Goal: Transaction & Acquisition: Purchase product/service

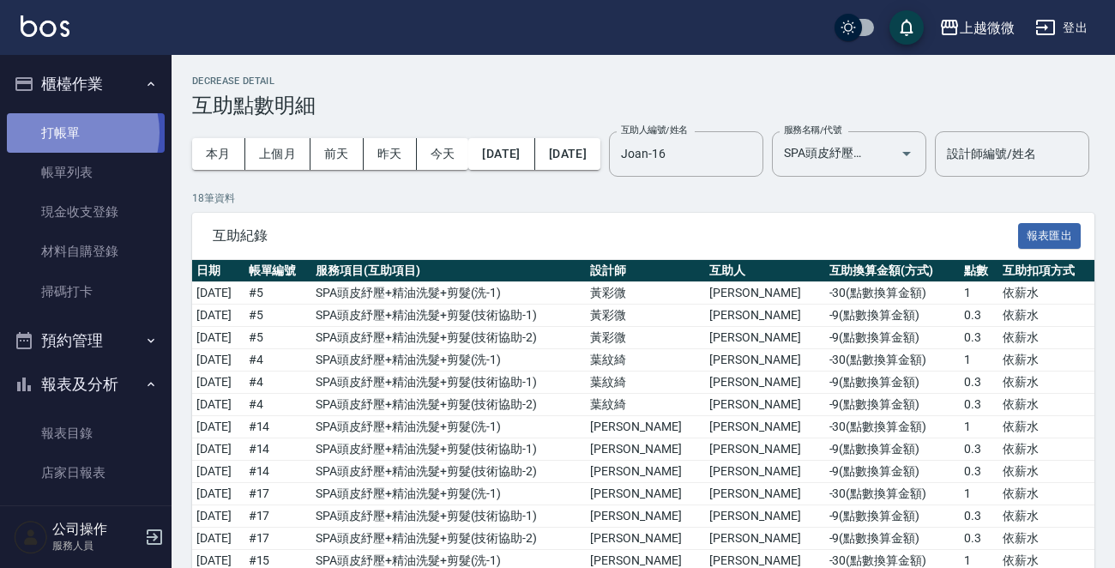
click at [67, 132] on link "打帳單" at bounding box center [86, 132] width 158 height 39
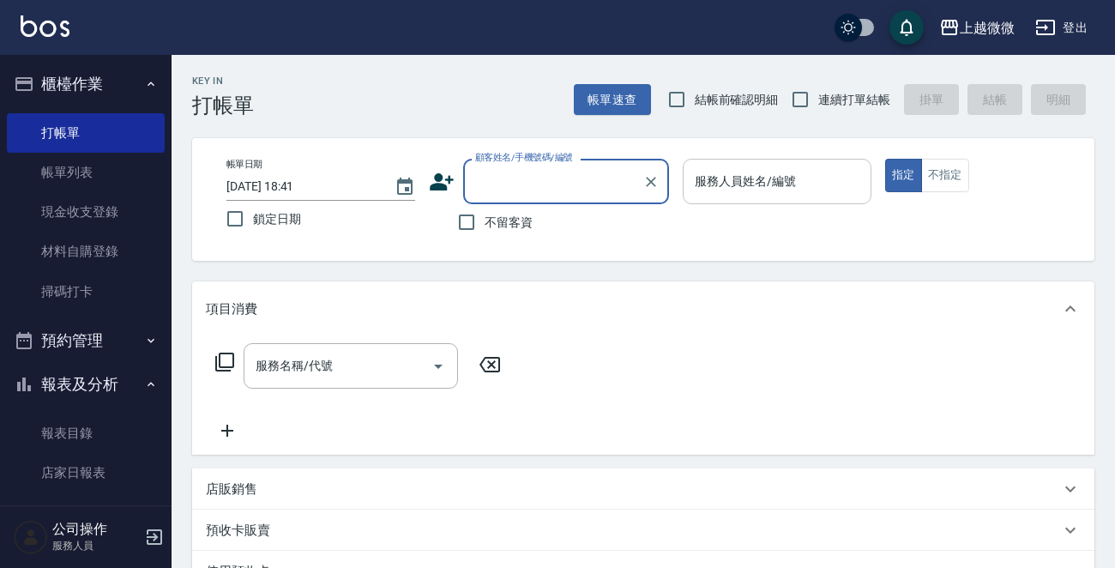
click at [853, 169] on input "服務人員姓名/編號" at bounding box center [776, 181] width 173 height 30
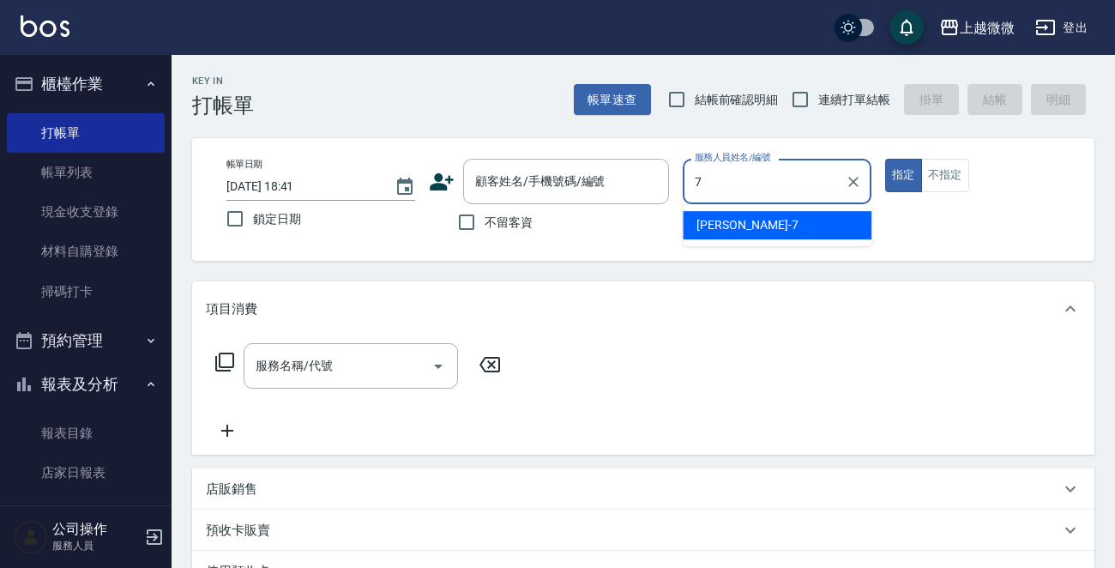
click at [718, 219] on span "[PERSON_NAME] -7" at bounding box center [746, 225] width 101 height 18
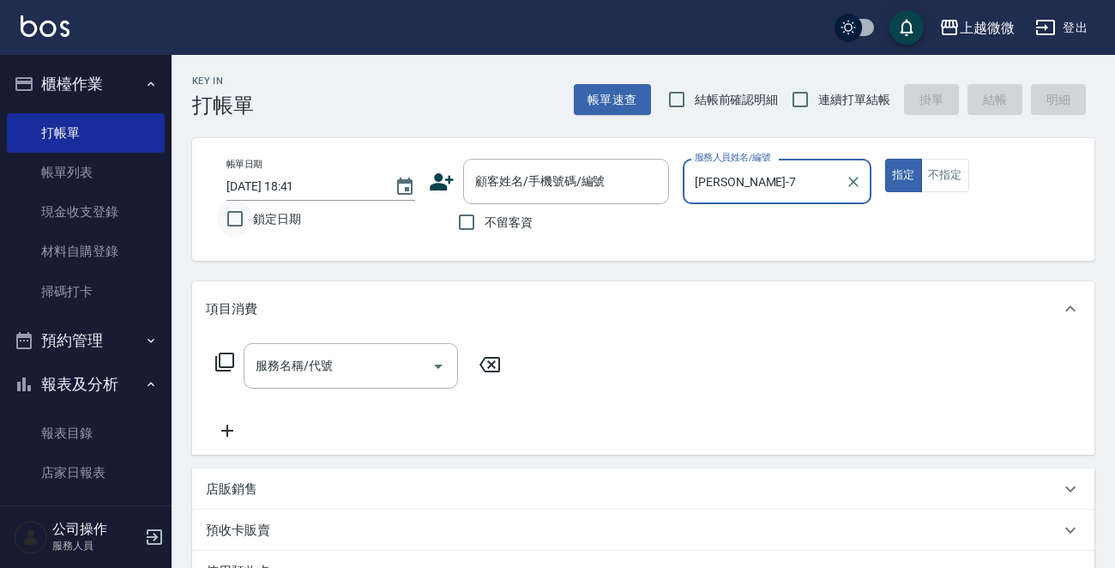
type input "[PERSON_NAME]-7"
click at [228, 227] on input "鎖定日期" at bounding box center [235, 219] width 36 height 36
checkbox input "true"
click at [465, 227] on input "不留客資" at bounding box center [466, 222] width 36 height 36
checkbox input "true"
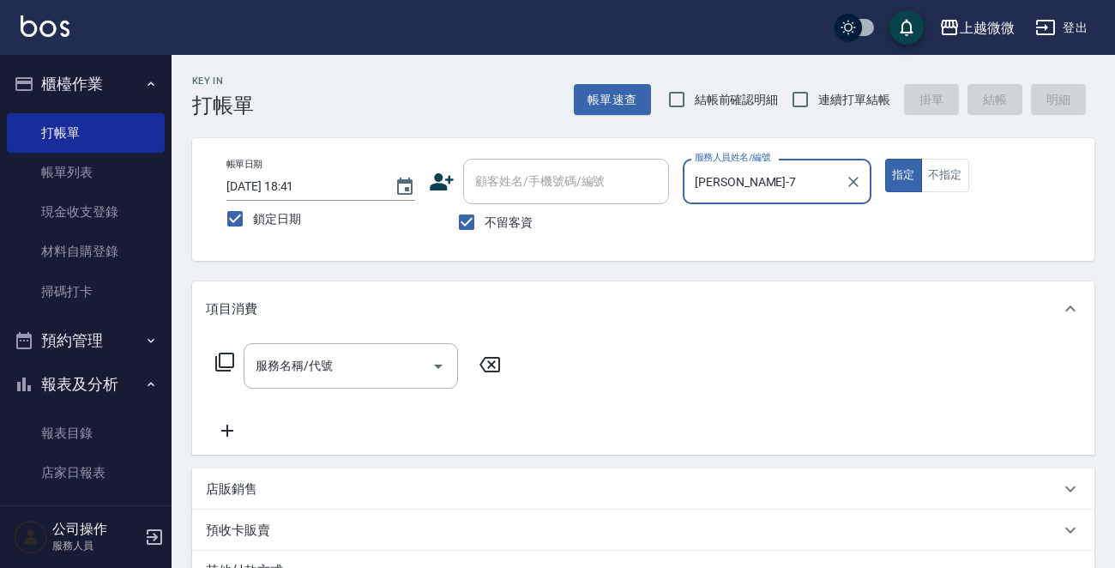
click at [345, 394] on div "服務名稱/代號 服務名稱/代號" at bounding box center [358, 392] width 305 height 98
click at [344, 375] on input "服務名稱/代號" at bounding box center [337, 366] width 173 height 30
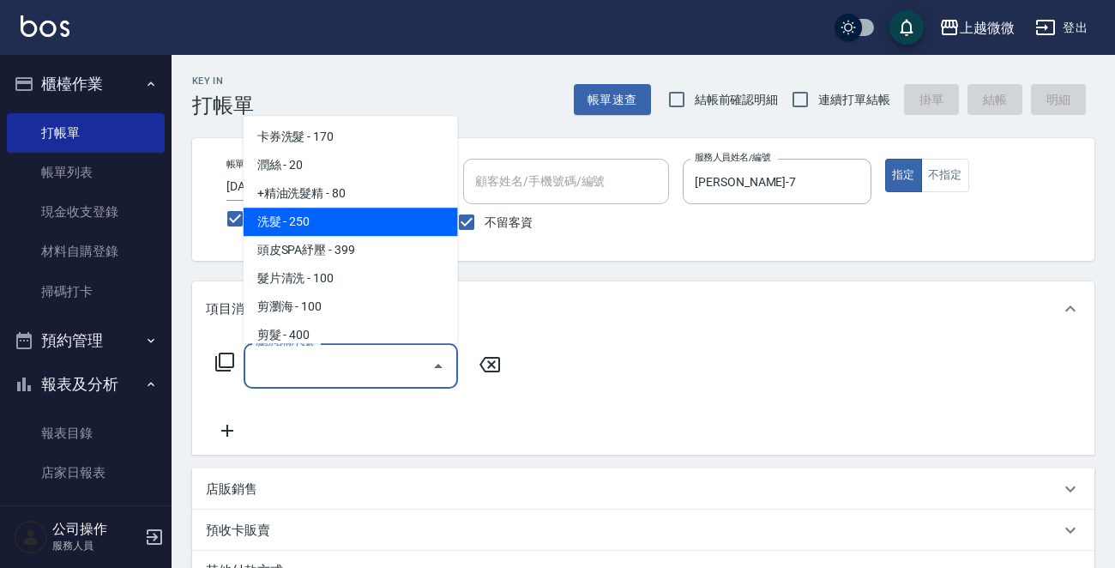
click at [322, 234] on span "洗髮 - 250" at bounding box center [350, 221] width 214 height 28
type input "洗髮(A03)"
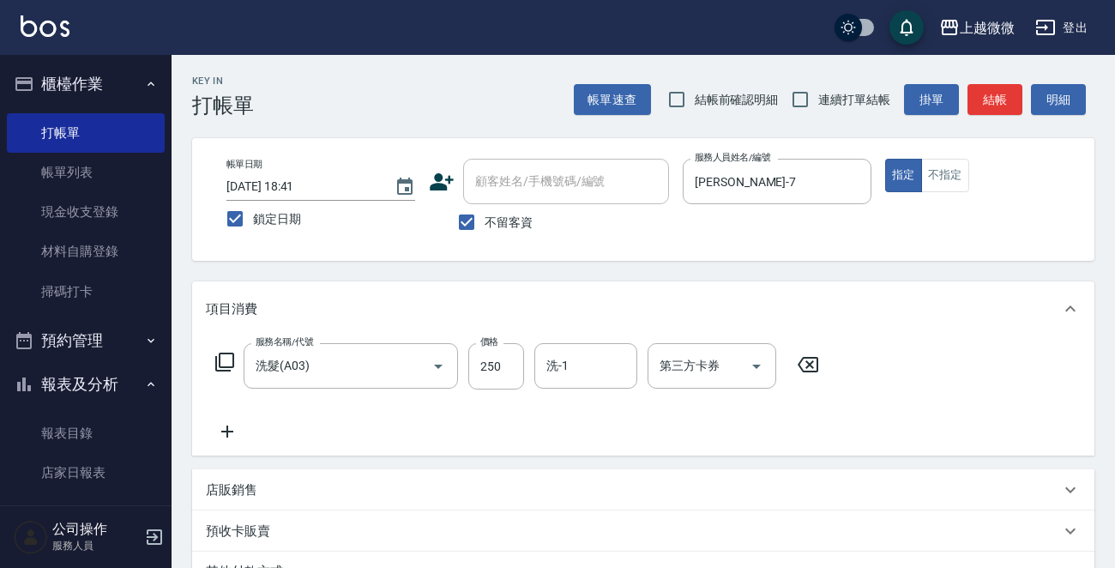
click at [223, 428] on icon at bounding box center [227, 431] width 43 height 21
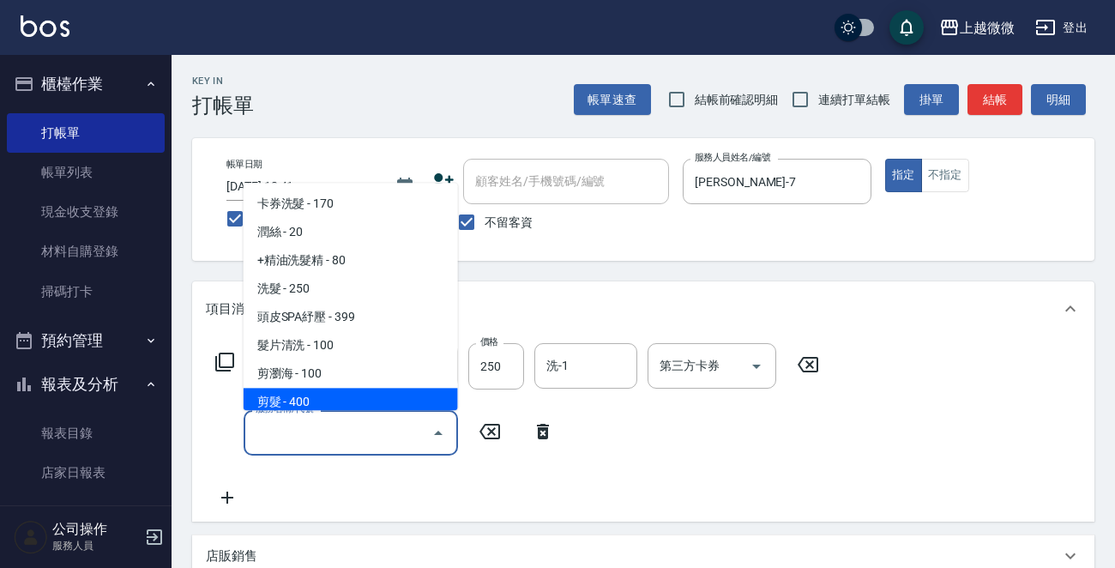
click at [322, 394] on span "剪髮 - 400" at bounding box center [350, 402] width 214 height 28
type input "剪髮(B02)"
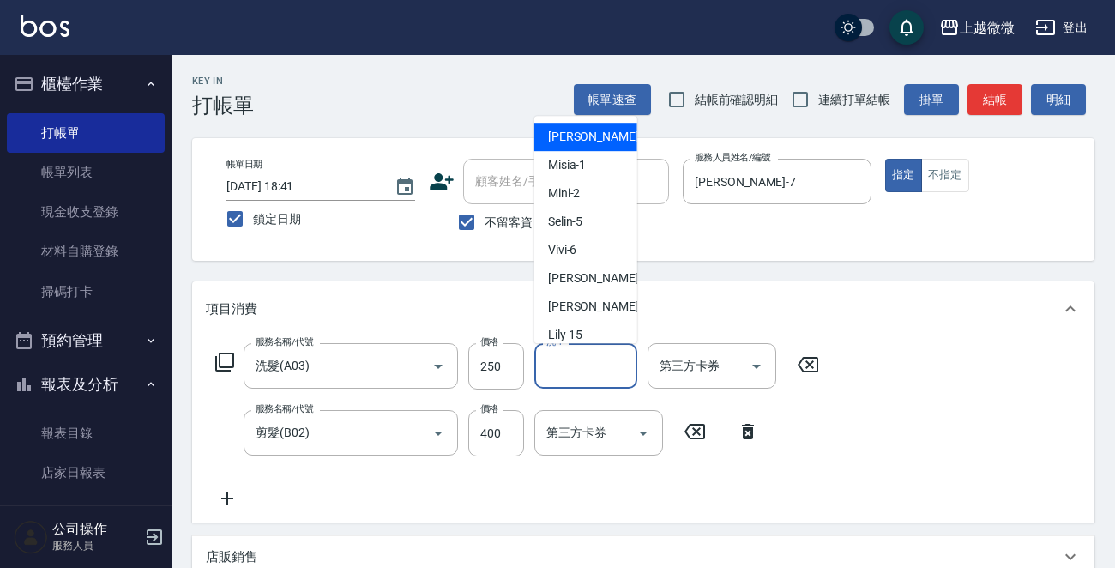
click at [570, 368] on input "洗-1" at bounding box center [585, 366] width 87 height 30
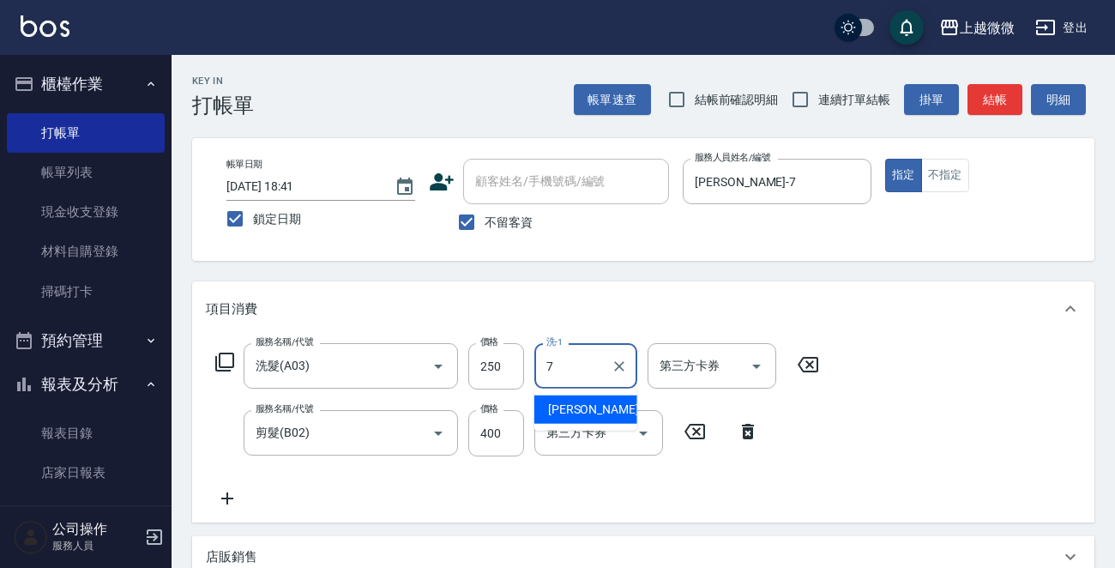
click at [608, 404] on div "[PERSON_NAME] -7" at bounding box center [585, 409] width 103 height 28
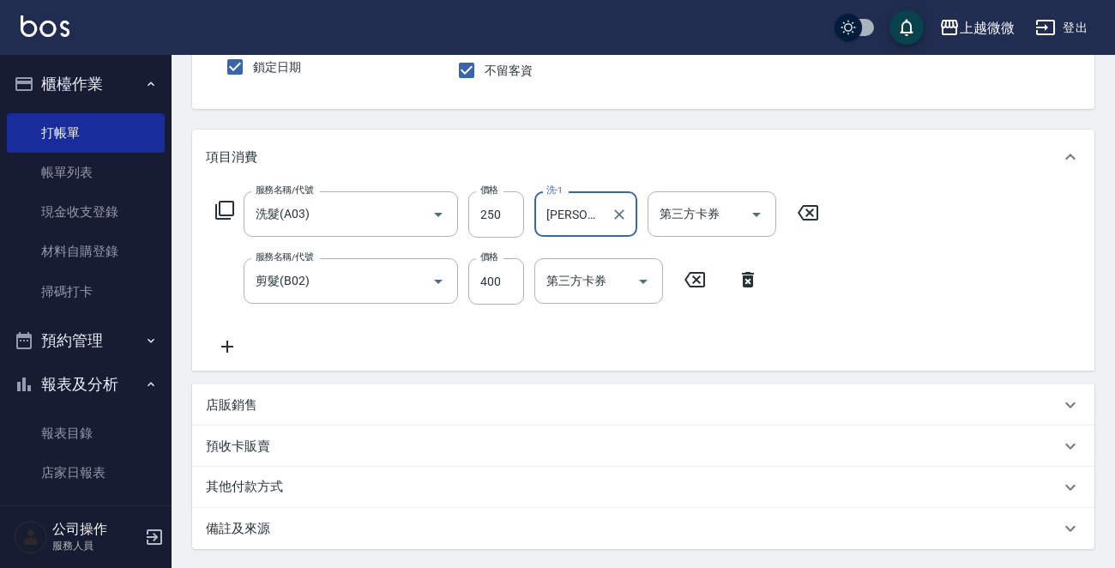
scroll to position [323, 0]
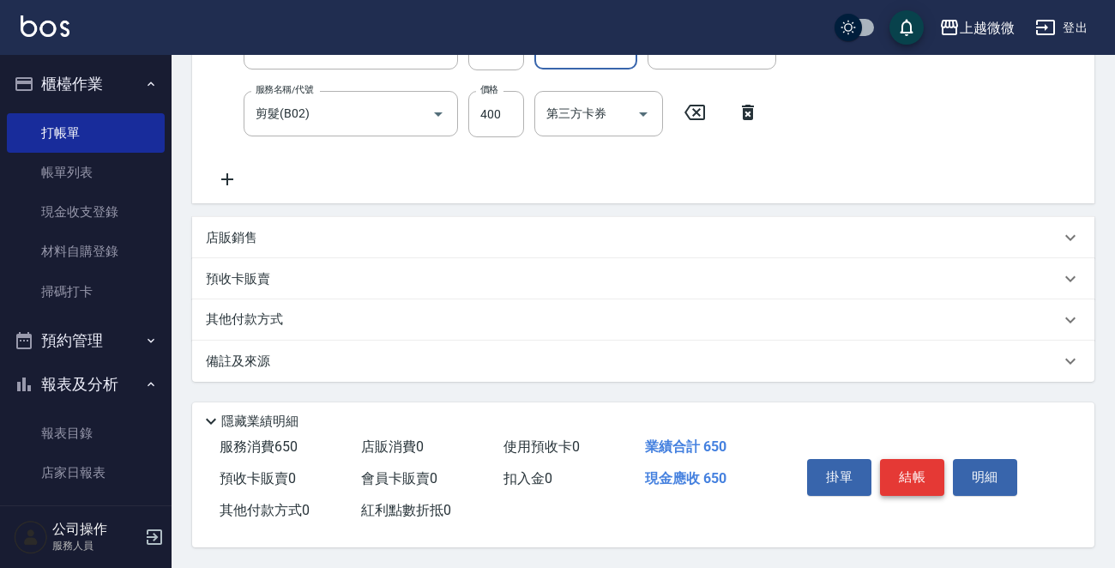
type input "[PERSON_NAME]-7"
click at [924, 475] on button "結帳" at bounding box center [912, 477] width 64 height 36
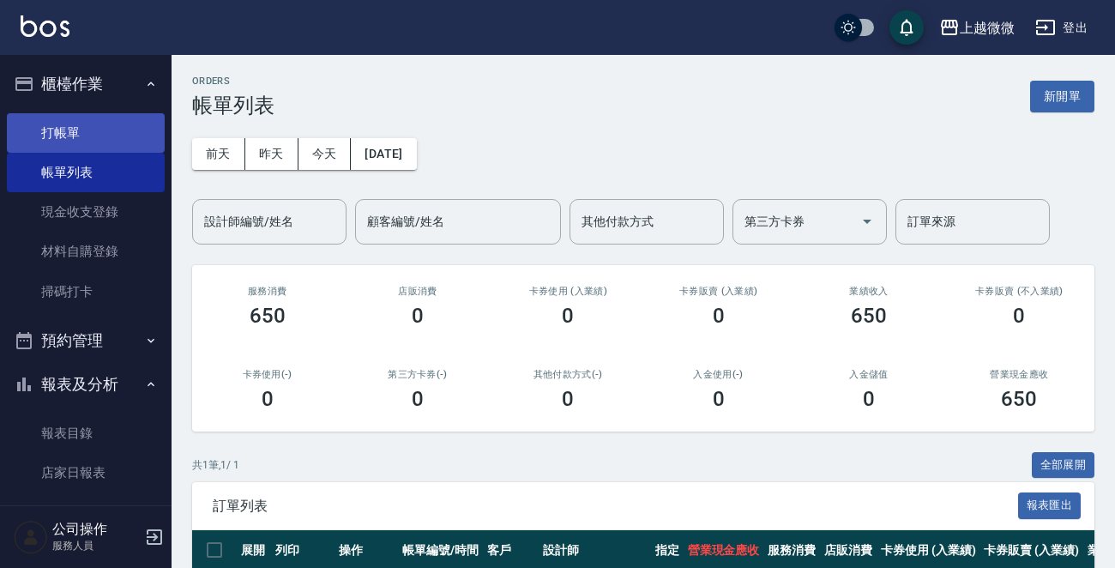
click at [72, 123] on link "打帳單" at bounding box center [86, 132] width 158 height 39
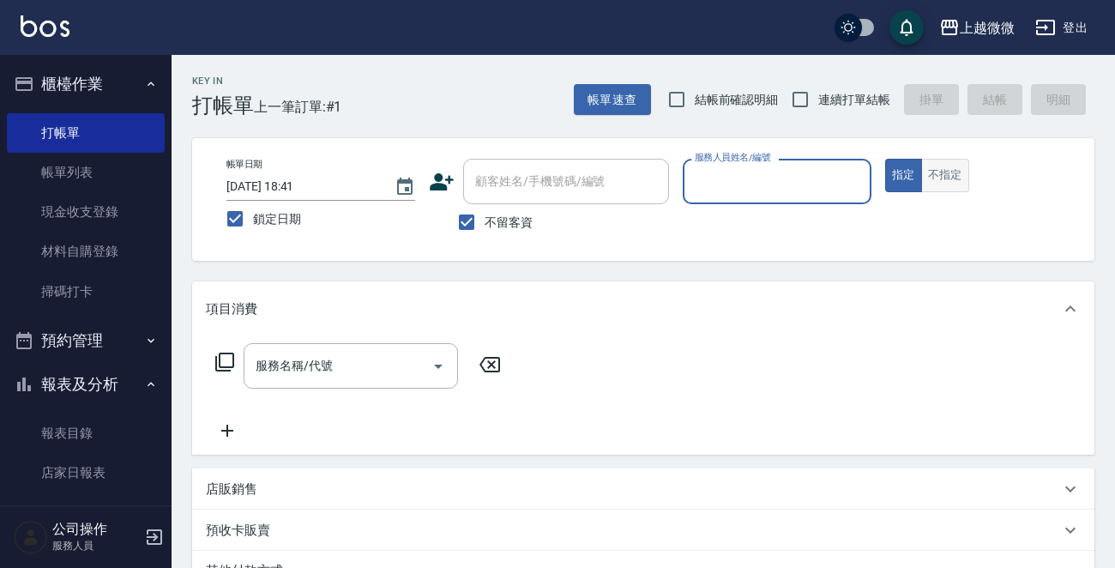
drag, startPoint x: 938, startPoint y: 171, endPoint x: 805, endPoint y: 164, distance: 133.1
click at [935, 171] on button "不指定" at bounding box center [945, 175] width 48 height 33
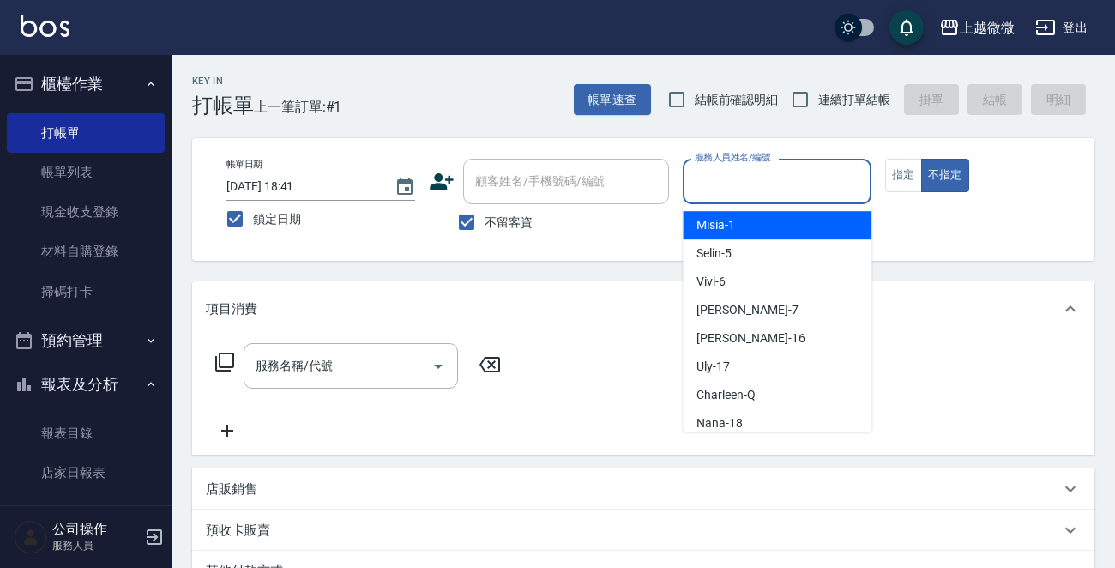
click at [690, 188] on input "服務人員姓名/編號" at bounding box center [776, 181] width 173 height 30
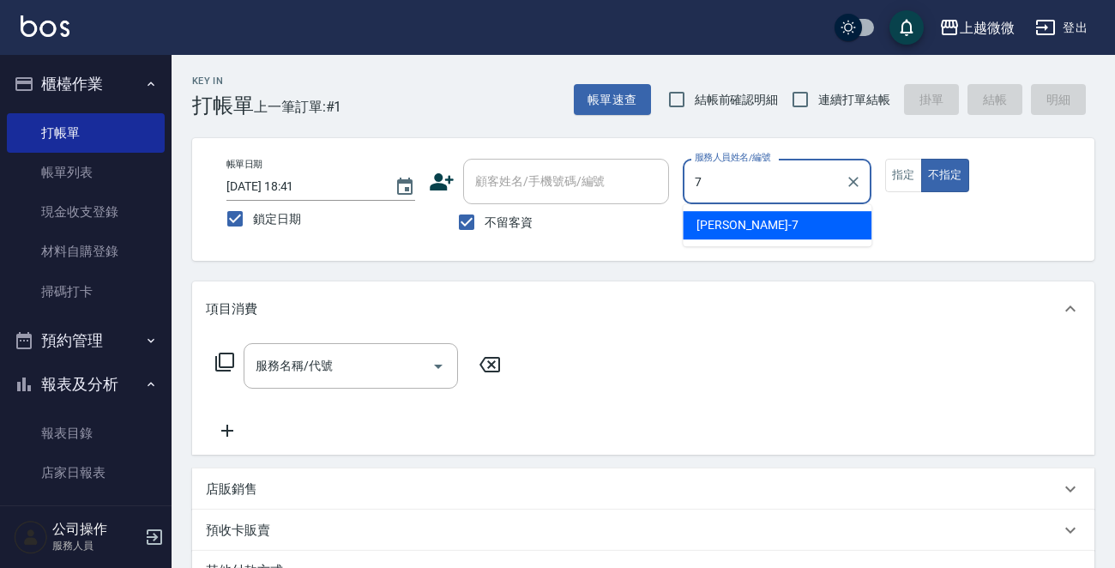
click at [713, 225] on span "[PERSON_NAME] -7" at bounding box center [746, 225] width 101 height 18
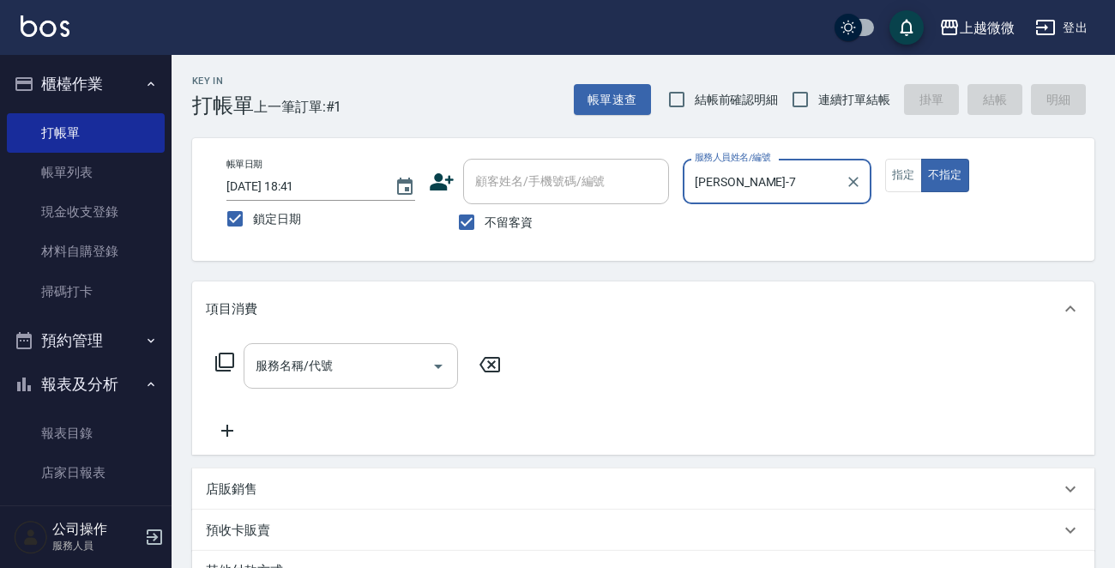
type input "[PERSON_NAME]-7"
click at [343, 356] on input "服務名稱/代號" at bounding box center [337, 366] width 173 height 30
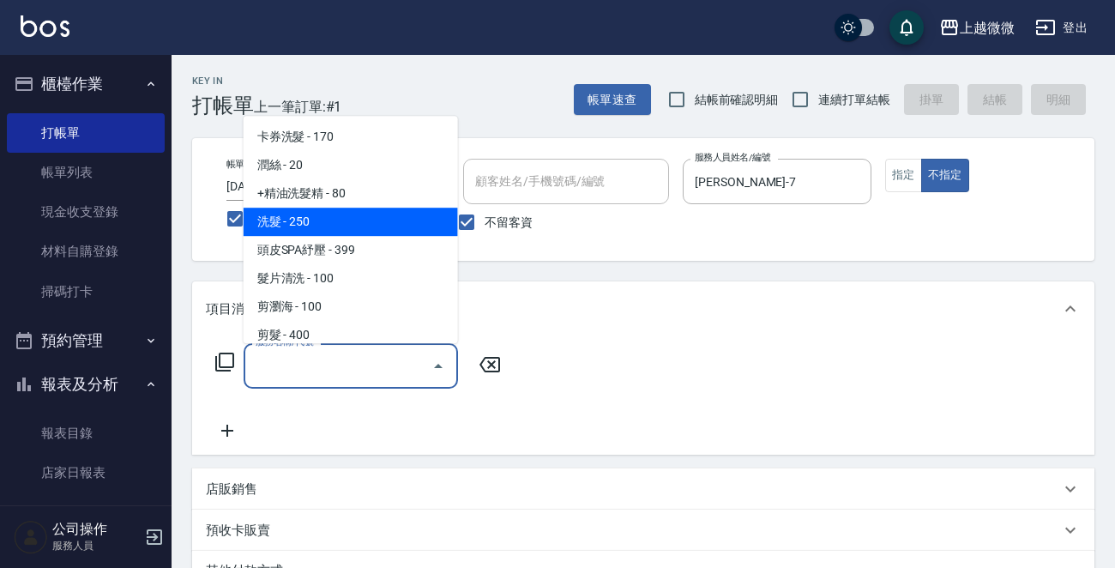
click at [376, 219] on span "洗髮 - 250" at bounding box center [350, 221] width 214 height 28
type input "洗髮(A03)"
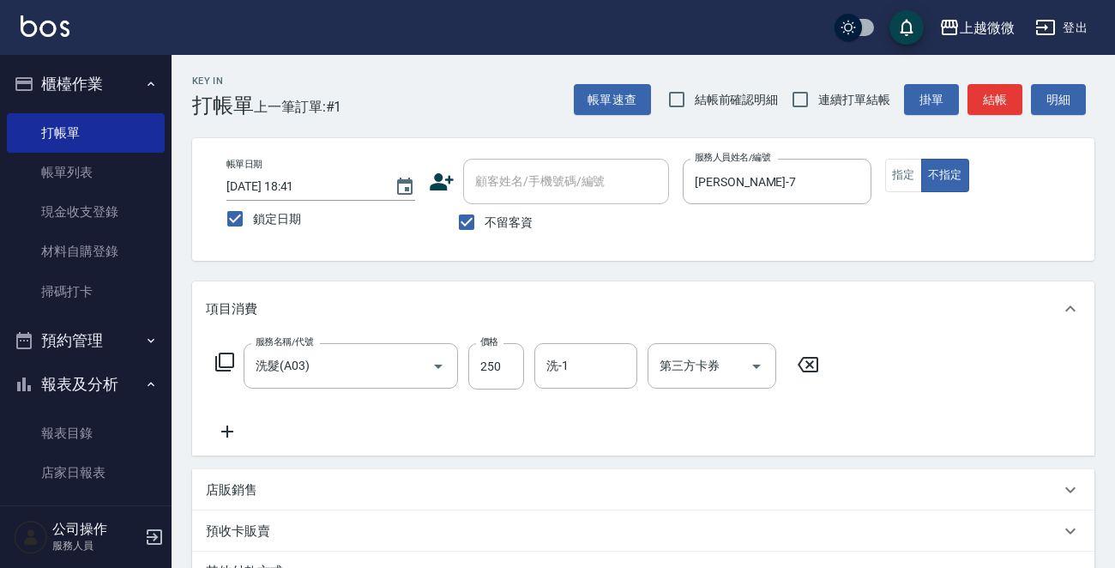
click at [228, 419] on div "服務名稱/代號 洗髮(A03) 服務名稱/代號 價格 250 價格 洗-1 洗-1 第三方卡券 第三方卡券" at bounding box center [517, 392] width 623 height 99
click at [306, 430] on div "服務名稱/代號 洗髮(A03) 服務名稱/代號 價格 250 價格 洗-1 洗-1 第三方卡券 第三方卡券" at bounding box center [517, 392] width 623 height 99
click at [230, 430] on icon at bounding box center [227, 431] width 43 height 21
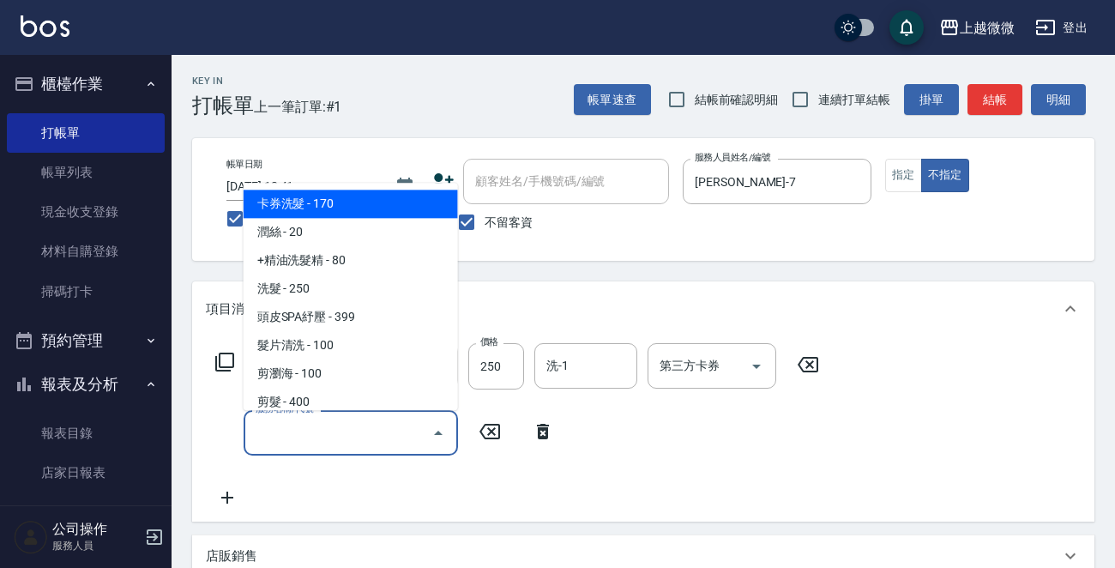
click at [309, 430] on input "服務名稱/代號" at bounding box center [337, 433] width 173 height 30
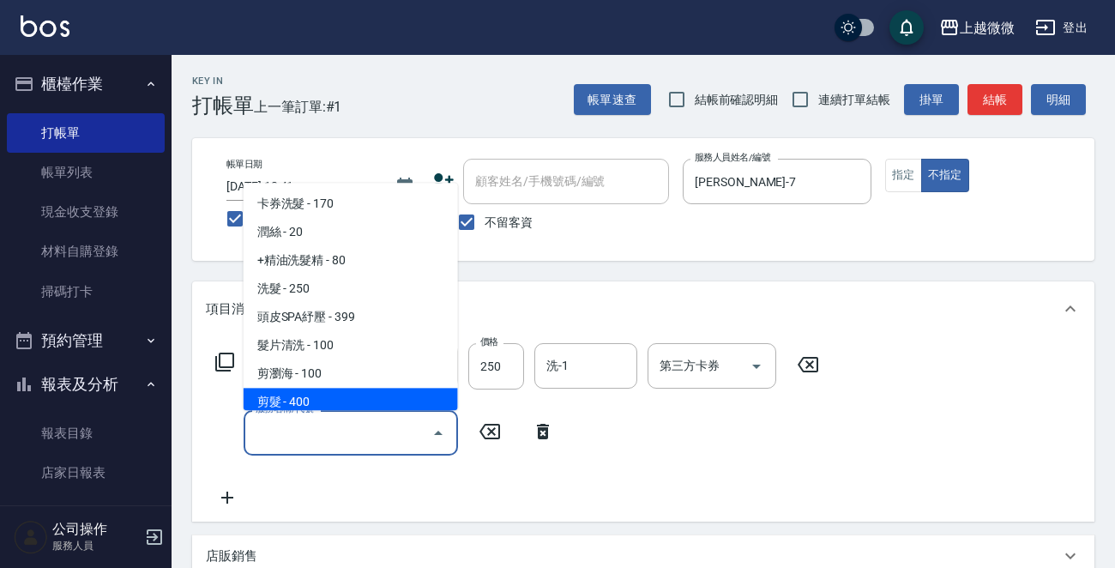
click at [317, 400] on span "剪髮 - 400" at bounding box center [350, 402] width 214 height 28
type input "剪髮(B02)"
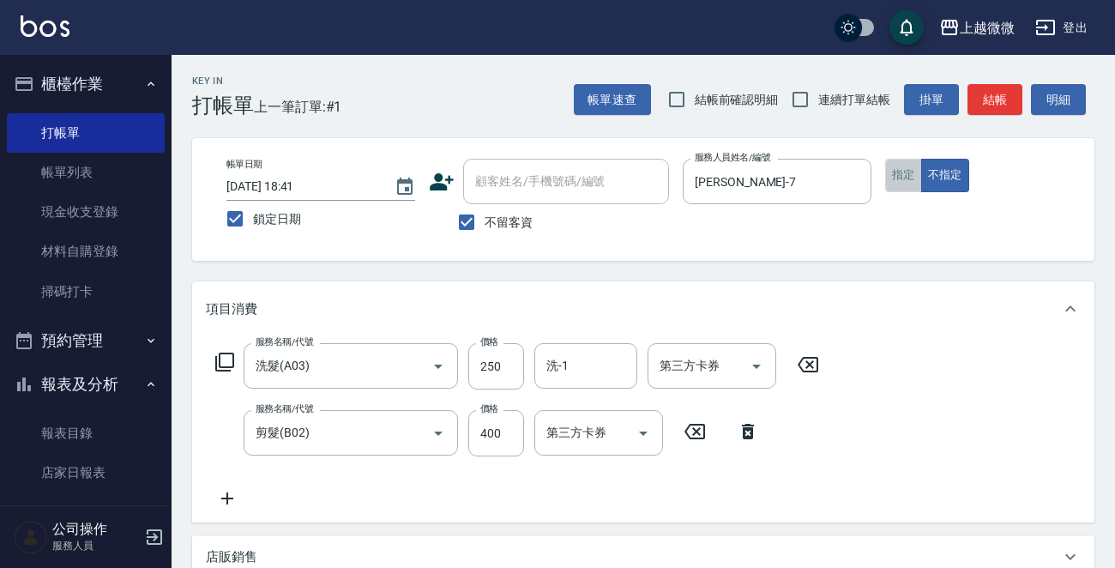
click at [892, 176] on button "指定" at bounding box center [903, 175] width 37 height 33
click at [610, 346] on div "洗-1" at bounding box center [585, 365] width 103 height 45
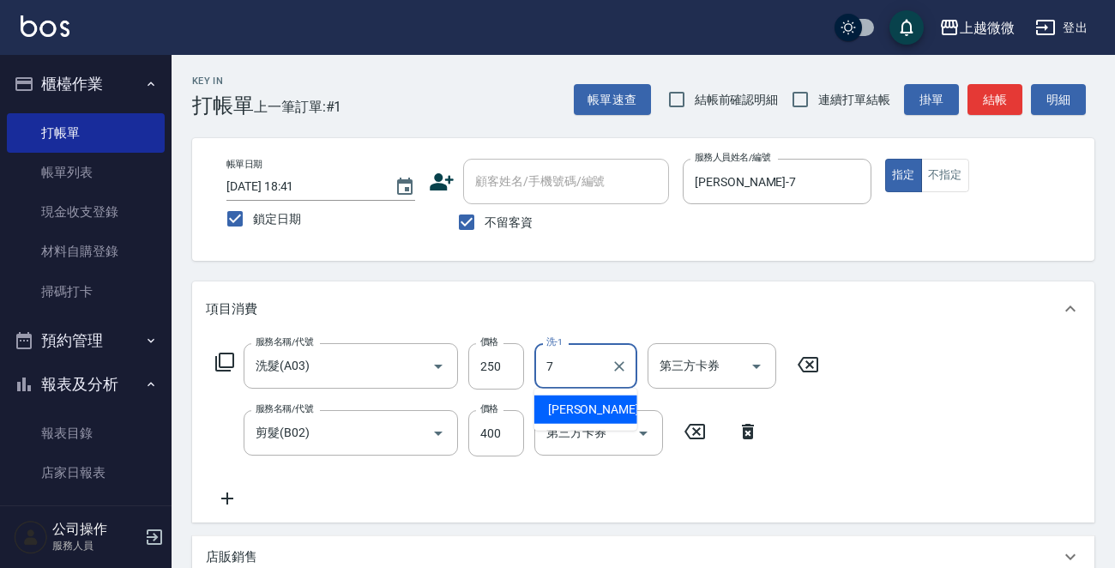
click at [592, 411] on div "[PERSON_NAME] -7" at bounding box center [585, 409] width 103 height 28
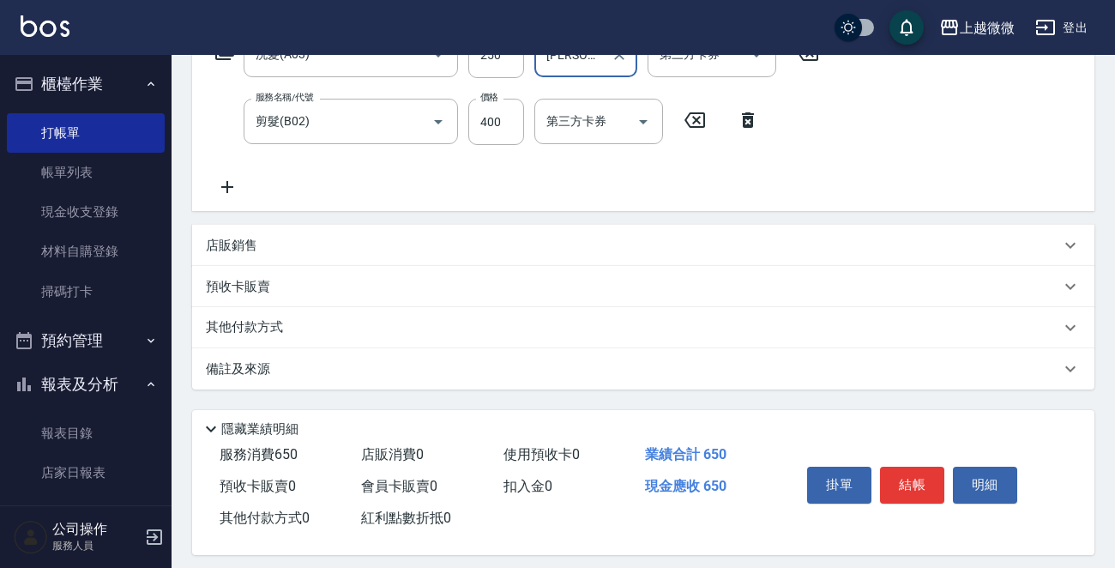
scroll to position [323, 0]
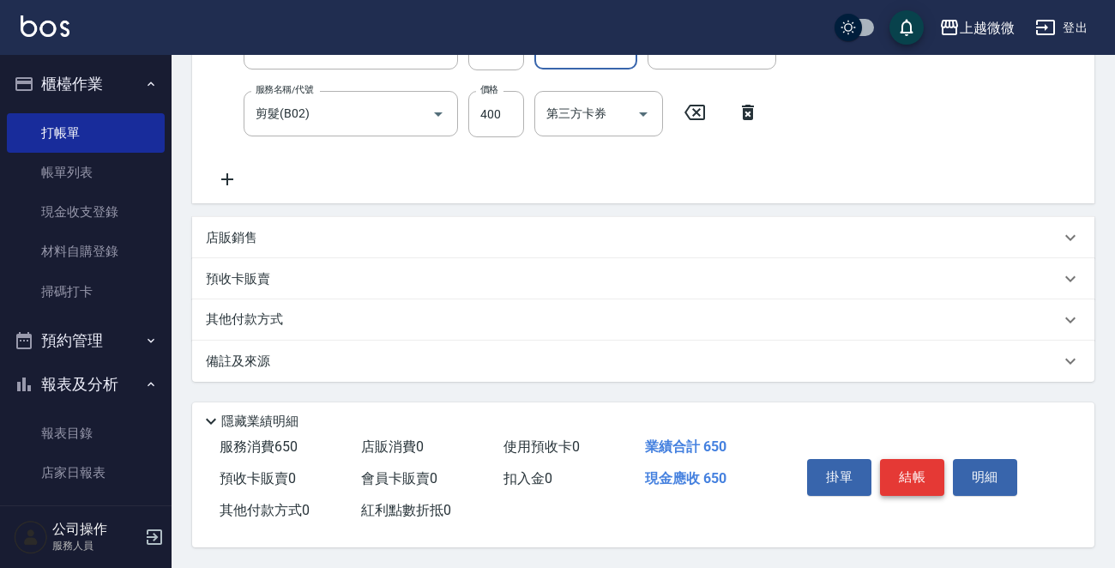
type input "[PERSON_NAME]-7"
click at [900, 468] on button "結帳" at bounding box center [912, 477] width 64 height 36
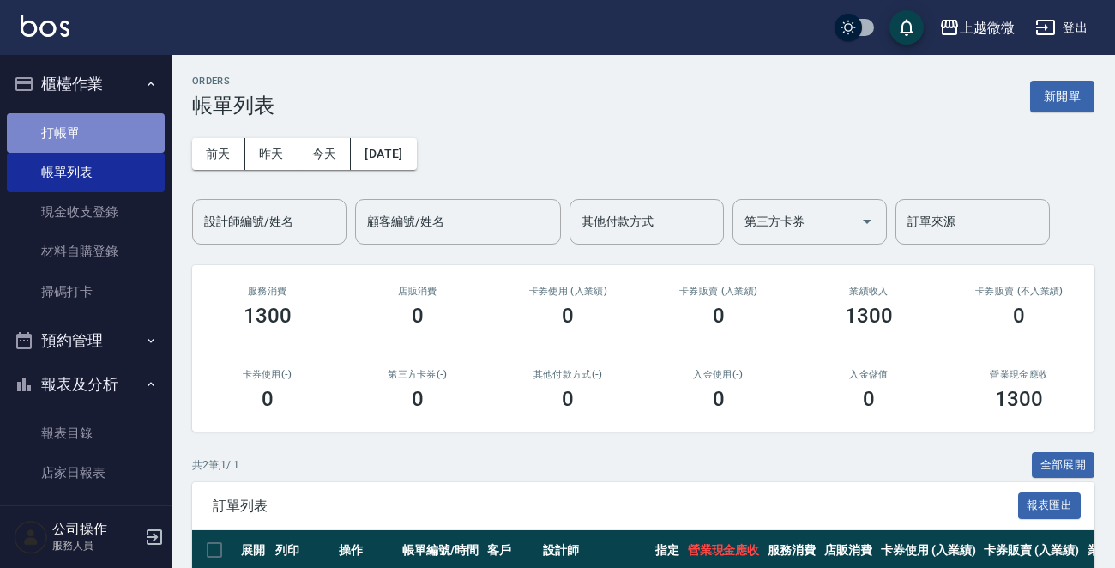
click at [110, 120] on link "打帳單" at bounding box center [86, 132] width 158 height 39
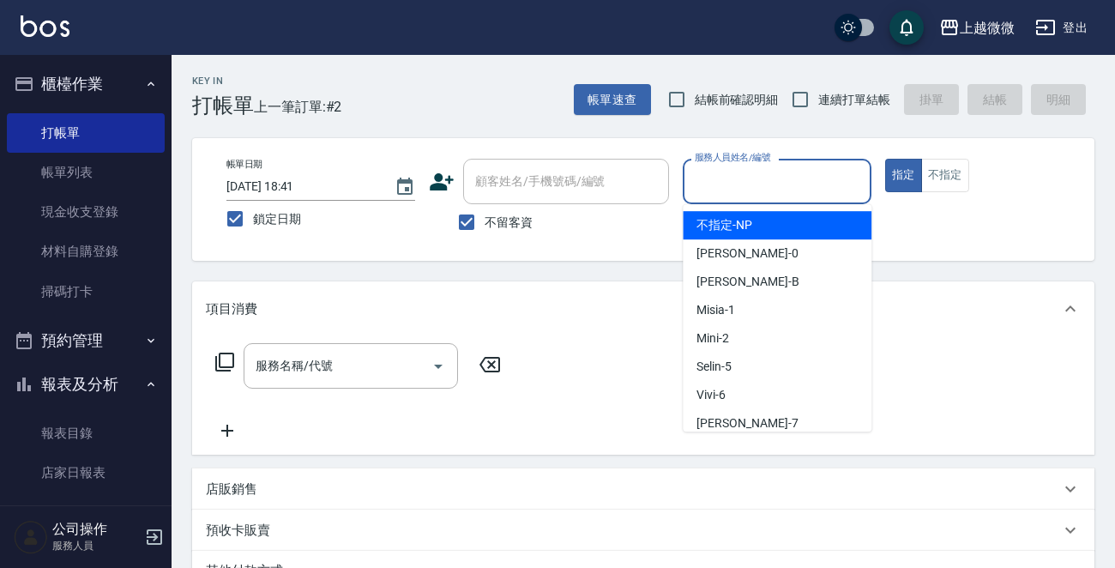
click at [777, 171] on input "服務人員姓名/編號" at bounding box center [776, 181] width 173 height 30
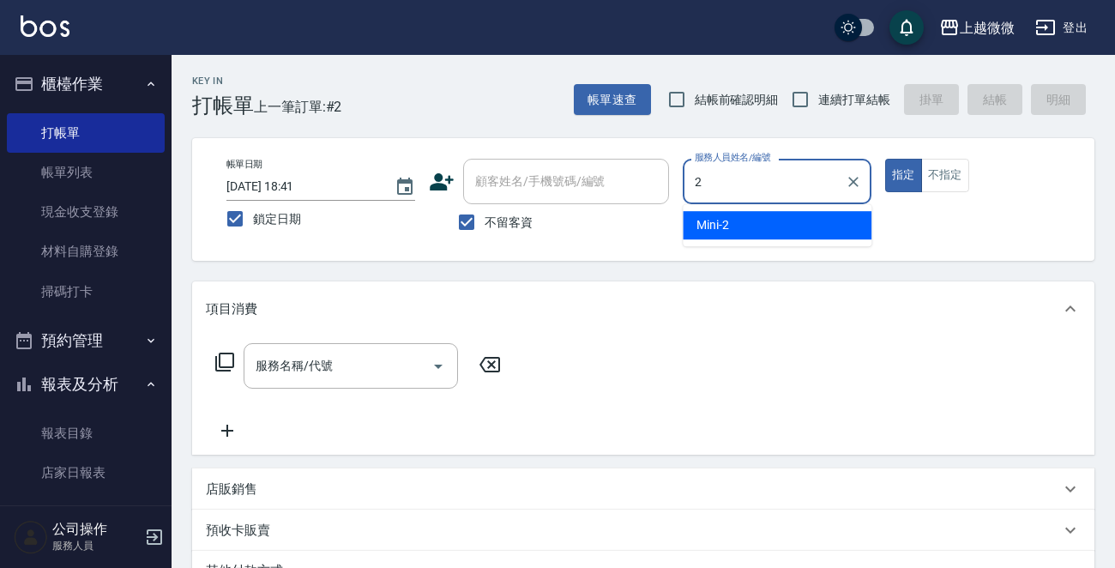
click at [768, 214] on div "Mini -2" at bounding box center [776, 225] width 189 height 28
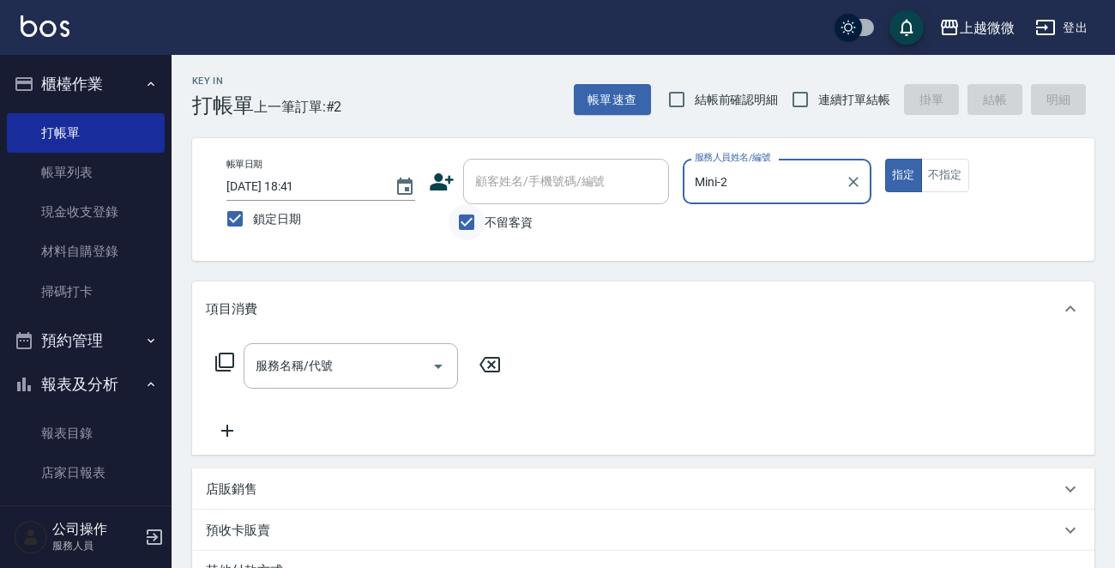
type input "Mini-2"
drag, startPoint x: 450, startPoint y: 231, endPoint x: 514, endPoint y: 204, distance: 69.6
click at [459, 227] on input "不留客資" at bounding box center [466, 222] width 36 height 36
checkbox input "false"
click at [549, 184] on div "顧客姓名/手機號碼/編號 顧客姓名/手機號碼/編號" at bounding box center [566, 181] width 206 height 45
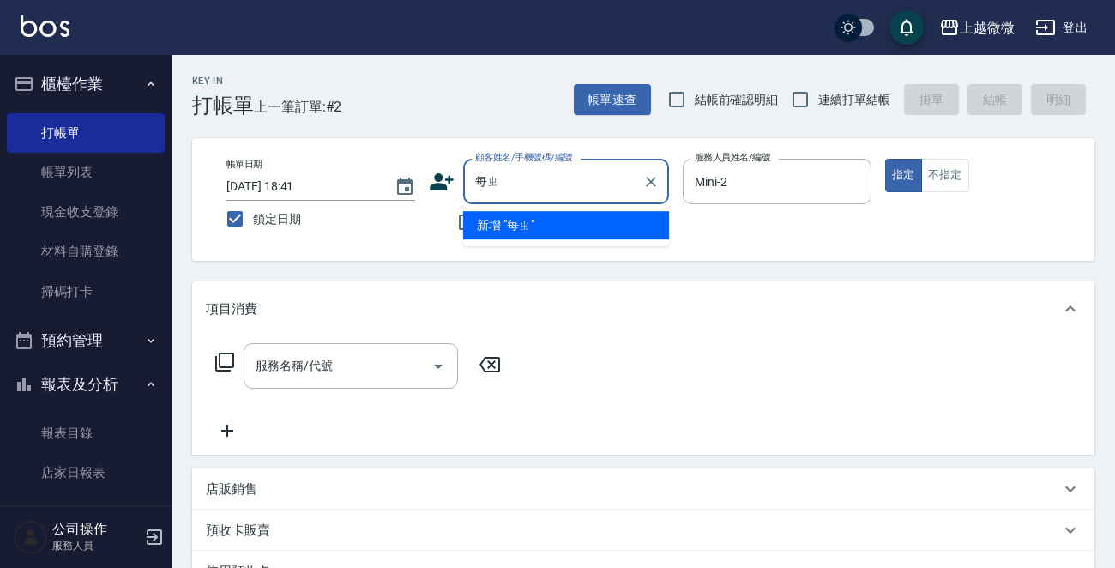
type input "每"
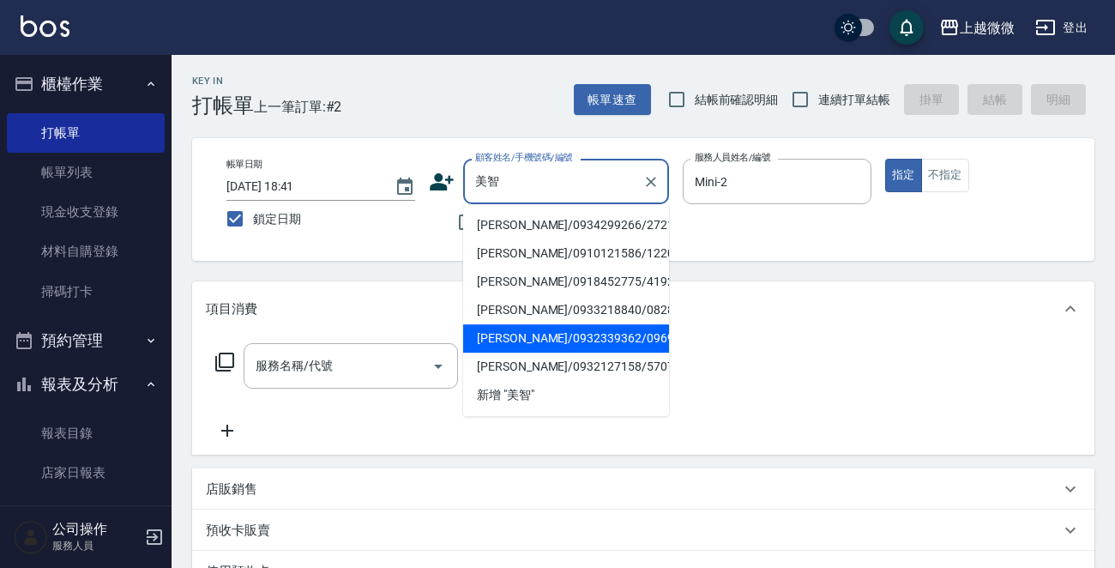
click at [532, 342] on li "[PERSON_NAME]/0932339362/0969" at bounding box center [566, 338] width 206 height 28
type input "[PERSON_NAME]/0932339362/0969"
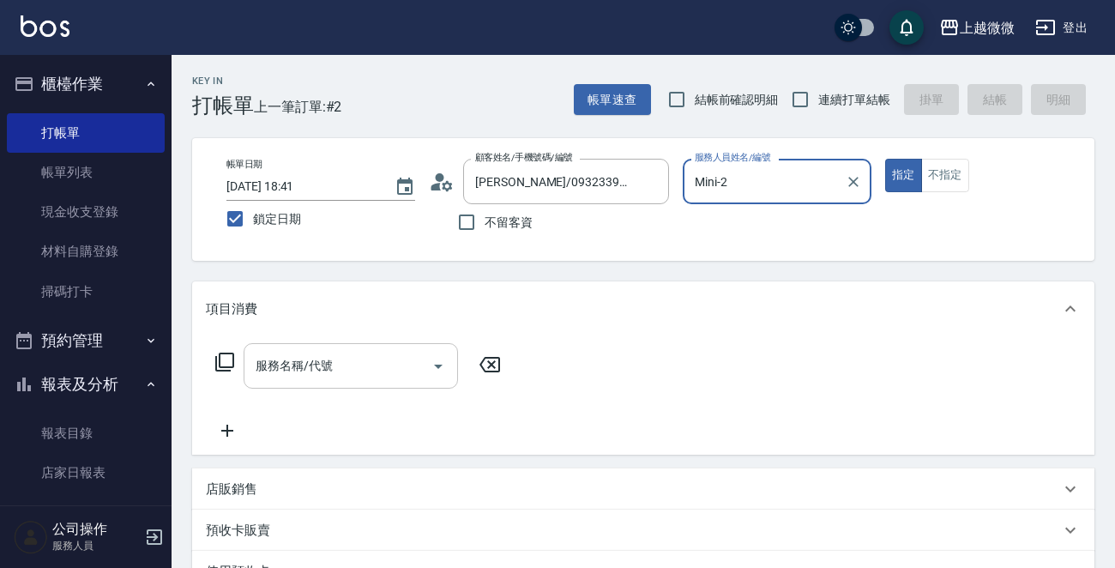
click at [343, 363] on input "服務名稱/代號" at bounding box center [337, 366] width 173 height 30
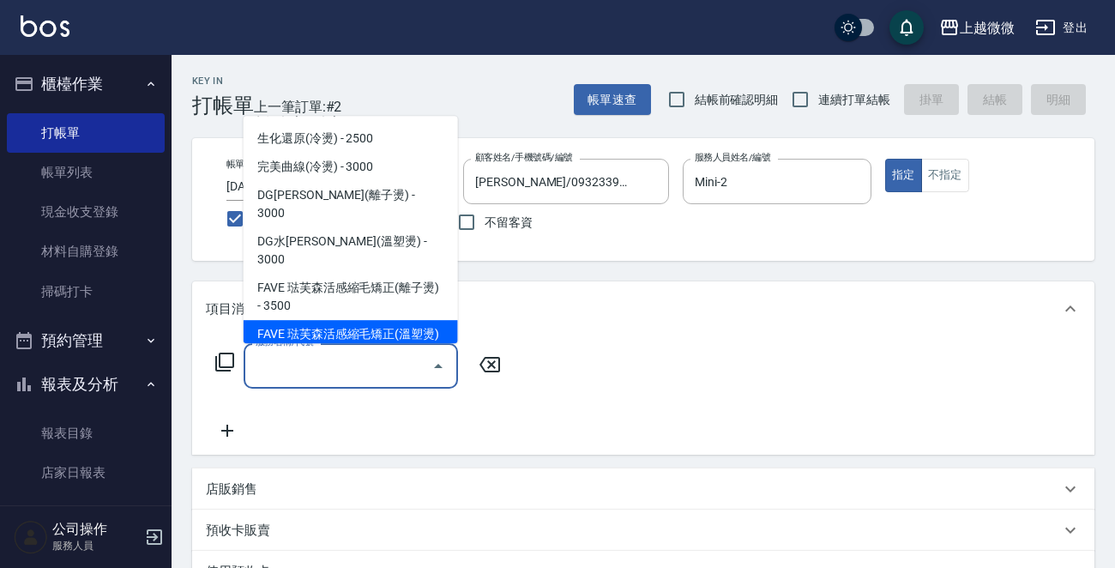
scroll to position [429, 0]
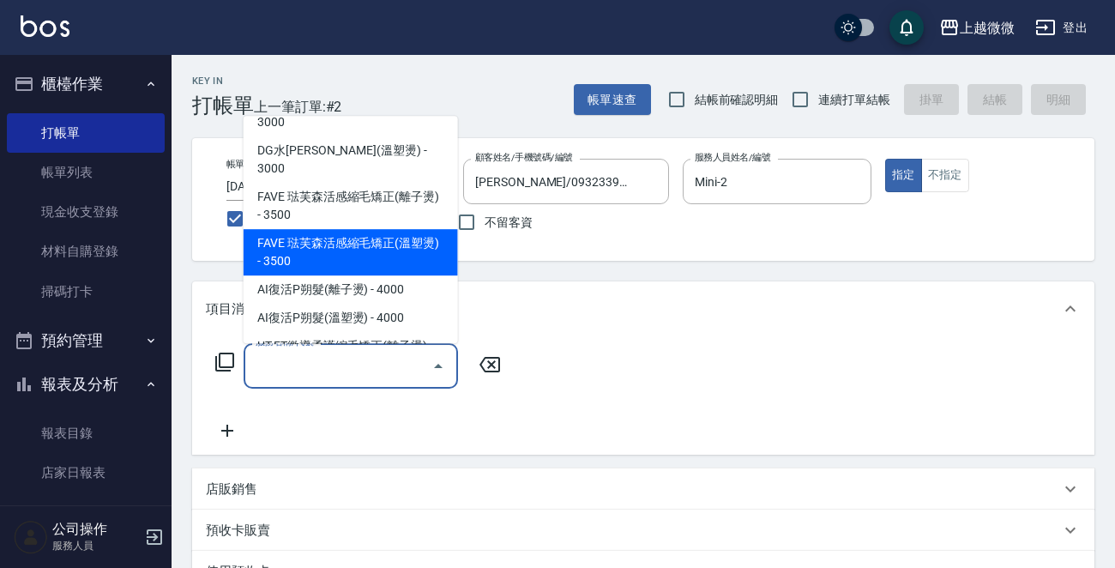
click at [395, 229] on span "FAVE 琺芙森活感縮毛矯正(溫塑燙) - 3500" at bounding box center [350, 252] width 214 height 46
type input "FAVE 琺芙森活感縮毛矯正(溫塑燙)(C10)"
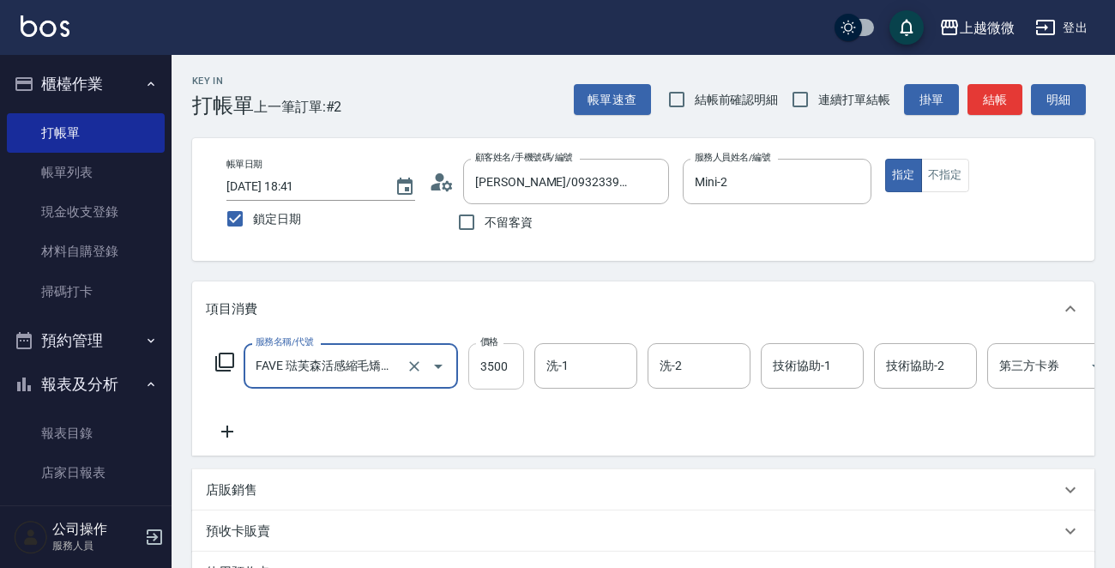
click at [493, 359] on input "3500" at bounding box center [496, 366] width 56 height 46
type input "2800"
click at [592, 373] on input "洗-1" at bounding box center [585, 366] width 87 height 30
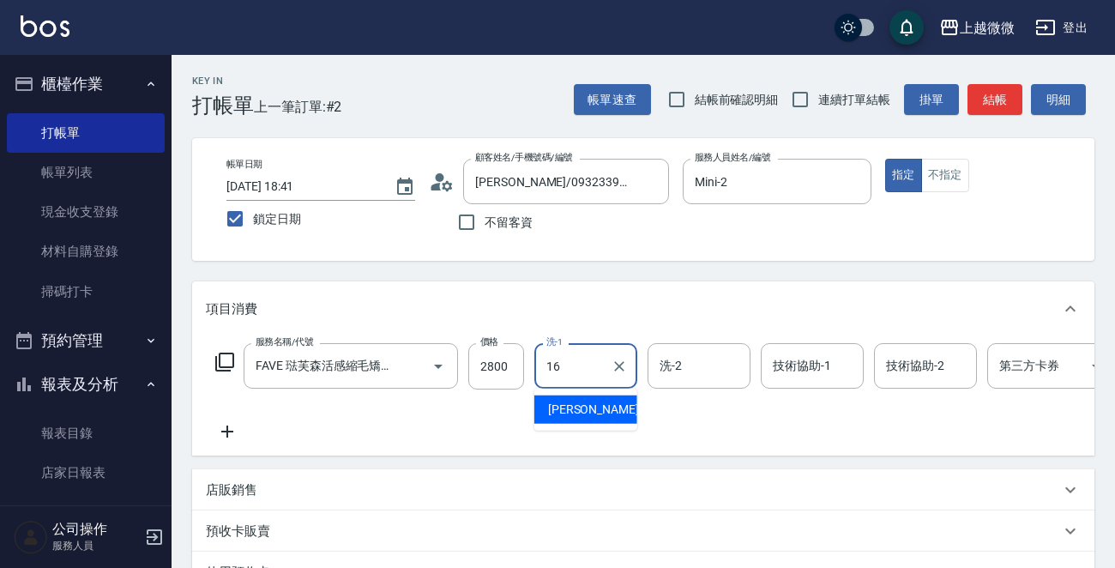
drag, startPoint x: 594, startPoint y: 404, endPoint x: 678, endPoint y: 381, distance: 87.2
click at [595, 405] on div "[PERSON_NAME] -16" at bounding box center [585, 409] width 103 height 28
type input "Joan-16"
click at [701, 375] on input "洗-2" at bounding box center [698, 366] width 87 height 30
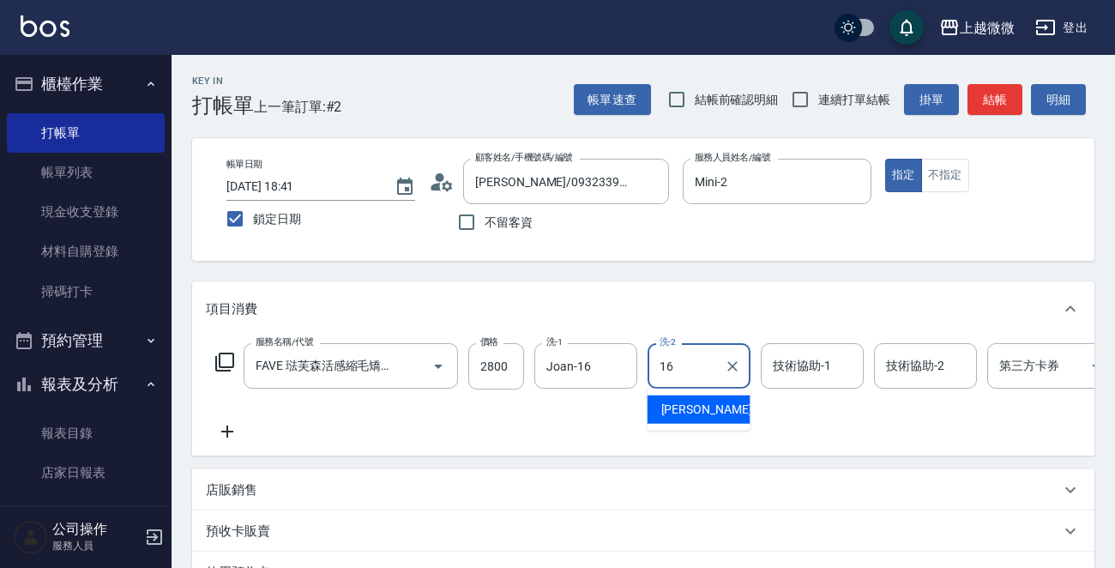
click at [703, 403] on div "[PERSON_NAME] -16" at bounding box center [698, 409] width 103 height 28
type input "Joan-16"
drag, startPoint x: 807, startPoint y: 373, endPoint x: 816, endPoint y: 376, distance: 9.8
click at [808, 373] on input "技術協助-1" at bounding box center [811, 366] width 87 height 30
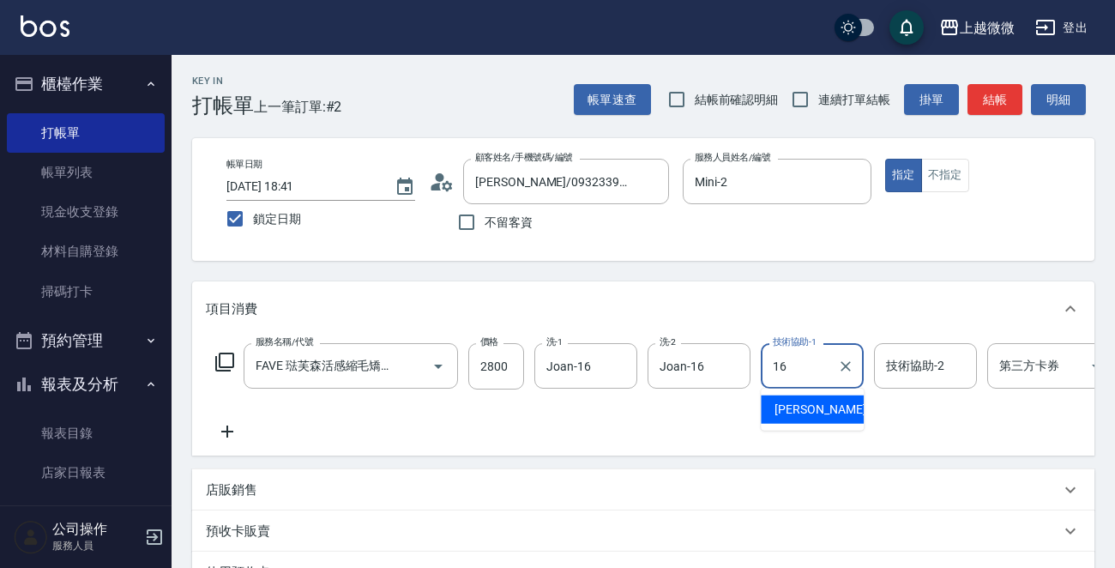
click at [821, 400] on div "[PERSON_NAME] -16" at bounding box center [812, 409] width 103 height 28
type input "Joan-16"
click at [943, 369] on input "技術協助-2" at bounding box center [924, 366] width 87 height 30
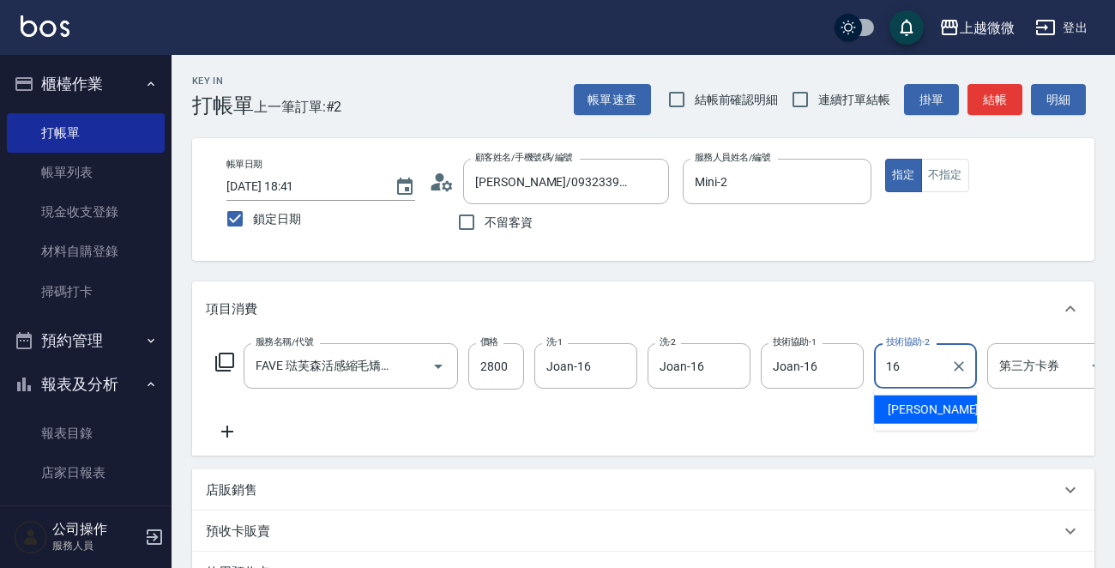
click at [922, 406] on span "[PERSON_NAME] -16" at bounding box center [941, 409] width 108 height 18
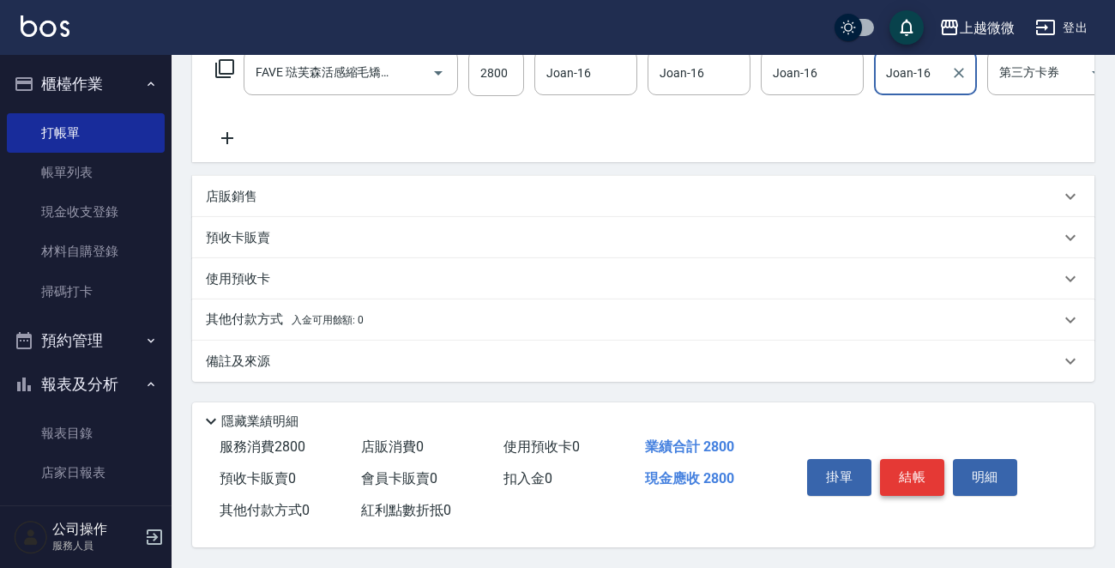
type input "Joan-16"
click at [923, 464] on button "結帳" at bounding box center [912, 477] width 64 height 36
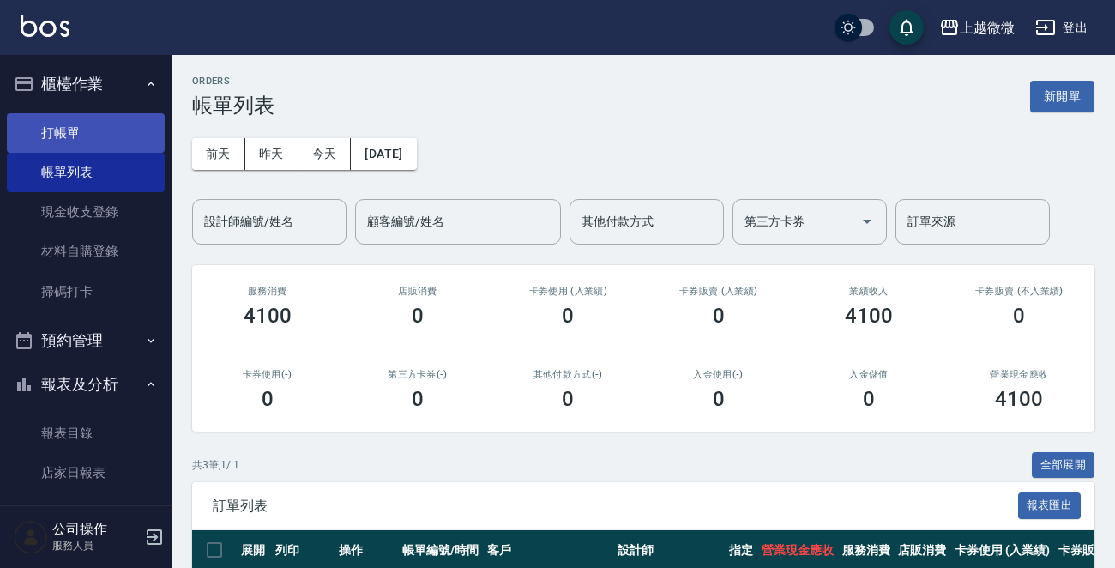
click at [78, 129] on link "打帳單" at bounding box center [86, 132] width 158 height 39
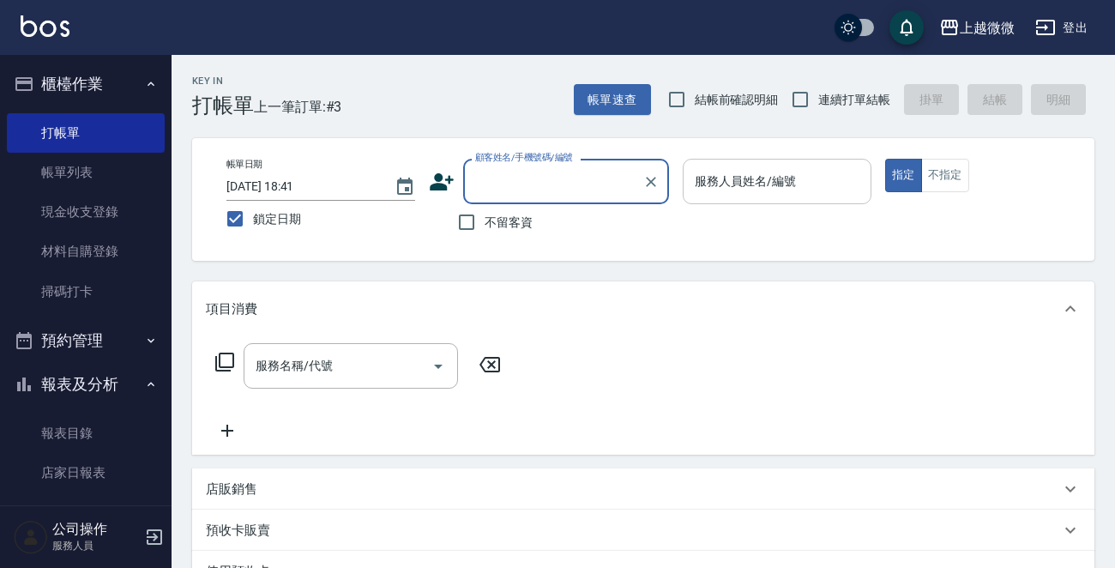
click at [799, 170] on input "服務人員姓名/編號" at bounding box center [776, 181] width 173 height 30
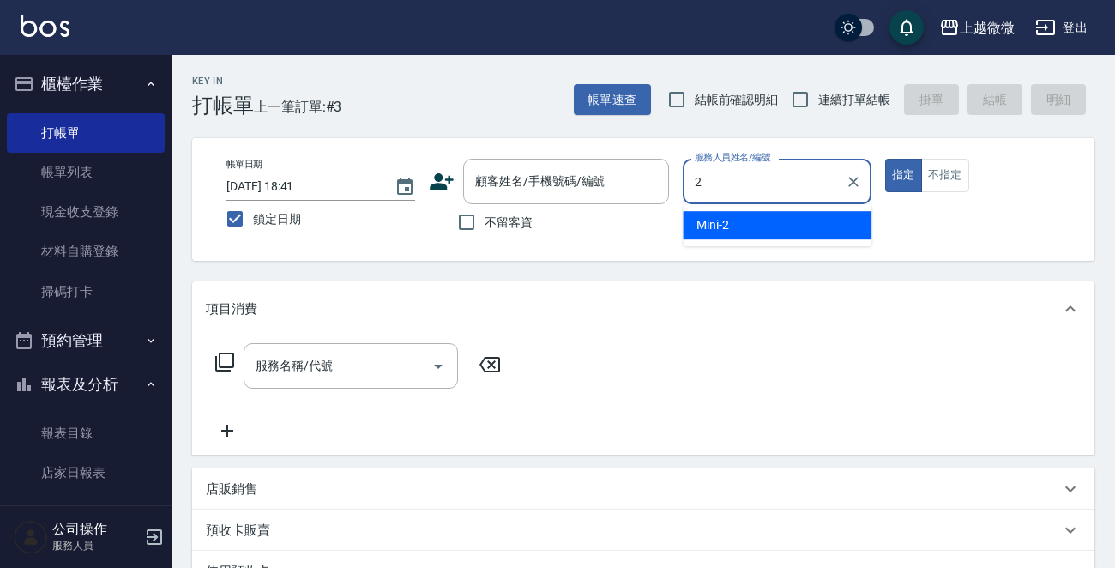
drag, startPoint x: 763, startPoint y: 214, endPoint x: 673, endPoint y: 223, distance: 90.4
click at [763, 216] on div "Mini -2" at bounding box center [776, 225] width 189 height 28
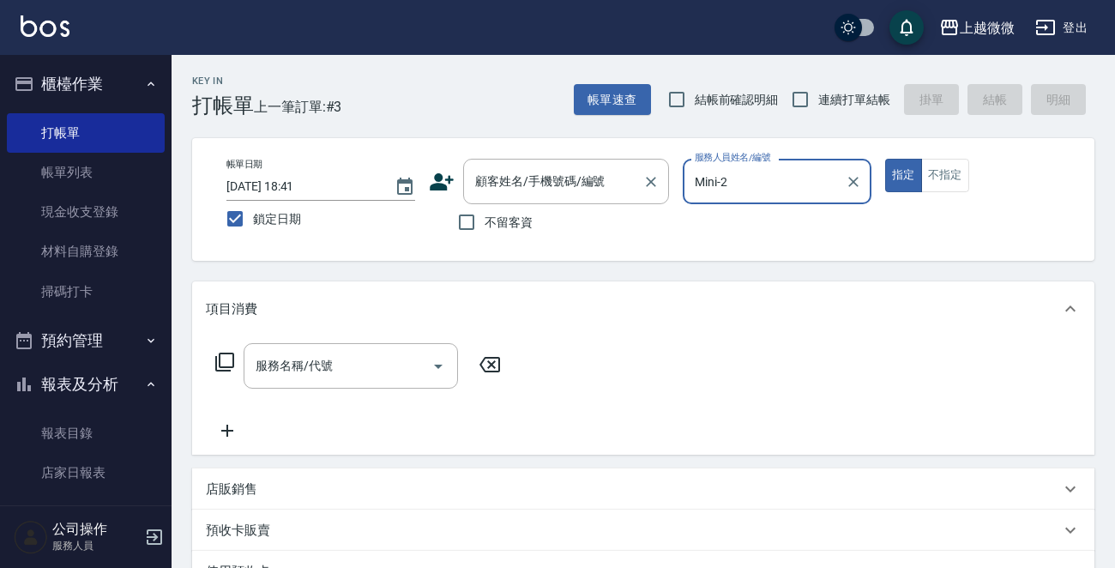
type input "Mini-2"
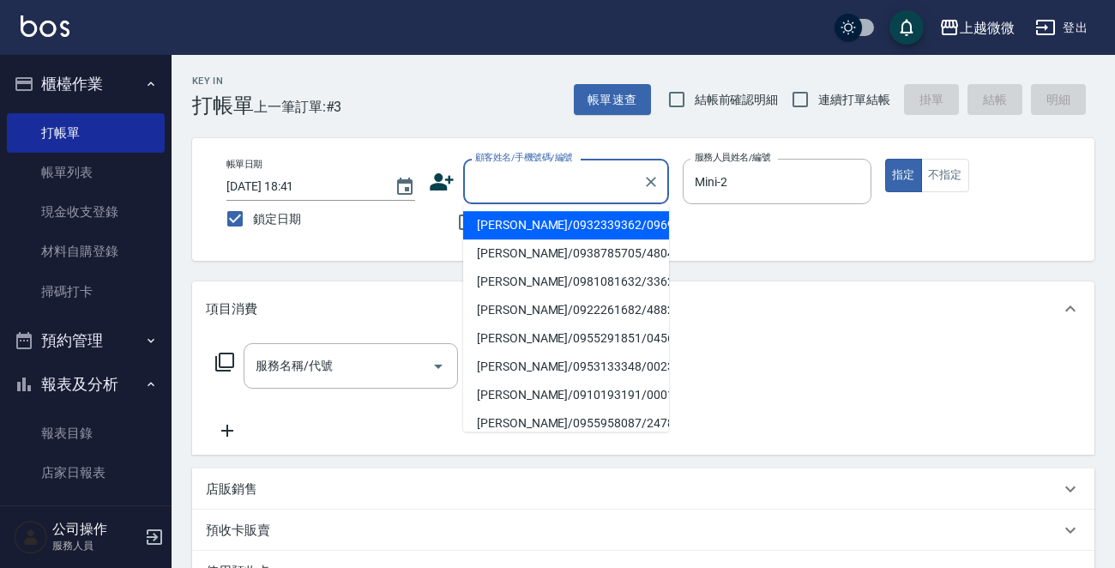
click at [505, 184] on div "顧客姓名/手機號碼/編號 顧客姓名/手機號碼/編號" at bounding box center [566, 181] width 206 height 45
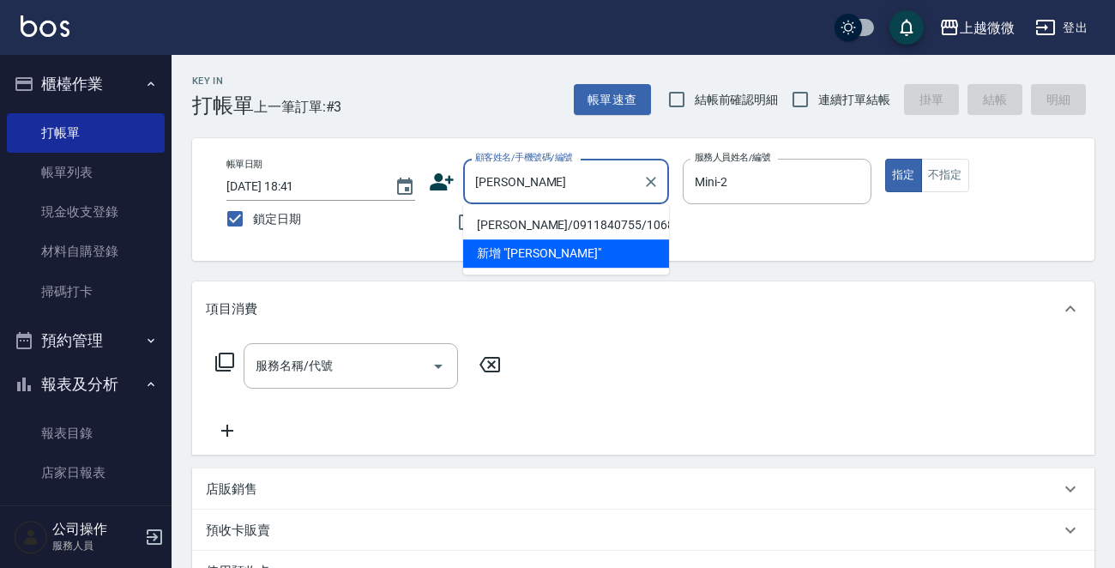
click at [552, 215] on li "[PERSON_NAME]/0911840755/1068" at bounding box center [566, 225] width 206 height 28
type input "[PERSON_NAME]/0911840755/1068"
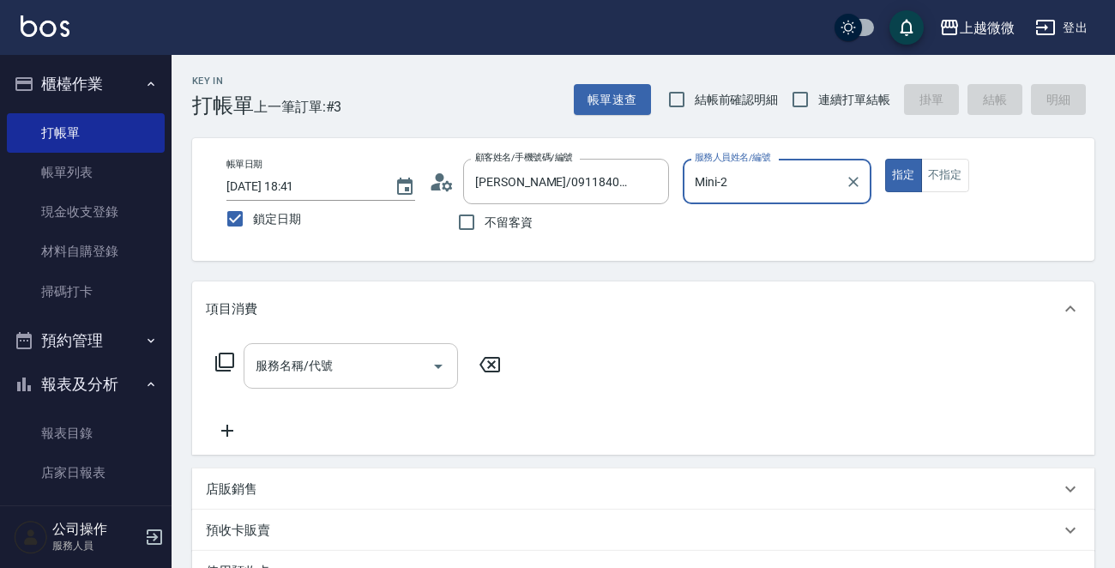
click at [364, 352] on input "服務名稱/代號" at bounding box center [337, 366] width 173 height 30
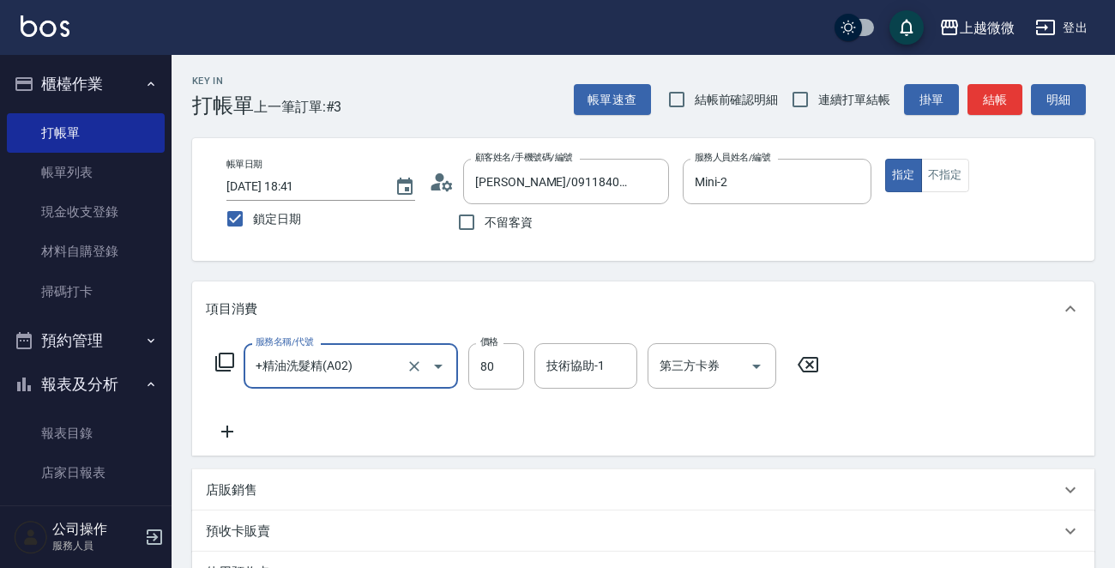
type input "+精油洗髮精(A02)"
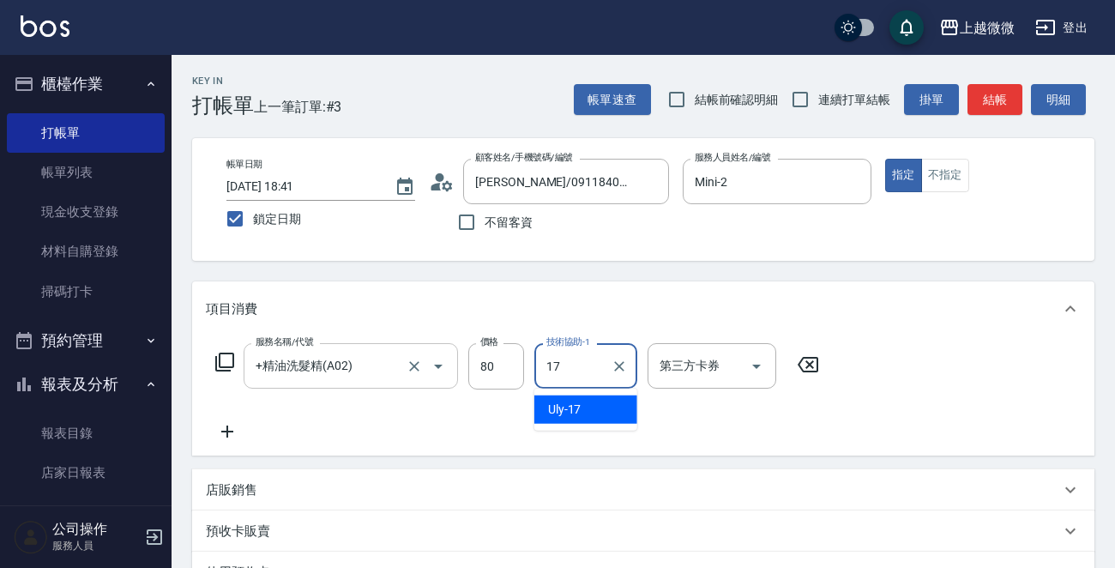
type input "Uly-17"
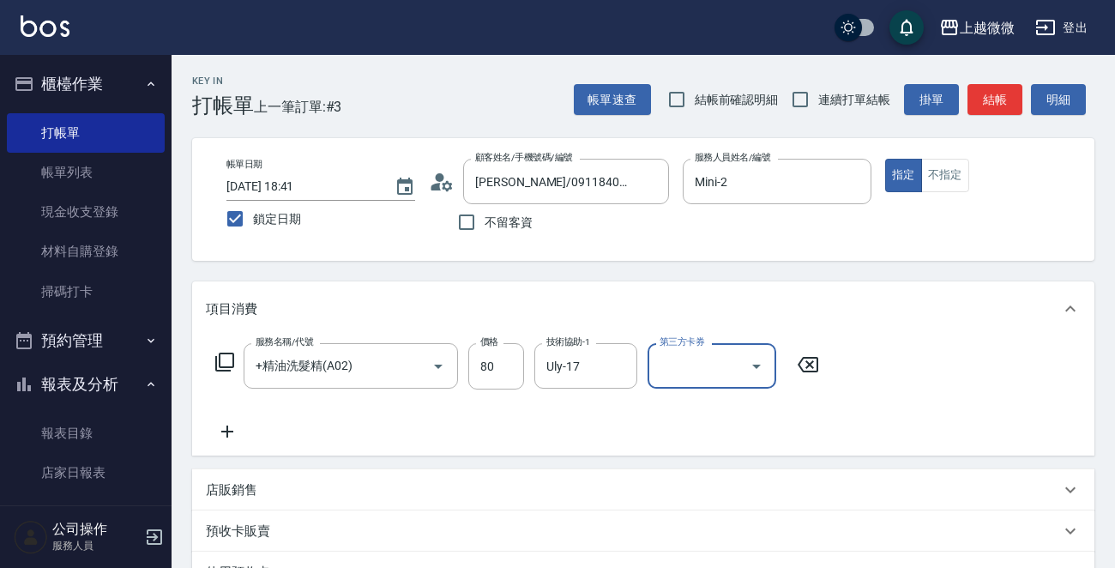
click at [217, 421] on icon at bounding box center [227, 431] width 43 height 21
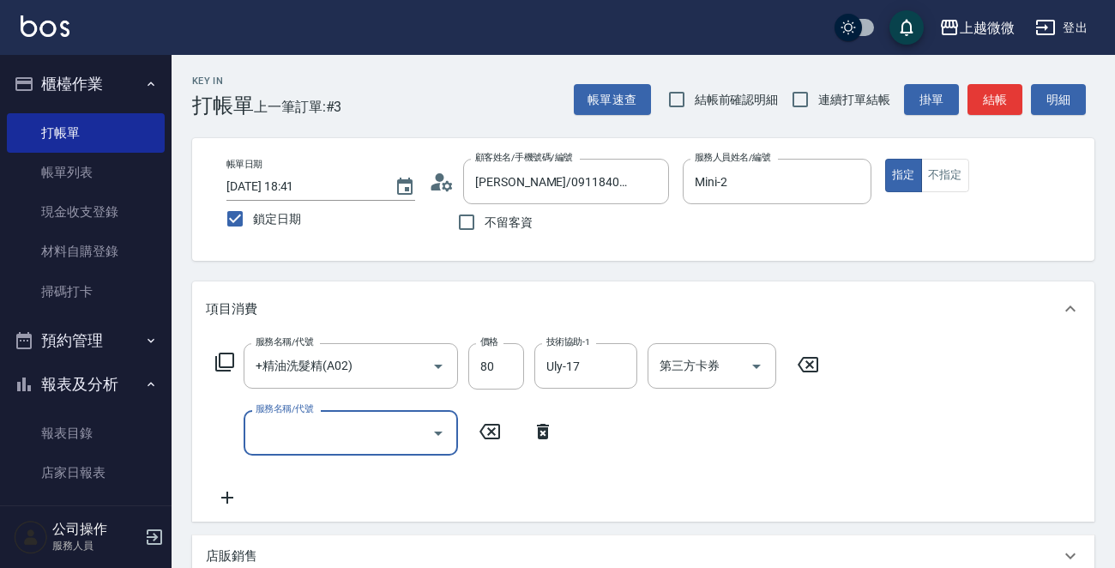
click at [280, 429] on input "服務名稱/代號" at bounding box center [337, 433] width 173 height 30
type input "剪髮(B02)"
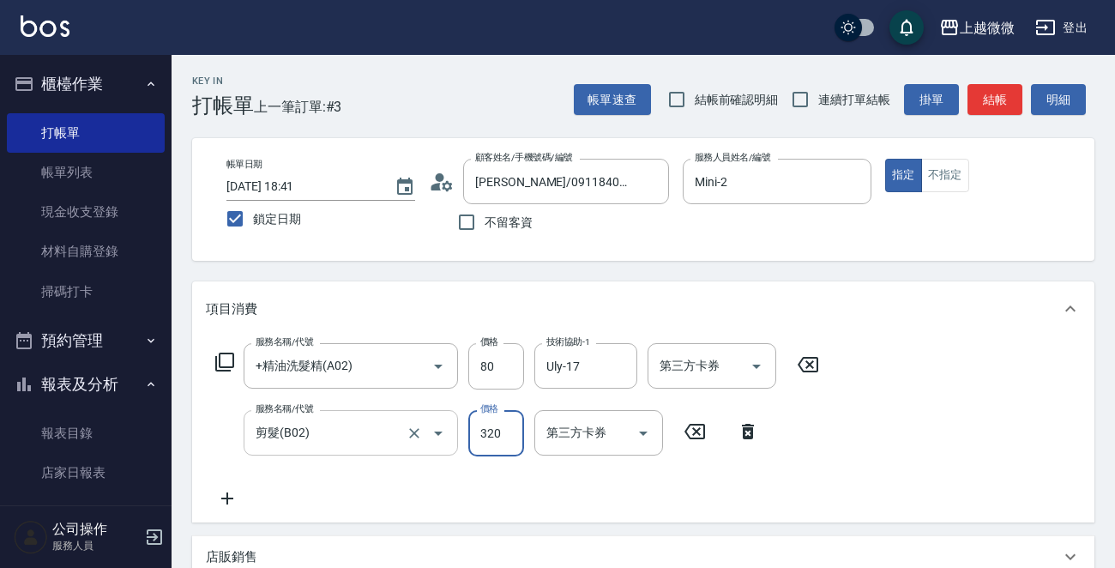
type input "320"
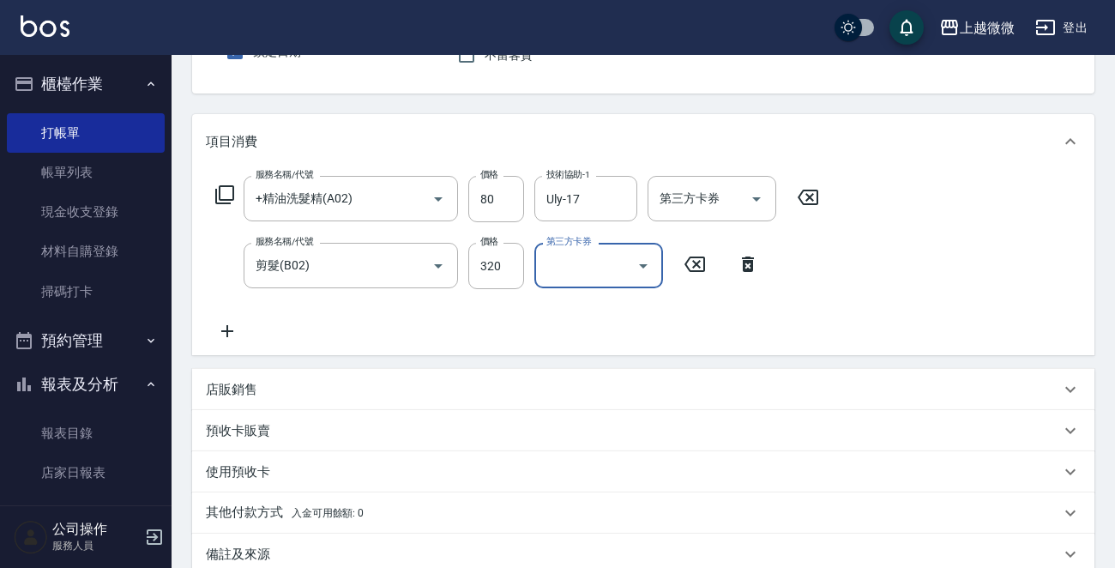
scroll to position [171, 0]
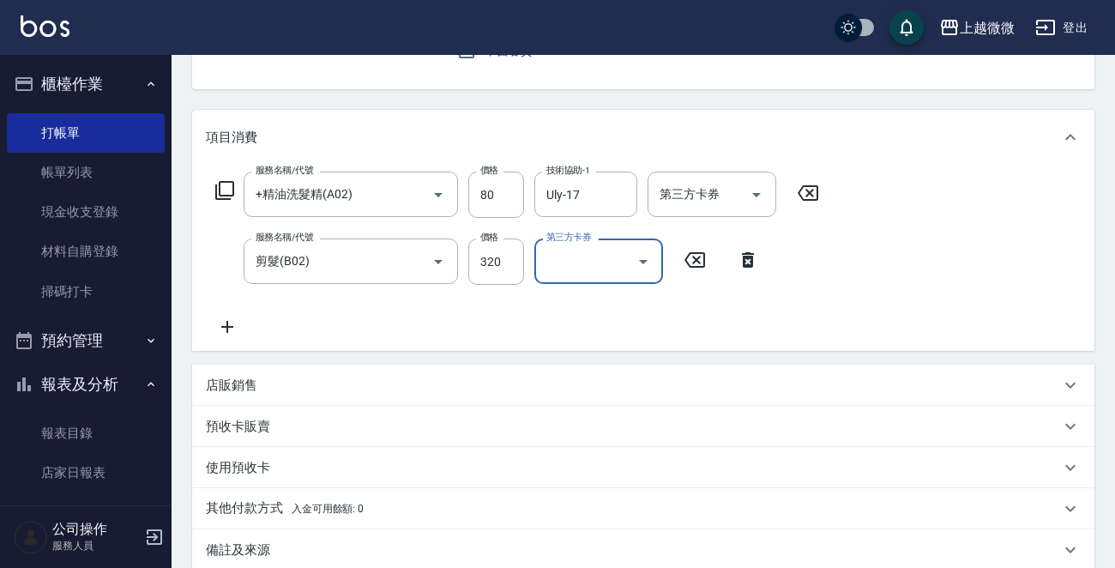
click at [226, 330] on icon at bounding box center [227, 327] width 12 height 12
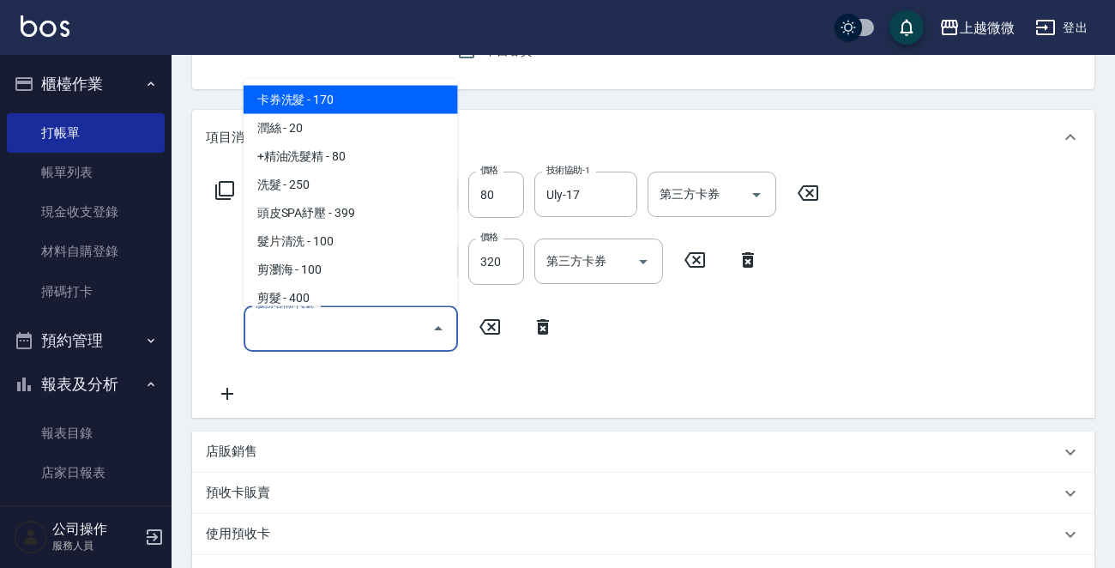
click at [325, 324] on input "服務名稱/代號" at bounding box center [337, 328] width 173 height 30
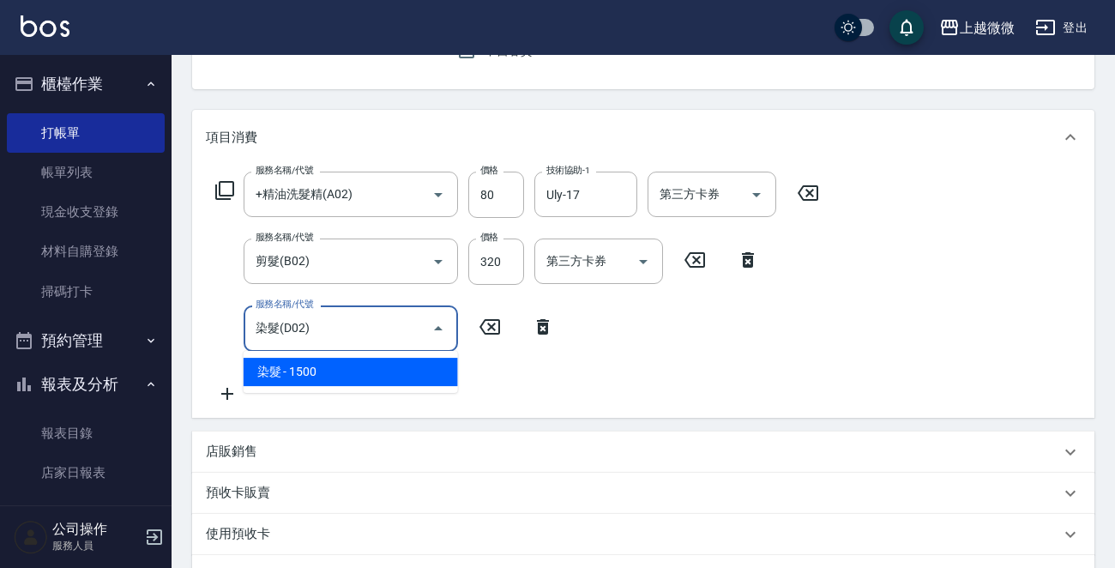
type input "染髮(D02)"
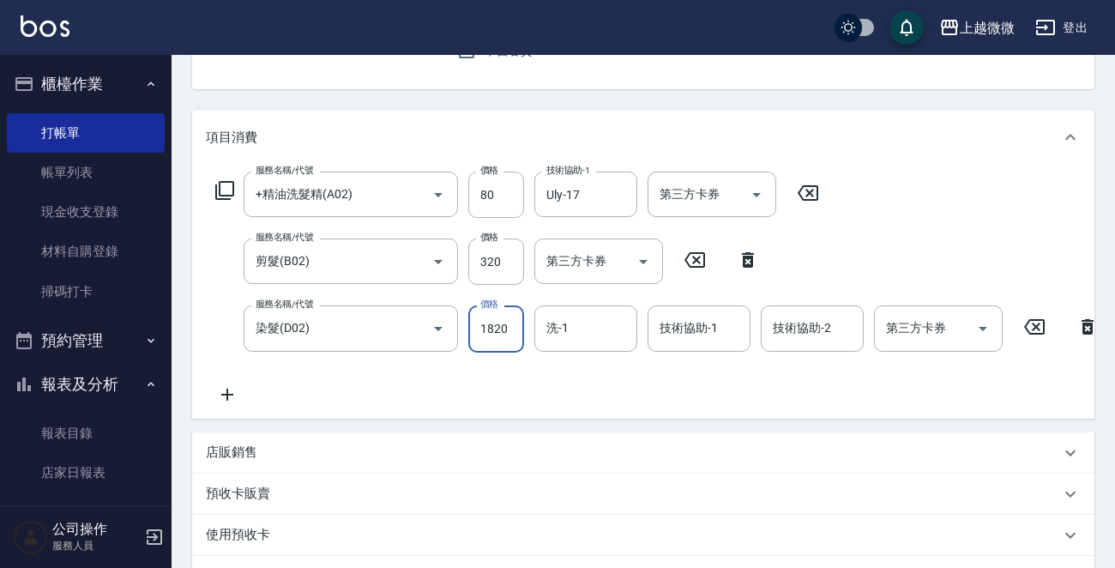
type input "1820"
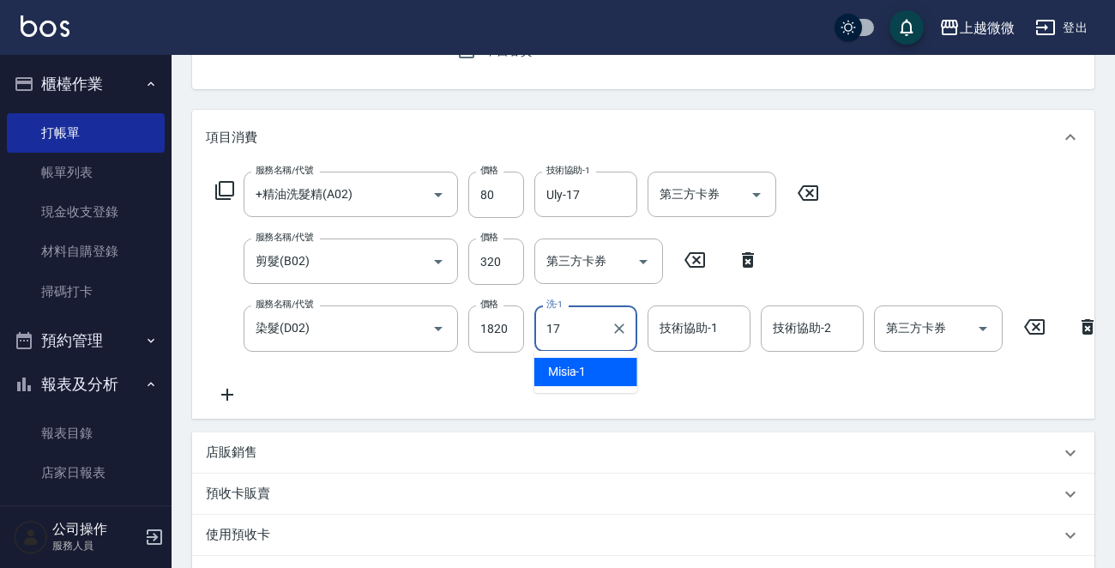
type input "Uly-17"
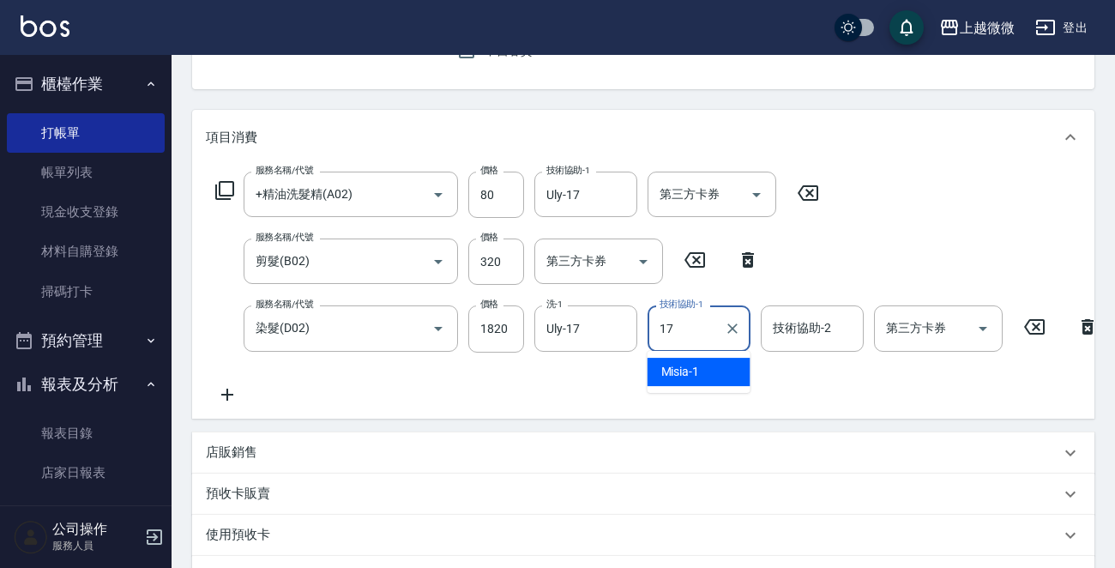
type input "Uly-17"
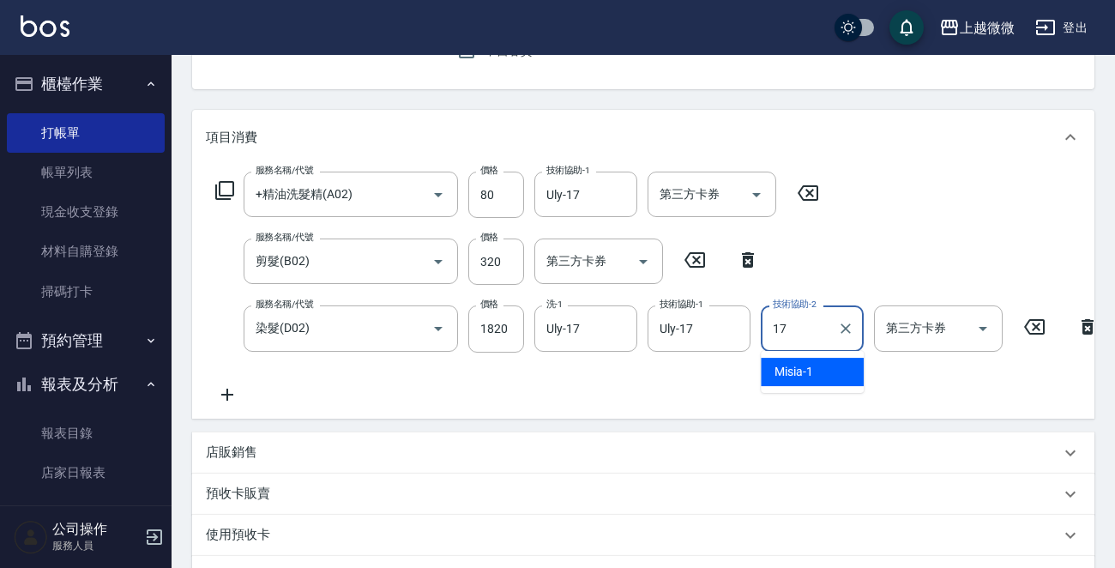
type input "Uly-17"
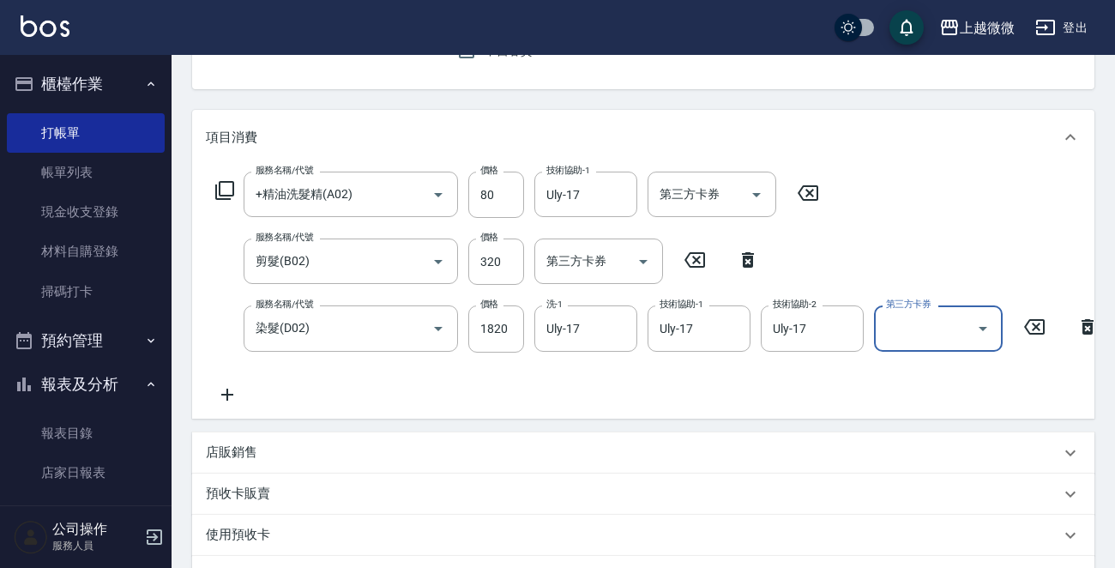
click at [237, 391] on icon at bounding box center [227, 394] width 43 height 21
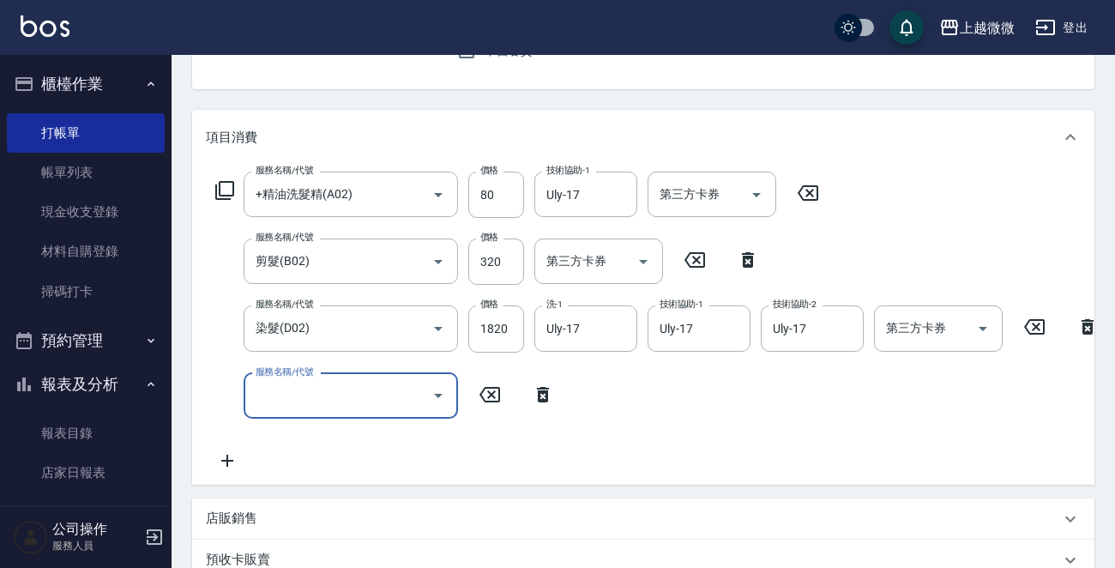
click at [310, 391] on div "服務名稱/代號 服務名稱/代號" at bounding box center [350, 395] width 214 height 45
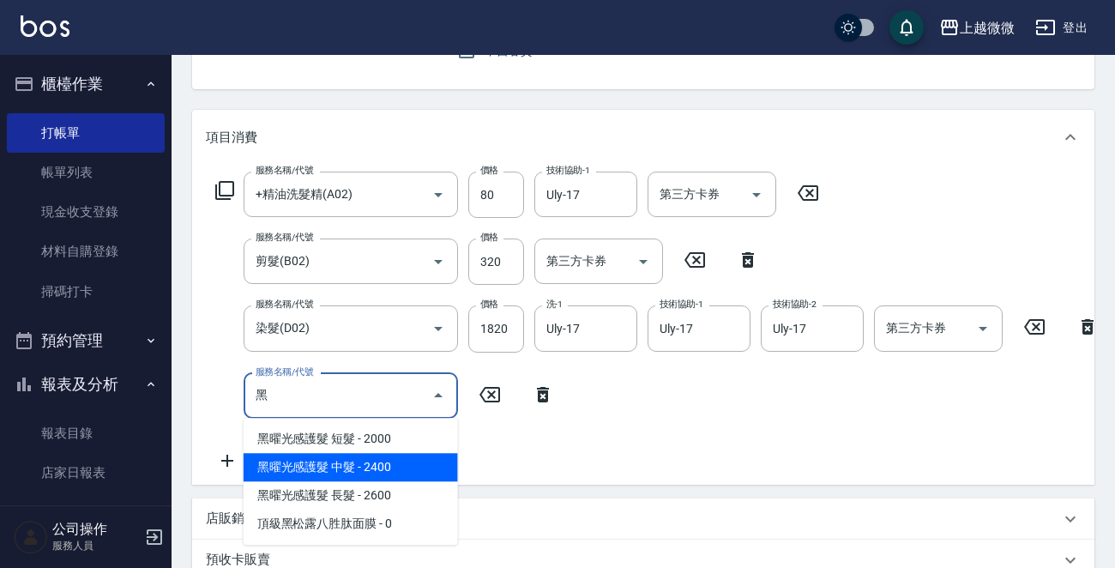
click at [405, 467] on span "黑曜光感護髮 中髮 - 2400" at bounding box center [350, 467] width 214 height 28
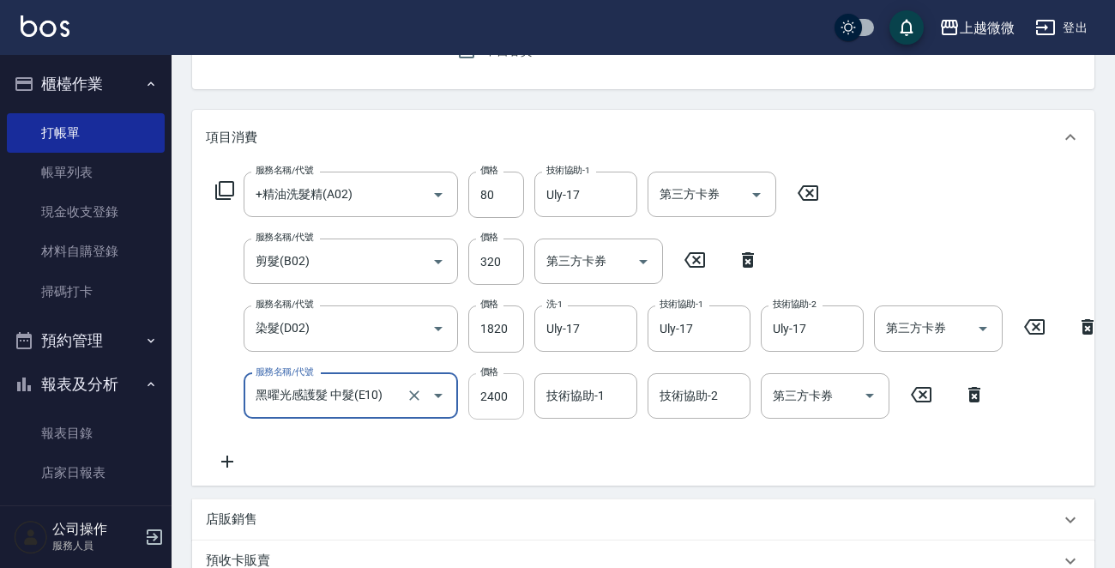
type input "黑曜光感護髮 中髮(E10)"
click at [506, 400] on input "2400" at bounding box center [496, 396] width 56 height 46
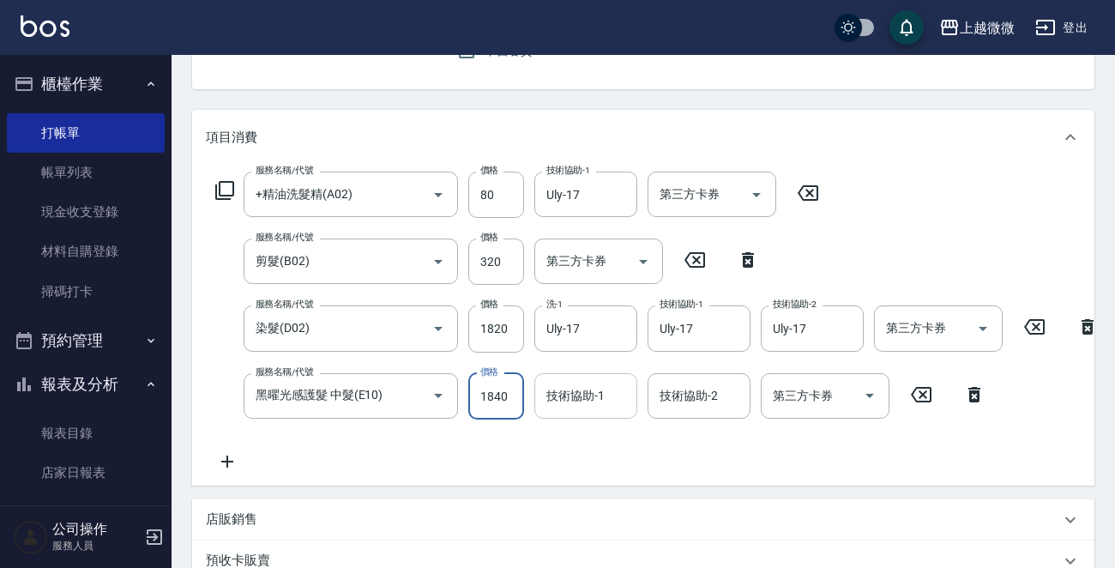
type input "1840"
click at [598, 396] on div "技術協助-1 技術協助-1" at bounding box center [585, 395] width 103 height 45
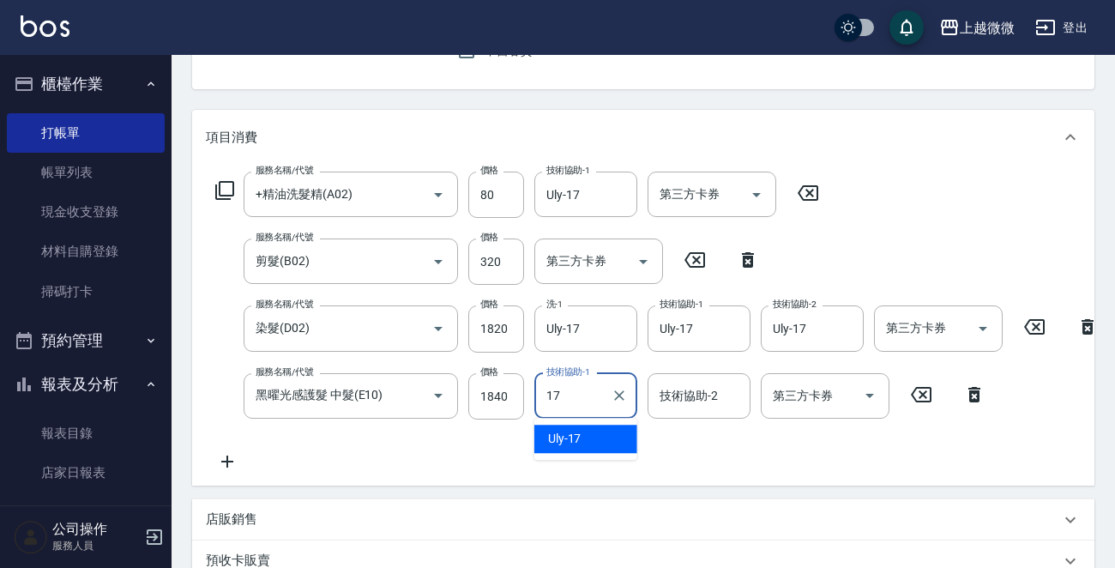
click at [592, 430] on div "Uly -17" at bounding box center [585, 438] width 103 height 28
type input "Uly-17"
click at [694, 394] on div "技術協助-2 技術協助-2" at bounding box center [698, 395] width 103 height 45
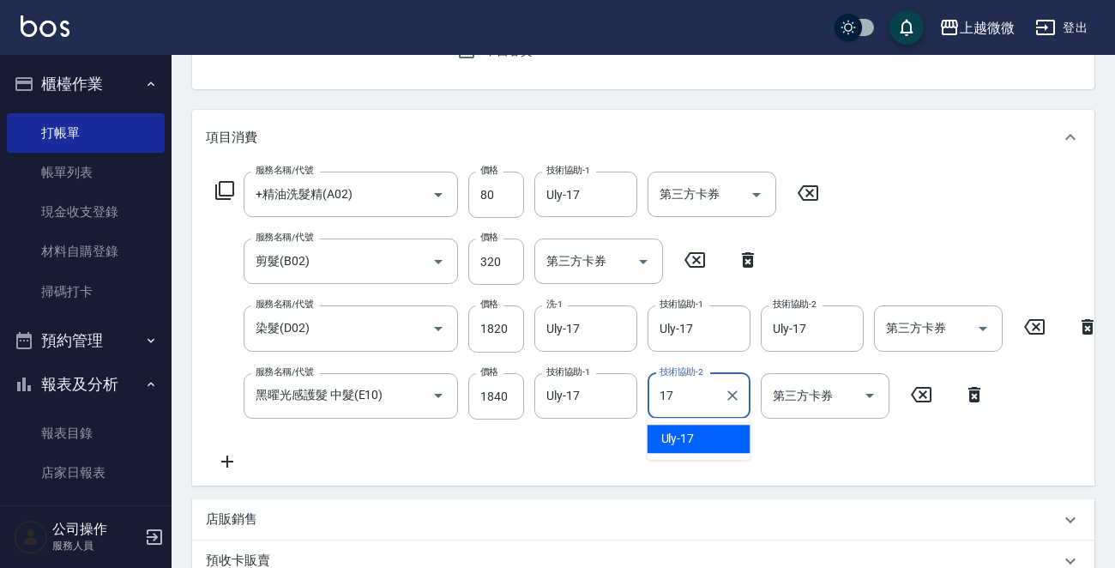
click at [700, 439] on div "Uly -17" at bounding box center [698, 438] width 103 height 28
type input "Uly-17"
click at [225, 459] on icon at bounding box center [227, 461] width 43 height 21
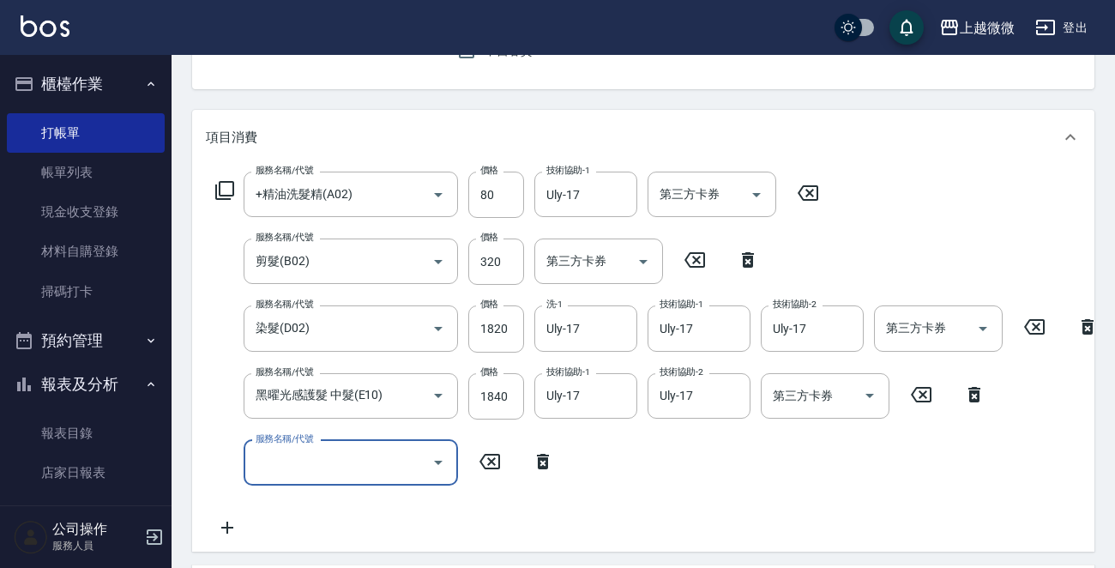
click at [318, 458] on div "服務名稱/代號 服務名稱/代號" at bounding box center [350, 462] width 214 height 45
click at [324, 471] on input "服務名稱/代號" at bounding box center [337, 463] width 173 height 30
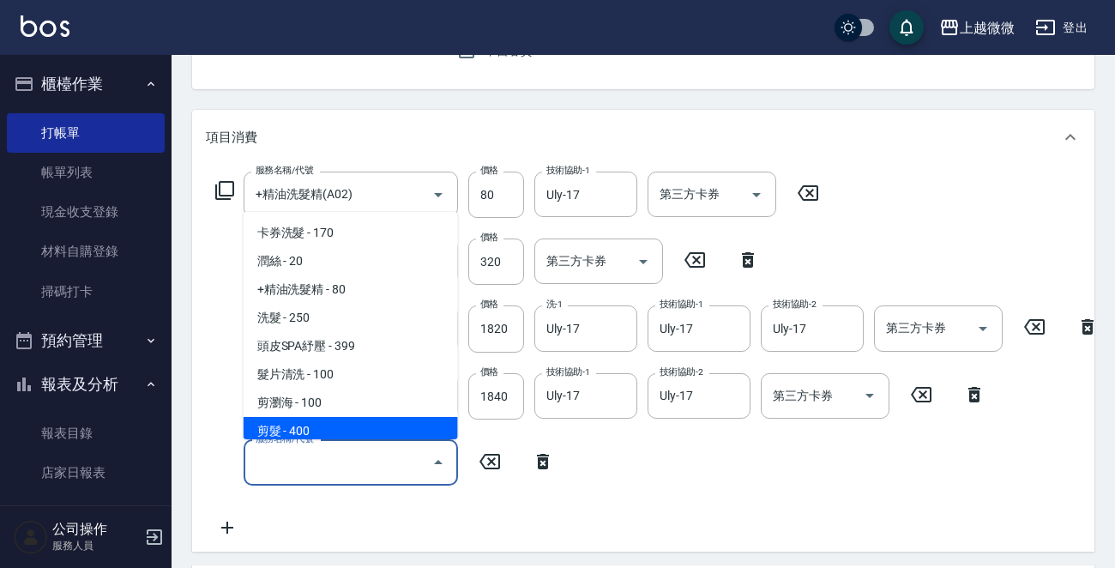
click at [355, 444] on div "服務名稱/代號" at bounding box center [350, 462] width 214 height 45
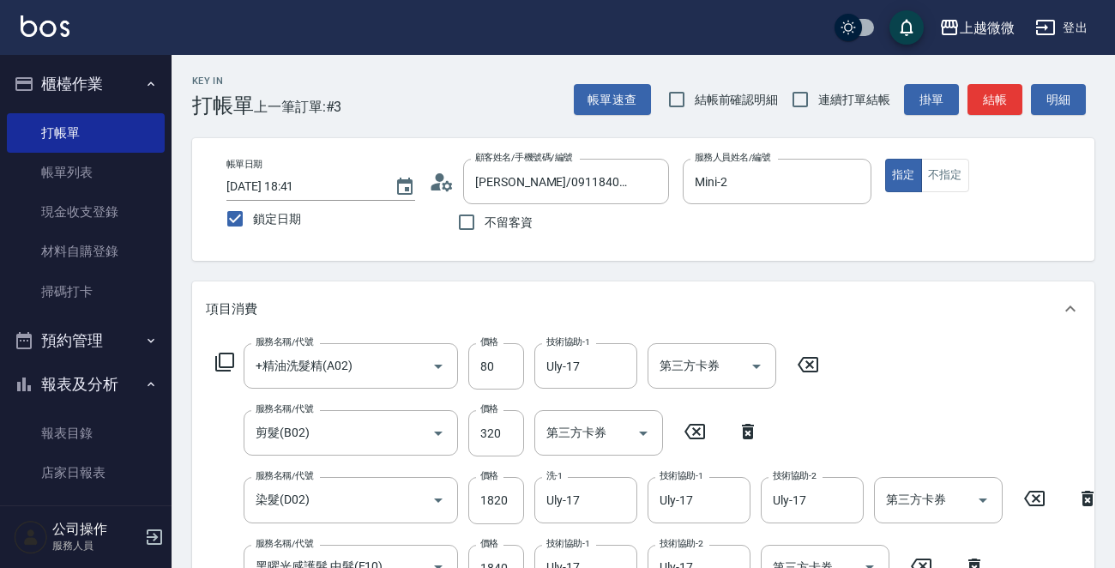
scroll to position [579, 0]
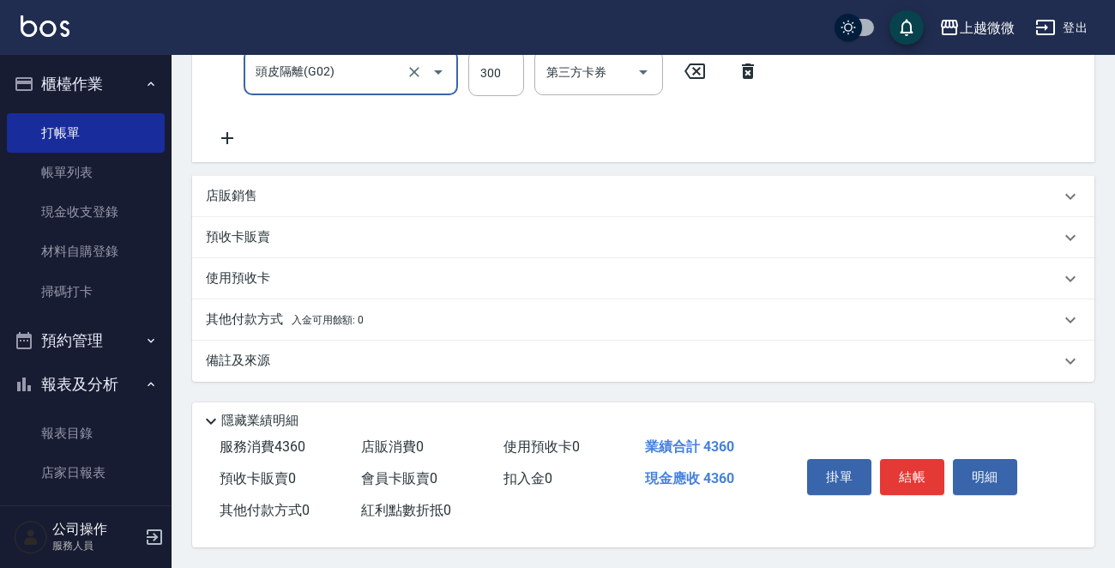
type input "頭皮隔離(G02)"
click at [231, 187] on p "店販銷售" at bounding box center [231, 196] width 51 height 18
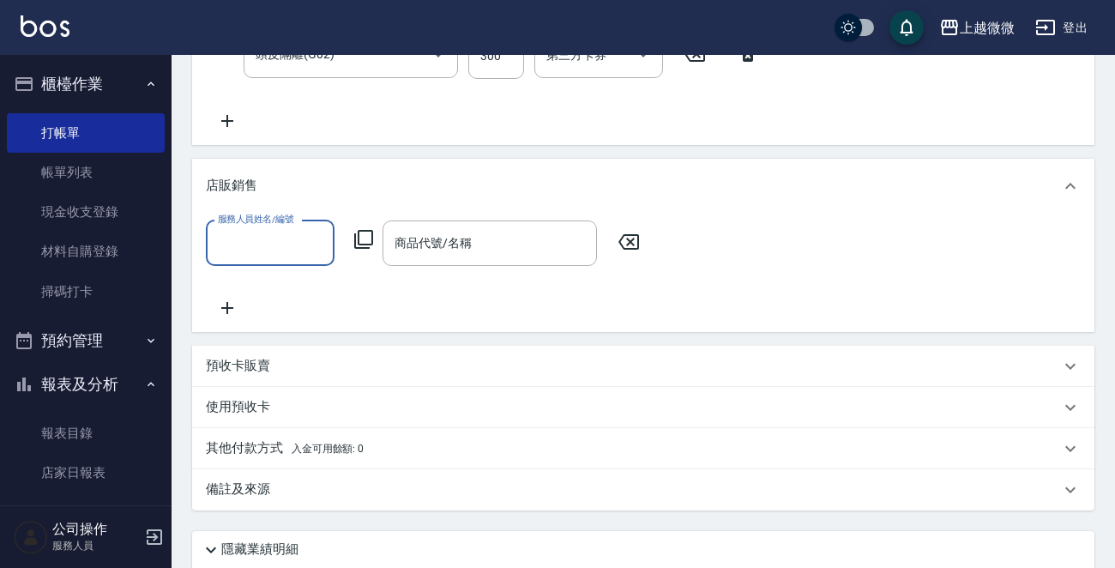
scroll to position [0, 0]
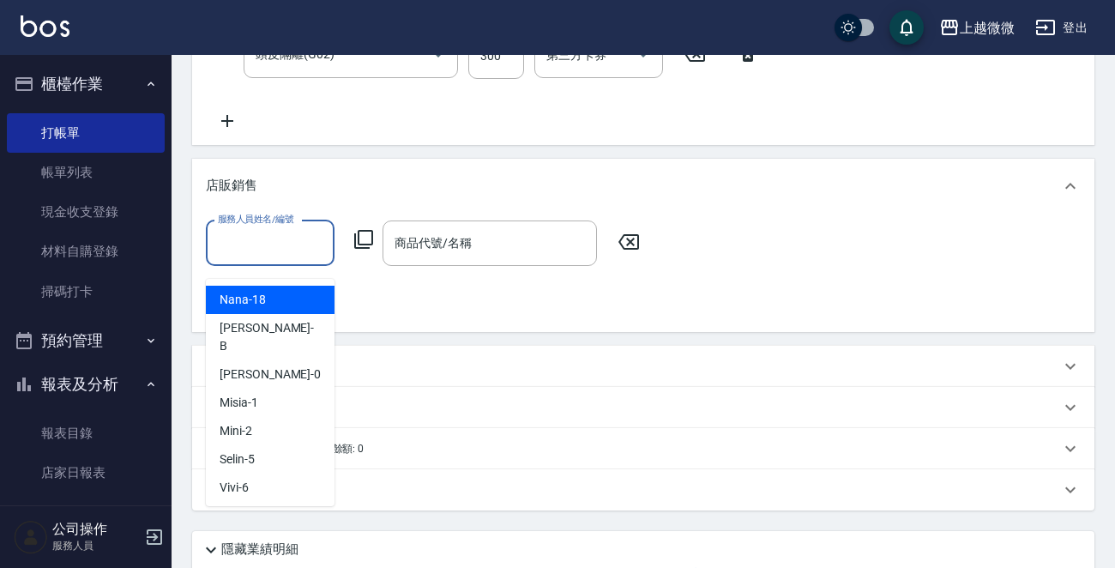
click at [242, 258] on input "服務人員姓名/編號" at bounding box center [269, 243] width 113 height 30
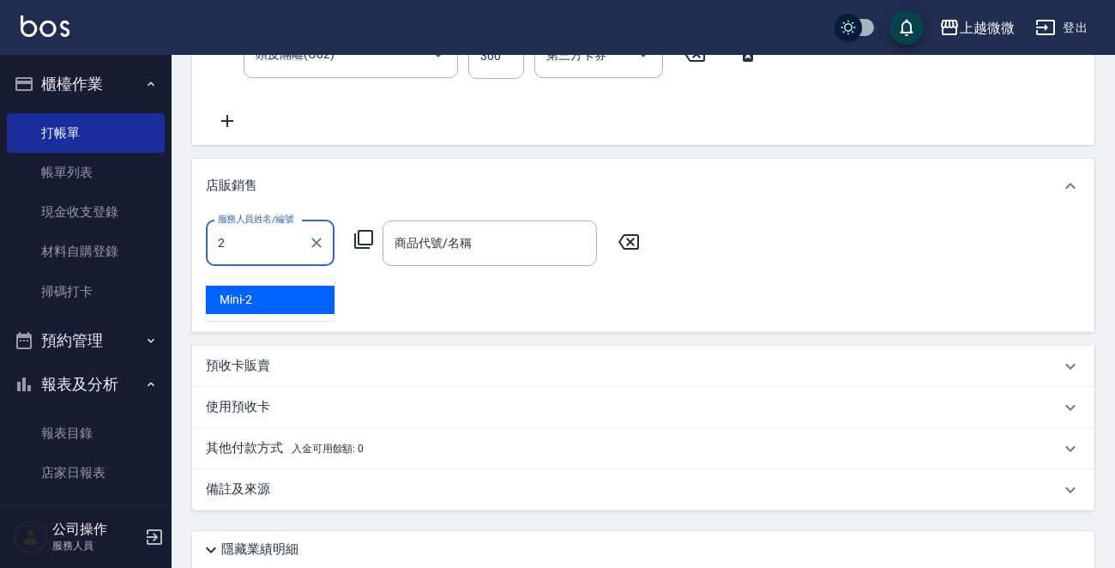
click at [292, 287] on div "Mini -2" at bounding box center [270, 300] width 129 height 28
type input "Mini-2"
click at [481, 251] on input "商品代號/名稱" at bounding box center [489, 243] width 199 height 30
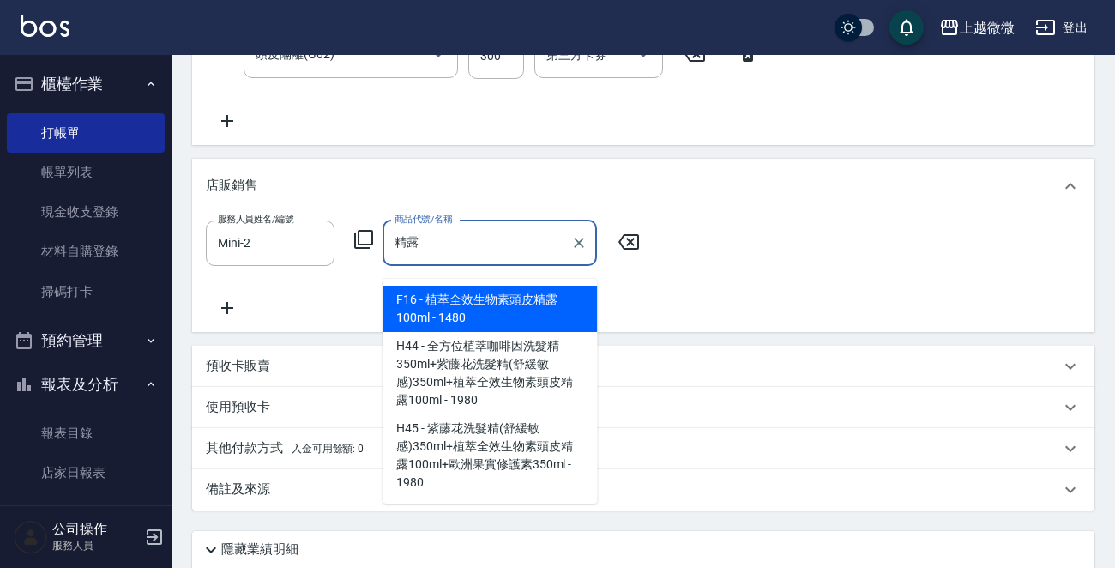
click at [544, 306] on span "F16 - 植萃全效生物素頭皮精露100ml - 1480" at bounding box center [489, 309] width 214 height 46
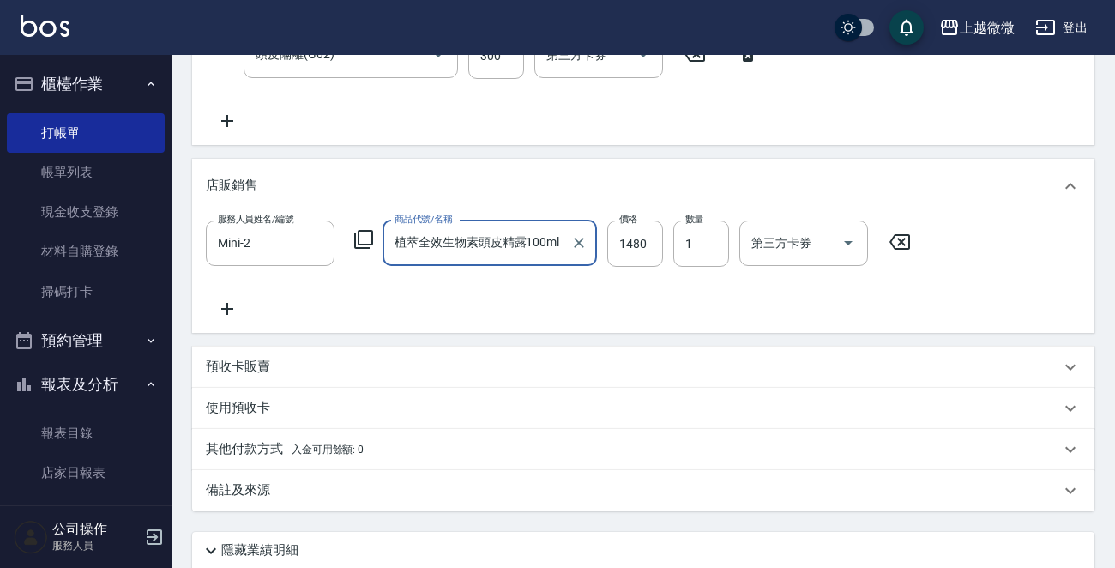
type input "植萃全效生物素頭皮精露100ml"
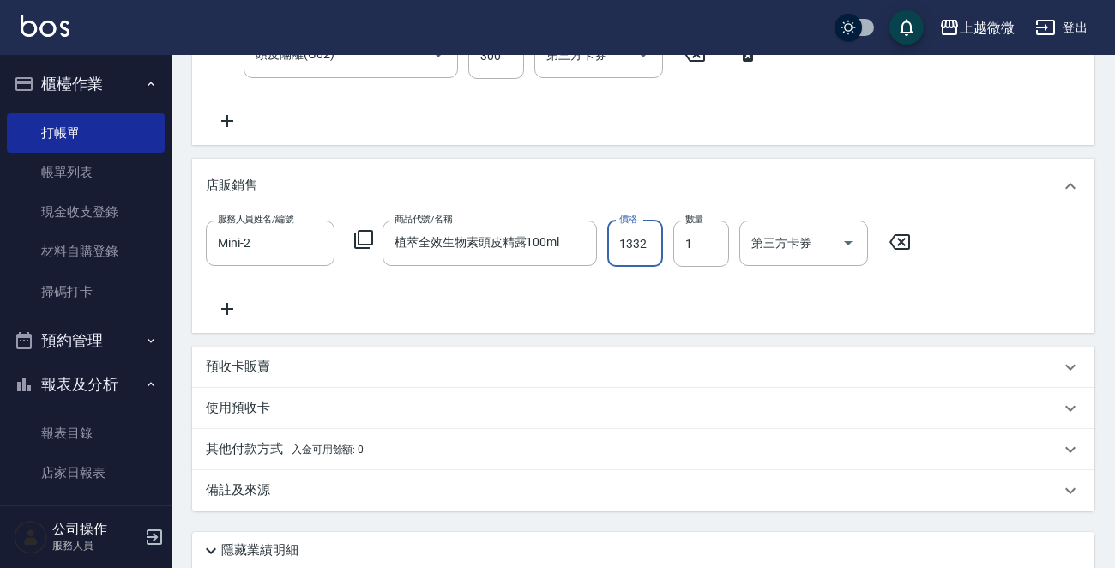
type input "1332"
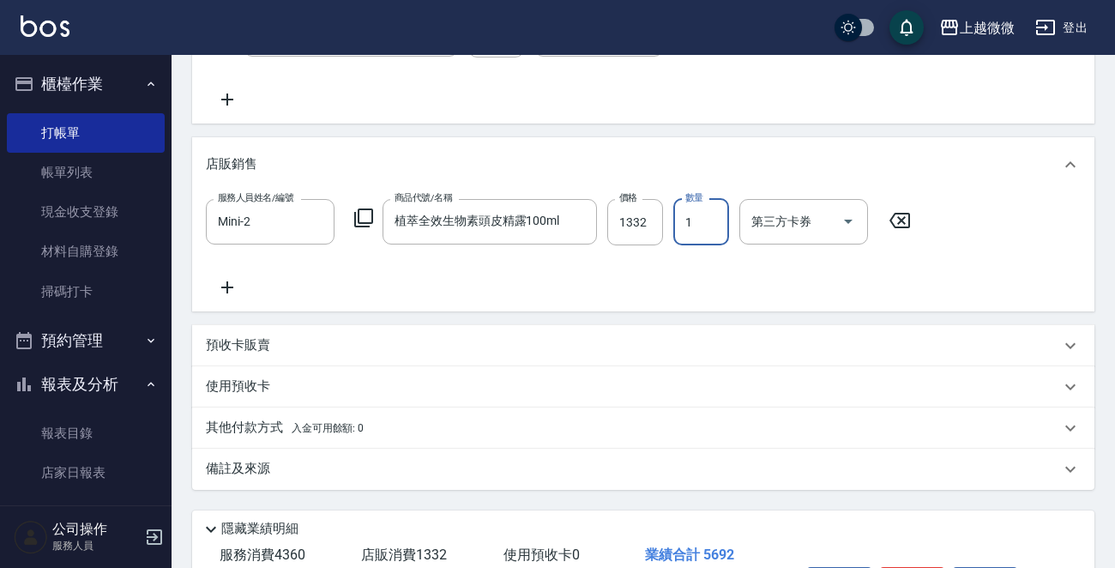
scroll to position [725, 0]
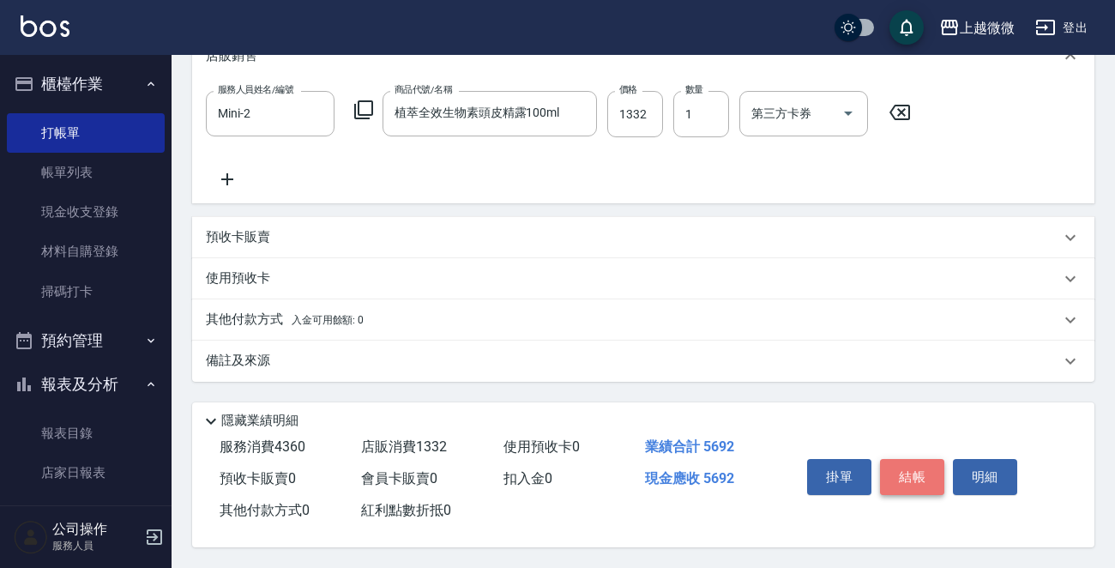
click at [905, 471] on button "結帳" at bounding box center [912, 477] width 64 height 36
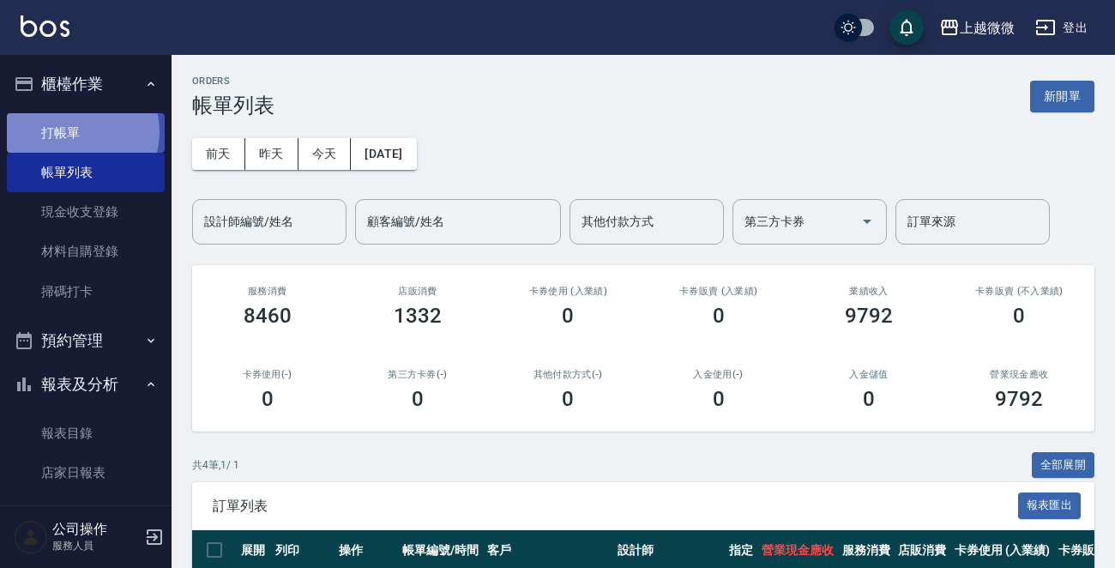
click at [77, 131] on link "打帳單" at bounding box center [86, 132] width 158 height 39
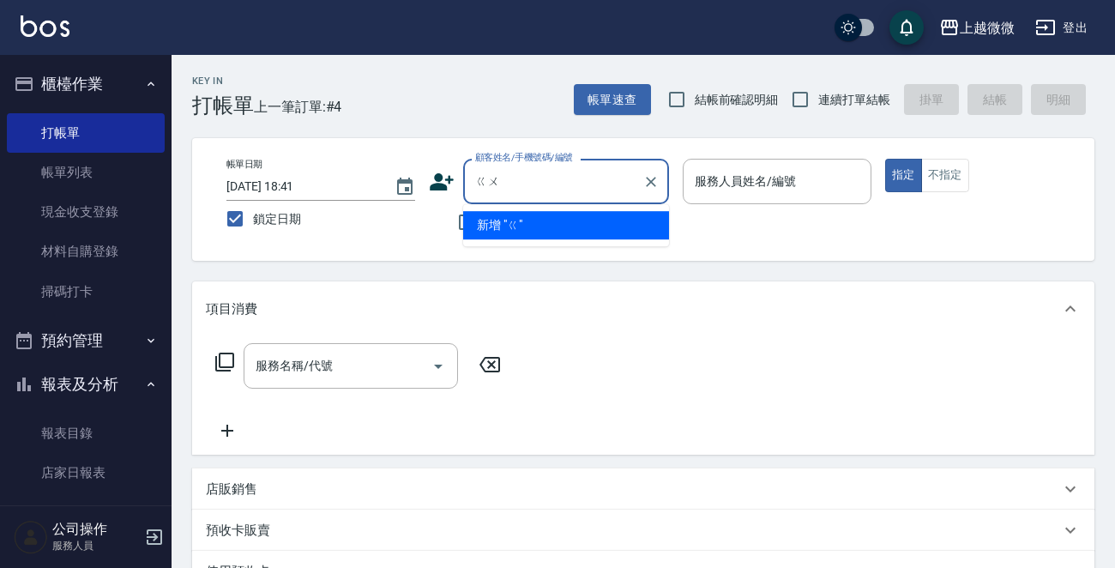
type input "股"
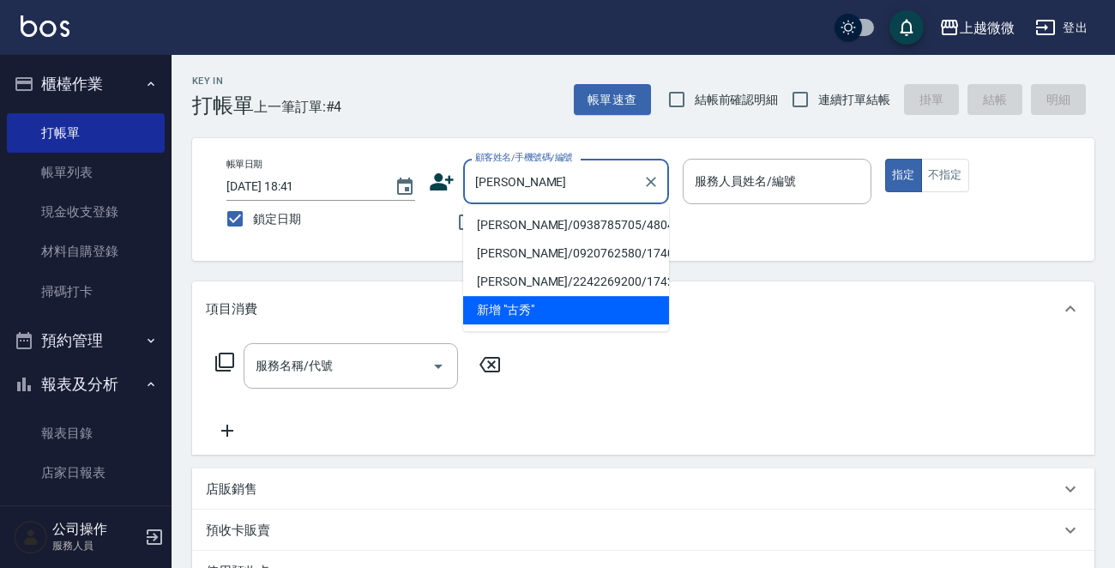
click at [567, 225] on li "[PERSON_NAME]/0938785705/4804" at bounding box center [566, 225] width 206 height 28
type input "[PERSON_NAME]/0938785705/4804"
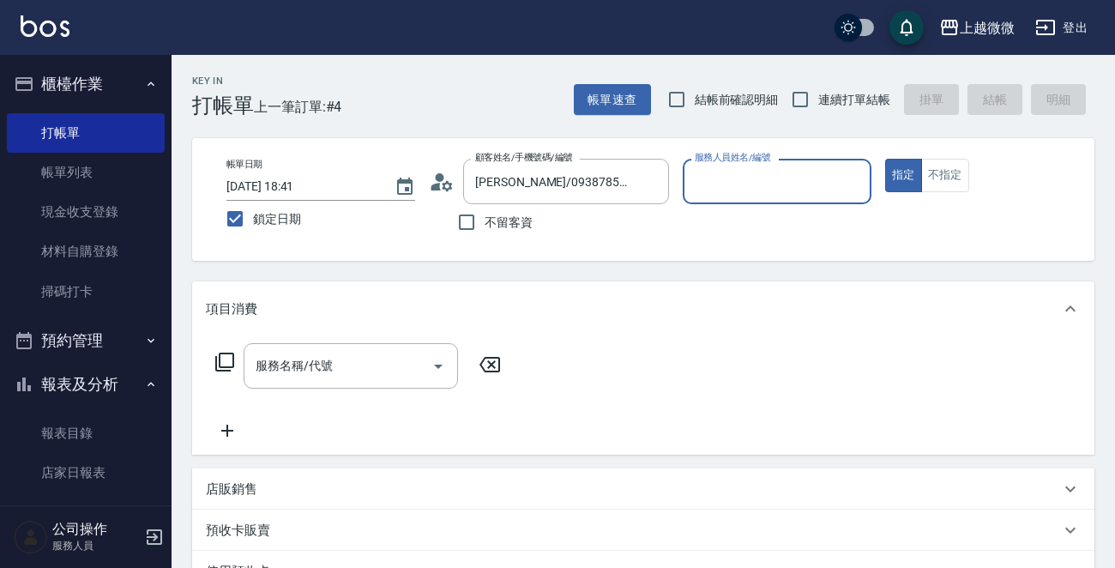
click at [792, 182] on input "服務人員姓名/編號" at bounding box center [776, 181] width 173 height 30
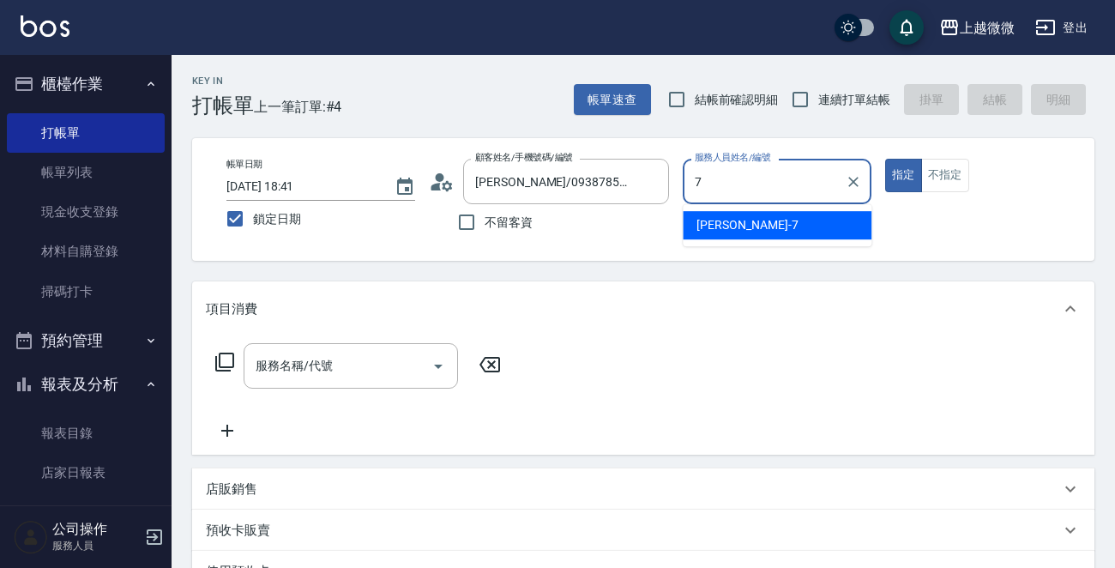
click at [767, 220] on div "[PERSON_NAME] -7" at bounding box center [776, 225] width 189 height 28
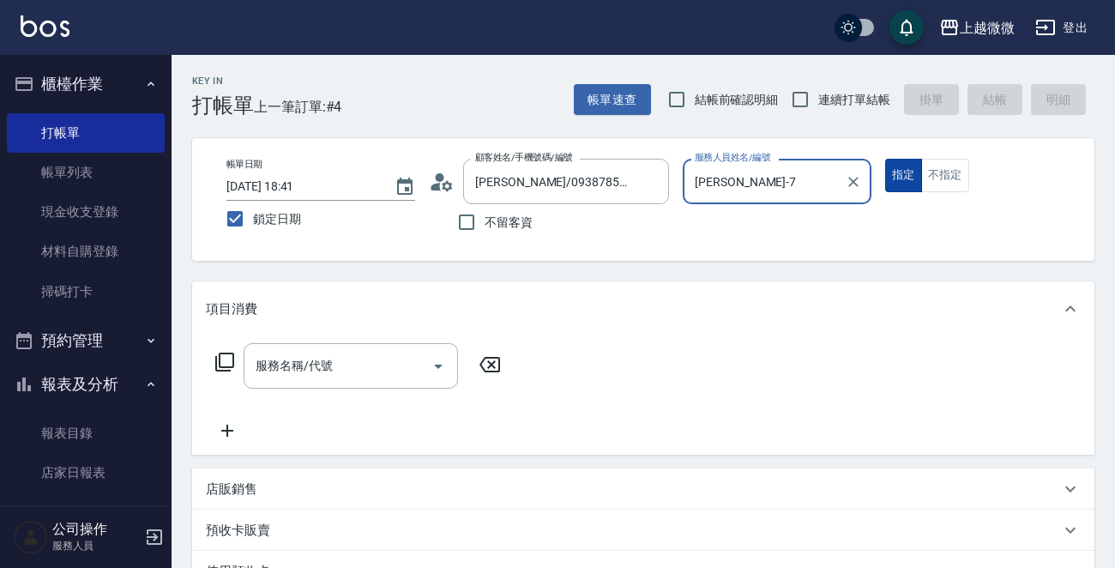
type input "[PERSON_NAME]-7"
click at [915, 170] on button "指定" at bounding box center [903, 175] width 37 height 33
click at [946, 172] on button "不指定" at bounding box center [945, 175] width 48 height 33
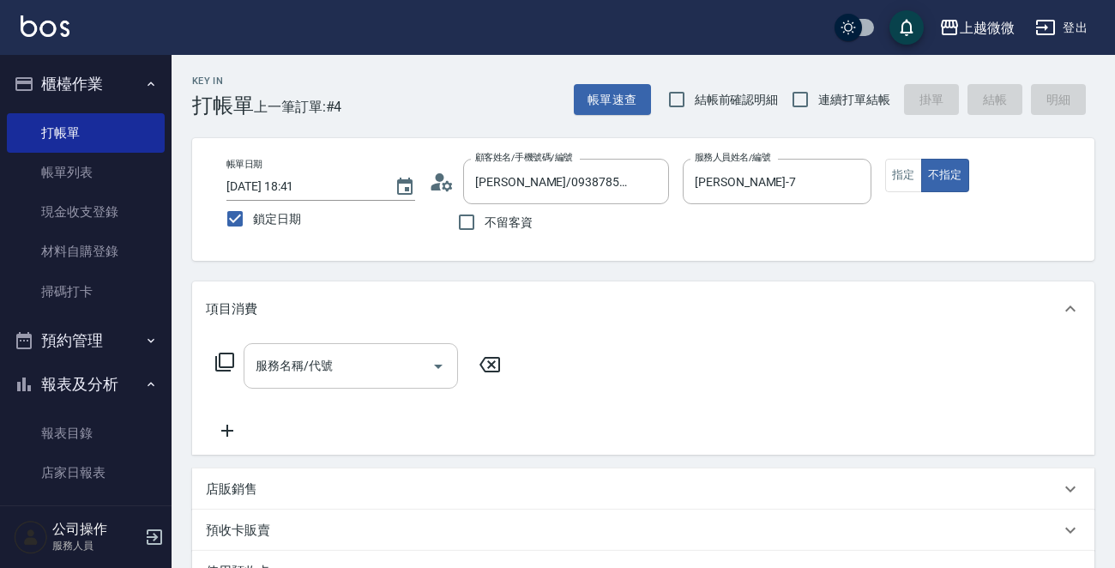
click at [358, 366] on input "服務名稱/代號" at bounding box center [337, 366] width 173 height 30
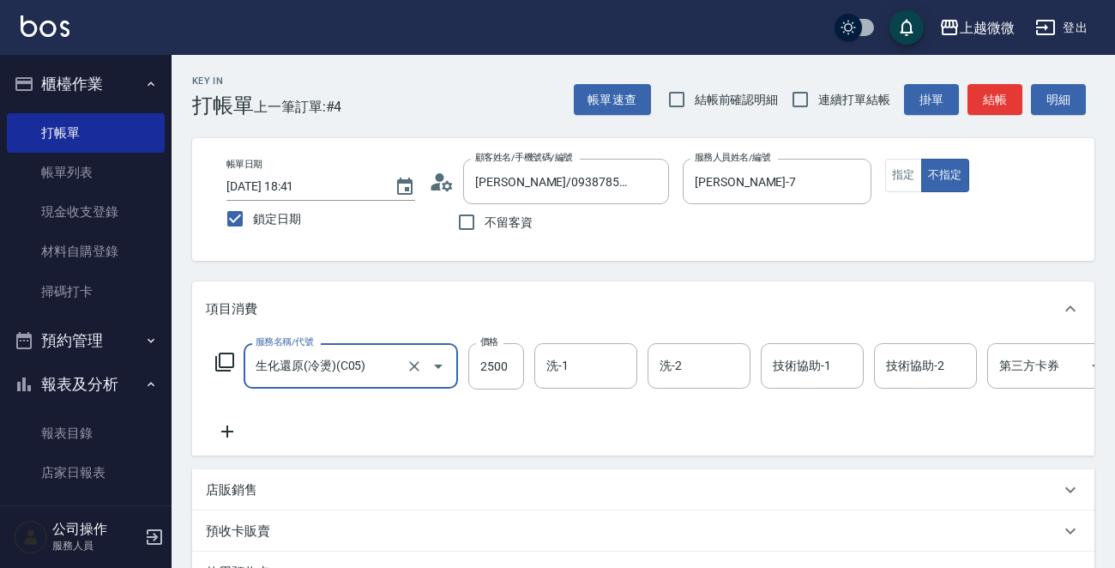
type input "生化還原(冷燙)(C05)"
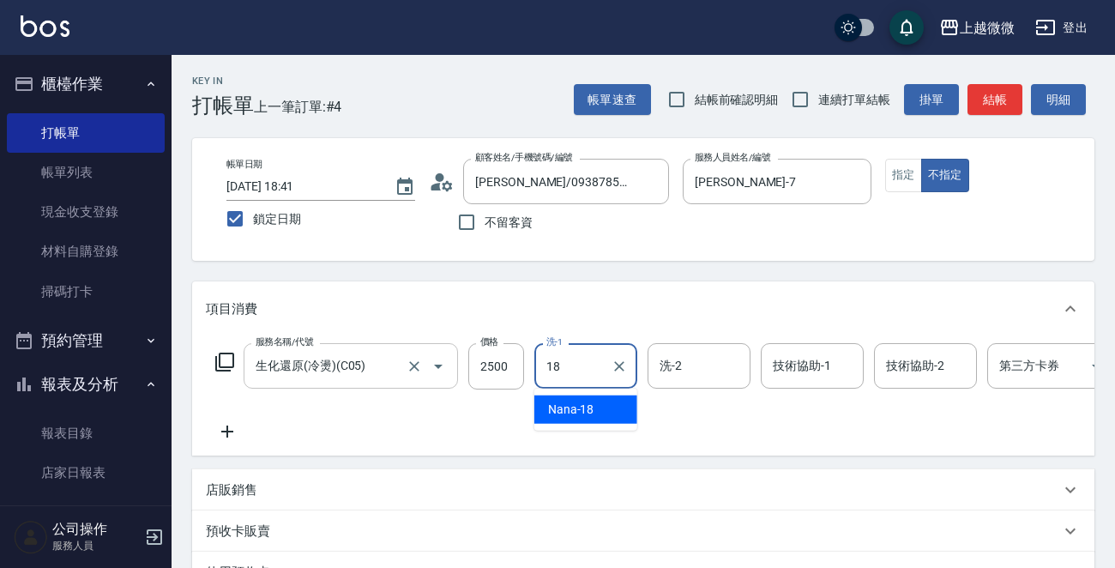
type input "Nana-18"
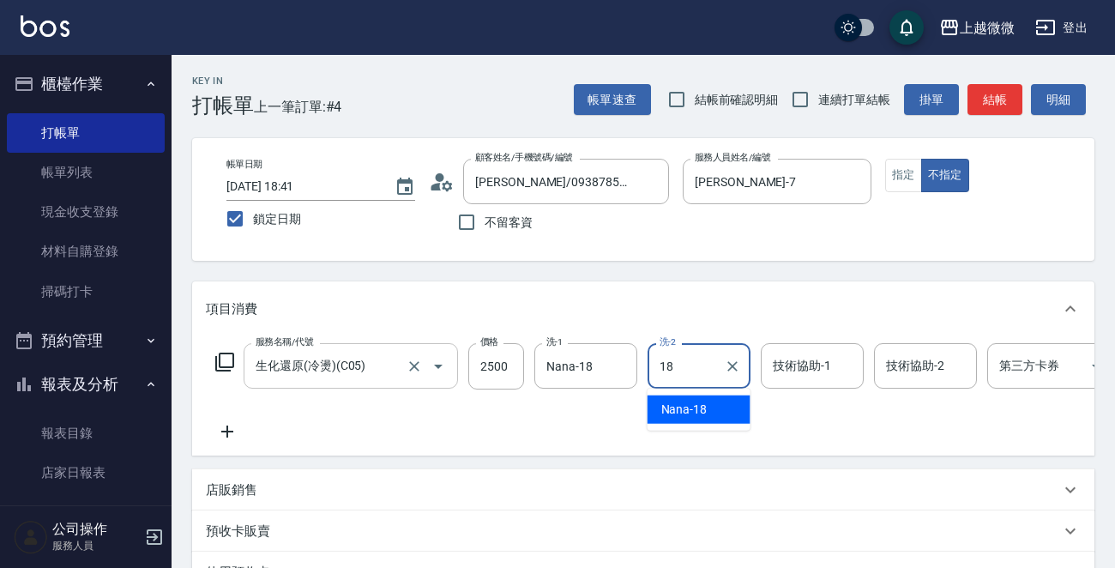
type input "Nana-18"
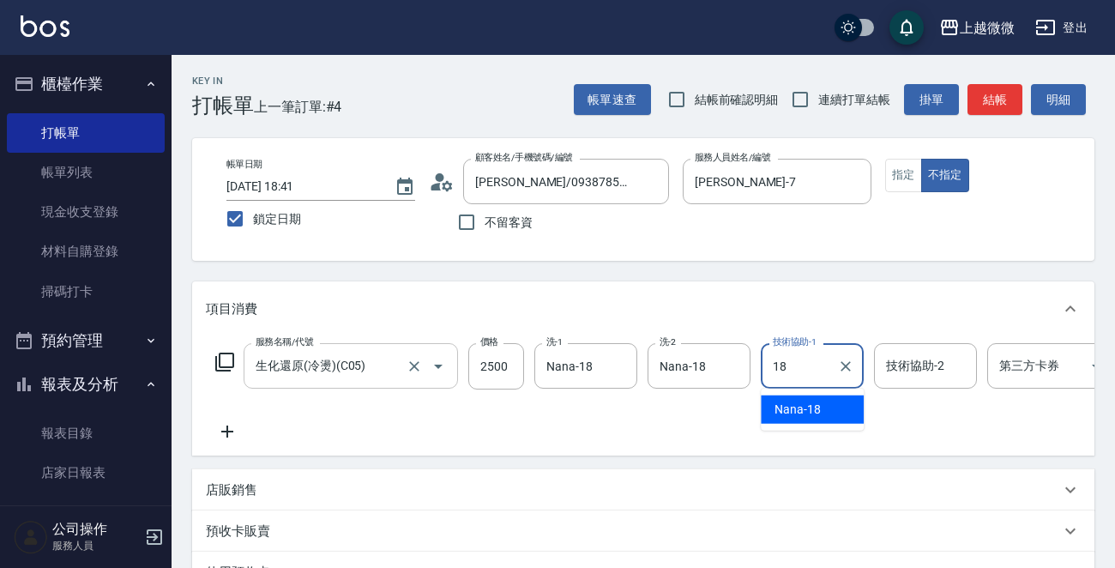
type input "Nana-18"
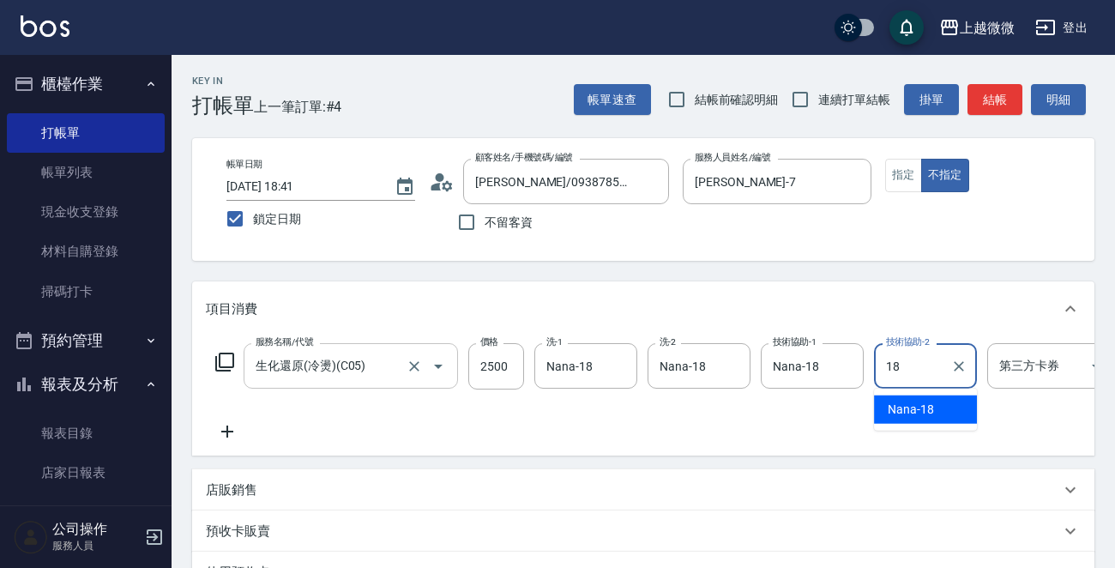
type input "Nana-18"
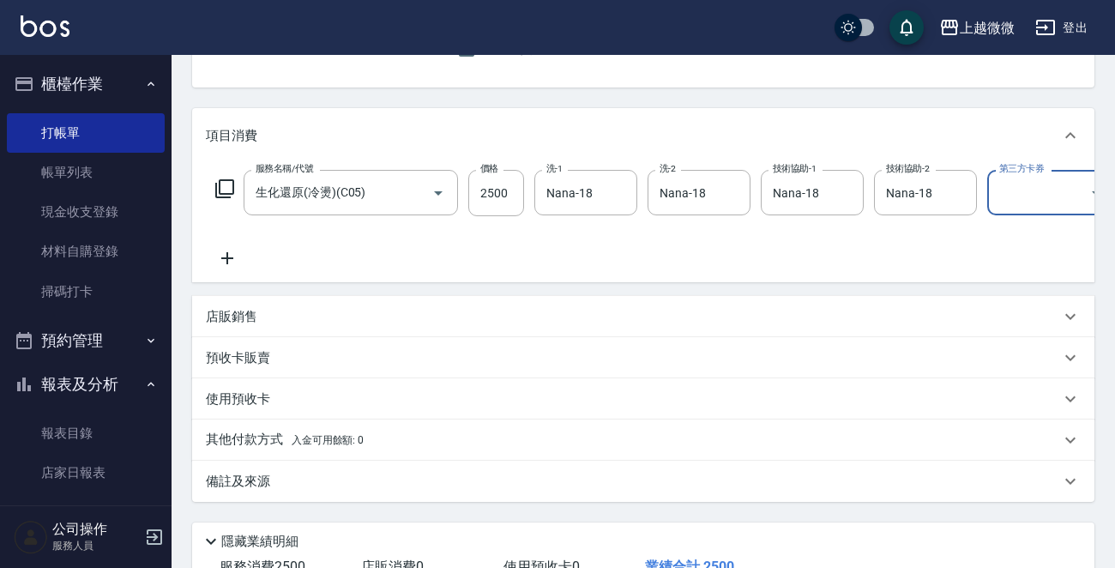
scroll to position [310, 0]
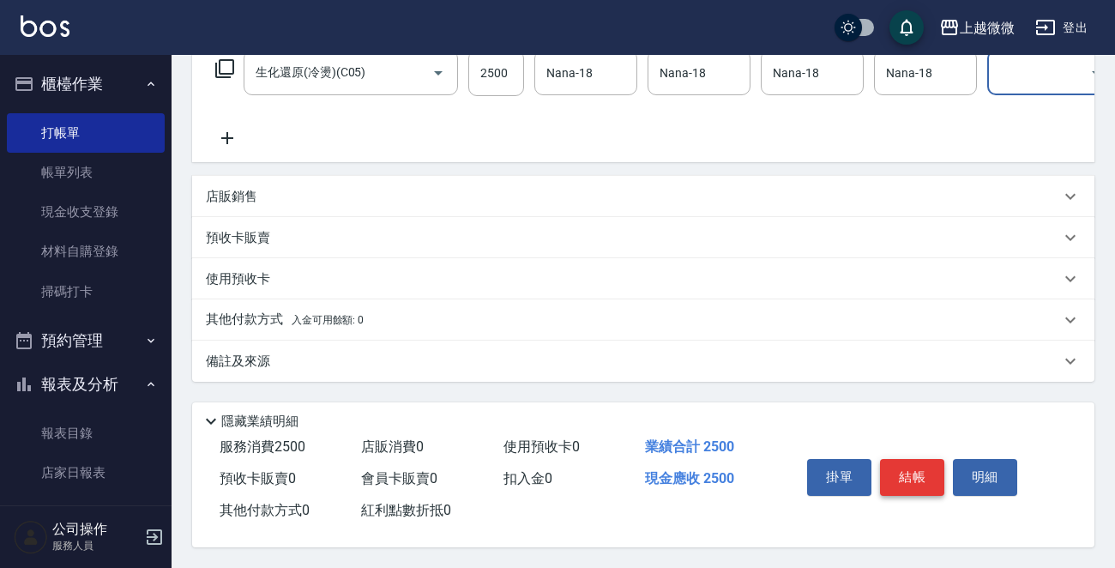
click at [911, 472] on button "結帳" at bounding box center [912, 477] width 64 height 36
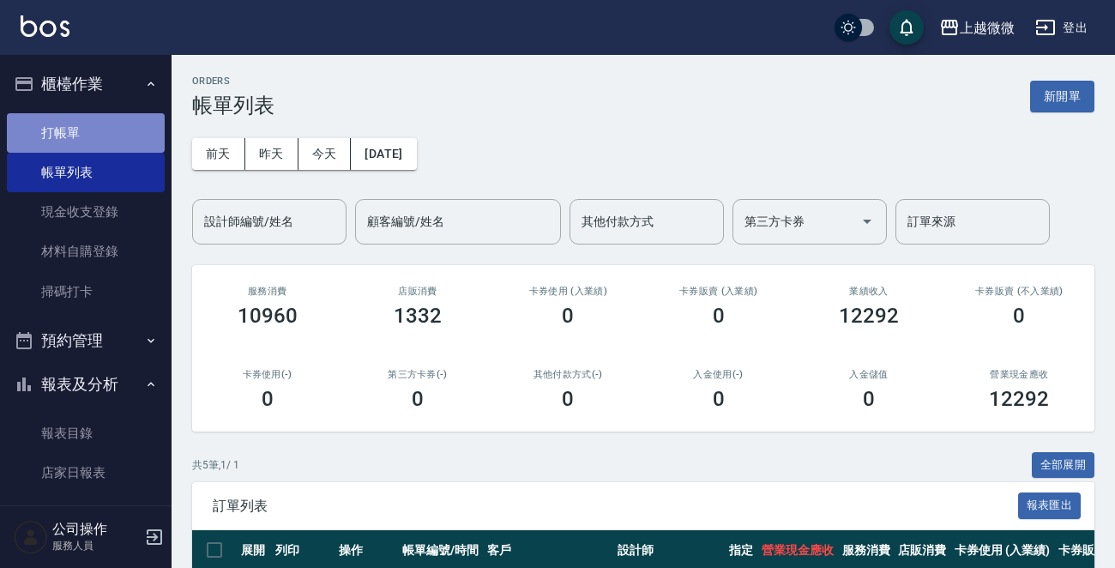
click at [93, 124] on link "打帳單" at bounding box center [86, 132] width 158 height 39
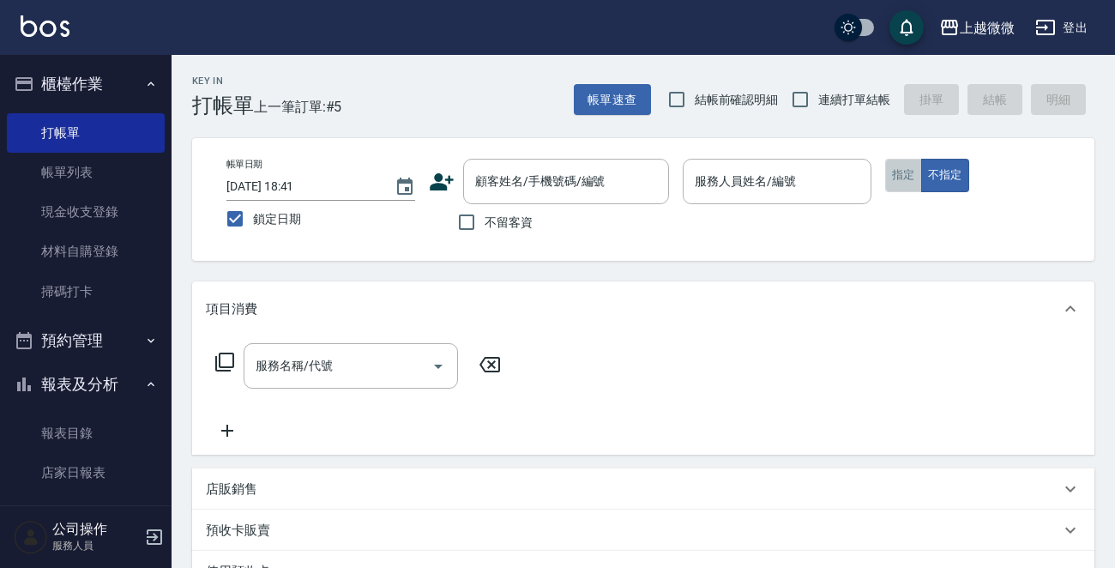
click at [899, 165] on button "指定" at bounding box center [903, 175] width 37 height 33
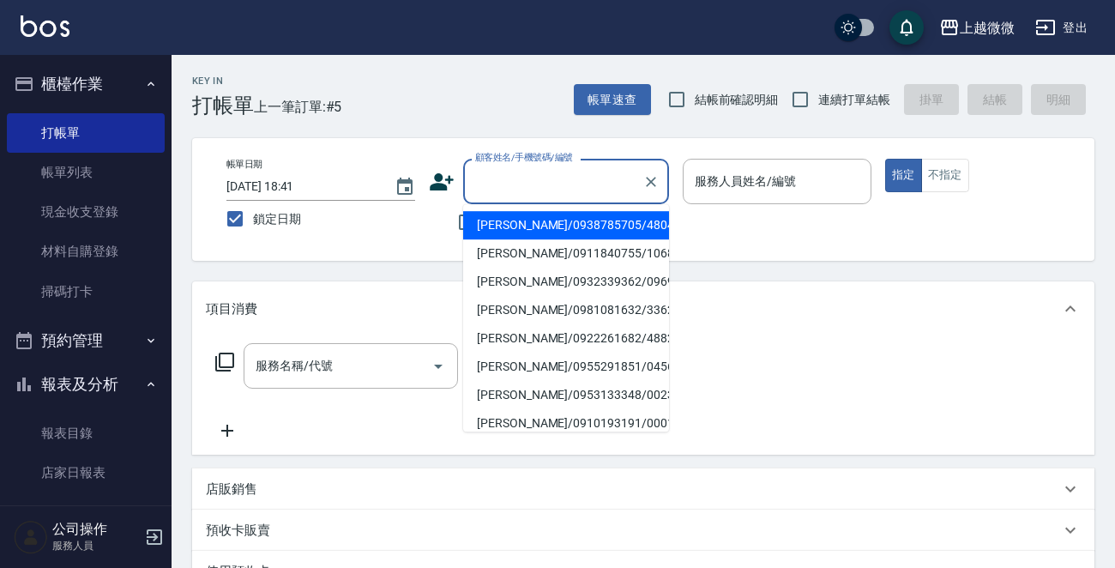
click at [516, 191] on input "顧客姓名/手機號碼/編號" at bounding box center [553, 181] width 165 height 30
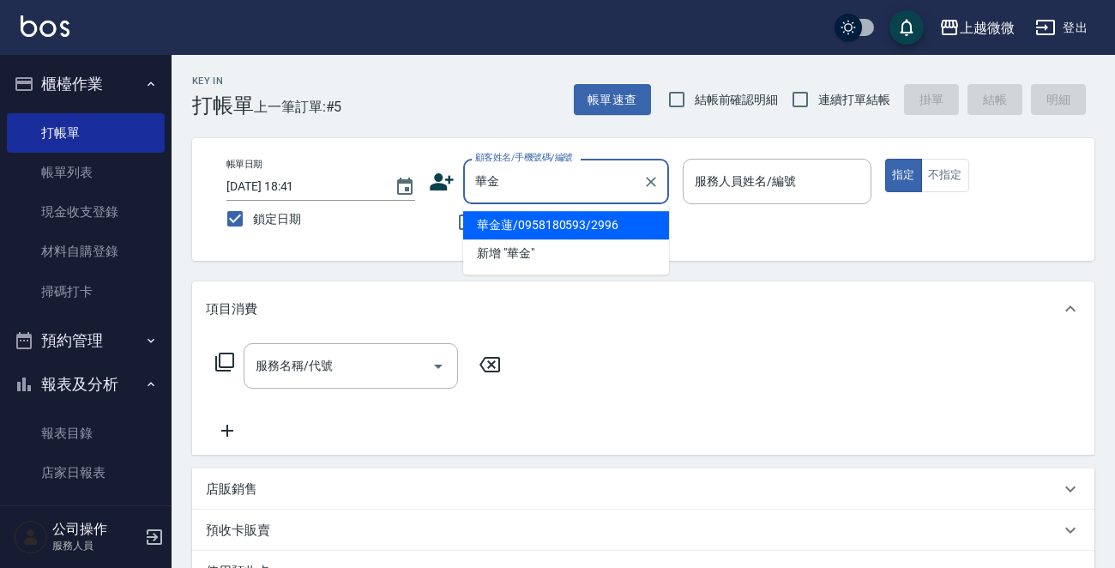
click at [548, 219] on li "華金蓮/0958180593/2996" at bounding box center [566, 225] width 206 height 28
type input "華金蓮/0958180593/2996"
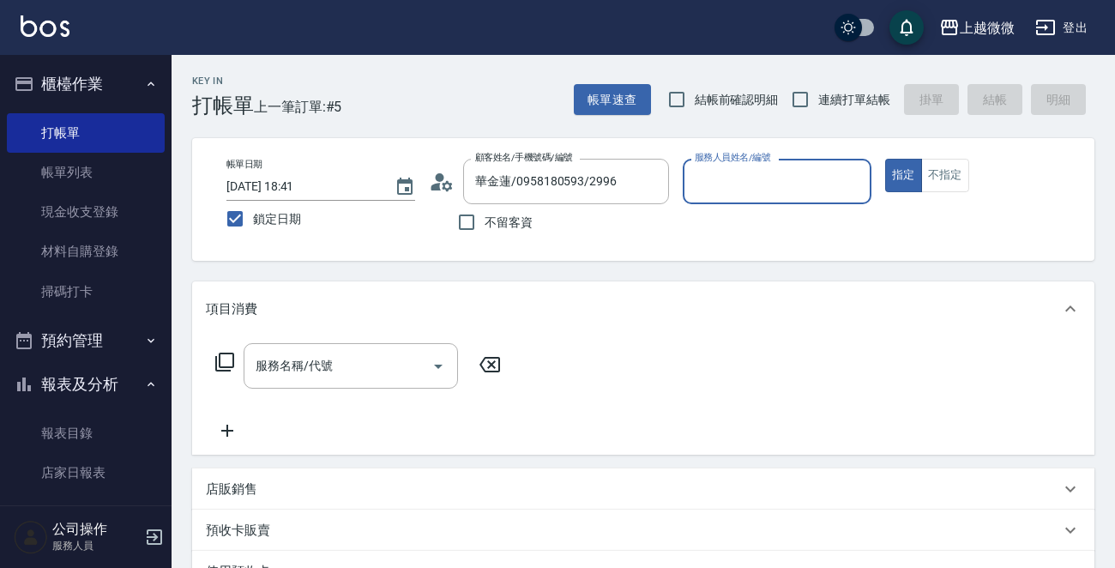
type input "[PERSON_NAME]-7"
click at [292, 354] on input "服務名稱/代號" at bounding box center [337, 366] width 173 height 30
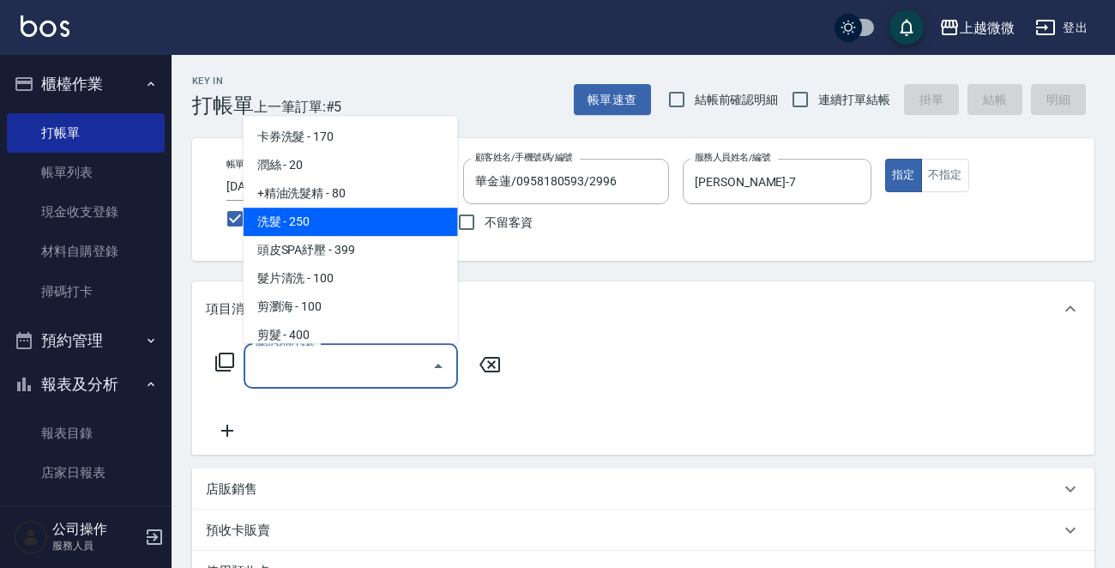
click at [346, 229] on span "洗髮 - 250" at bounding box center [350, 221] width 214 height 28
type input "洗髮(A03)"
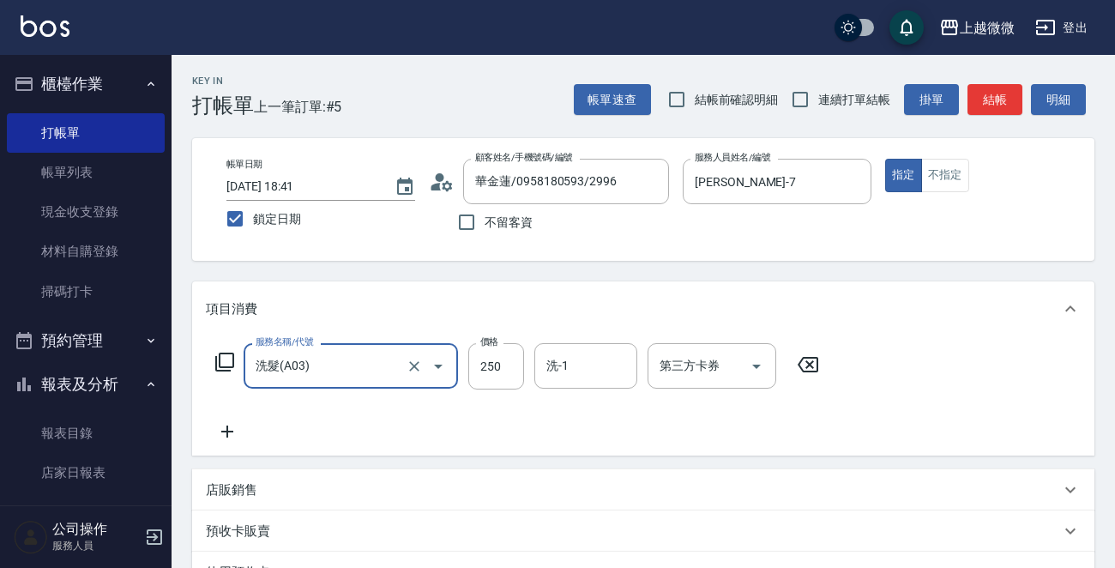
click at [236, 432] on icon at bounding box center [227, 431] width 43 height 21
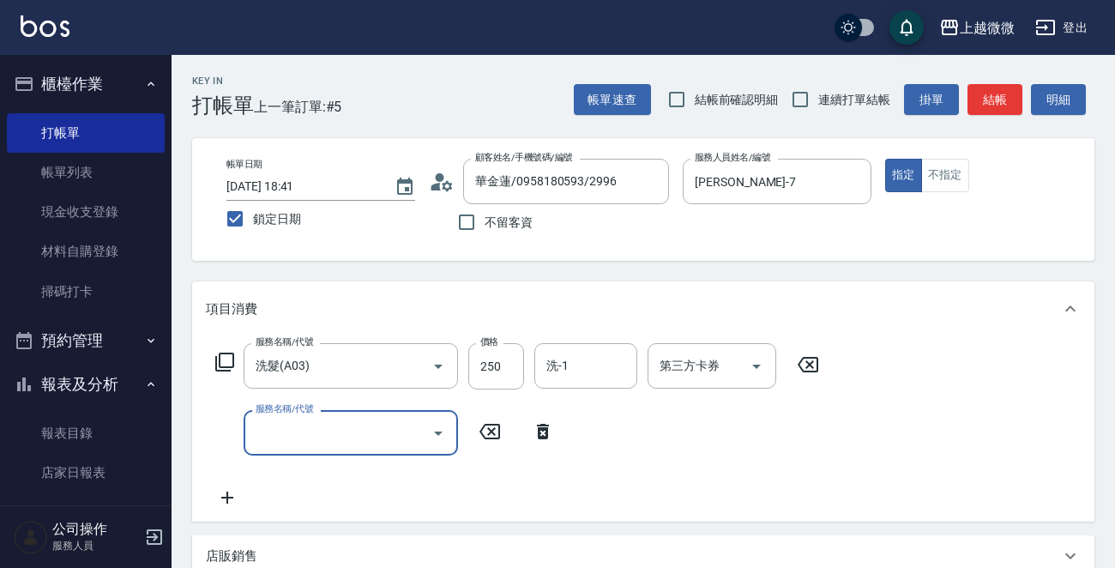
click at [304, 433] on input "服務名稱/代號" at bounding box center [337, 433] width 173 height 30
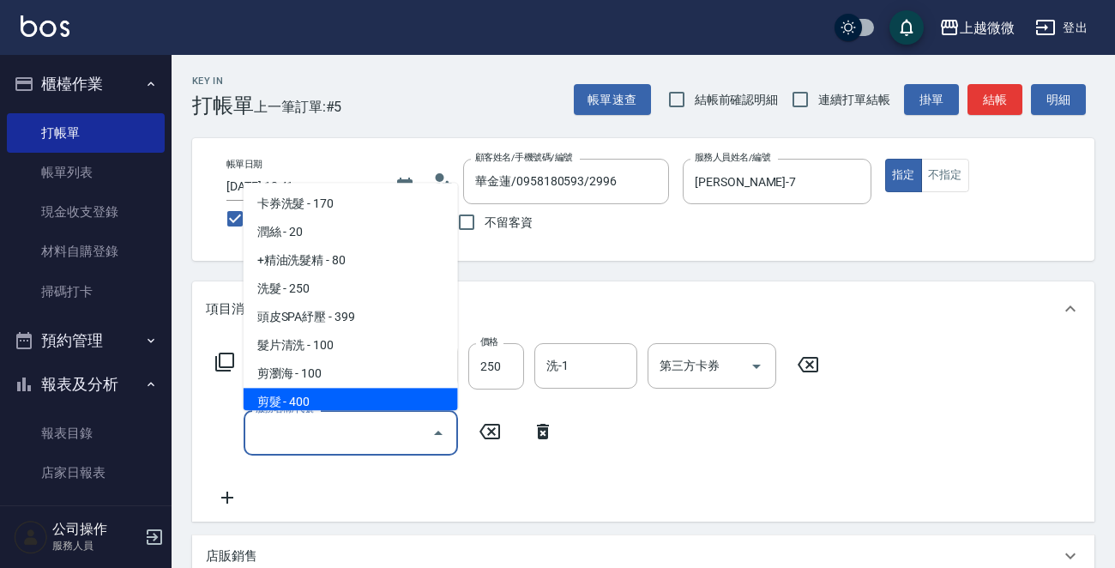
click at [329, 400] on span "剪髮 - 400" at bounding box center [350, 402] width 214 height 28
type input "剪髮(B02)"
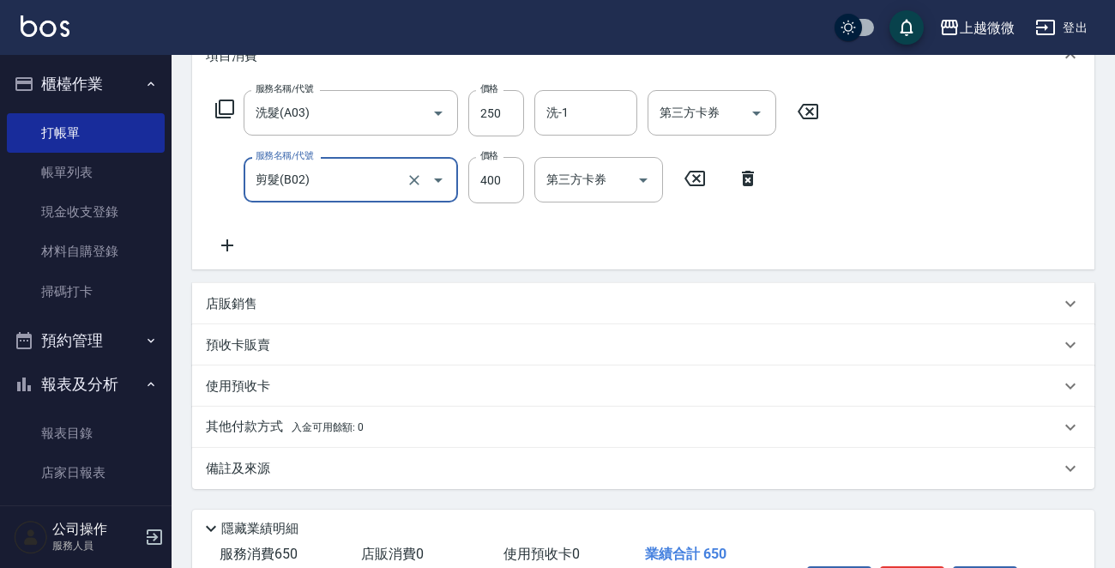
scroll to position [257, 0]
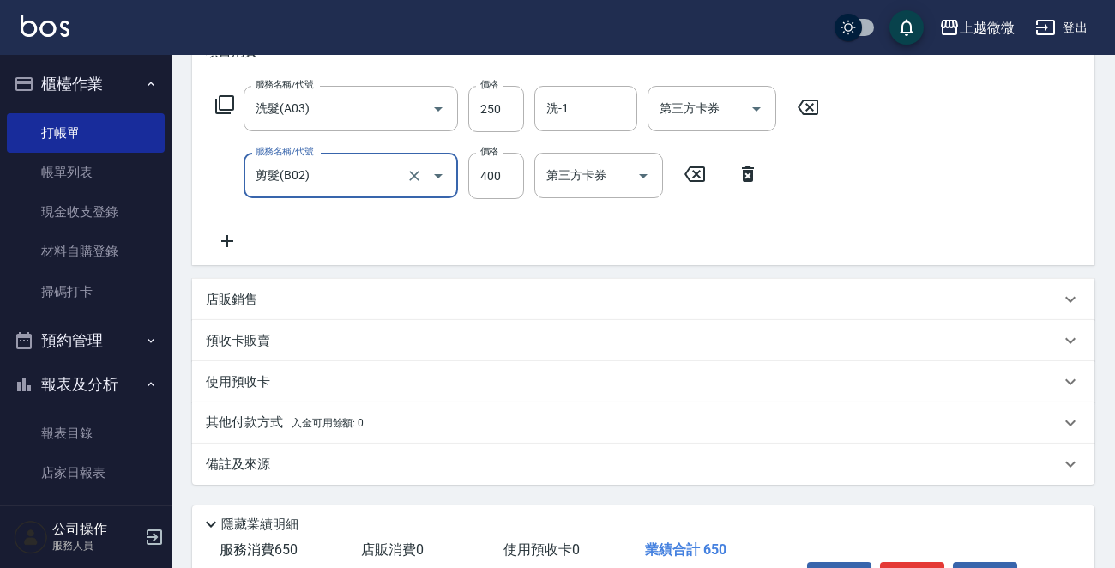
click at [234, 233] on icon at bounding box center [227, 241] width 43 height 21
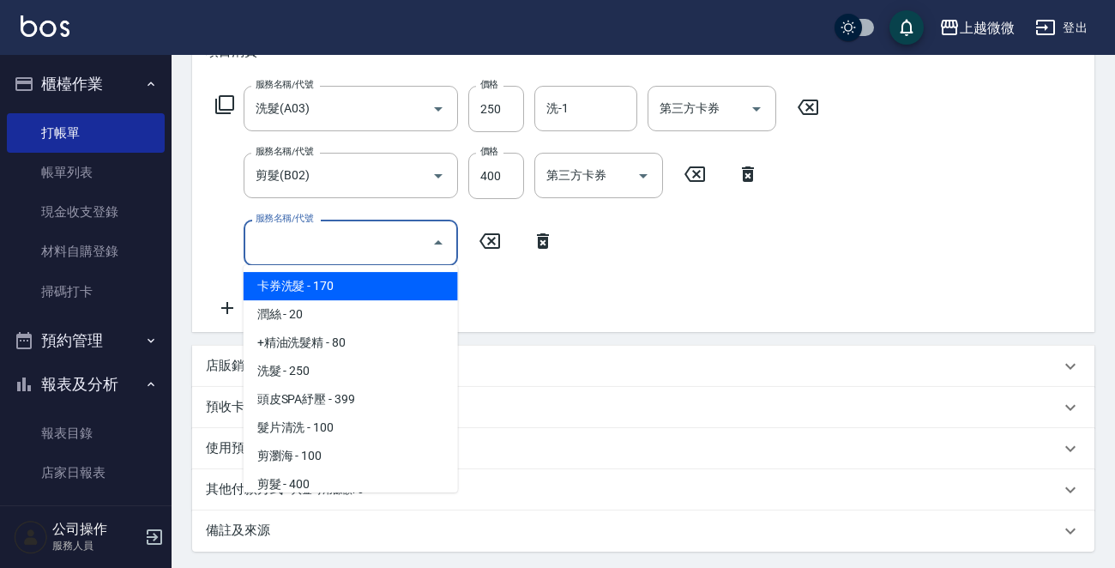
click at [308, 256] on input "服務名稱/代號" at bounding box center [337, 242] width 173 height 30
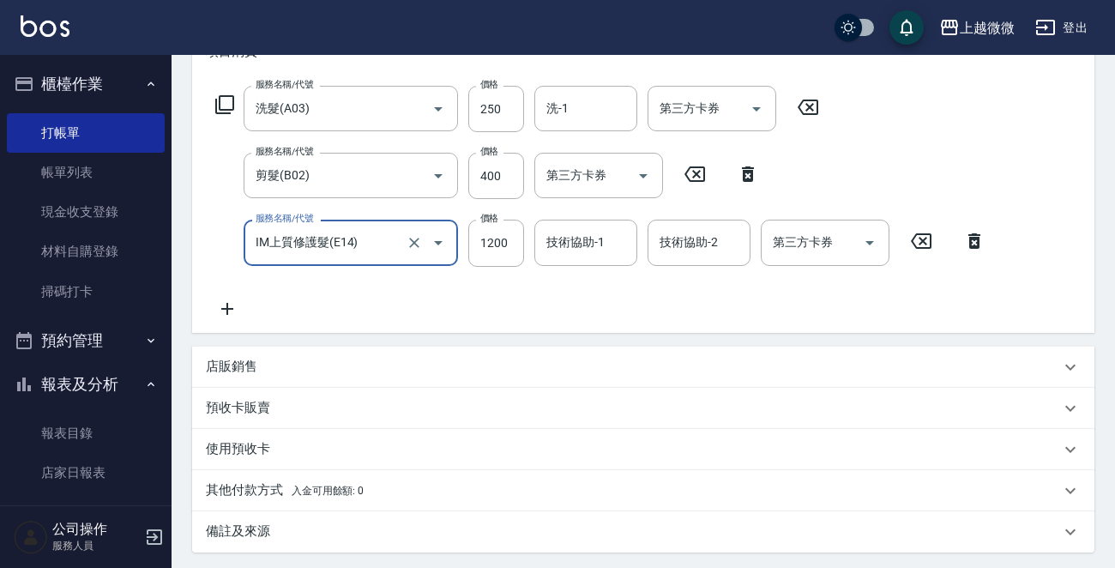
type input "IM上質修護髮(E14)"
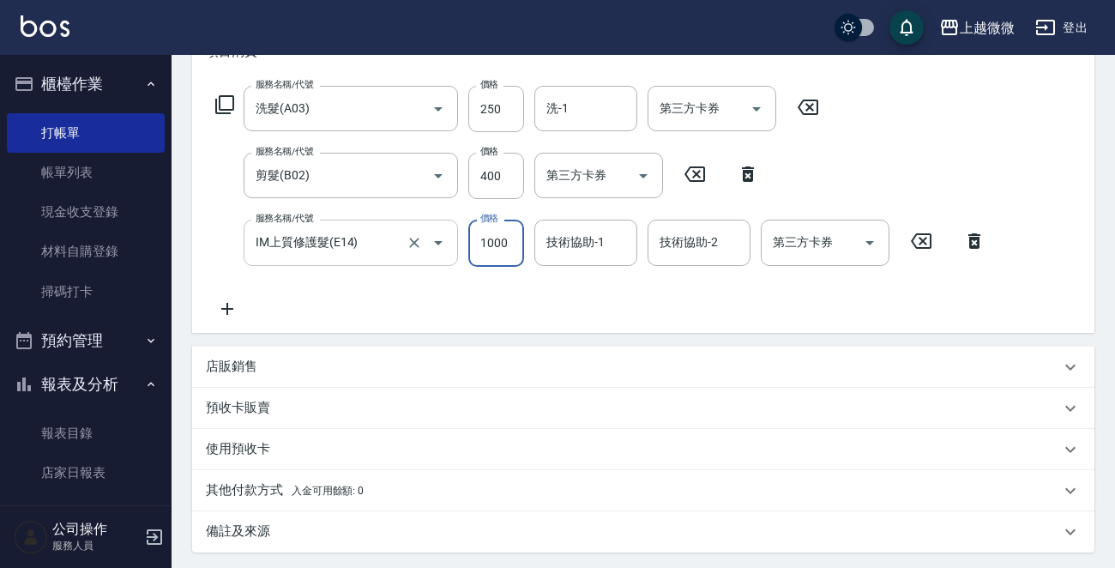
type input "1000"
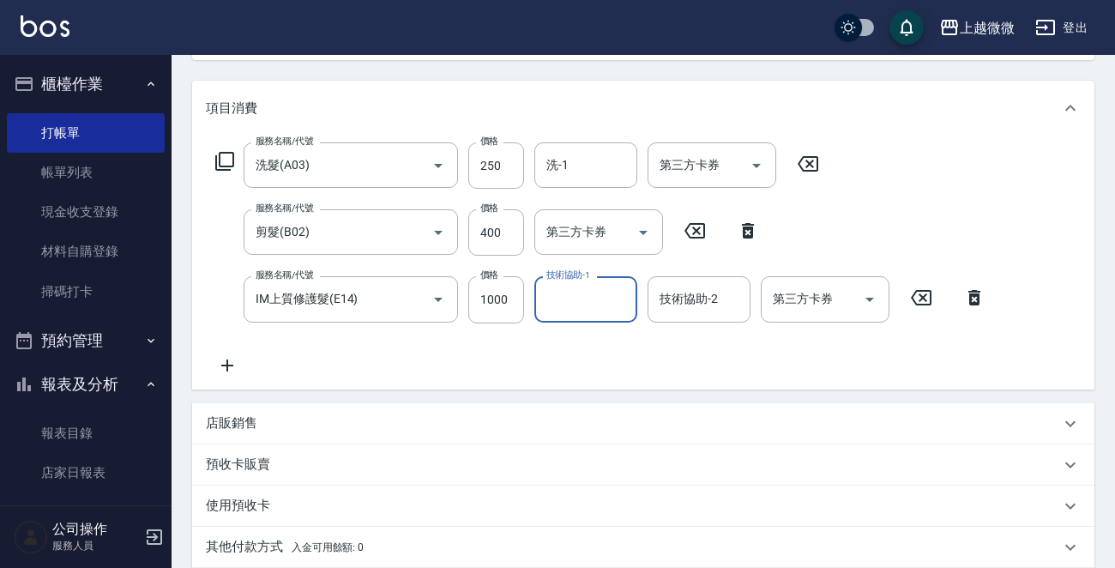
scroll to position [171, 0]
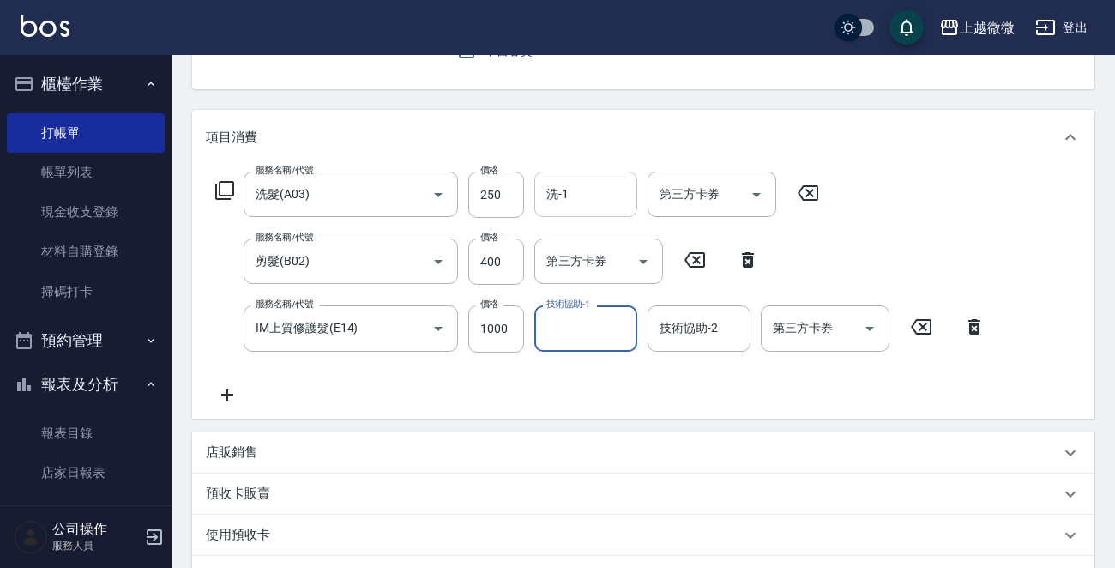
click at [587, 190] on input "洗-1" at bounding box center [585, 194] width 87 height 30
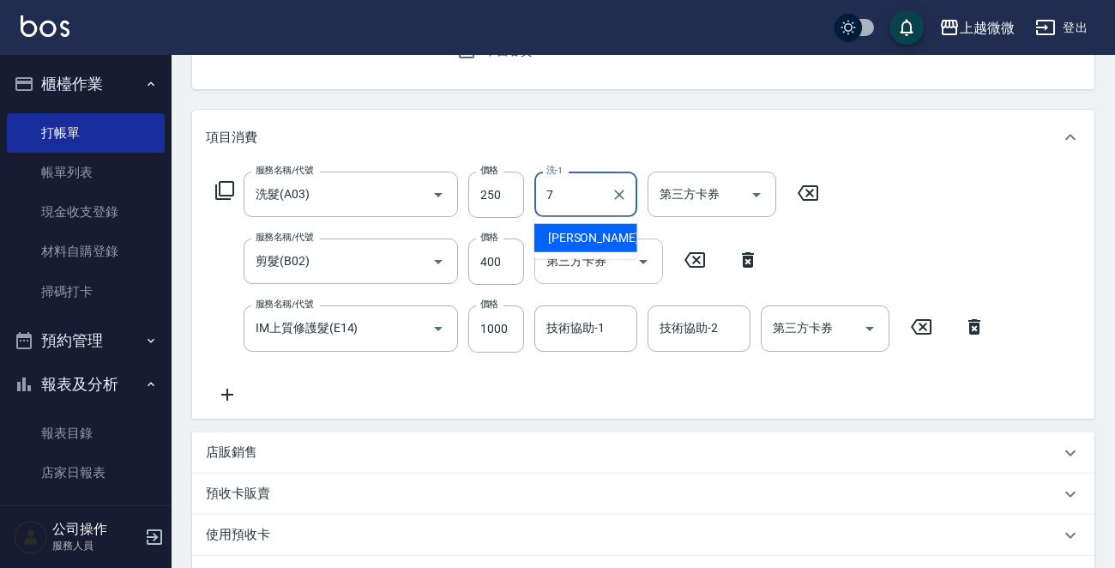
click at [574, 225] on div "[PERSON_NAME] -7" at bounding box center [585, 238] width 103 height 28
type input "[PERSON_NAME]-7"
click at [586, 342] on input "技術協助-1" at bounding box center [585, 328] width 87 height 30
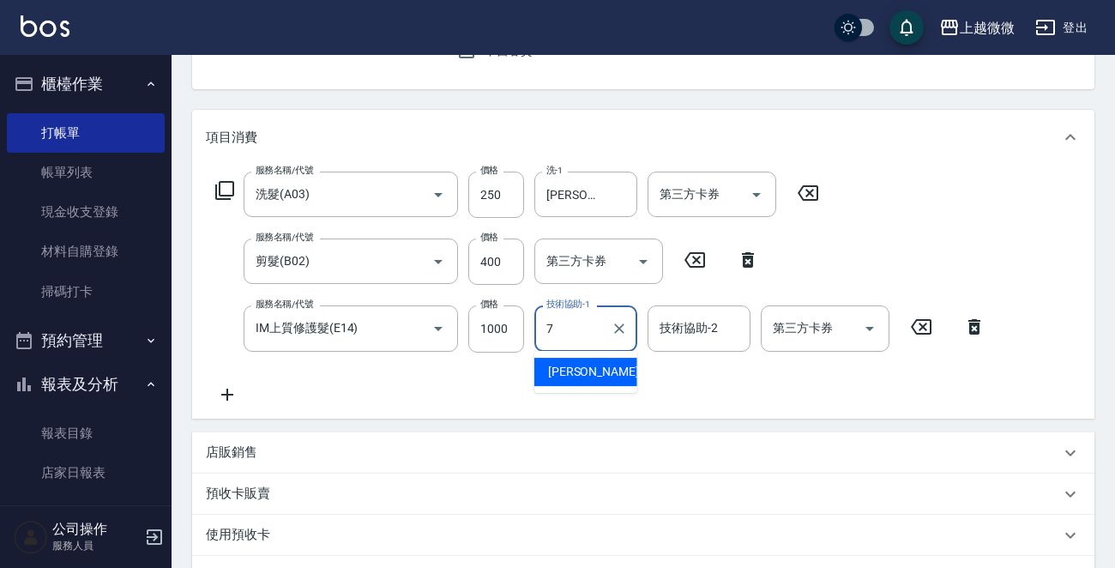
click at [608, 364] on div "[PERSON_NAME] -7" at bounding box center [585, 372] width 103 height 28
type input "[PERSON_NAME]-7"
click at [694, 337] on input "技術協助-2" at bounding box center [698, 328] width 87 height 30
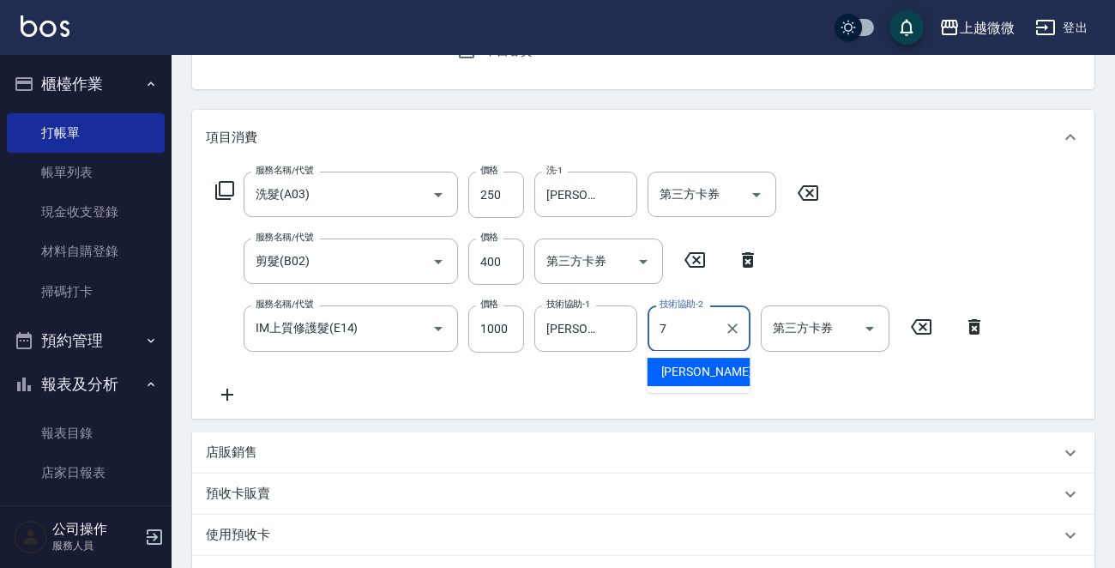
click at [688, 373] on span "[PERSON_NAME] -7" at bounding box center [711, 372] width 101 height 18
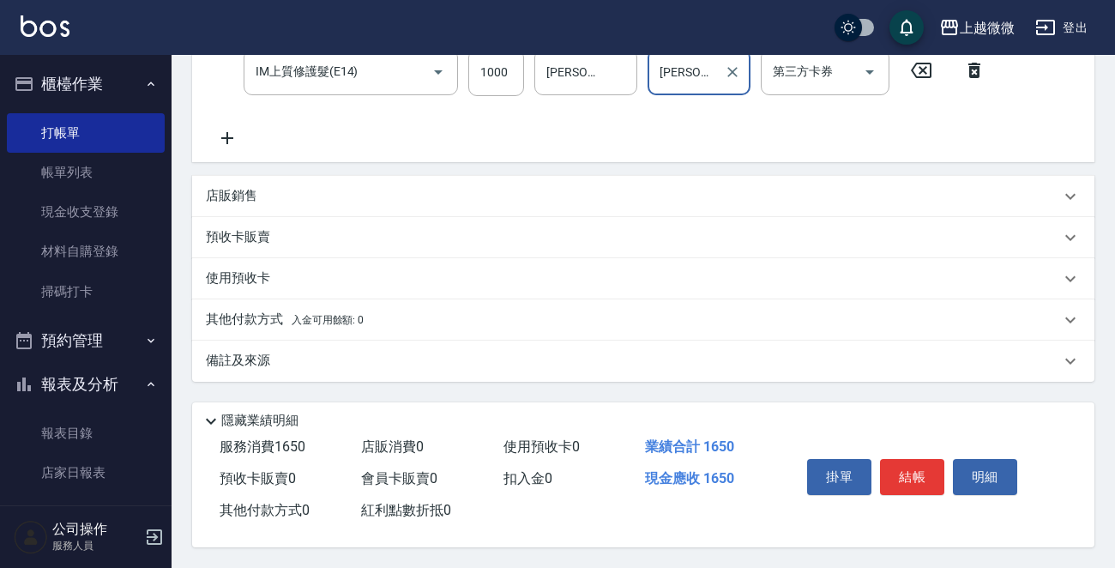
scroll to position [431, 0]
type input "[PERSON_NAME]-7"
click at [908, 463] on button "結帳" at bounding box center [912, 477] width 64 height 36
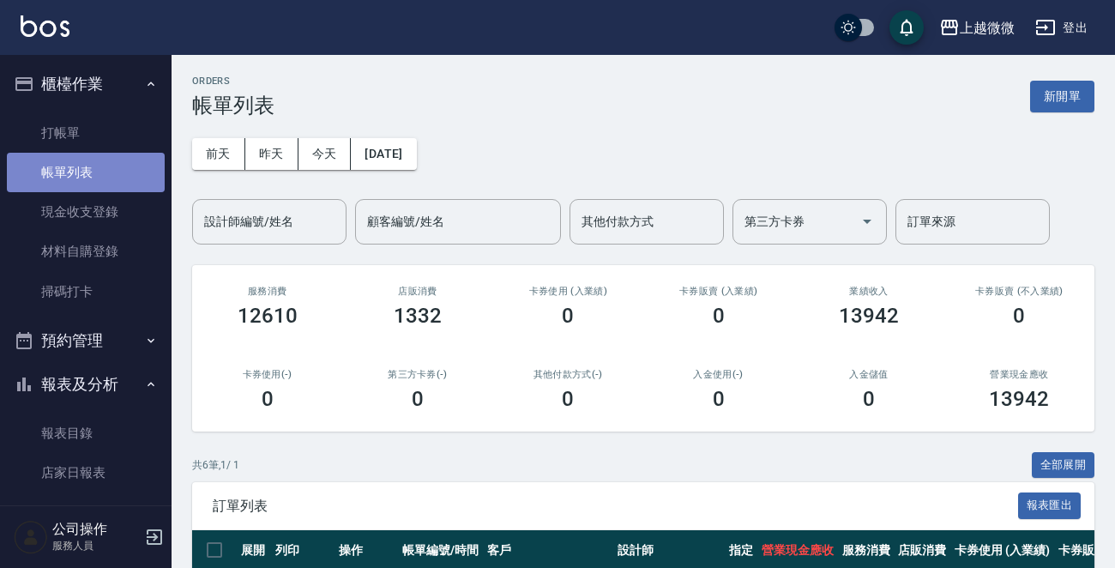
click at [137, 153] on link "帳單列表" at bounding box center [86, 172] width 158 height 39
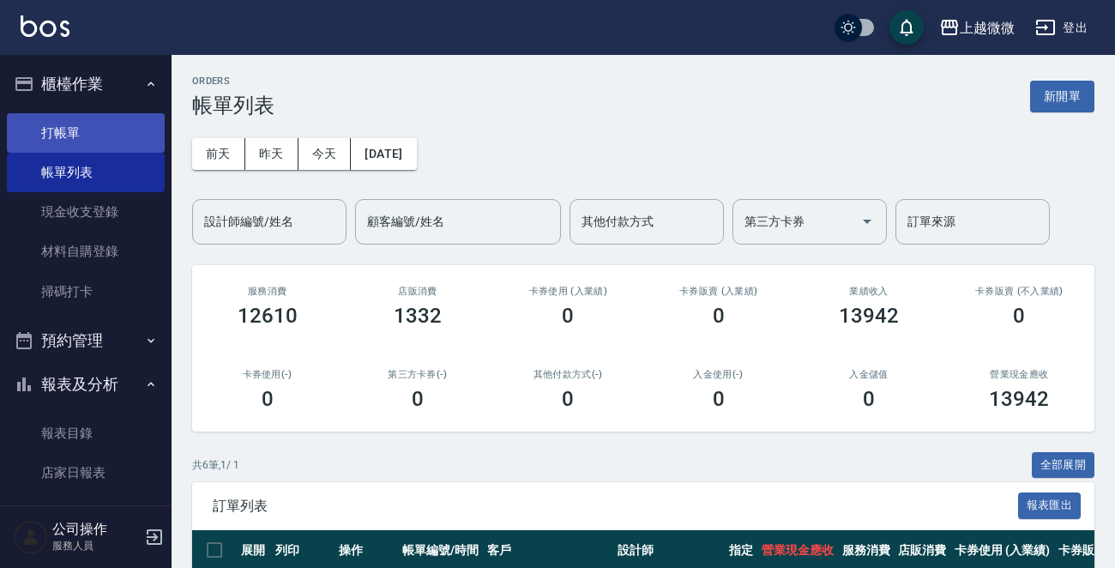
click at [123, 135] on link "打帳單" at bounding box center [86, 132] width 158 height 39
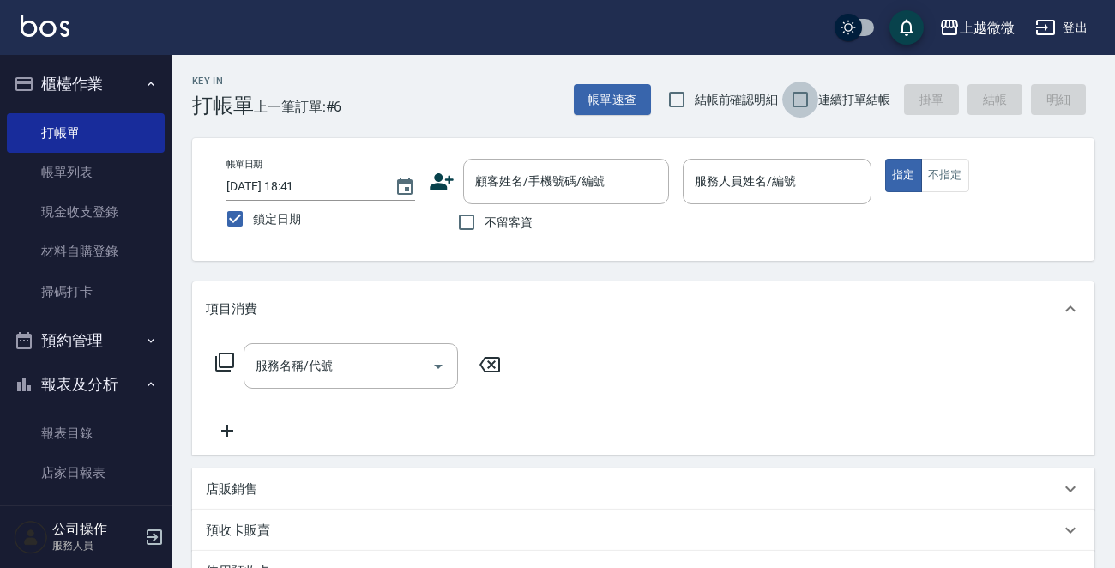
click at [797, 93] on input "連續打單結帳" at bounding box center [800, 99] width 36 height 36
checkbox input "true"
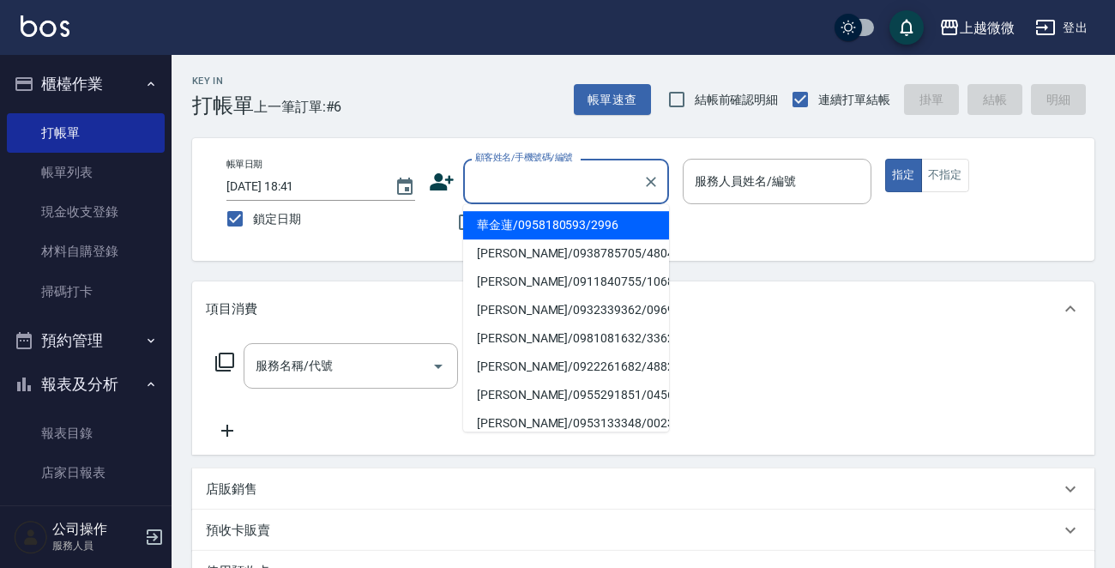
click at [514, 183] on input "顧客姓名/手機號碼/編號" at bounding box center [553, 181] width 165 height 30
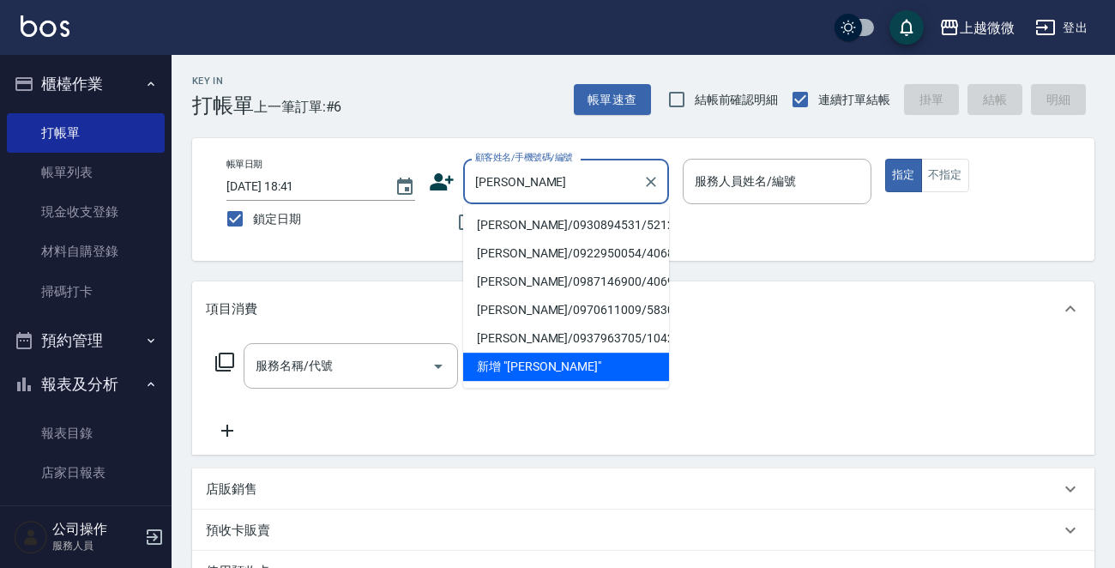
click at [532, 222] on li "[PERSON_NAME]/0930894531/5212" at bounding box center [566, 225] width 206 height 28
type input "[PERSON_NAME]/0930894531/5212"
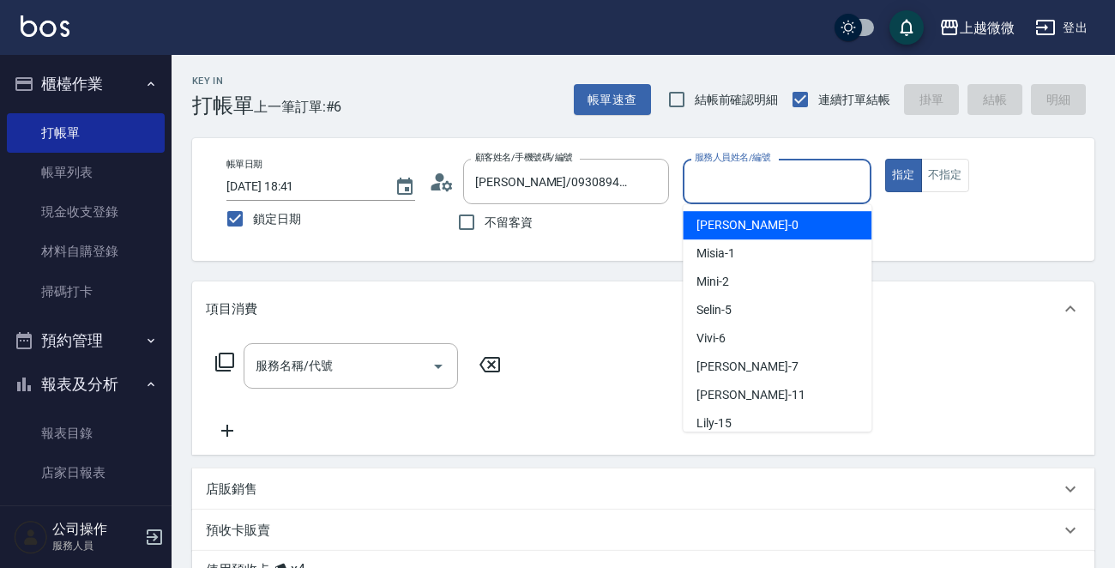
click at [818, 182] on input "服務人員姓名/編號" at bounding box center [776, 181] width 173 height 30
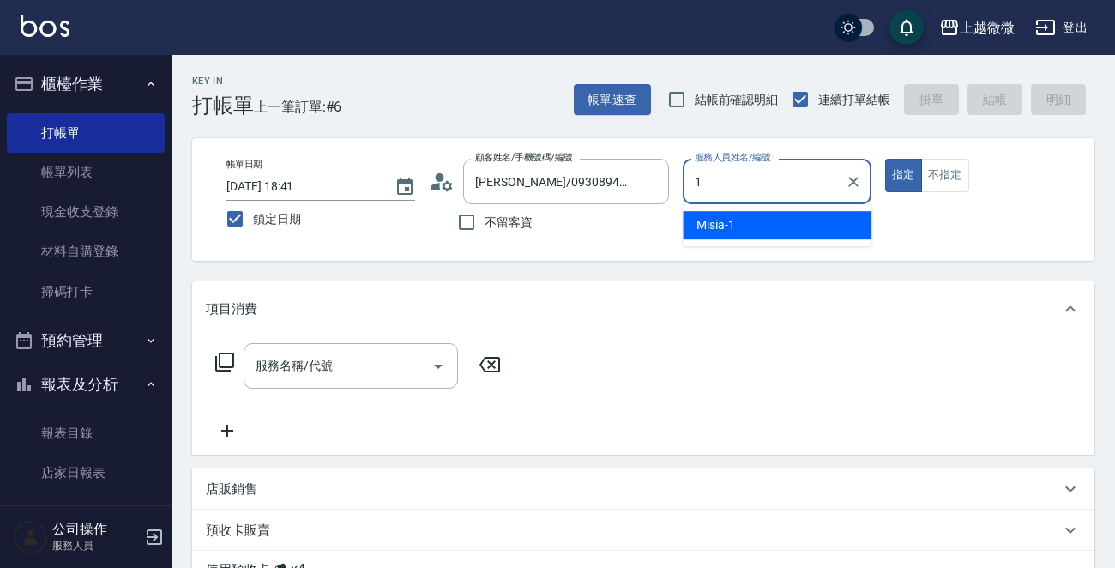
click at [765, 216] on div "Misia -1" at bounding box center [776, 225] width 189 height 28
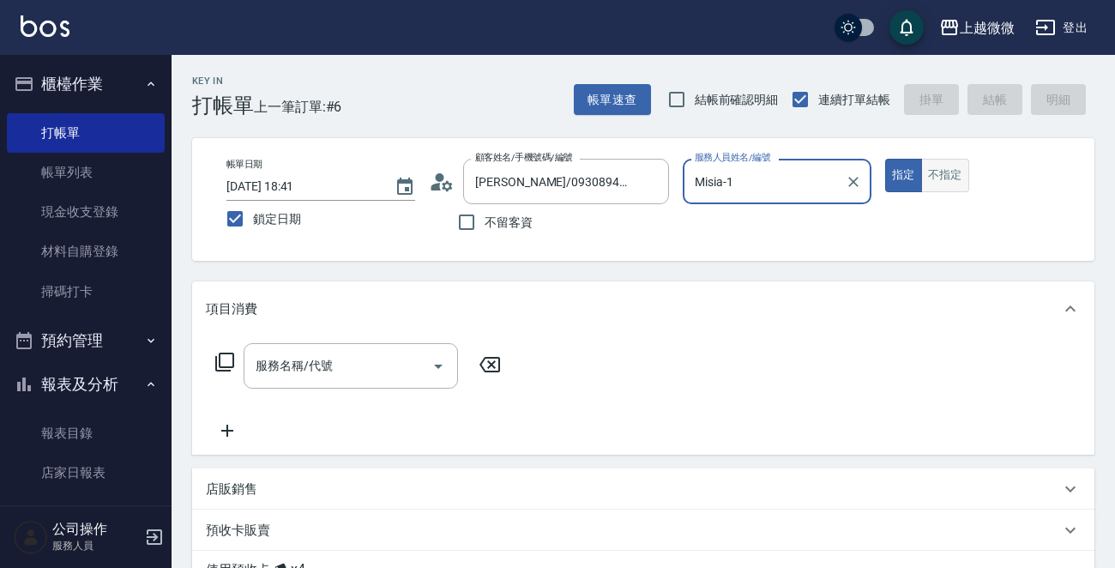
type input "Misia-1"
click at [926, 169] on button "不指定" at bounding box center [945, 175] width 48 height 33
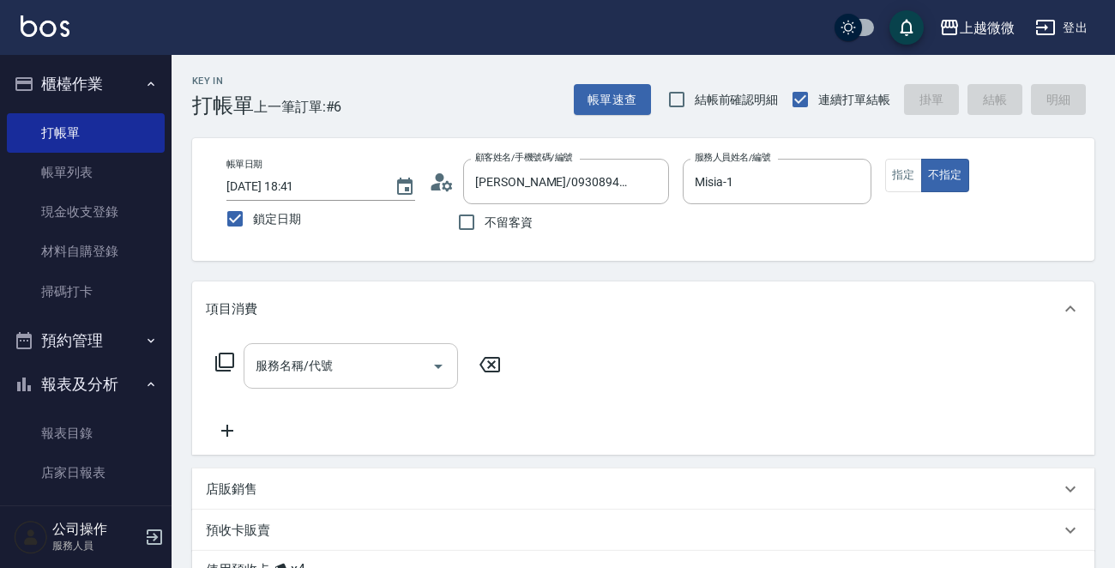
click at [355, 364] on input "服務名稱/代號" at bounding box center [337, 366] width 173 height 30
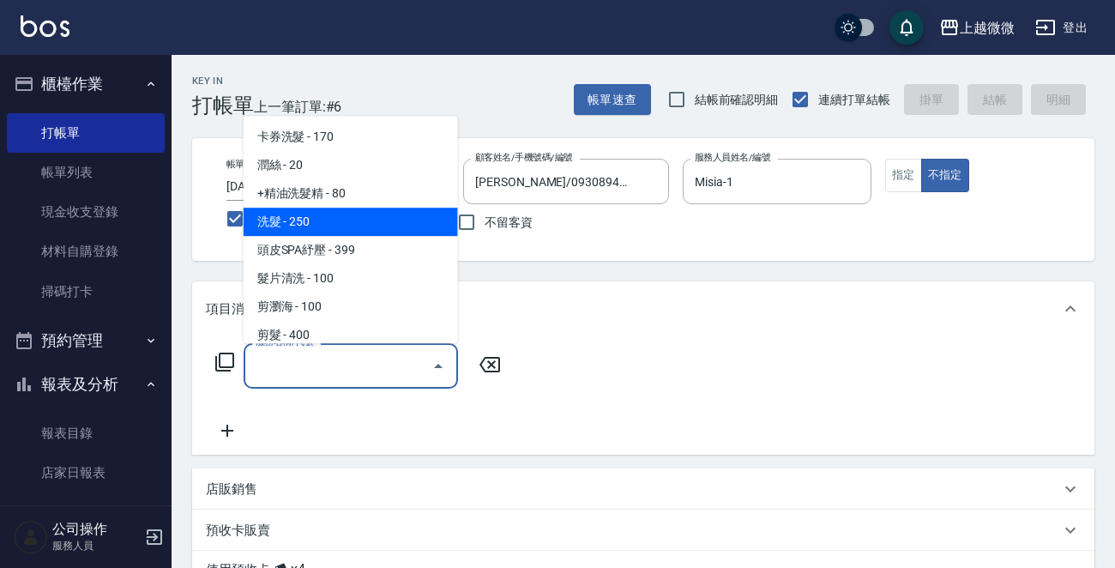
click at [371, 213] on span "洗髮 - 250" at bounding box center [350, 221] width 214 height 28
type input "洗髮(A03)"
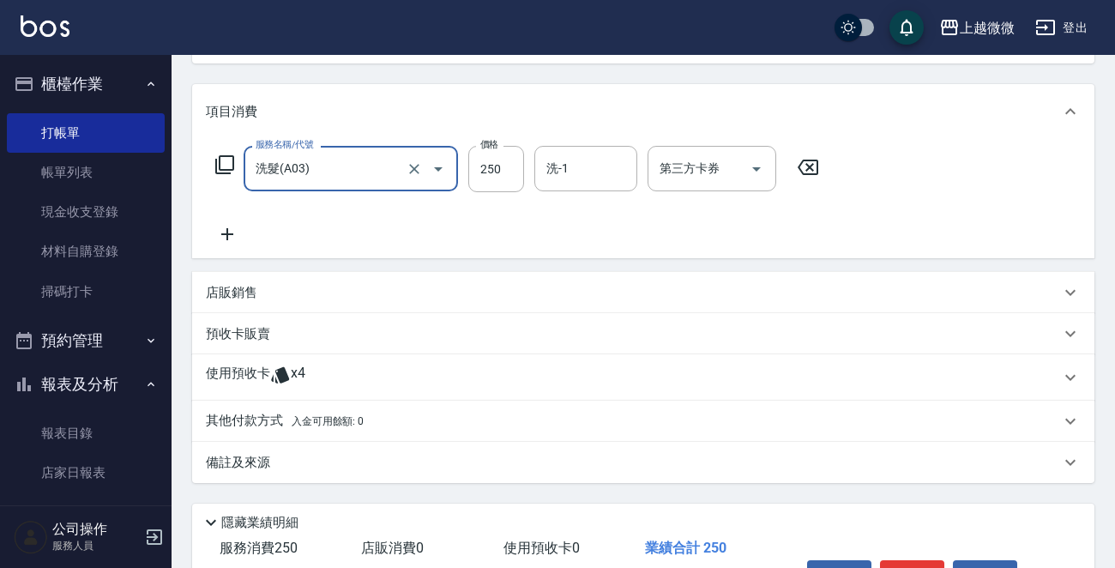
scroll to position [302, 0]
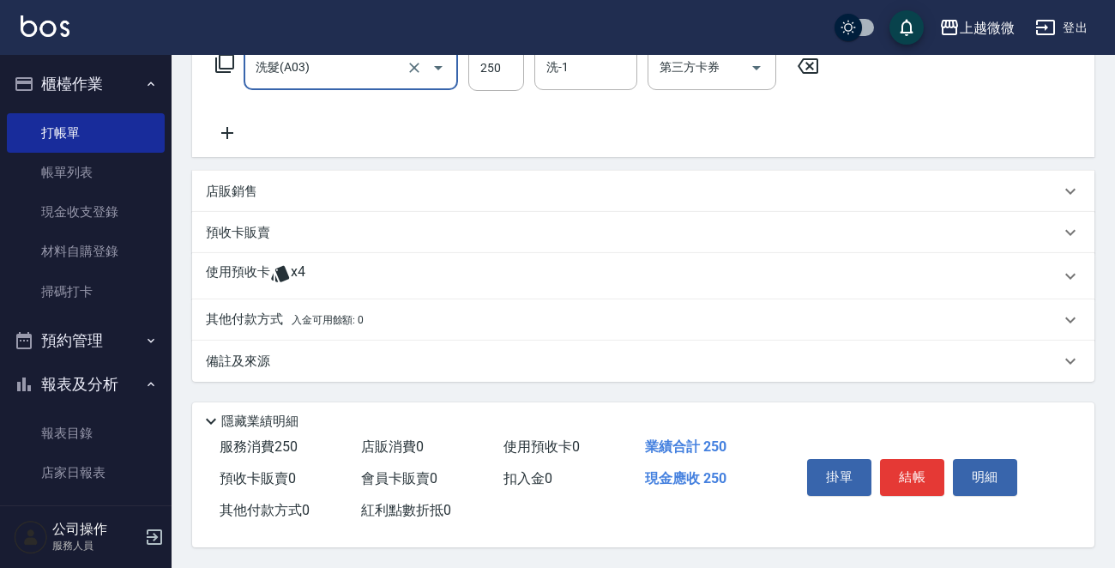
click at [242, 266] on p "使用預收卡" at bounding box center [238, 276] width 64 height 26
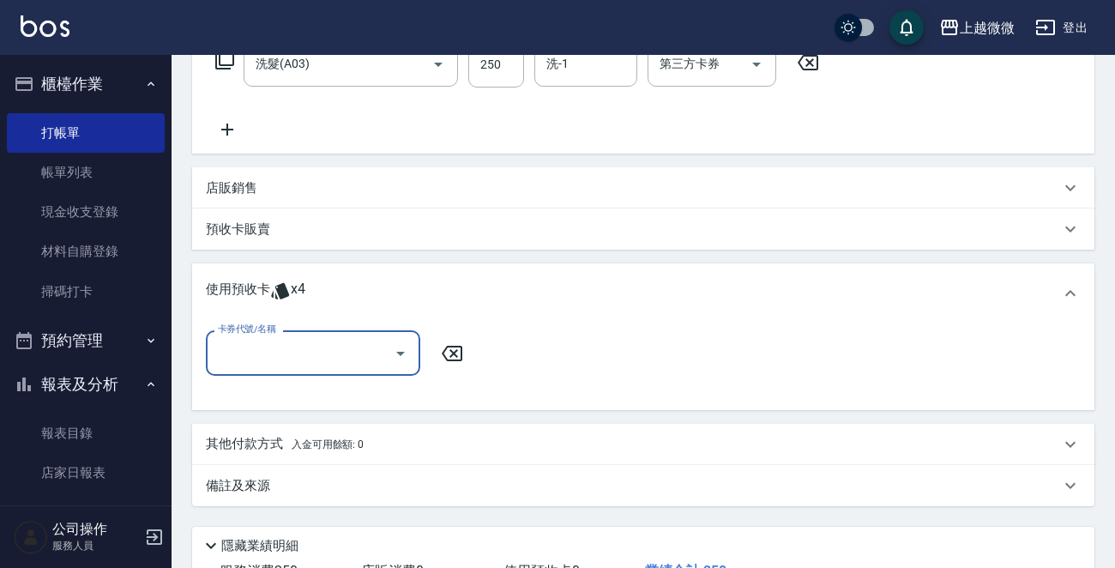
scroll to position [0, 0]
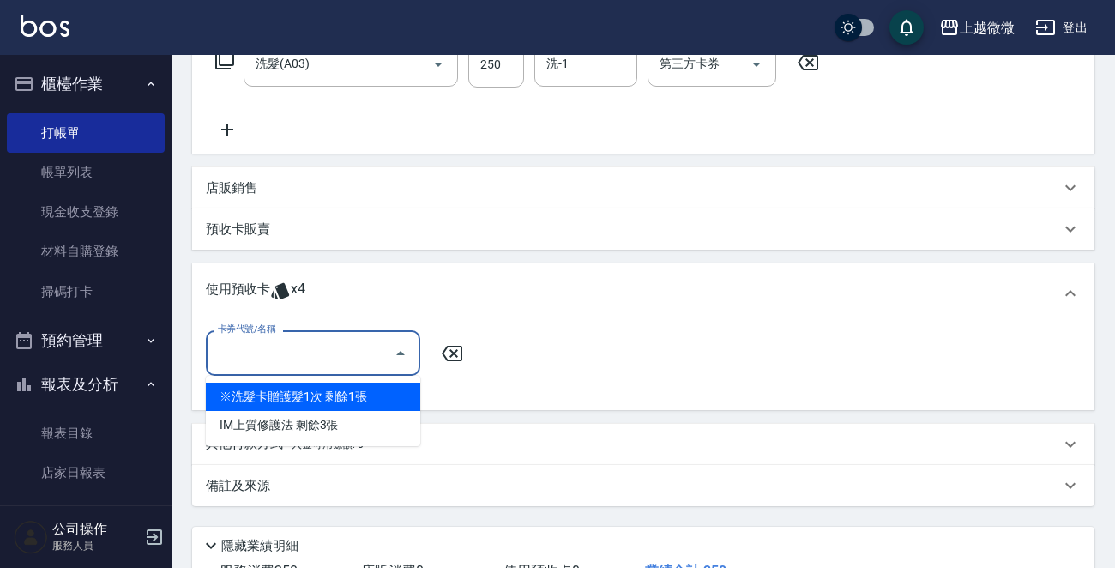
click at [282, 366] on input "卡券代號/名稱" at bounding box center [299, 353] width 173 height 30
click at [359, 401] on div "※洗髮卡贈護髮1次 剩餘1張" at bounding box center [313, 396] width 214 height 28
type input "※洗髮卡贈護髮1次"
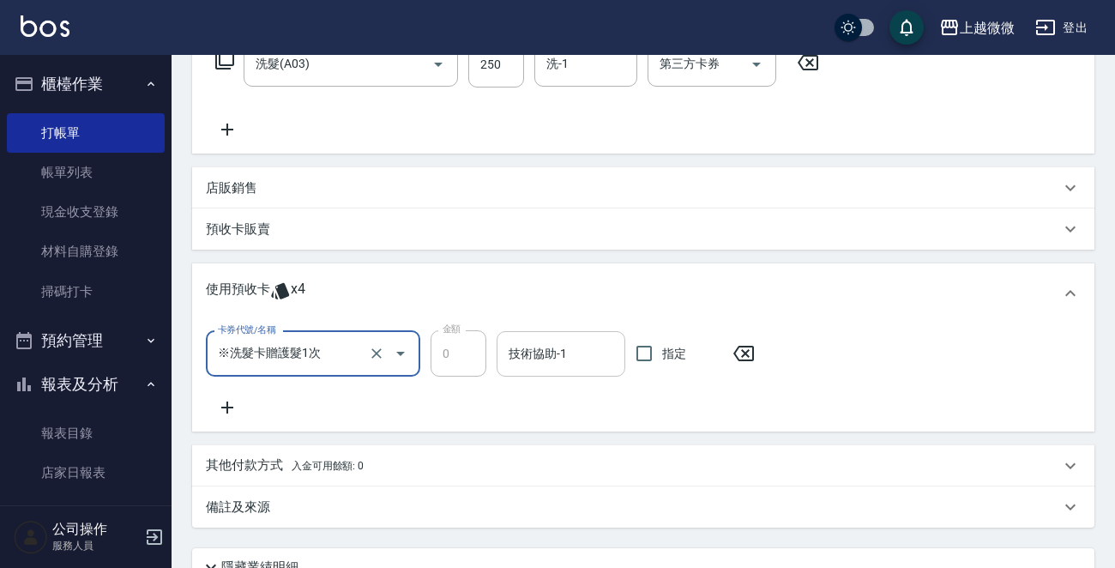
click at [547, 352] on input "技術協助-1" at bounding box center [560, 354] width 113 height 30
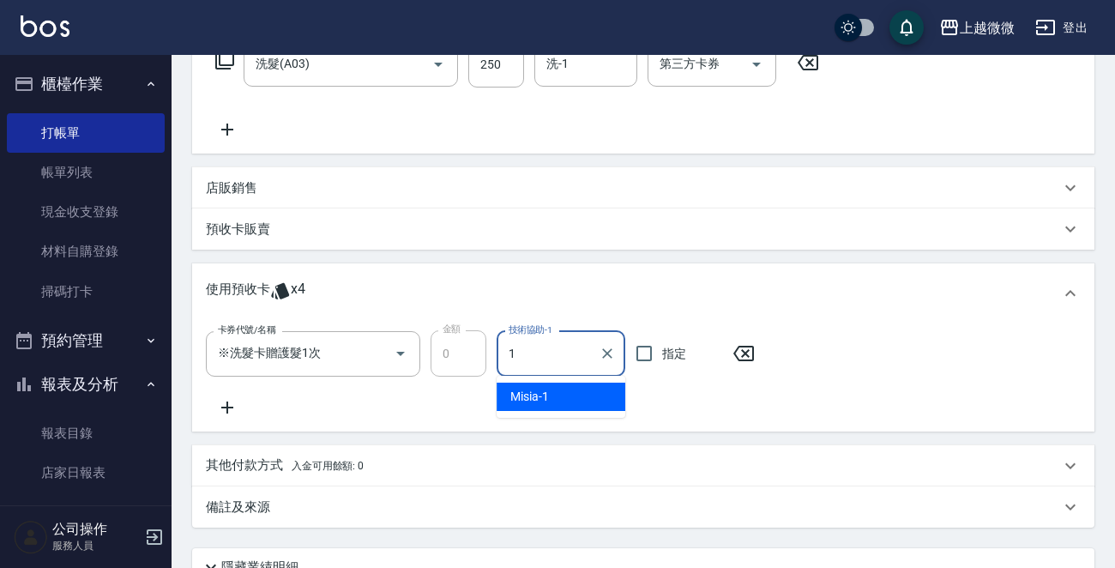
drag, startPoint x: 566, startPoint y: 389, endPoint x: 602, endPoint y: 328, distance: 70.7
click at [566, 390] on div "Misia -1" at bounding box center [560, 396] width 129 height 28
type input "Misia-1"
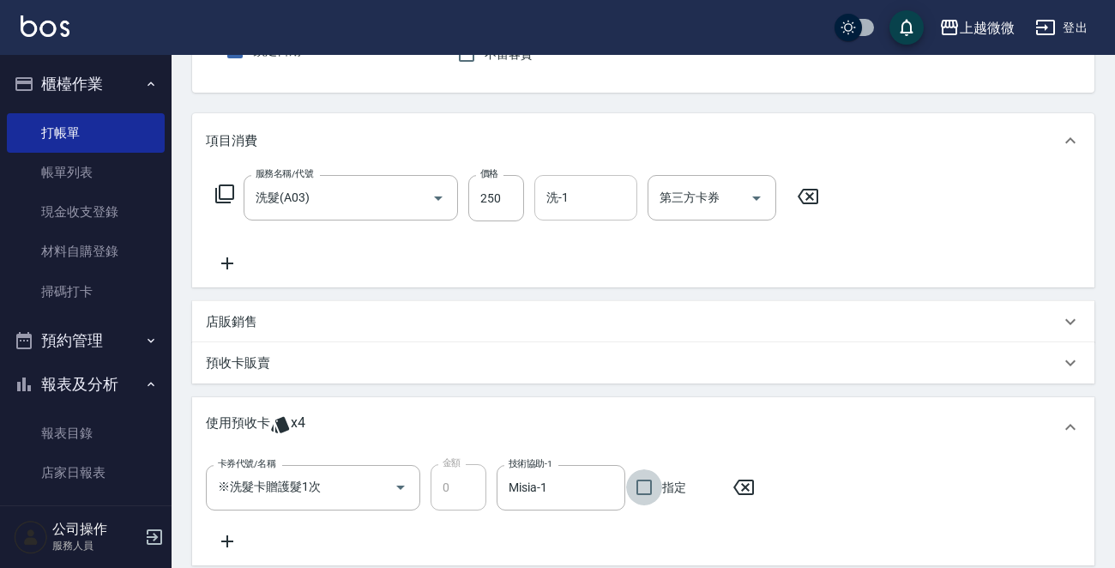
scroll to position [45, 0]
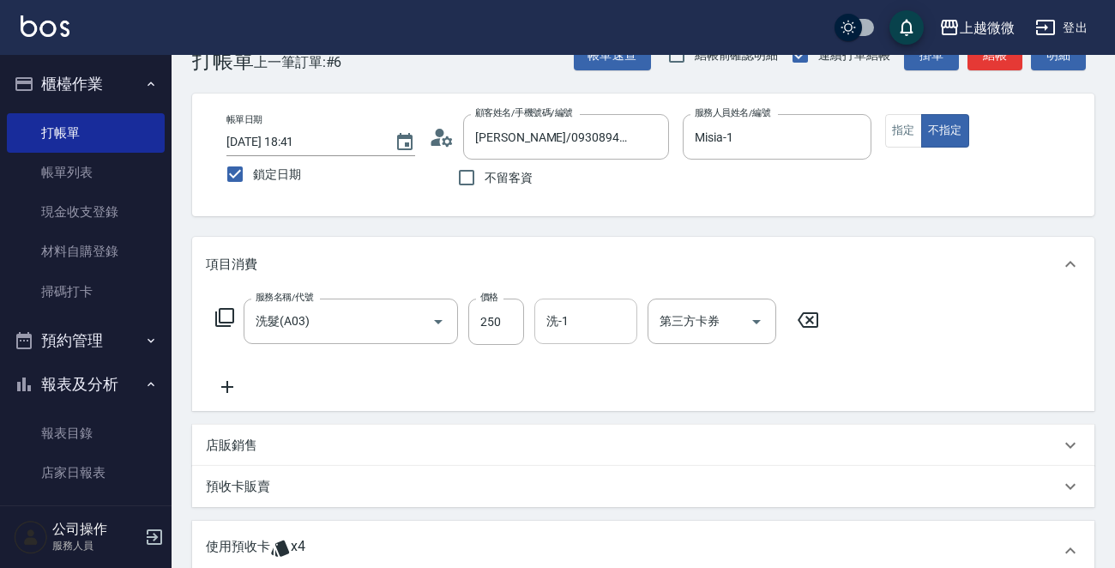
click at [566, 324] on div "洗-1 洗-1" at bounding box center [585, 320] width 103 height 45
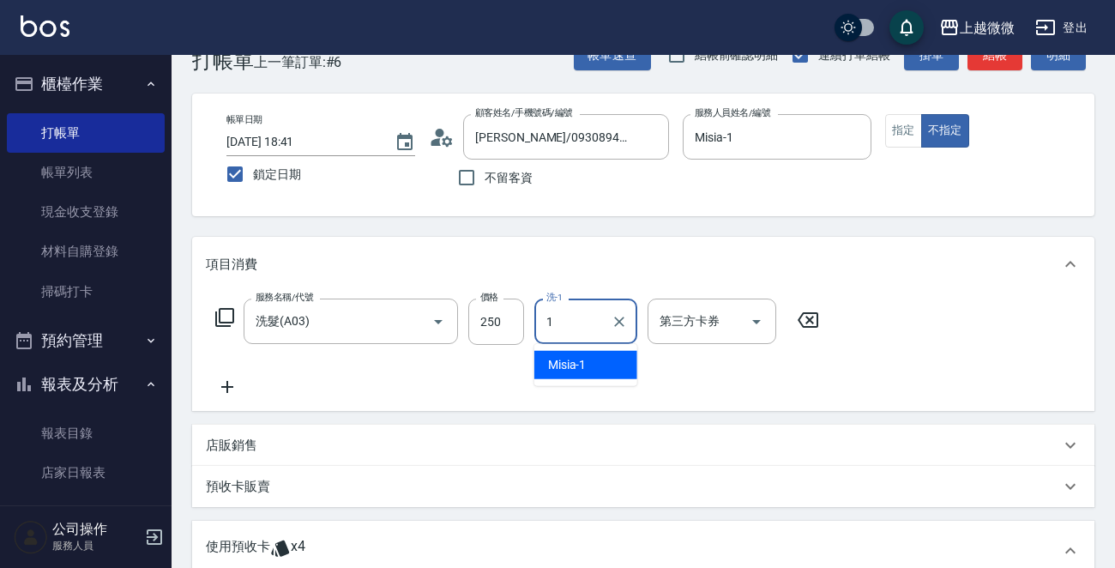
click at [578, 358] on span "Misia -1" at bounding box center [567, 365] width 39 height 18
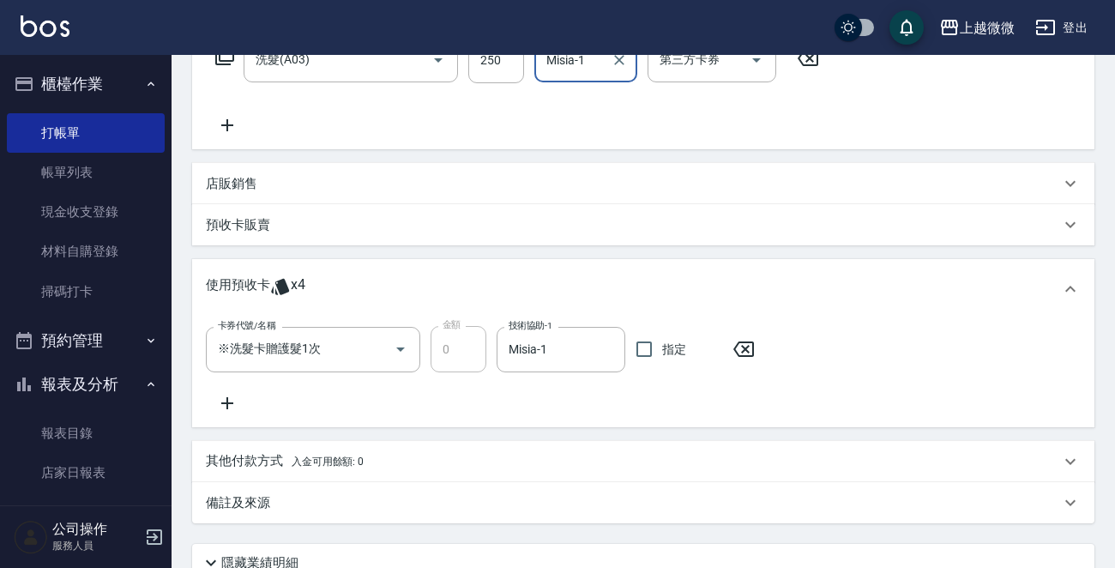
scroll to position [452, 0]
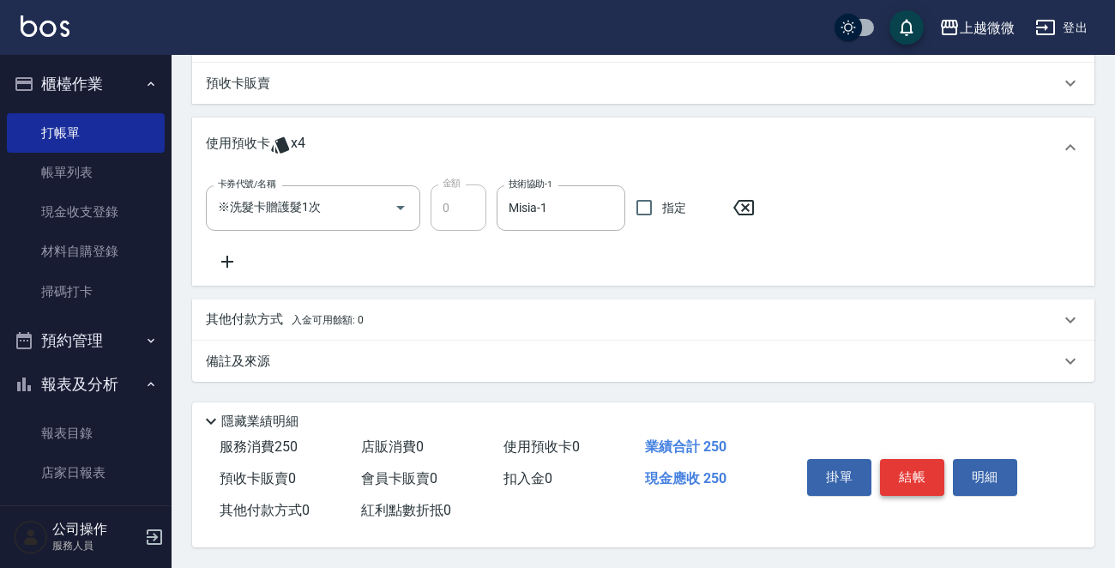
type input "Misia-1"
click at [909, 476] on button "結帳" at bounding box center [912, 477] width 64 height 36
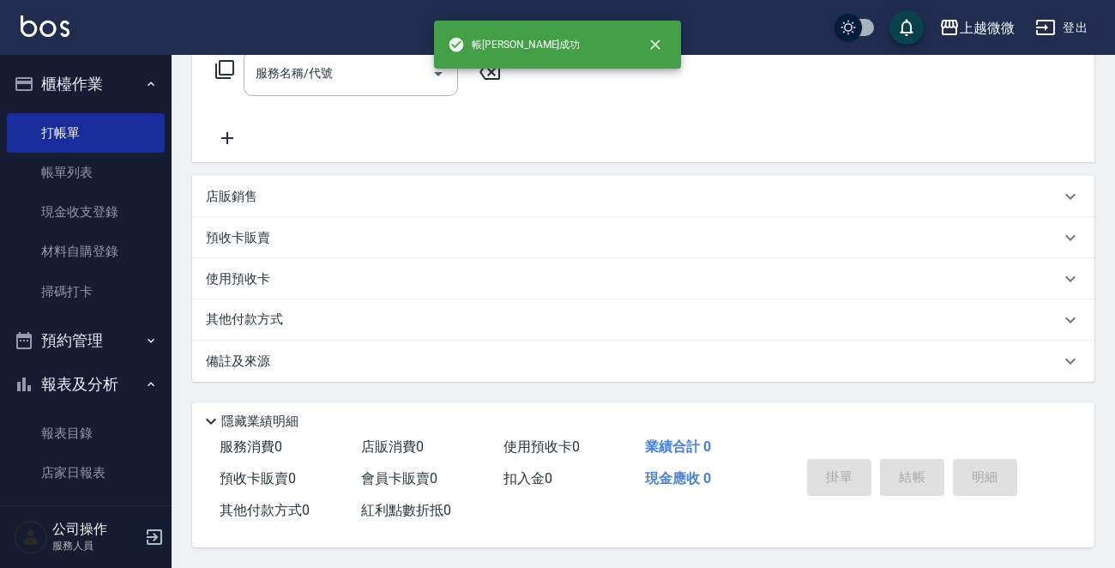
scroll to position [0, 0]
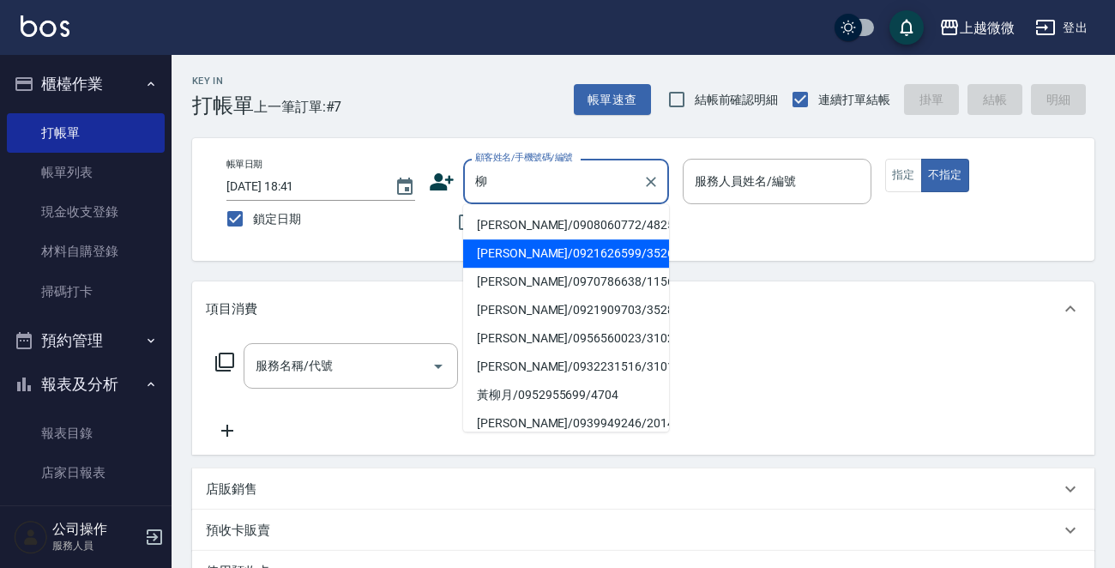
click at [573, 256] on li "[PERSON_NAME]/0921626599/3526" at bounding box center [566, 253] width 206 height 28
type input "[PERSON_NAME]/0921626599/3526"
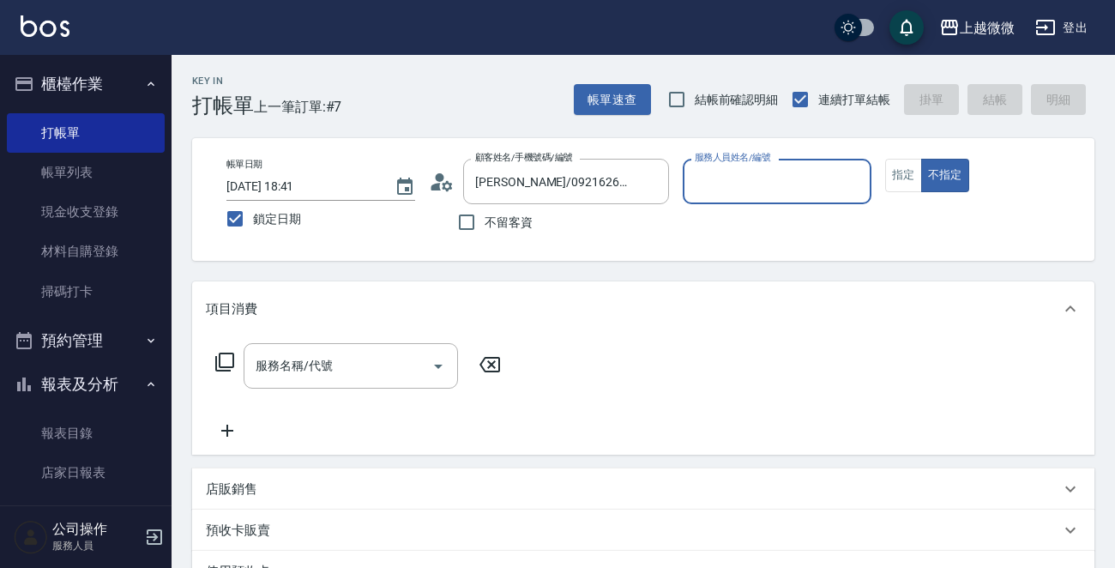
type input "Selin-5"
type button "true"
click at [912, 176] on button "指定" at bounding box center [903, 175] width 37 height 33
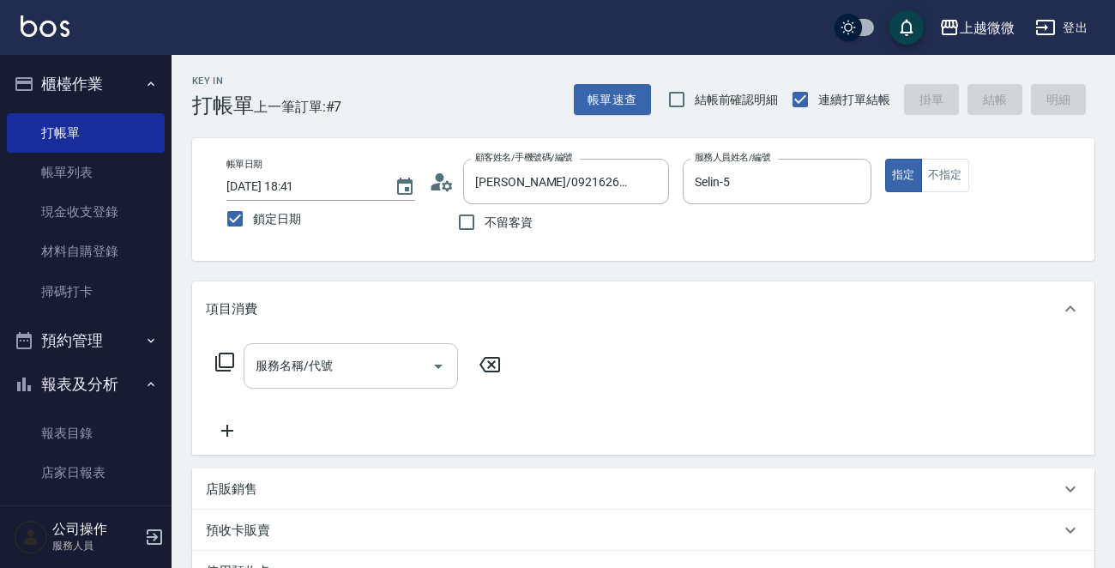
click at [328, 360] on div "服務名稱/代號 服務名稱/代號" at bounding box center [350, 365] width 214 height 45
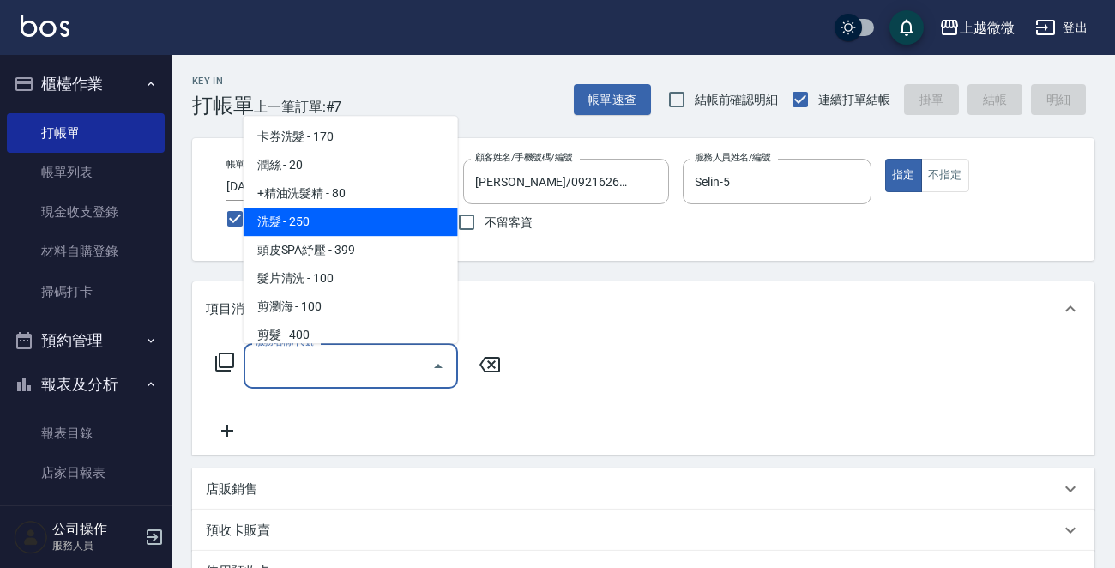
click at [364, 224] on span "洗髮 - 250" at bounding box center [350, 221] width 214 height 28
type input "洗髮(A03)"
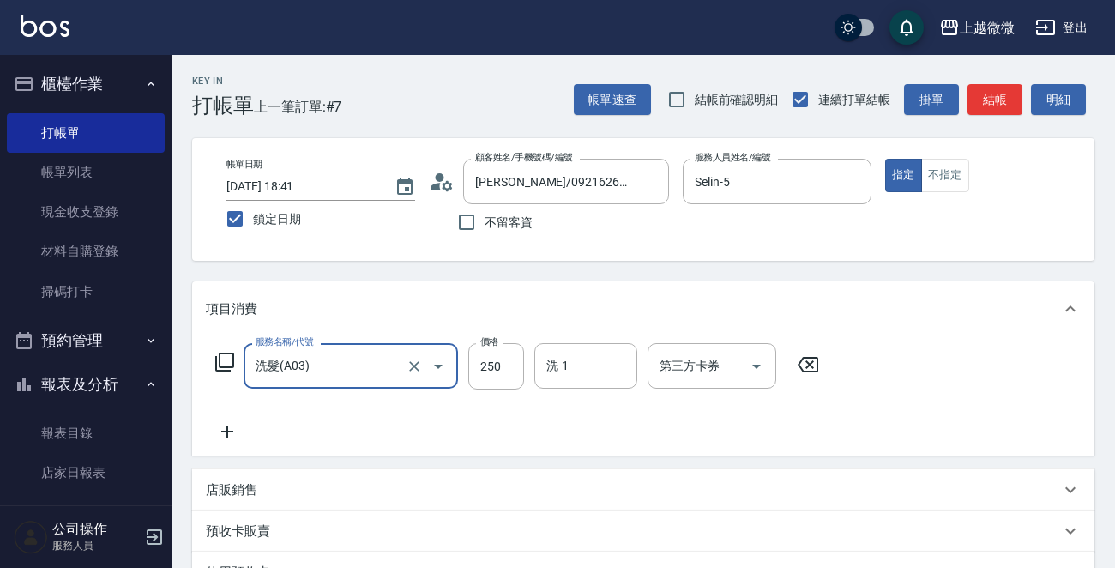
click at [225, 429] on icon at bounding box center [227, 431] width 43 height 21
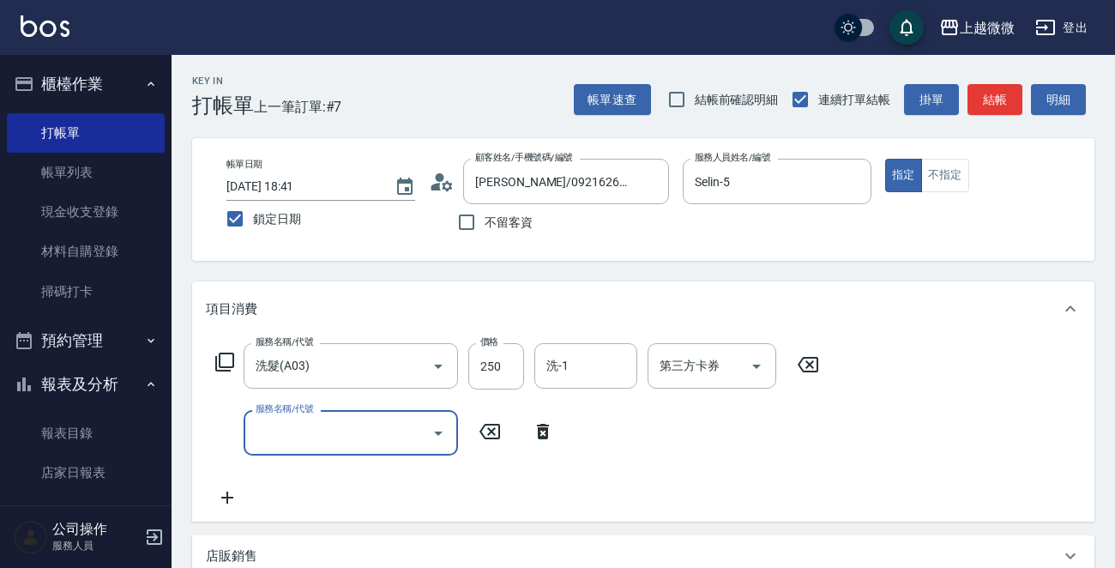
click at [318, 432] on input "服務名稱/代號" at bounding box center [337, 433] width 173 height 30
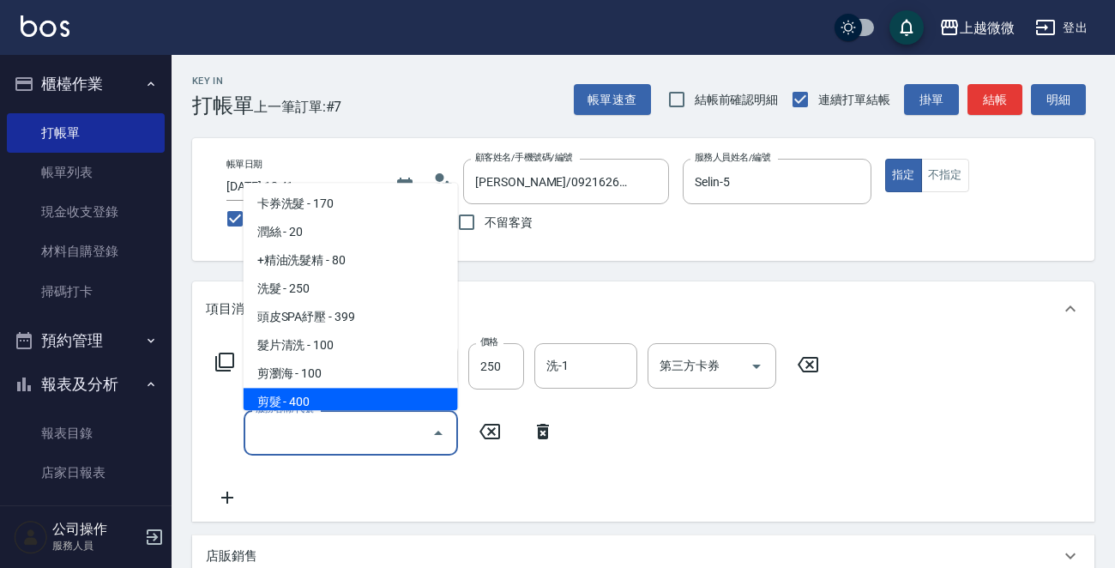
click at [334, 396] on span "剪髮 - 400" at bounding box center [350, 402] width 214 height 28
type input "剪髮(B02)"
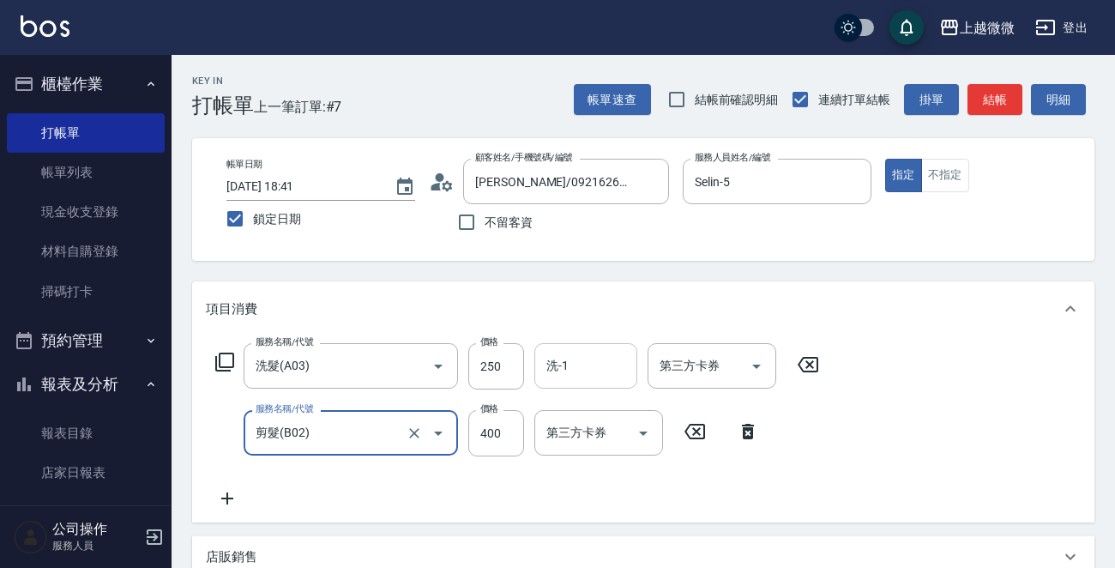
click at [583, 363] on input "洗-1" at bounding box center [585, 366] width 87 height 30
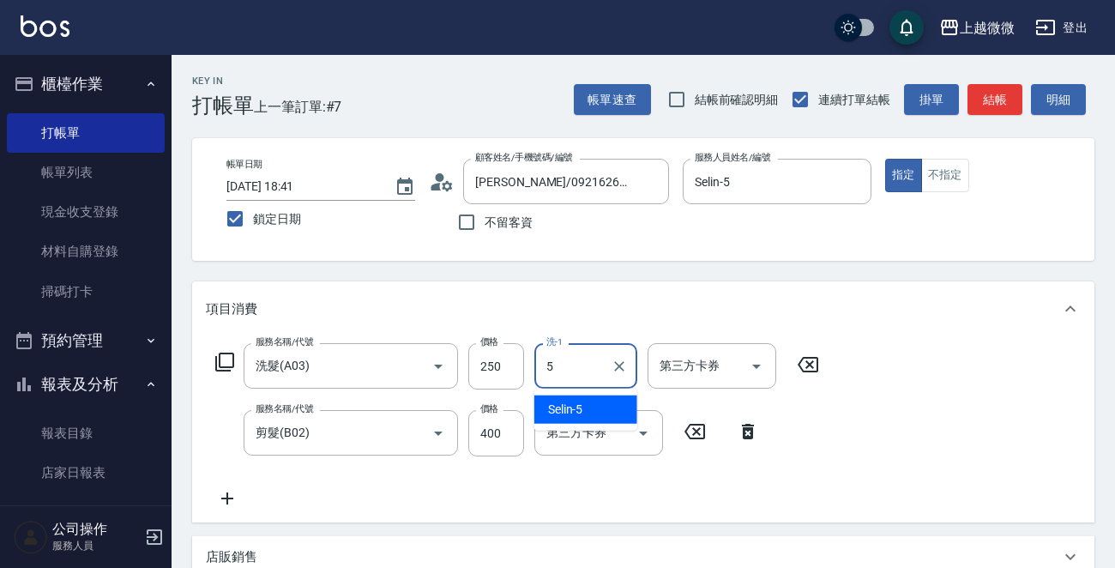
click at [596, 402] on div "Selin -5" at bounding box center [585, 409] width 103 height 28
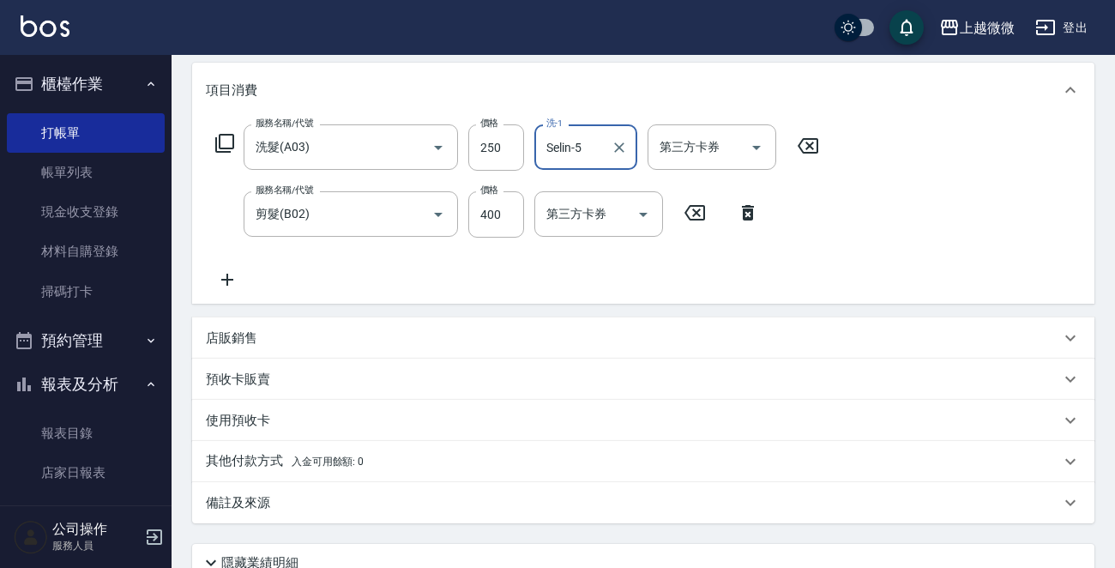
scroll to position [364, 0]
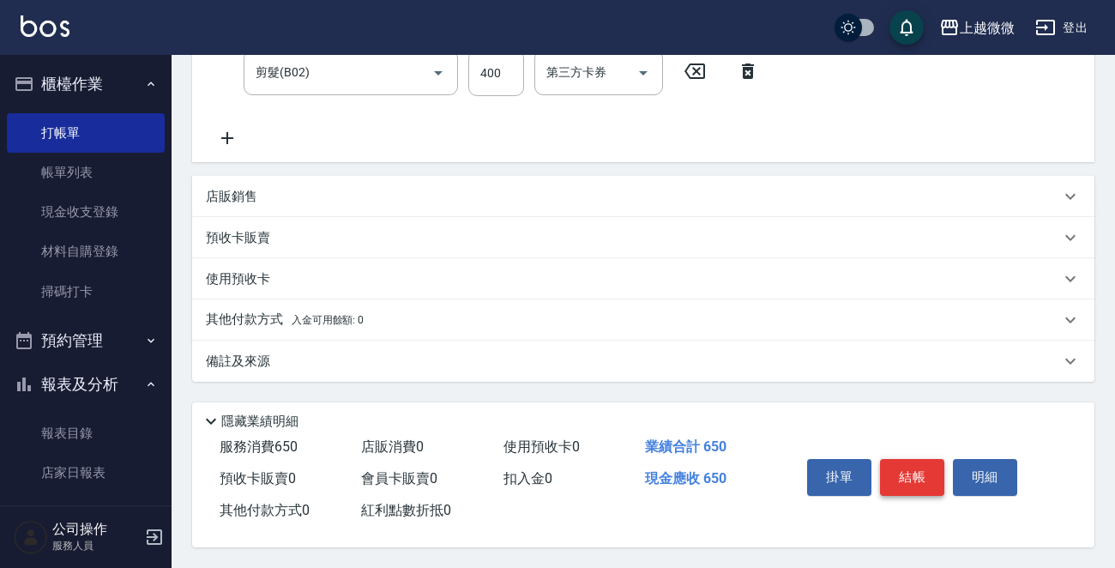
type input "Selin-5"
click at [917, 465] on button "結帳" at bounding box center [912, 477] width 64 height 36
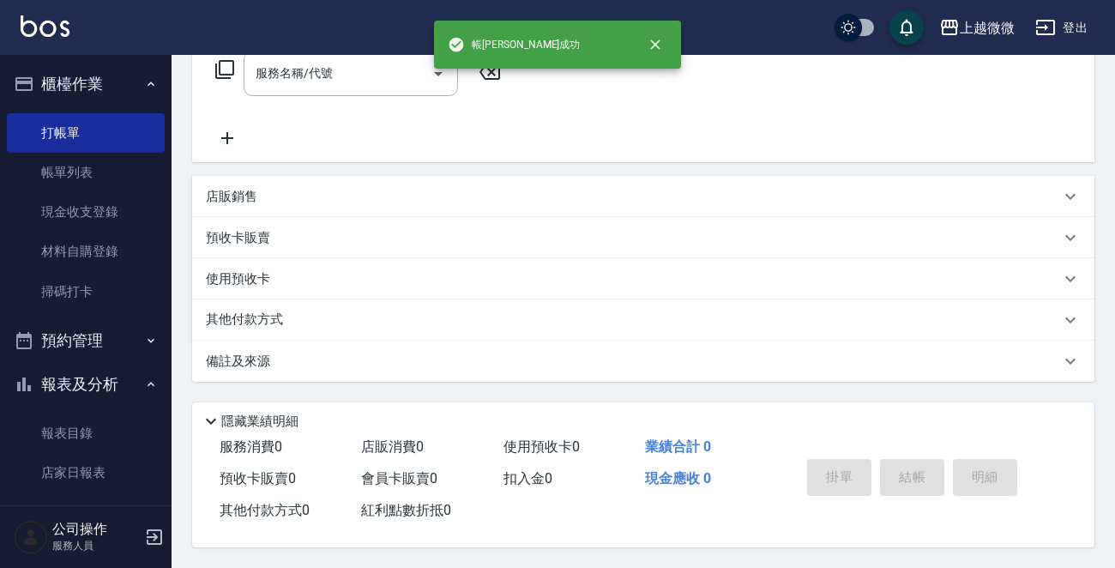
scroll to position [0, 0]
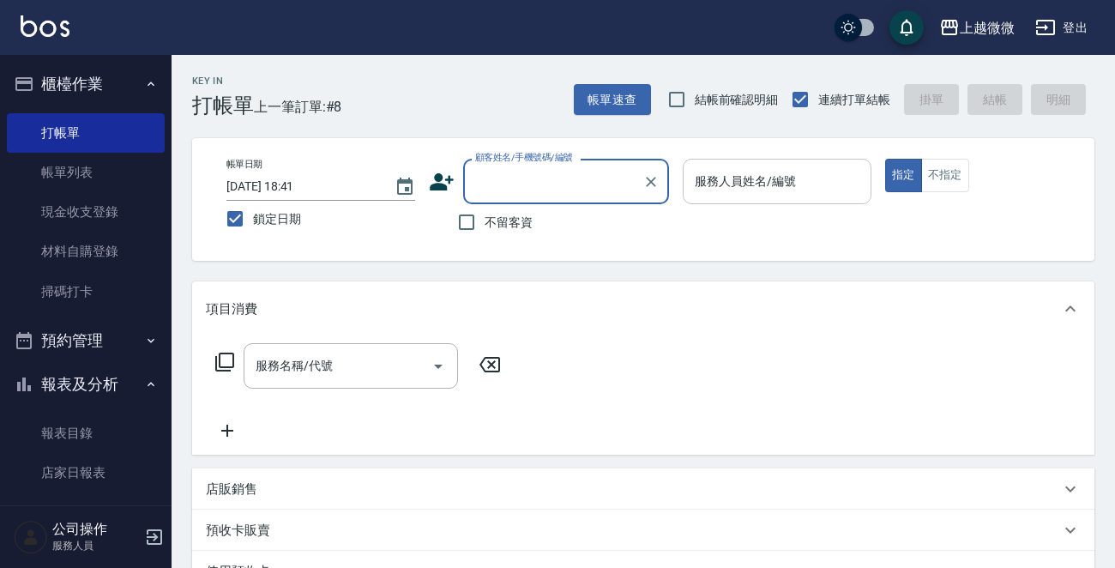
click at [773, 191] on input "服務人員姓名/編號" at bounding box center [776, 181] width 173 height 30
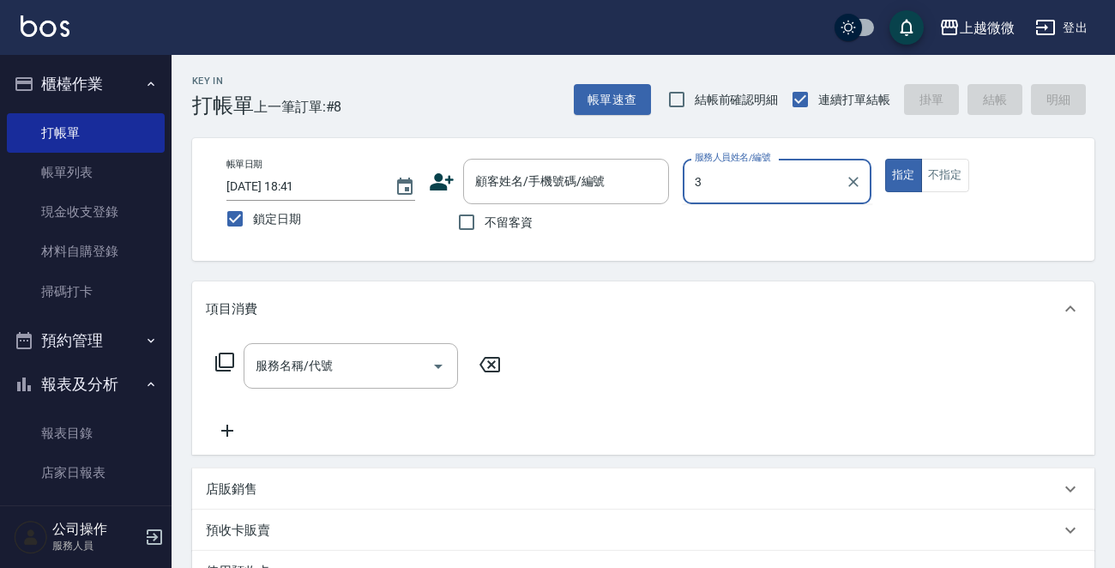
type input "3"
click at [748, 213] on p at bounding box center [776, 213] width 189 height 18
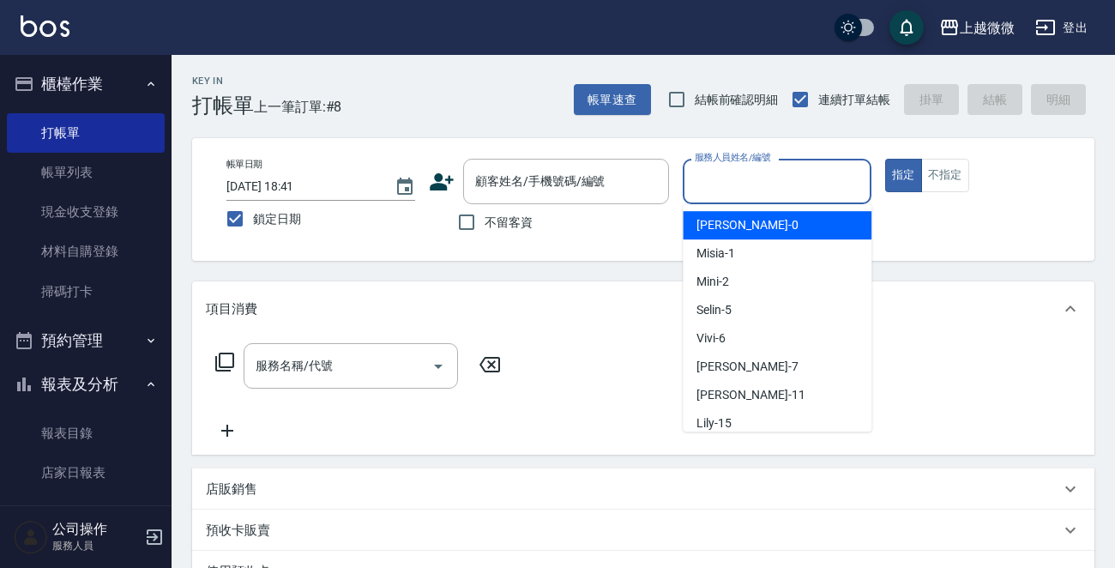
click at [749, 181] on input "服務人員姓名/編號" at bounding box center [776, 181] width 173 height 30
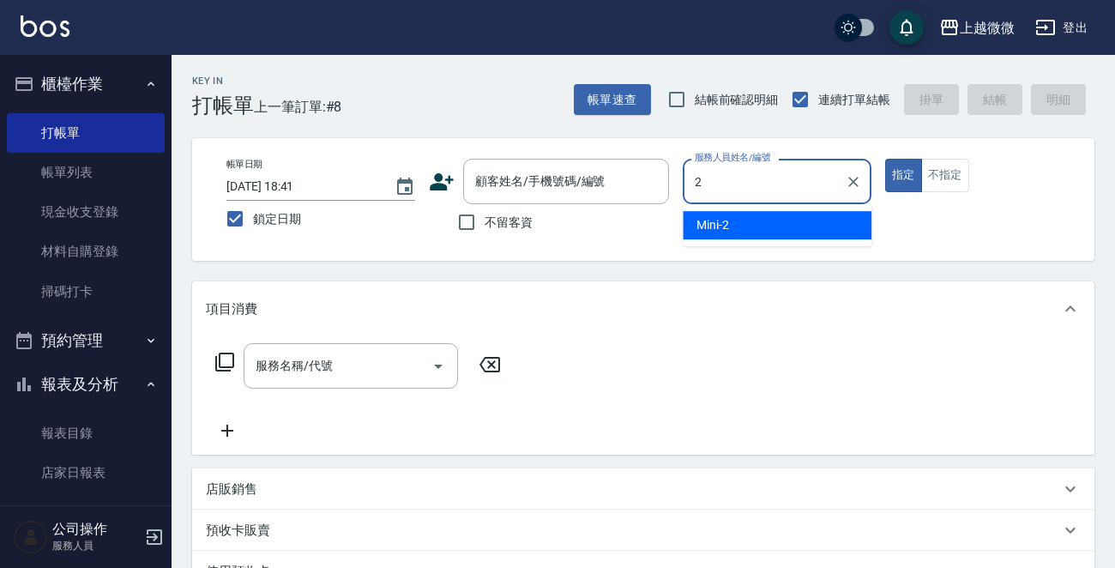
click at [724, 221] on span "Mini -2" at bounding box center [712, 225] width 33 height 18
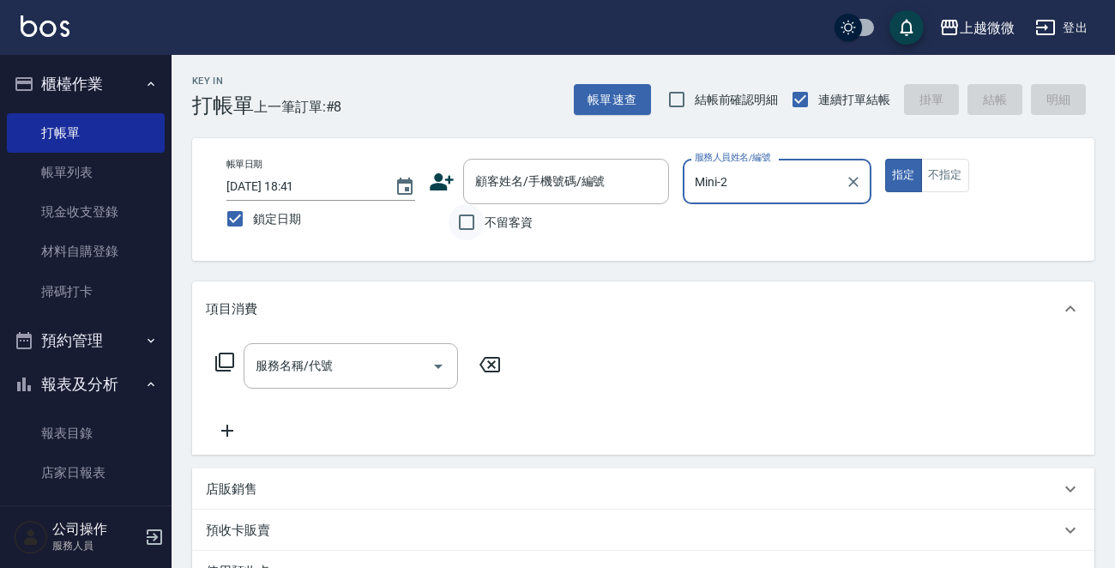
type input "Mini-2"
click at [472, 222] on input "不留客資" at bounding box center [466, 222] width 36 height 36
checkbox input "true"
click at [345, 356] on input "服務名稱/代號" at bounding box center [337, 366] width 173 height 30
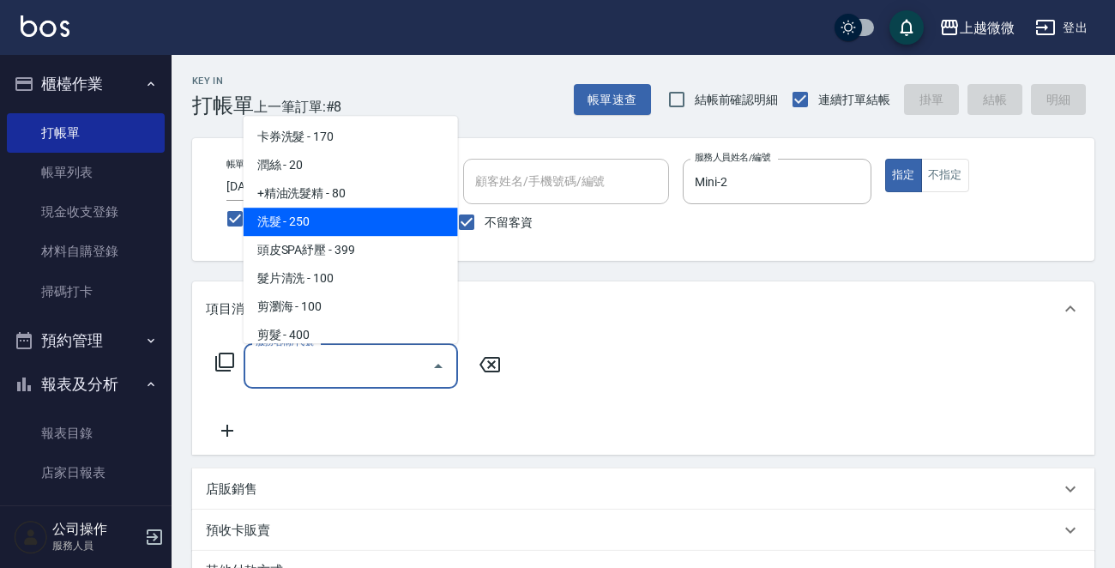
click at [342, 219] on span "洗髮 - 250" at bounding box center [350, 221] width 214 height 28
type input "洗髮(A03)"
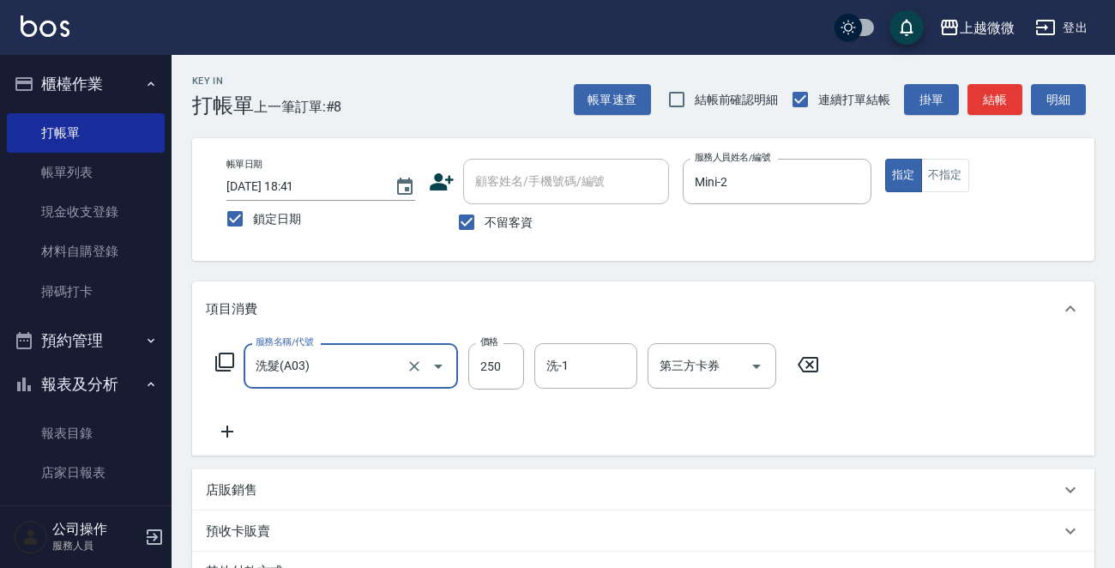
click at [229, 428] on icon at bounding box center [227, 431] width 43 height 21
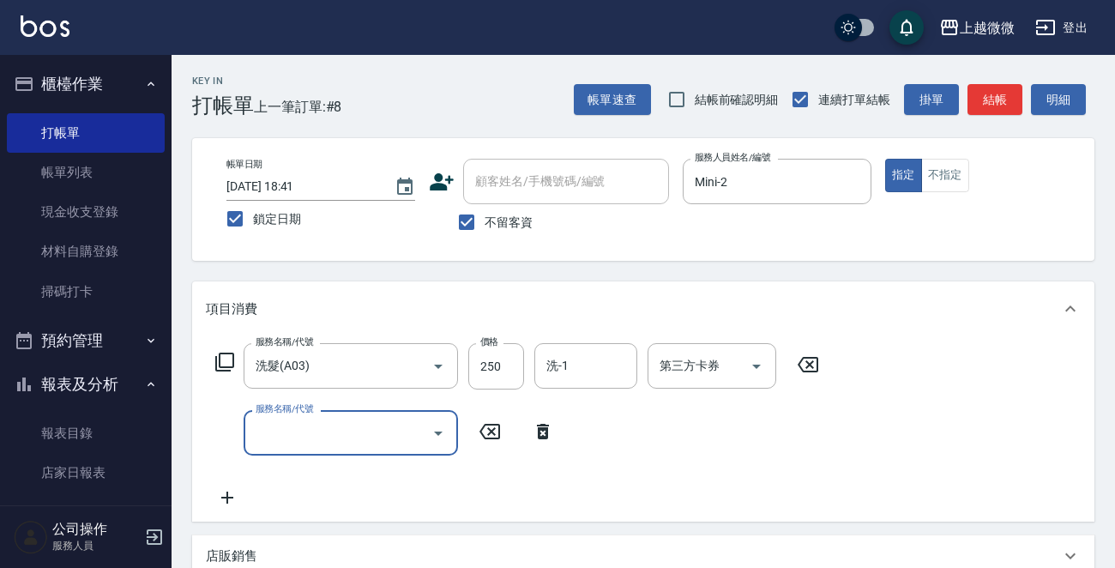
click at [268, 429] on input "服務名稱/代號" at bounding box center [337, 433] width 173 height 30
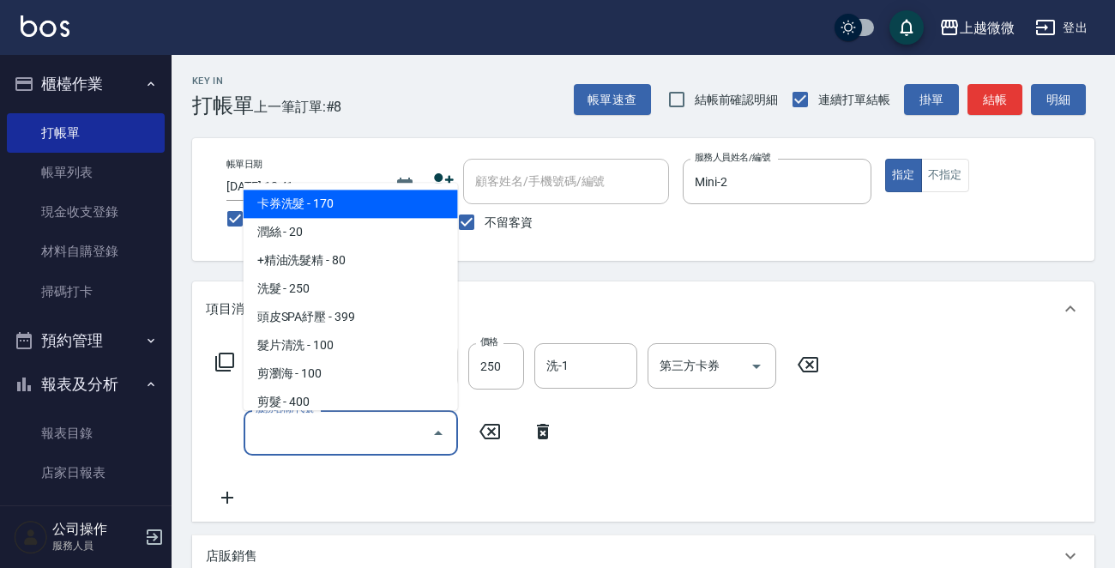
click at [292, 436] on input "服務名稱/代號" at bounding box center [337, 433] width 173 height 30
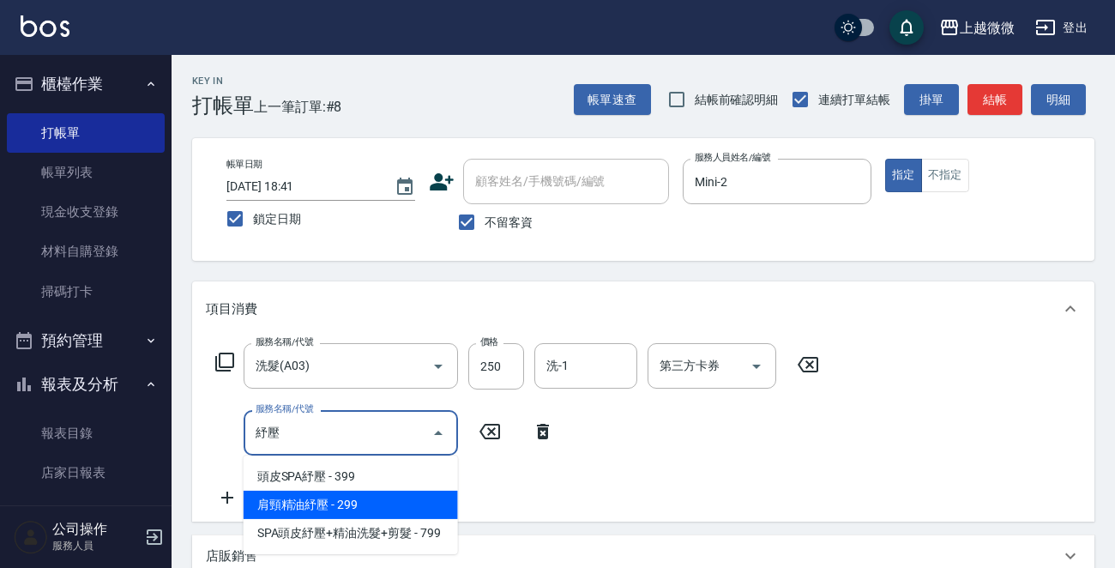
click at [378, 499] on span "肩頸精油紓壓 - 299" at bounding box center [350, 504] width 214 height 28
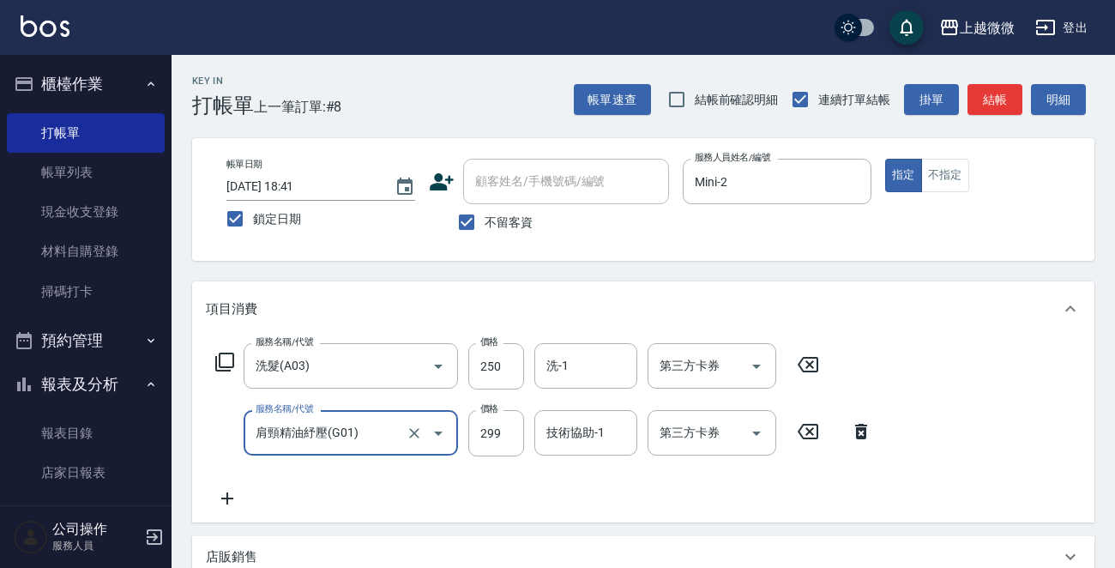
type input "肩頸精油紓壓(G01)"
click at [225, 498] on icon at bounding box center [227, 498] width 12 height 12
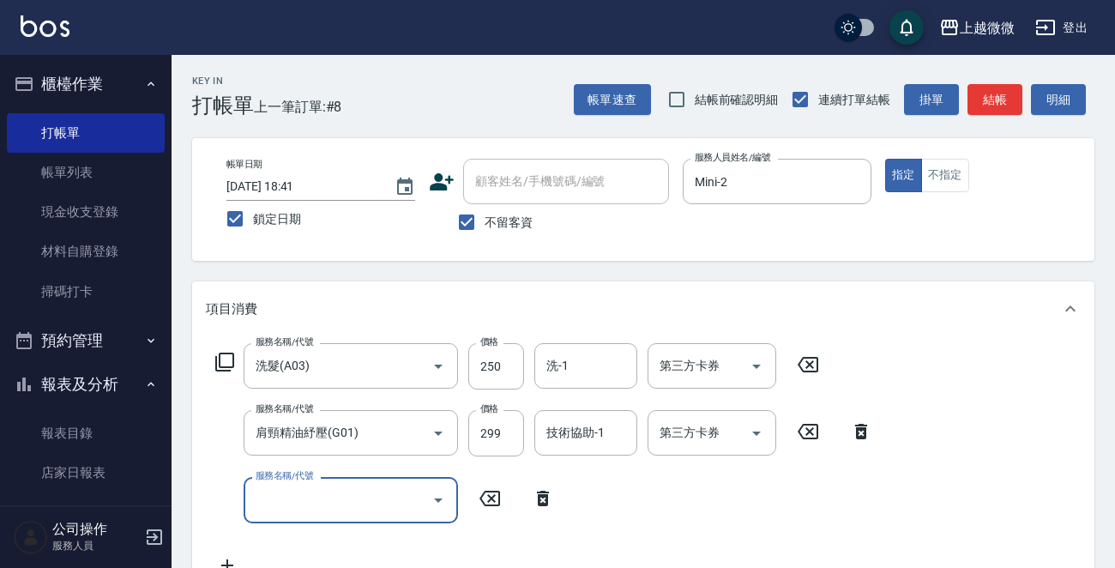
click at [330, 492] on input "服務名稱/代號" at bounding box center [337, 499] width 173 height 30
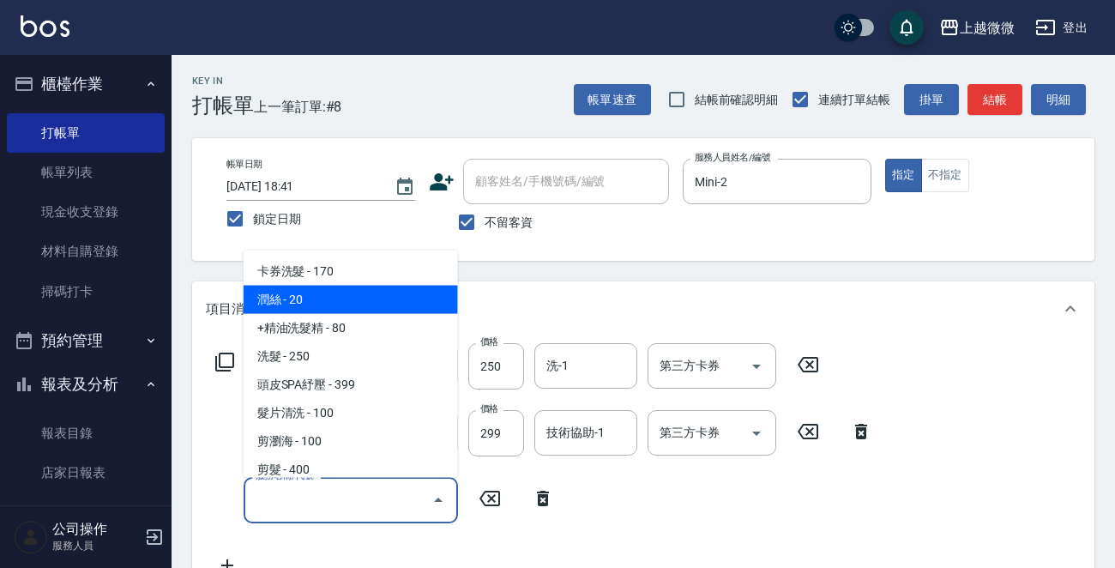
click at [325, 298] on span "潤絲 - 20" at bounding box center [350, 300] width 214 height 28
type input "潤絲(A01)"
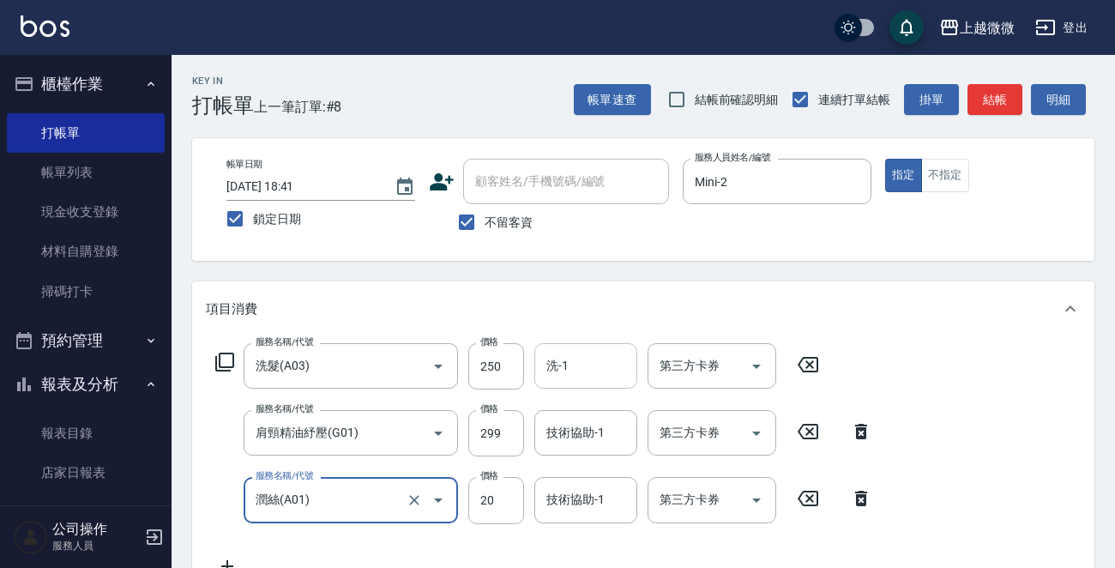
click at [585, 363] on input "洗-1" at bounding box center [585, 366] width 87 height 30
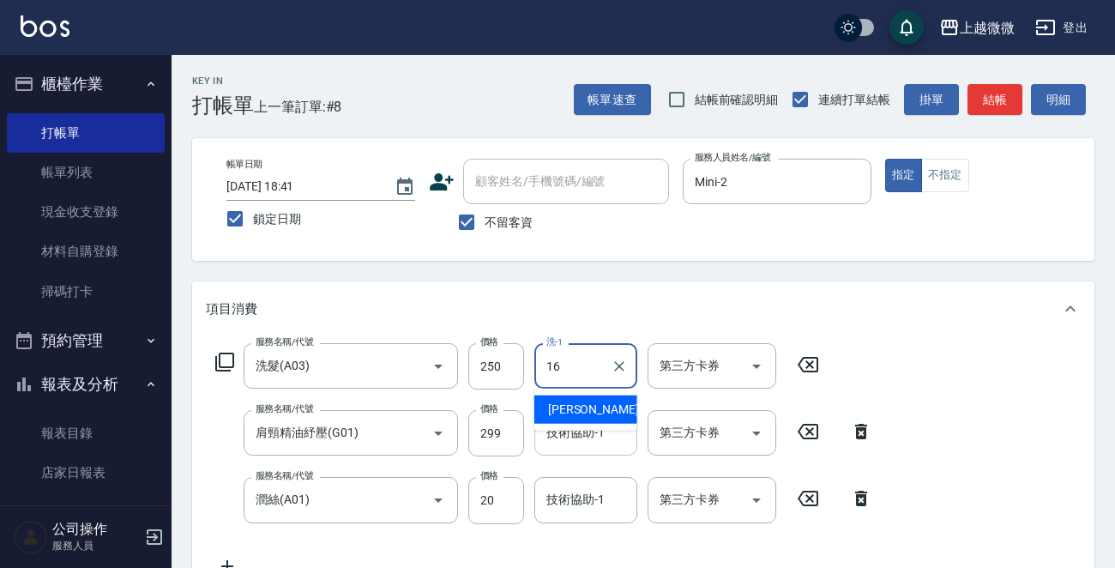
click at [566, 409] on span "[PERSON_NAME] -16" at bounding box center [602, 409] width 108 height 18
type input "Joan-16"
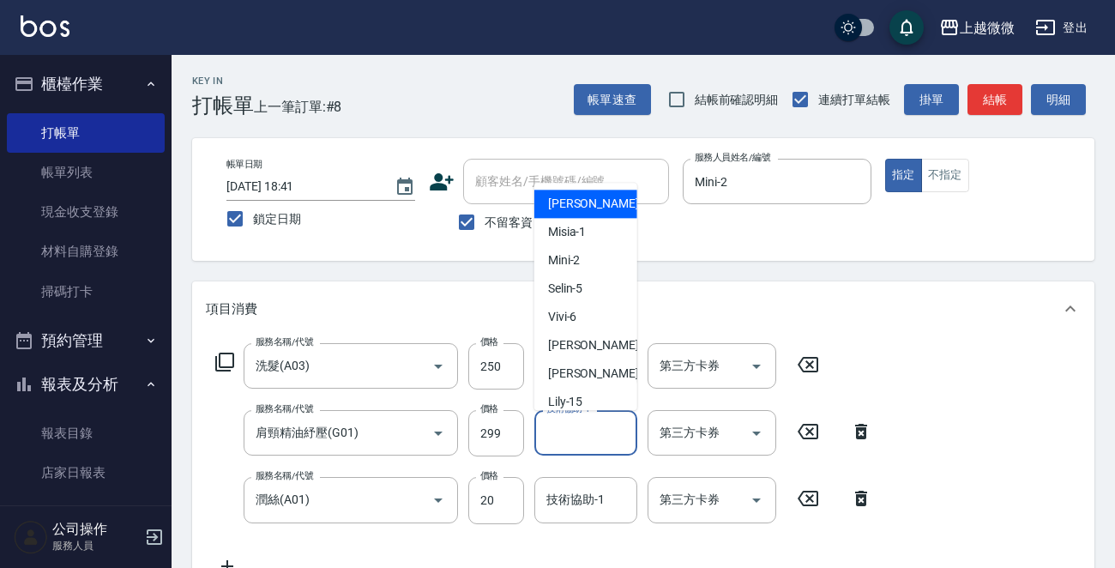
click at [574, 432] on div "技術協助-1 技術協助-1" at bounding box center [585, 432] width 103 height 45
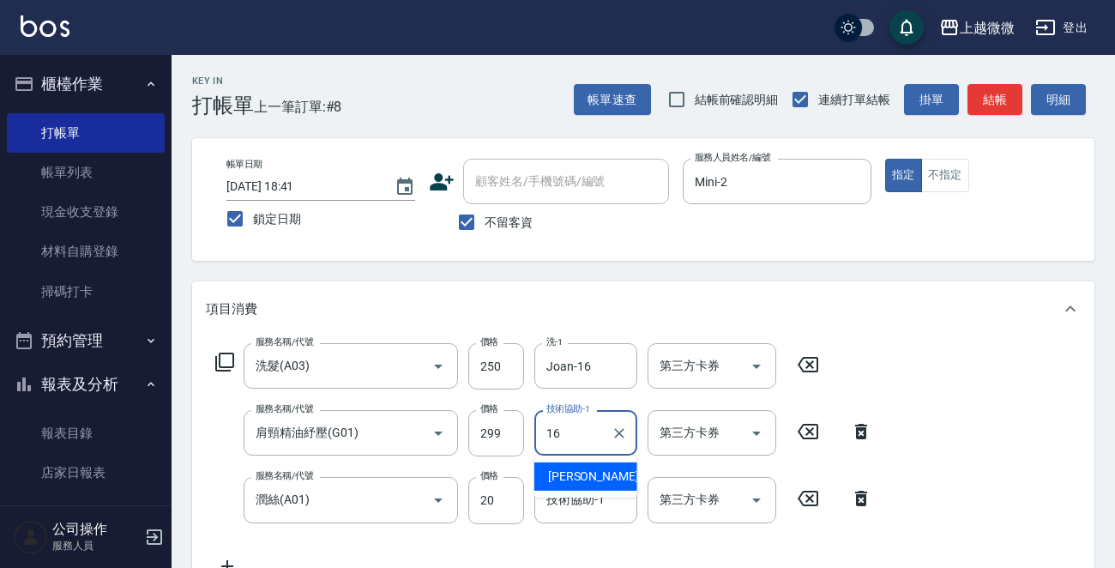
click at [583, 471] on span "[PERSON_NAME] -16" at bounding box center [602, 476] width 108 height 18
type input "Joan-16"
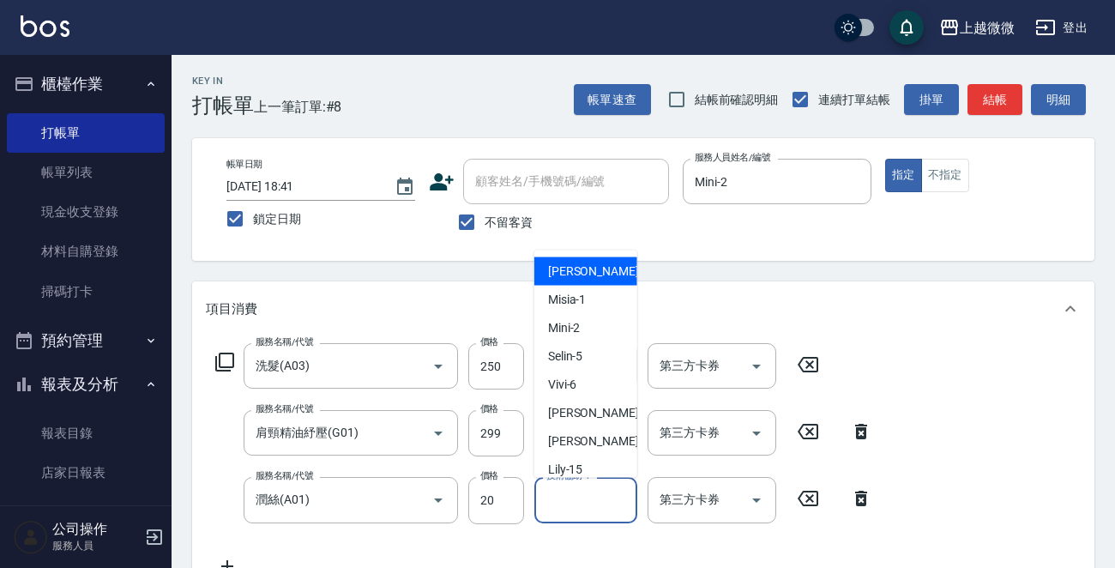
click at [590, 502] on input "技術協助-1" at bounding box center [585, 499] width 87 height 30
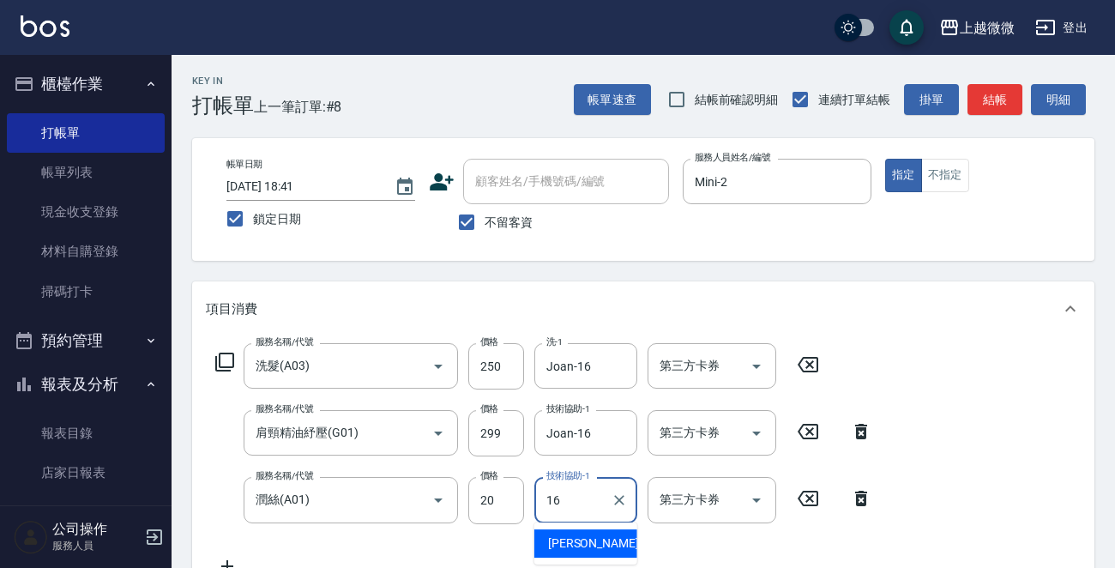
drag, startPoint x: 583, startPoint y: 535, endPoint x: 662, endPoint y: 526, distance: 79.3
click at [583, 536] on span "[PERSON_NAME] -16" at bounding box center [602, 543] width 108 height 18
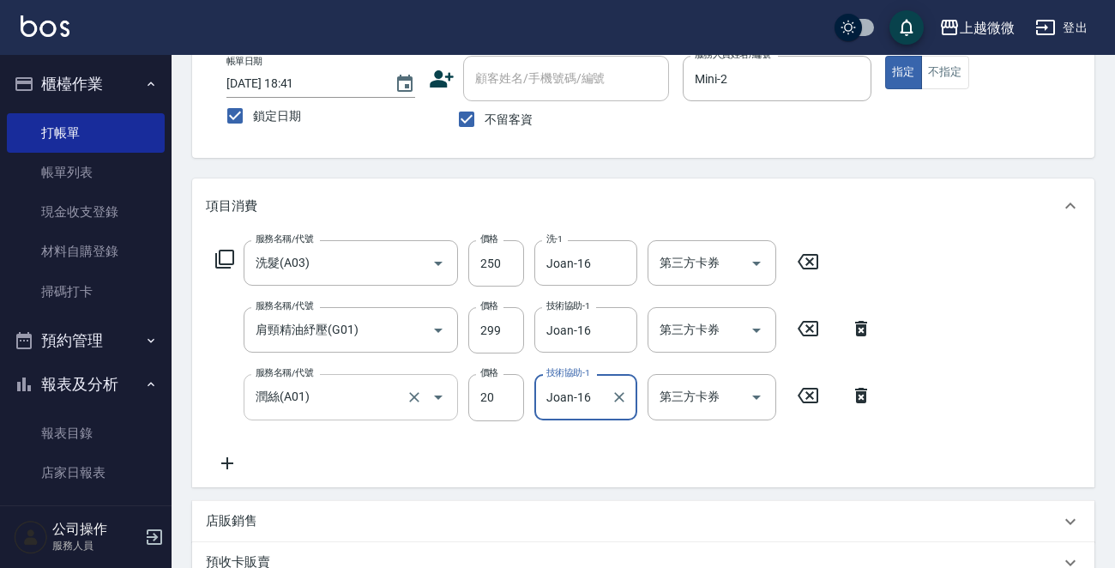
scroll to position [133, 0]
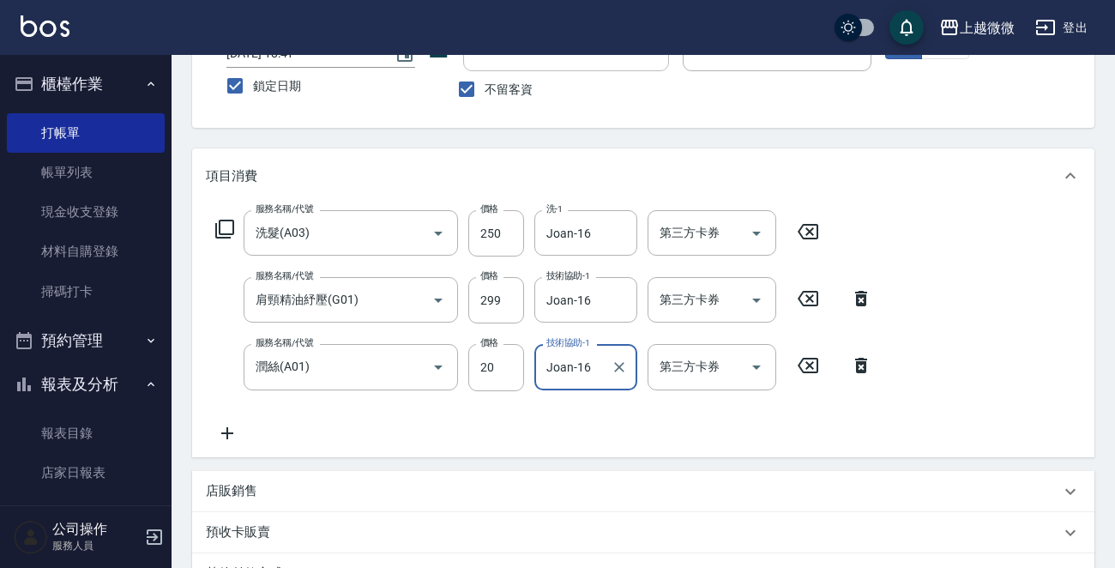
type input "Joan-16"
click at [225, 432] on icon at bounding box center [227, 433] width 12 height 12
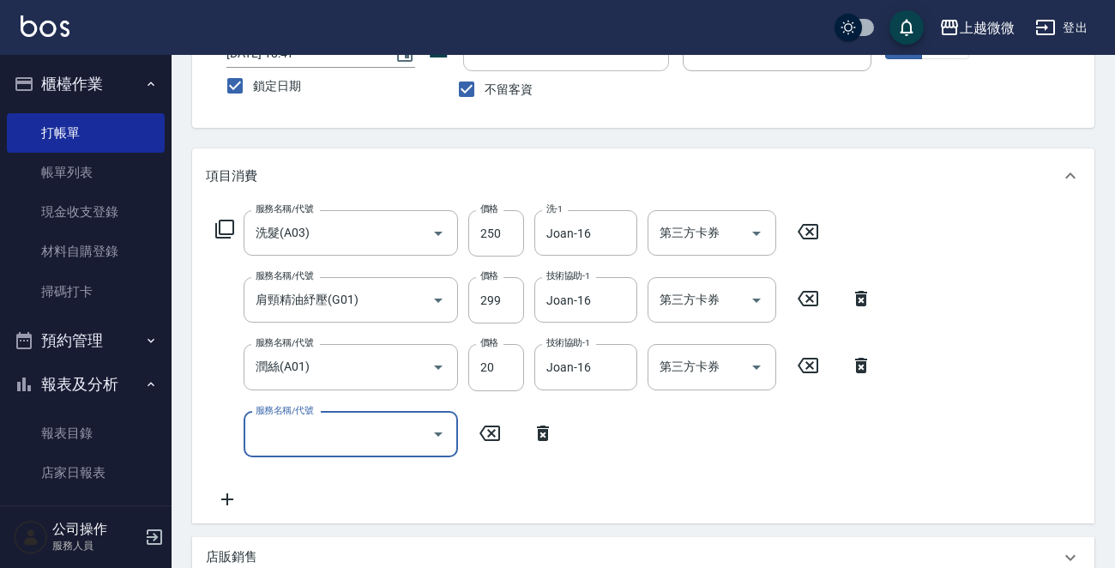
click at [286, 430] on input "服務名稱/代號" at bounding box center [337, 434] width 173 height 30
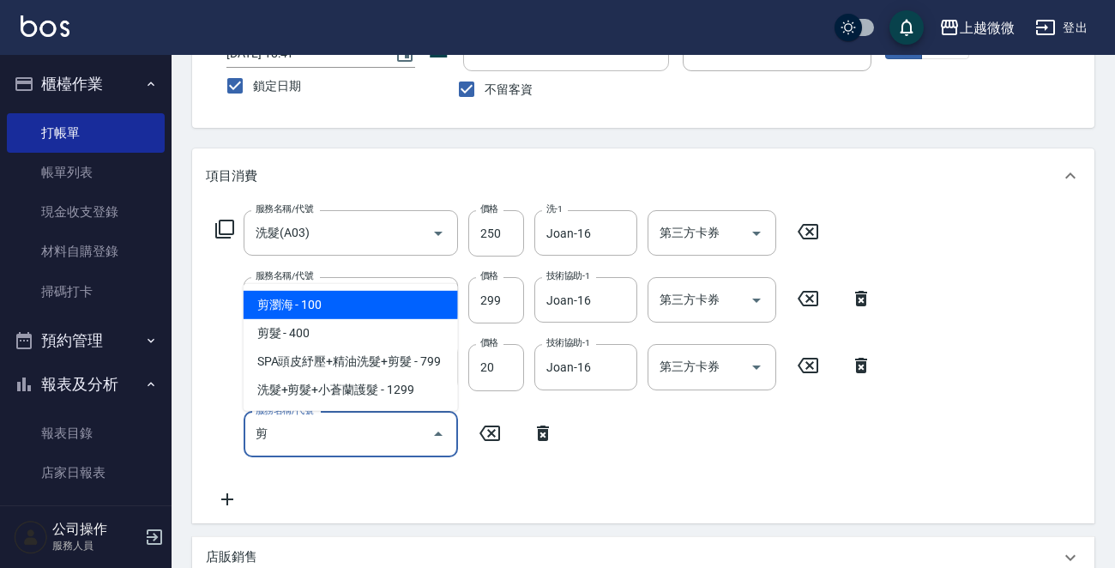
click at [359, 309] on span "剪瀏海 - 100" at bounding box center [350, 305] width 214 height 28
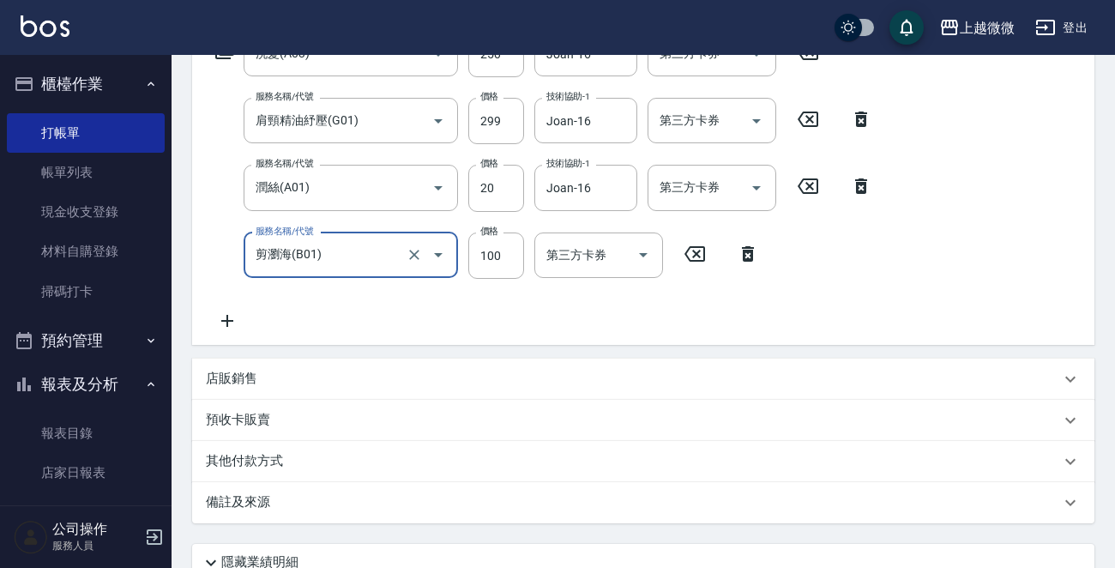
scroll to position [457, 0]
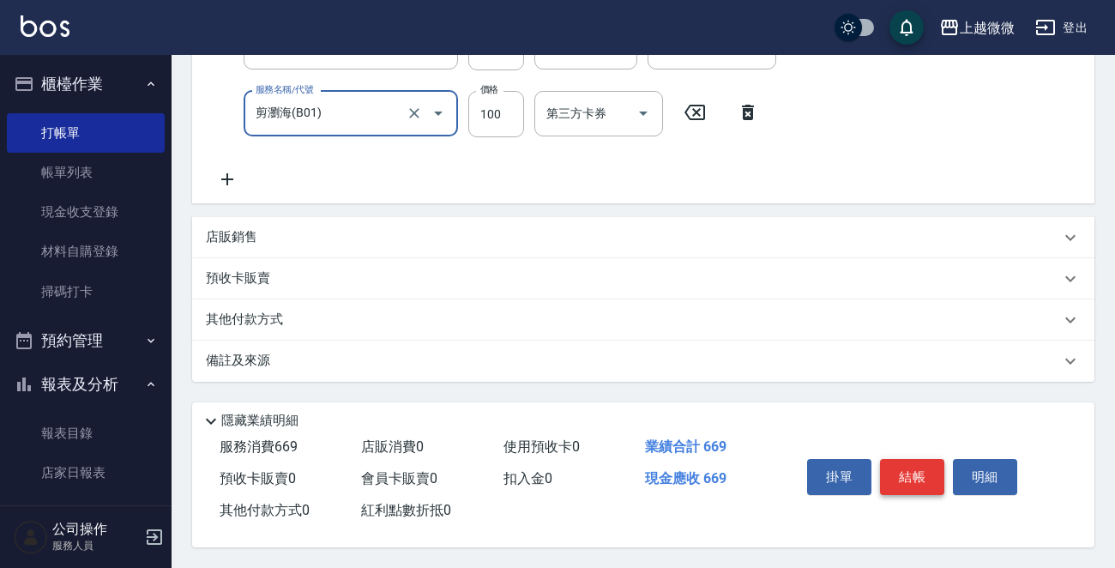
type input "剪瀏海(B01)"
click at [907, 469] on button "結帳" at bounding box center [912, 477] width 64 height 36
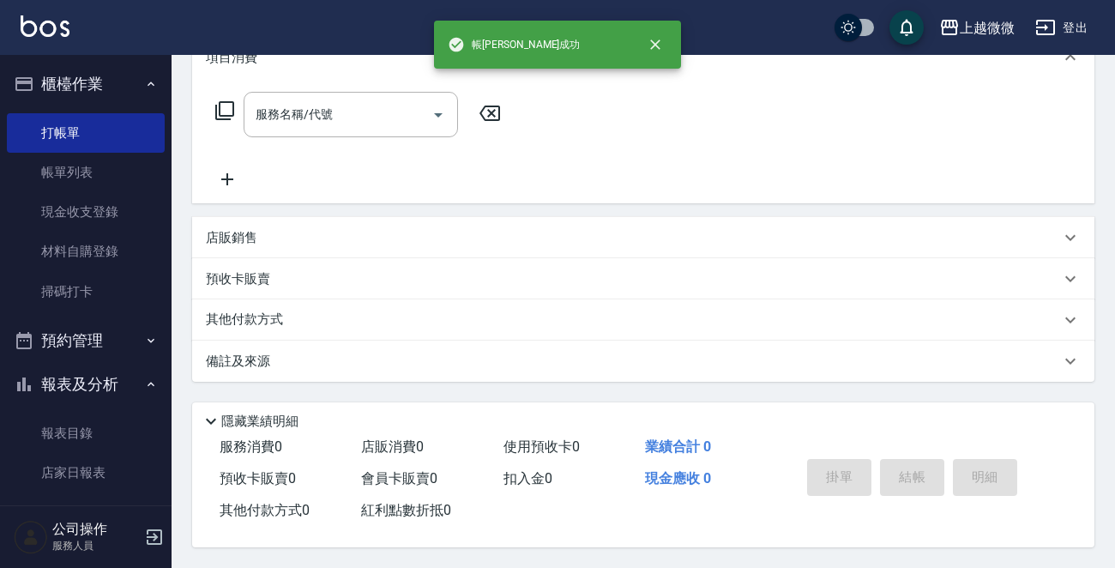
scroll to position [0, 0]
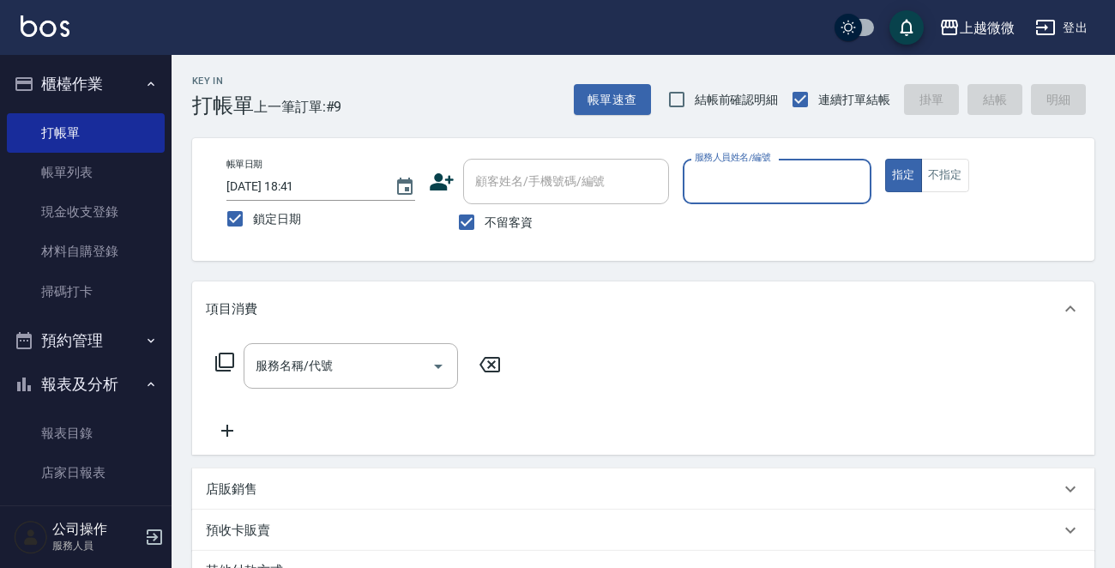
drag, startPoint x: 464, startPoint y: 219, endPoint x: 527, endPoint y: 193, distance: 68.8
click at [466, 219] on input "不留客資" at bounding box center [466, 222] width 36 height 36
checkbox input "false"
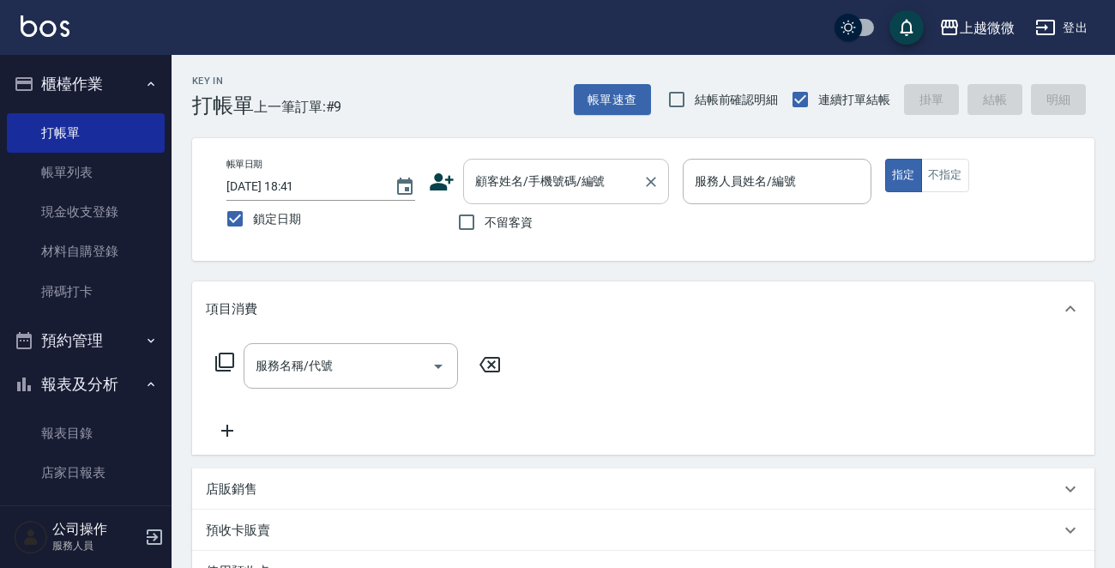
click at [549, 184] on input "顧客姓名/手機號碼/編號" at bounding box center [553, 181] width 165 height 30
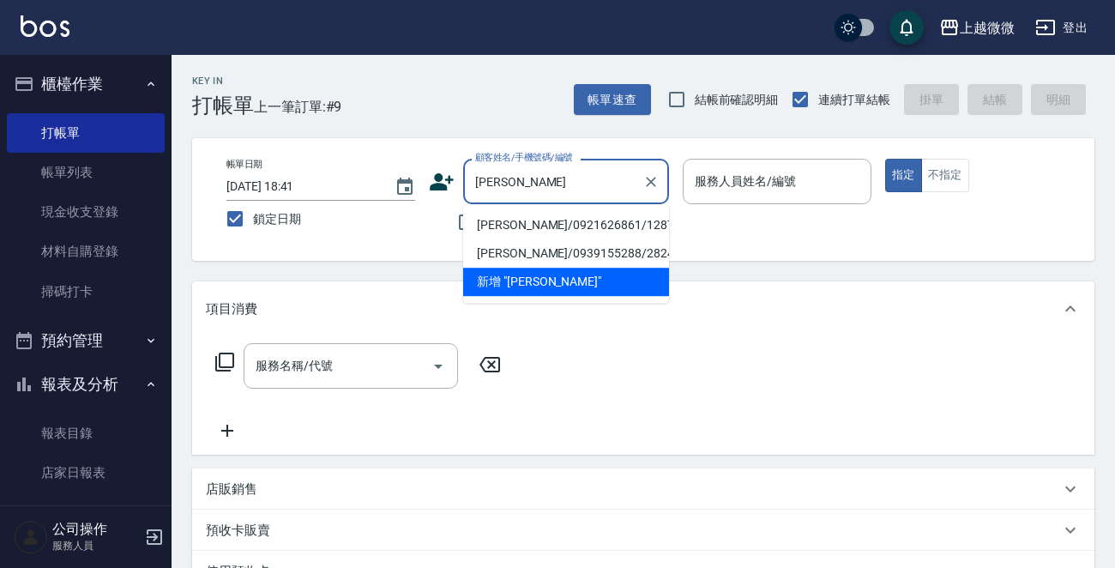
click at [540, 228] on li "[PERSON_NAME]/0921626861/1287" at bounding box center [566, 225] width 206 height 28
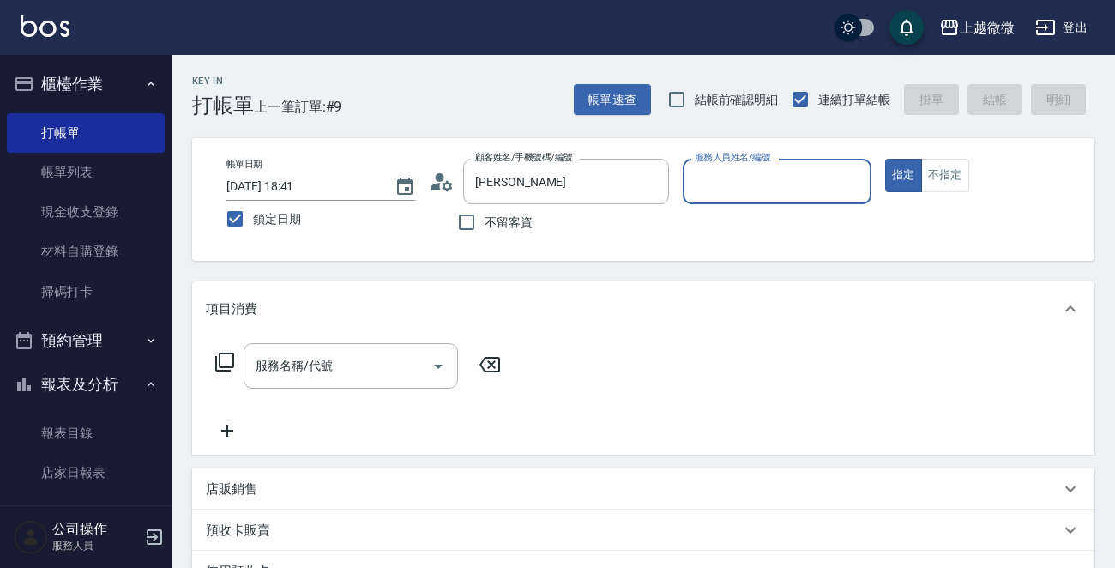
type input "[PERSON_NAME]/0921626861/1287"
type input "Selin-5"
click at [334, 363] on input "服務名稱/代號" at bounding box center [337, 366] width 173 height 30
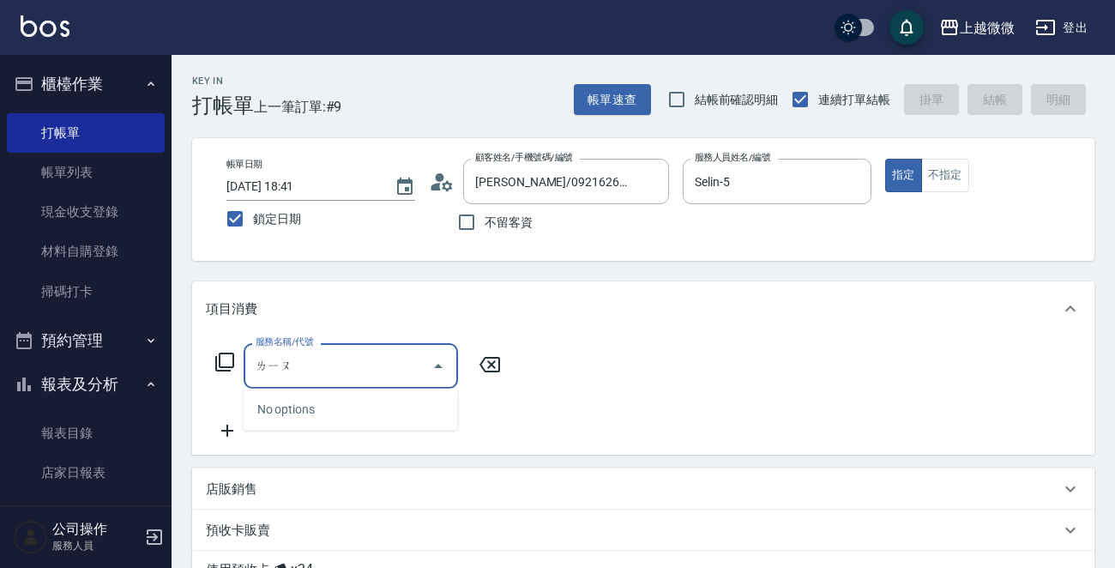
type input "柳"
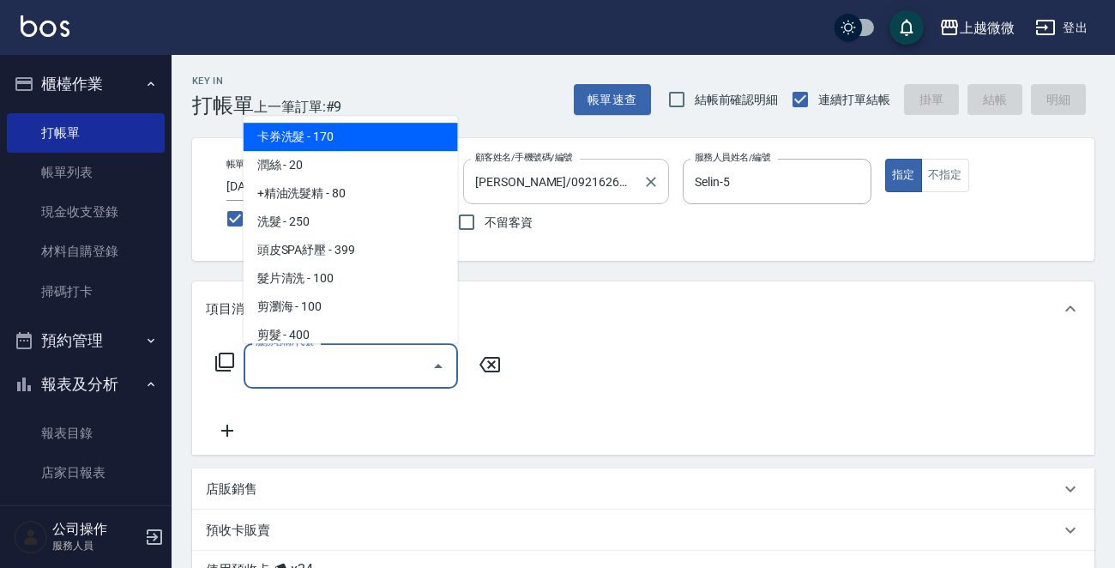
click at [557, 177] on input "[PERSON_NAME]/0921626861/1287" at bounding box center [553, 181] width 165 height 30
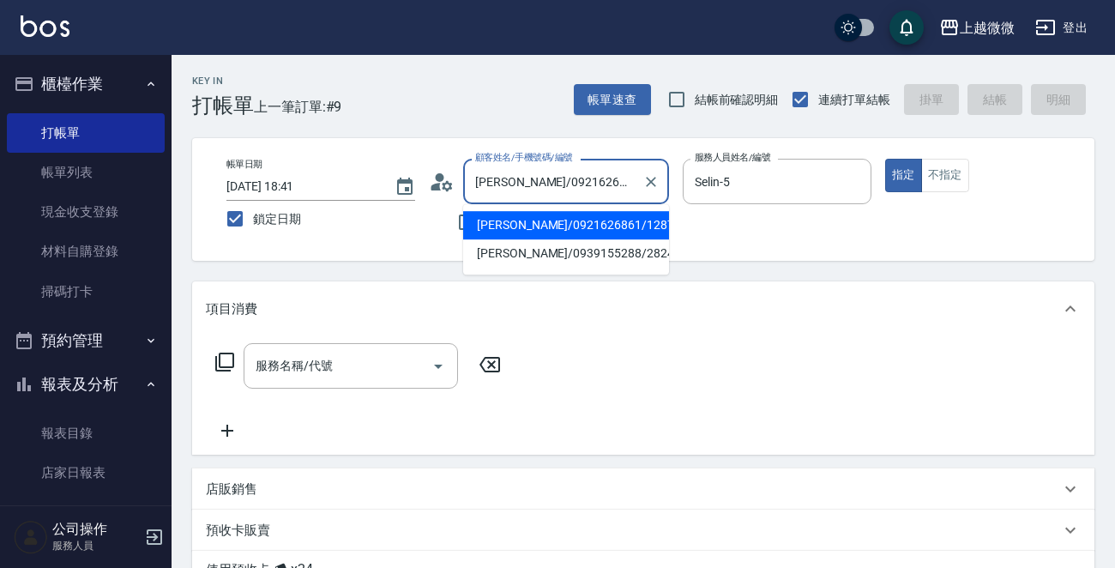
click at [557, 177] on input "[PERSON_NAME]/0921626861/1287" at bounding box center [553, 181] width 165 height 30
click at [557, 176] on input "[PERSON_NAME]/0921626861/1287" at bounding box center [553, 181] width 165 height 30
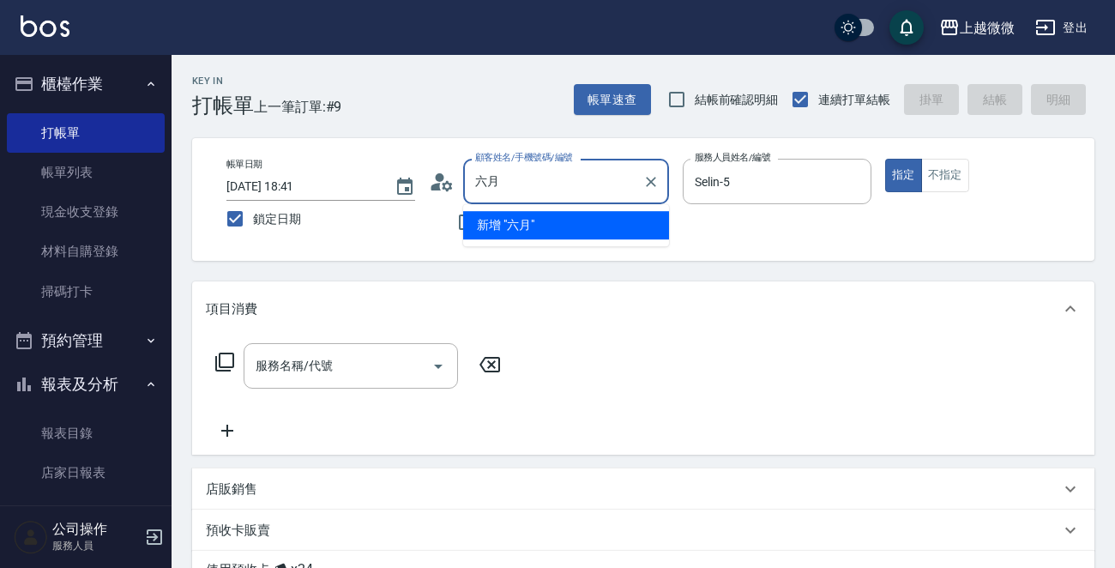
type input "六"
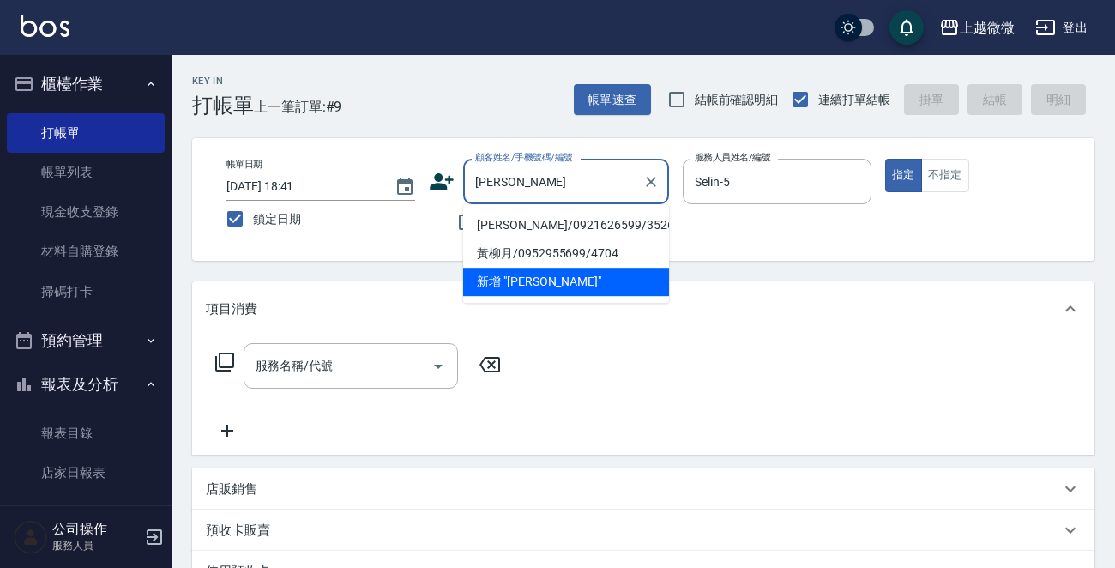
click at [550, 218] on li "[PERSON_NAME]/0921626599/3526" at bounding box center [566, 225] width 206 height 28
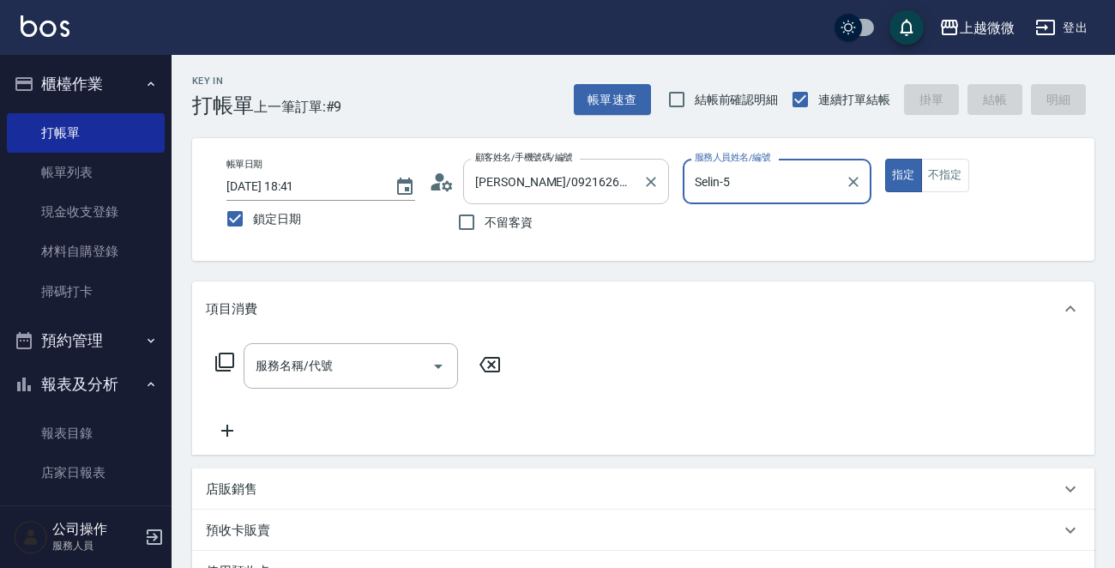
click at [562, 179] on input "[PERSON_NAME]/0921626599/3526" at bounding box center [553, 181] width 165 height 30
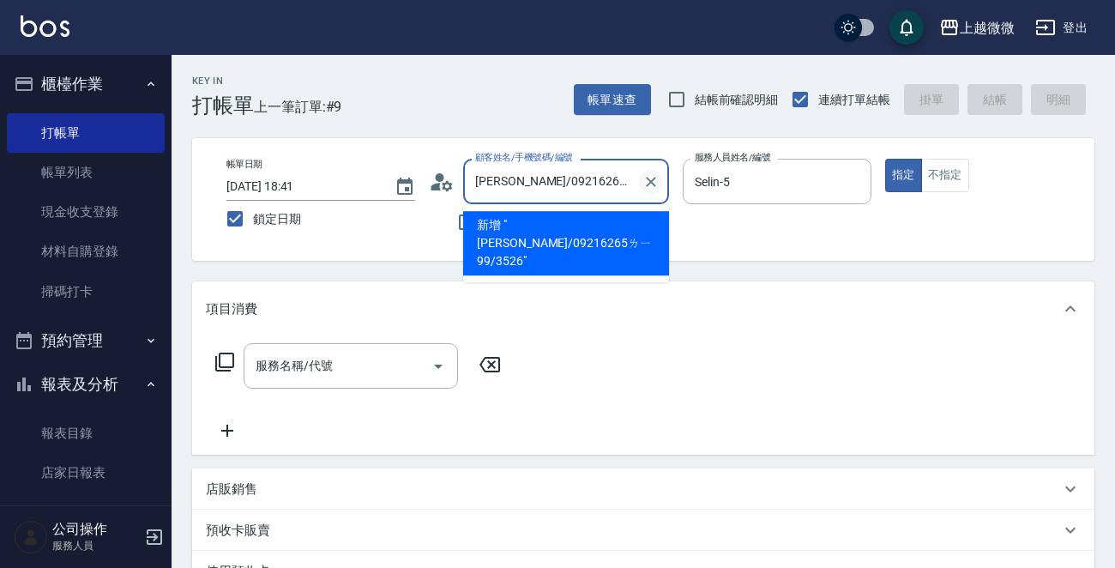
type input "[PERSON_NAME]/0921626599/3526"
click at [645, 178] on icon "Clear" at bounding box center [650, 181] width 17 height 17
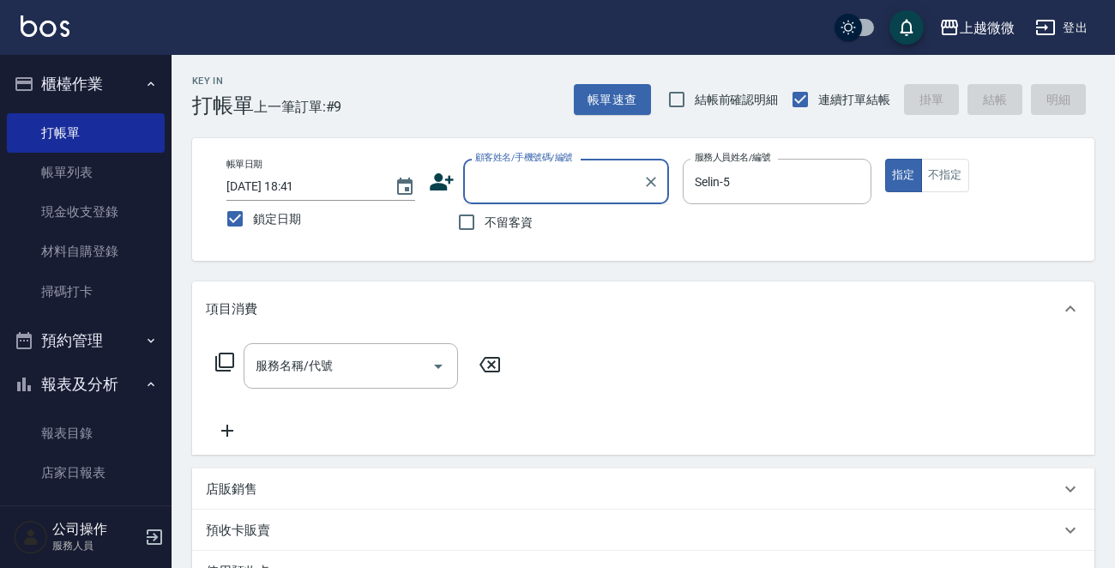
click at [602, 185] on input "顧客姓名/手機號碼/編號" at bounding box center [553, 181] width 165 height 30
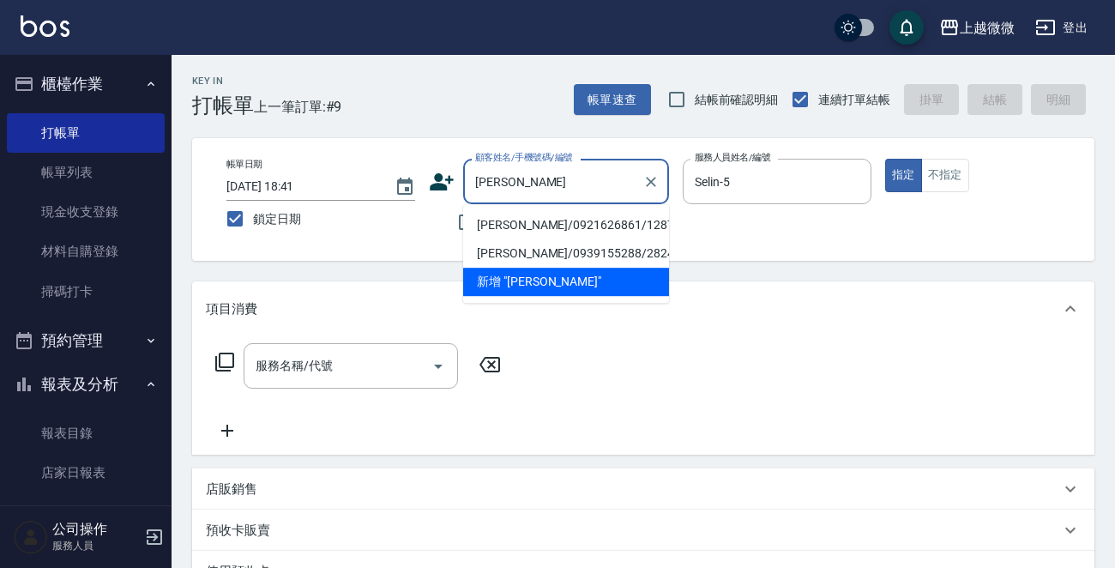
click at [538, 220] on li "[PERSON_NAME]/0921626861/1287" at bounding box center [566, 225] width 206 height 28
type input "[PERSON_NAME]/0921626861/1287"
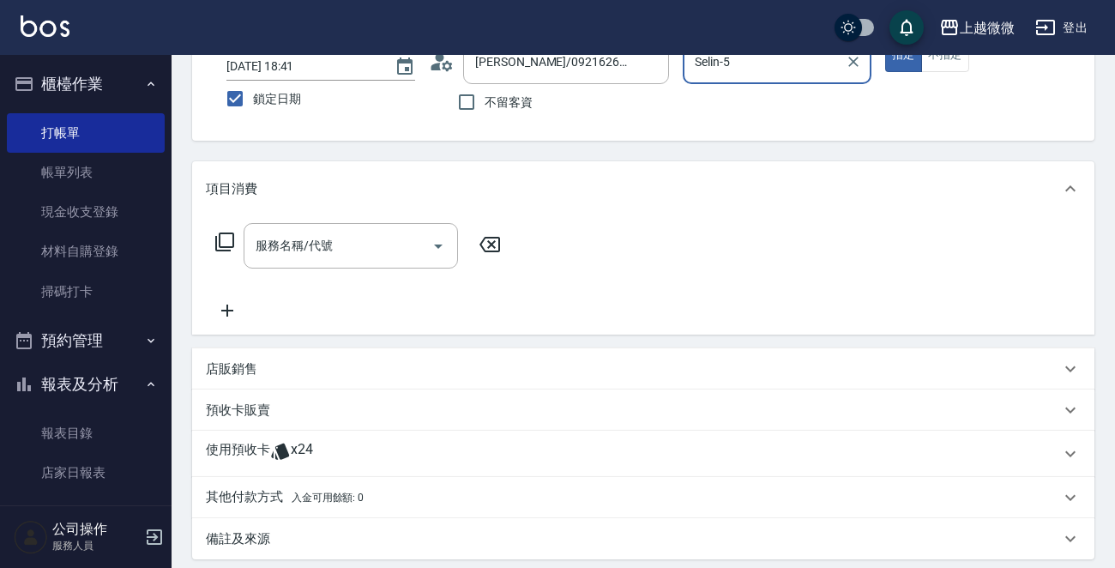
scroll to position [257, 0]
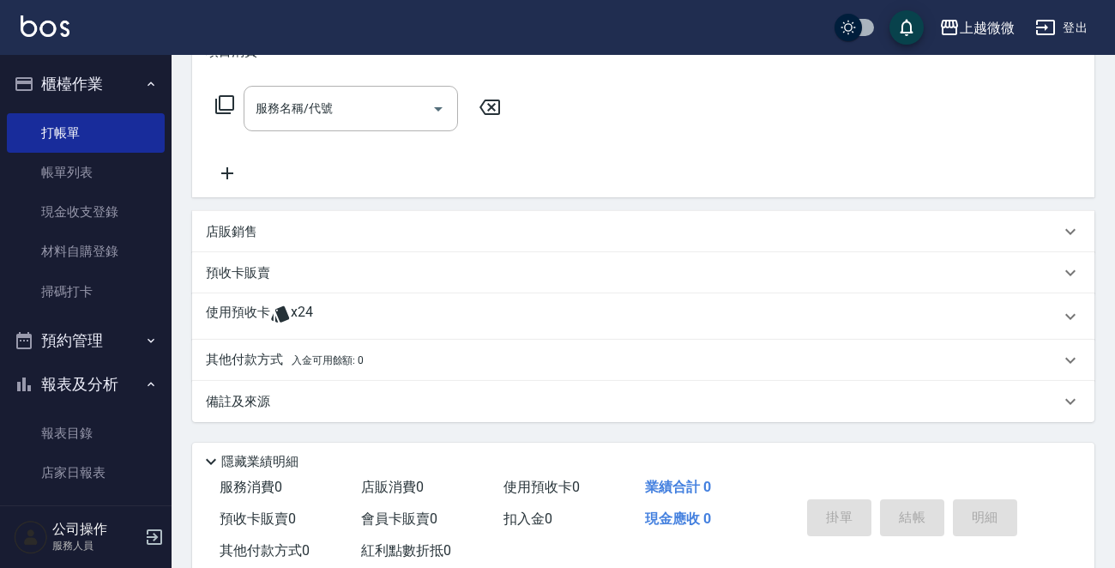
click at [260, 310] on p "使用預收卡" at bounding box center [238, 317] width 64 height 26
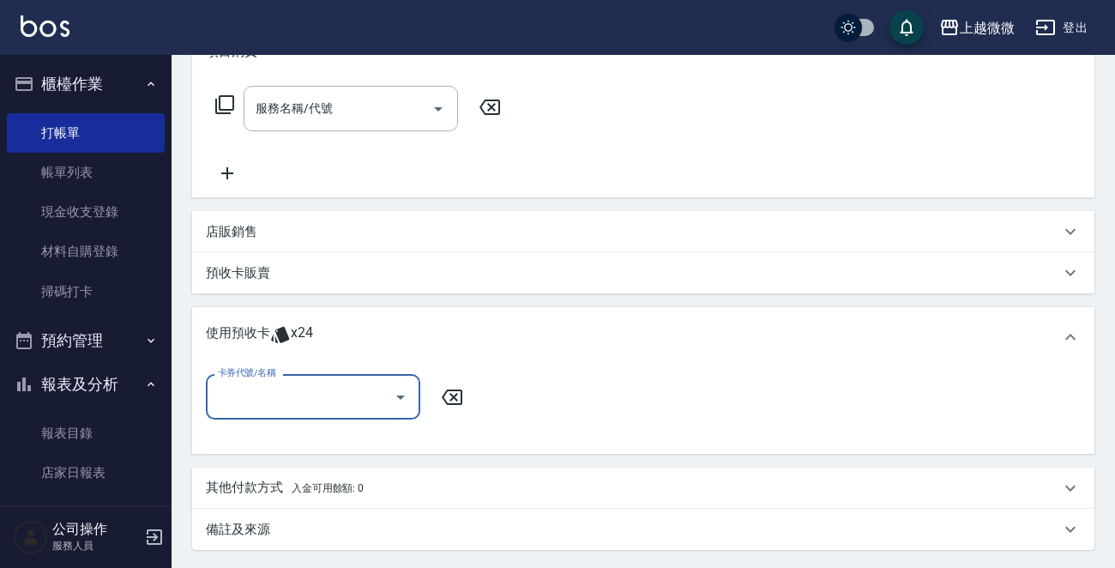
scroll to position [0, 0]
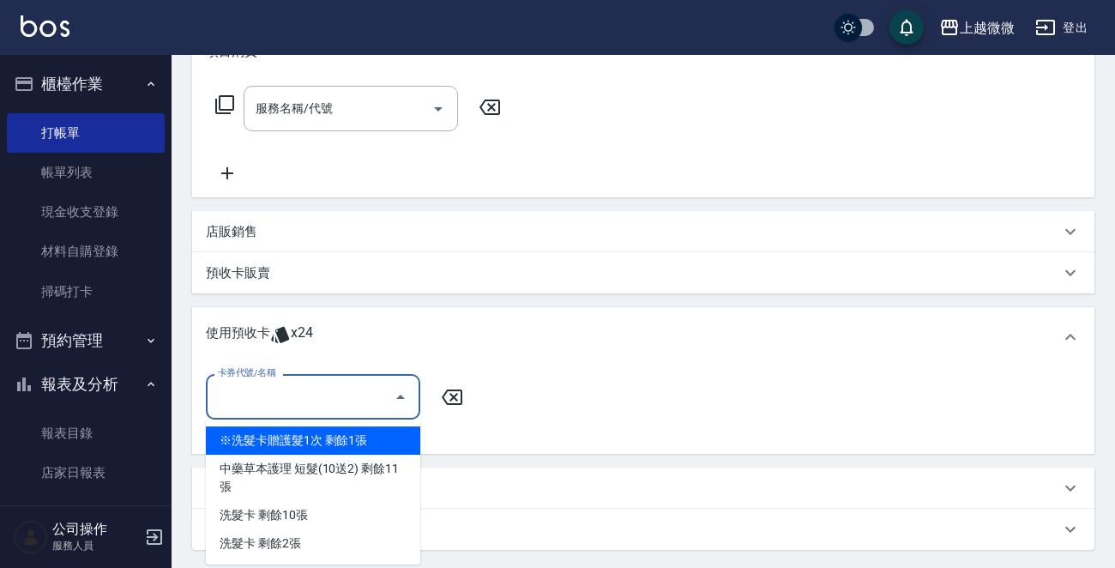
click at [274, 398] on input "卡券代號/名稱" at bounding box center [299, 397] width 173 height 30
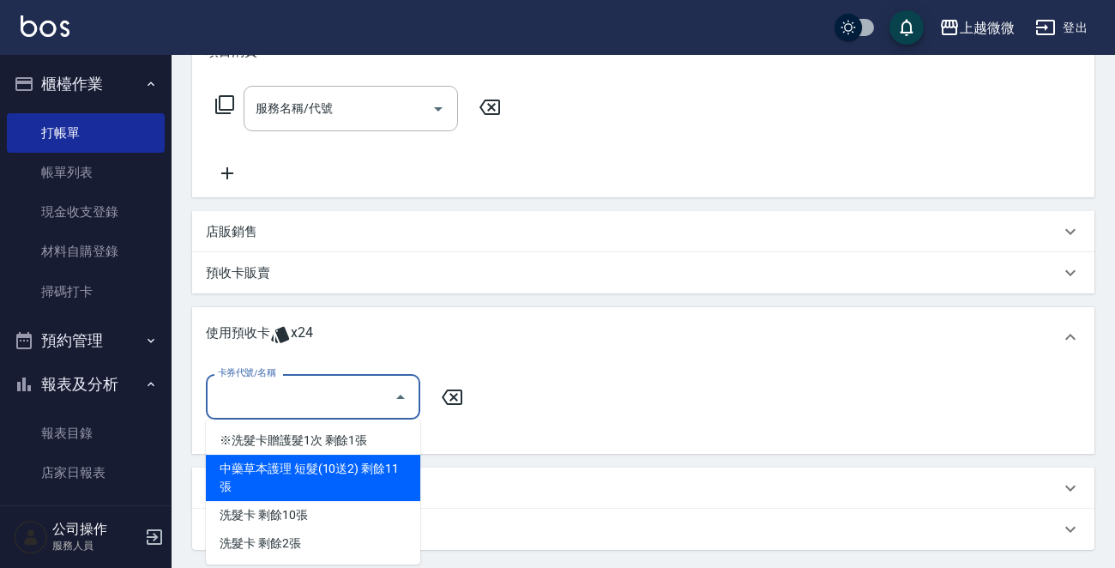
click at [374, 465] on div "中藥草本護理 短髮(10送2) 剩餘11張" at bounding box center [313, 477] width 214 height 46
type input "中藥草本護理 短髮(10送2)"
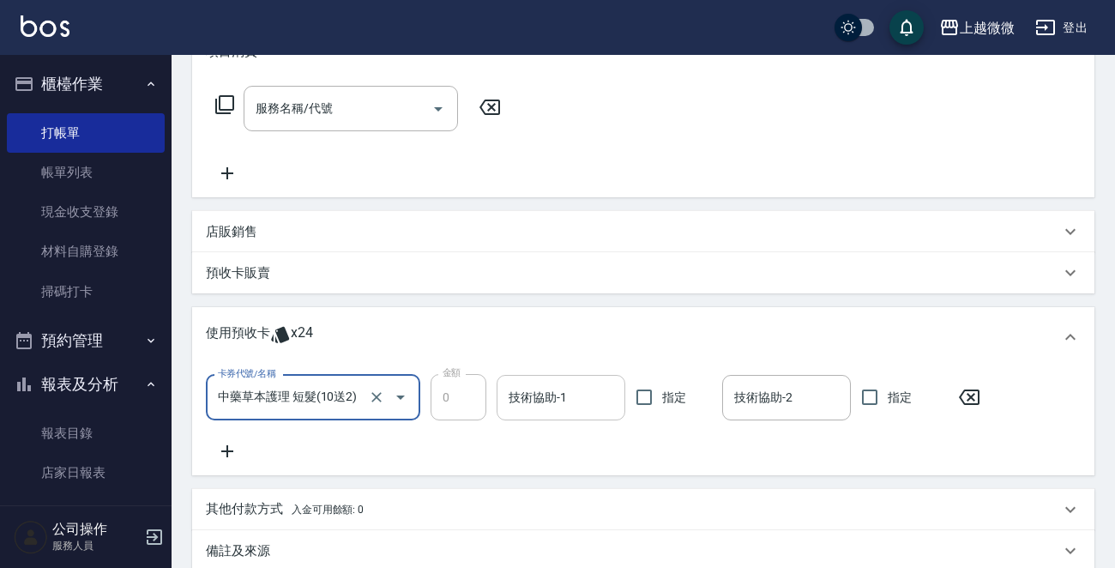
click at [545, 398] on input "技術協助-1" at bounding box center [560, 397] width 113 height 30
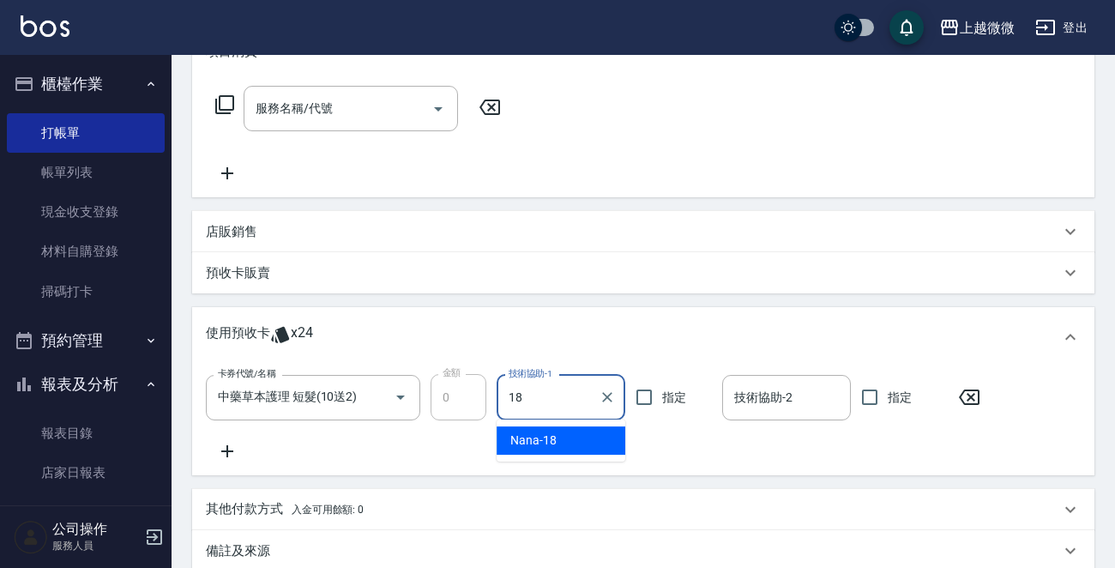
drag, startPoint x: 559, startPoint y: 443, endPoint x: 593, endPoint y: 435, distance: 35.4
click at [559, 442] on div "Nana -18" at bounding box center [560, 440] width 129 height 28
type input "Nana-18"
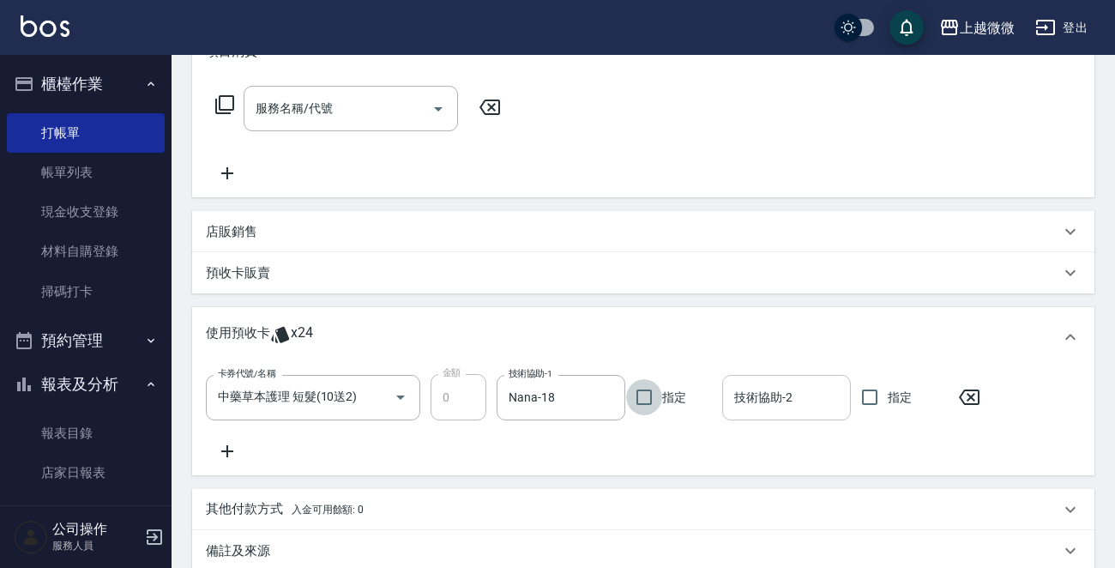
click at [748, 412] on div "技術協助-2" at bounding box center [786, 397] width 129 height 45
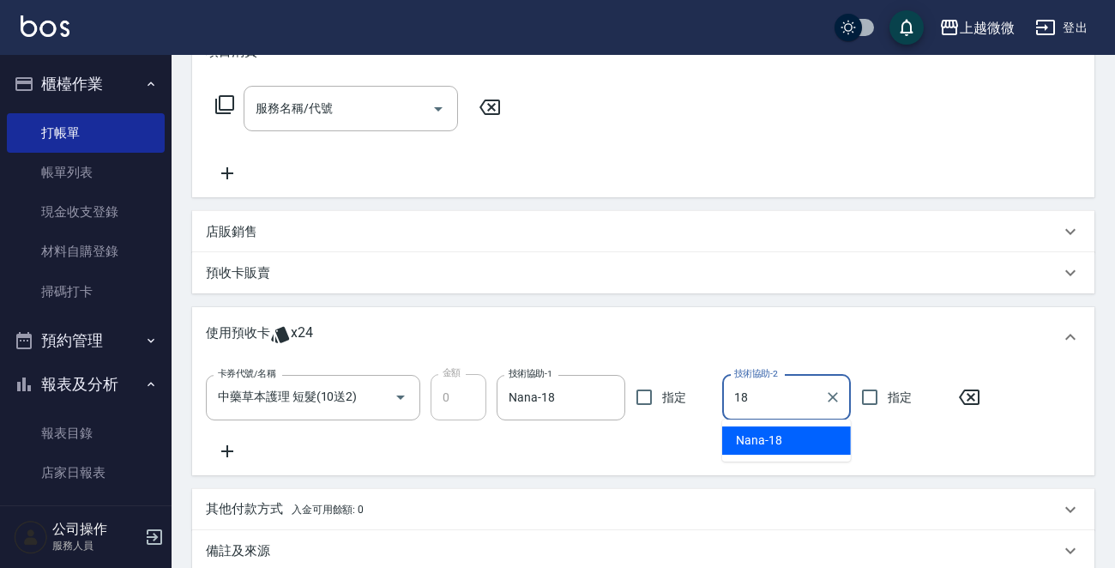
click at [761, 428] on div "Nana -18" at bounding box center [786, 440] width 129 height 28
type input "Nana-18"
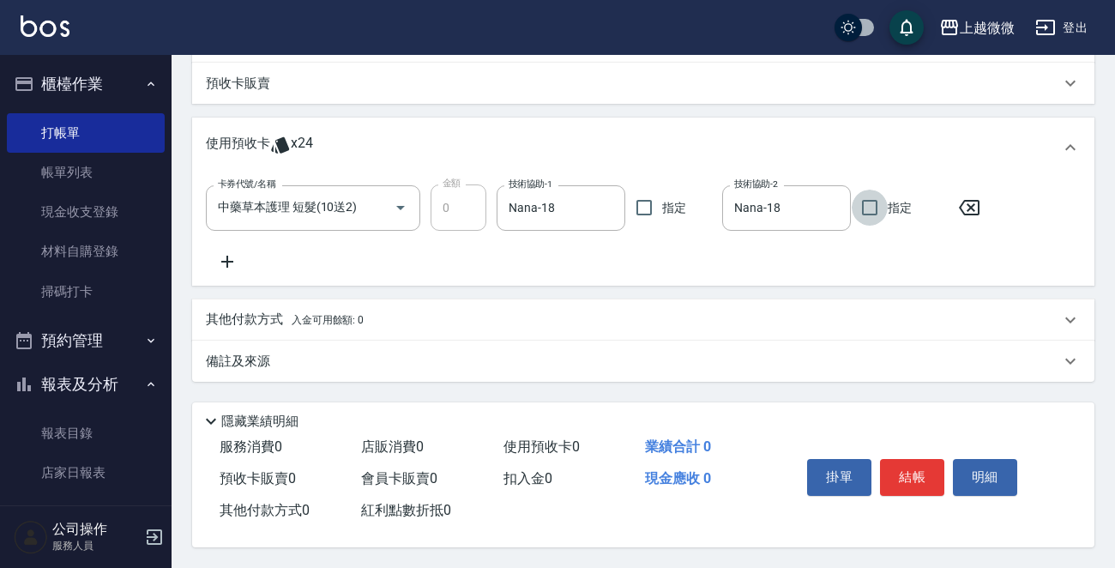
scroll to position [451, 0]
click at [240, 355] on p "備註及來源" at bounding box center [238, 361] width 64 height 18
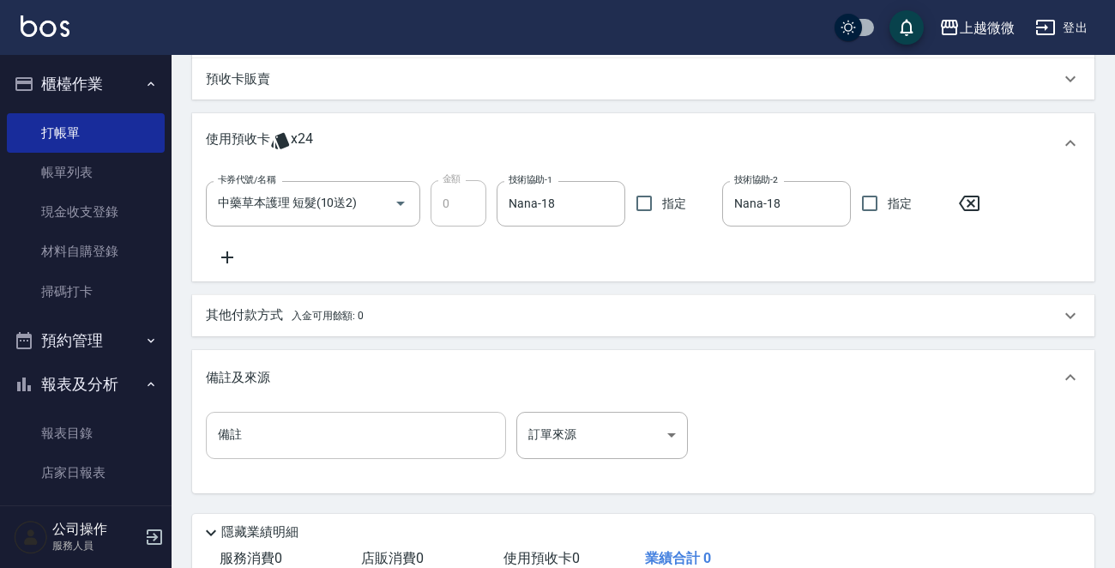
click at [293, 420] on input "備註" at bounding box center [356, 435] width 300 height 46
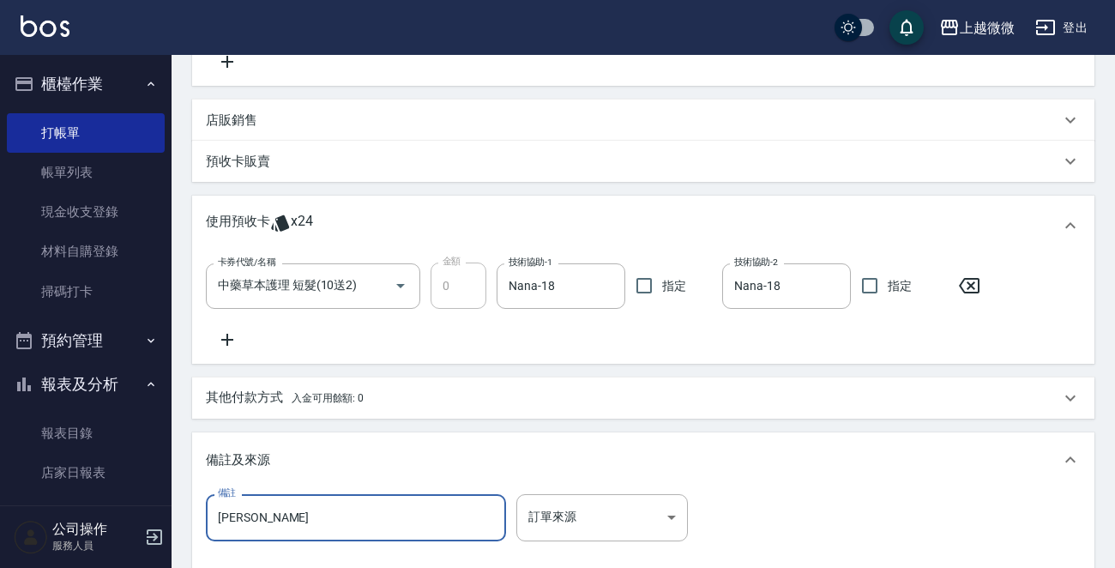
scroll to position [566, 0]
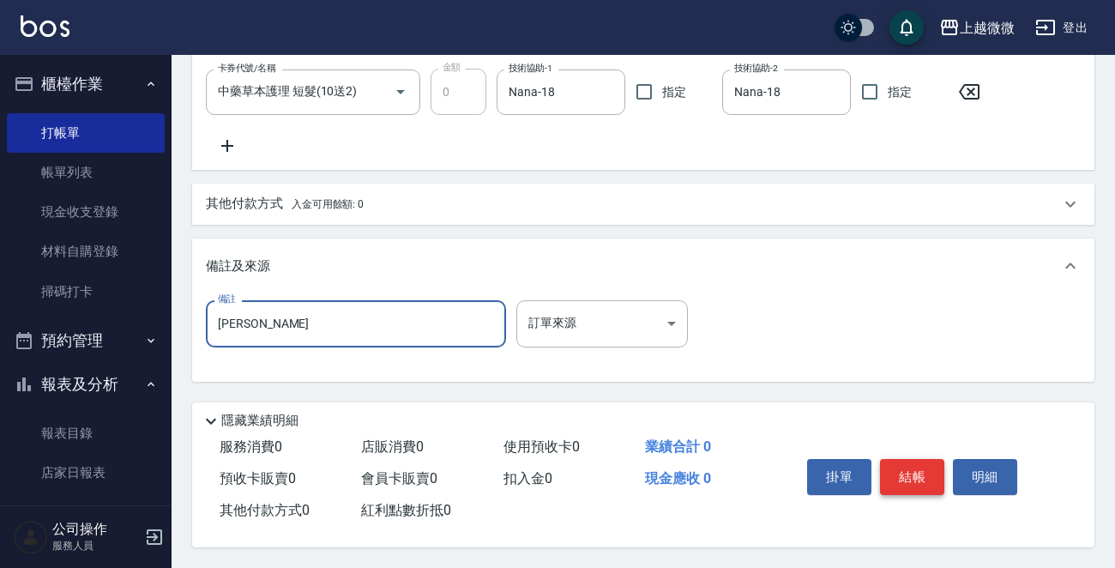
type input "[PERSON_NAME]"
click at [918, 467] on button "結帳" at bounding box center [912, 477] width 64 height 36
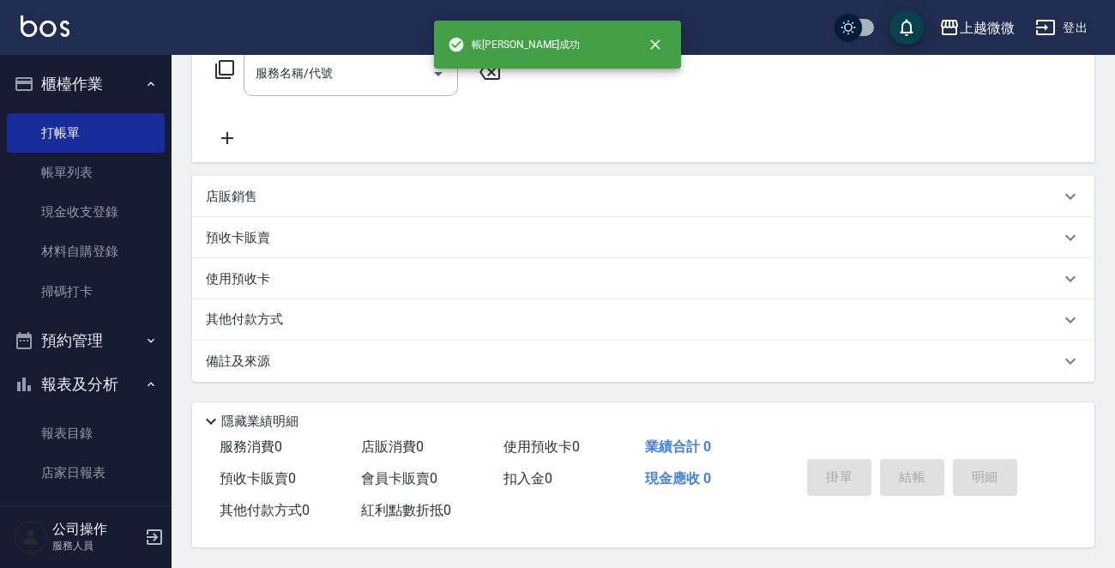
scroll to position [0, 0]
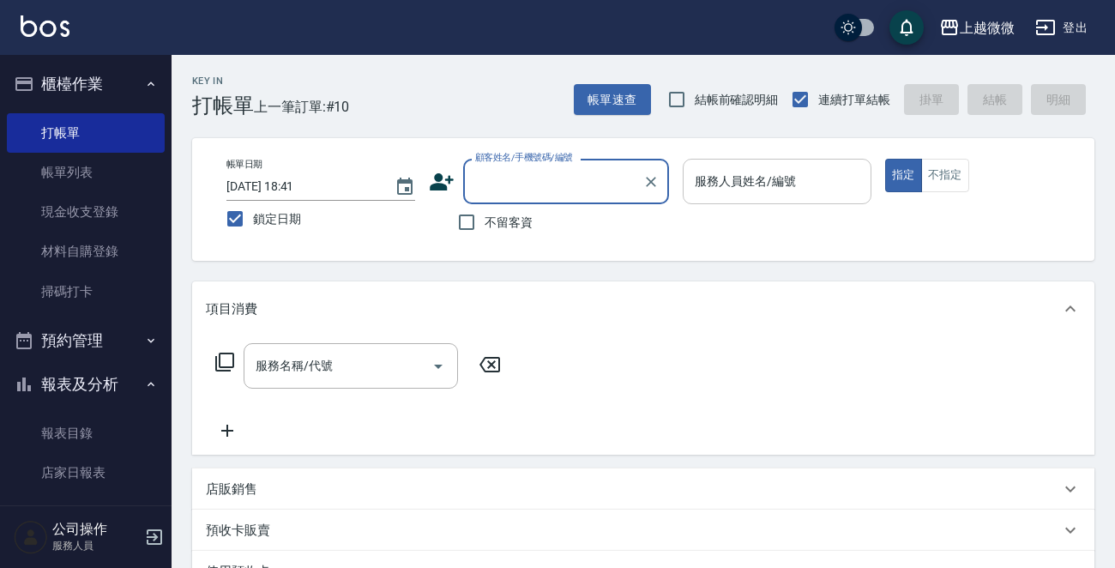
click at [788, 195] on input "服務人員姓名/編號" at bounding box center [776, 181] width 173 height 30
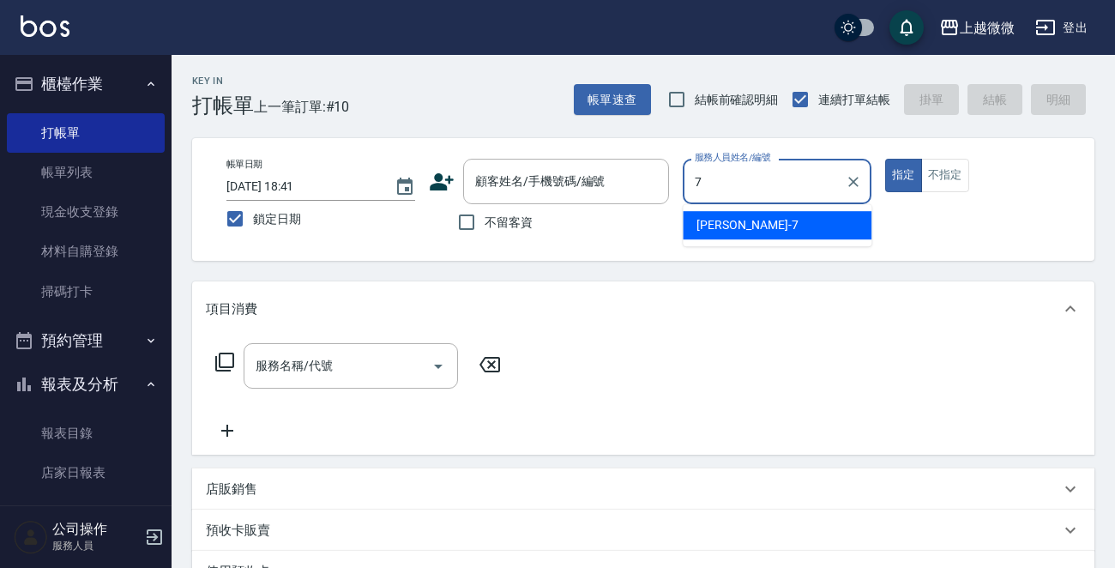
click at [746, 217] on div "[PERSON_NAME] -7" at bounding box center [776, 225] width 189 height 28
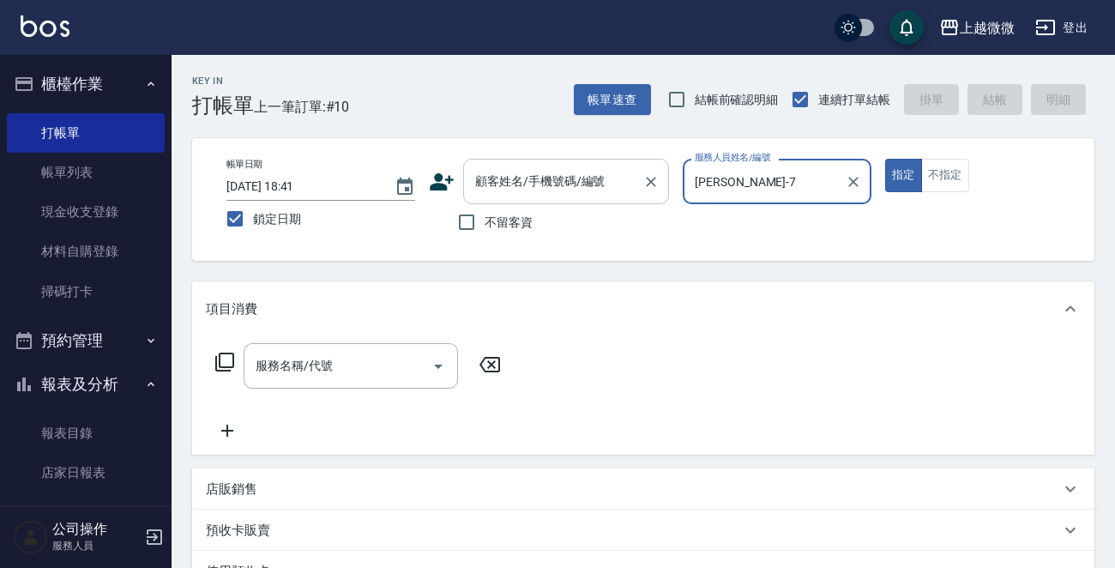
type input "[PERSON_NAME]-7"
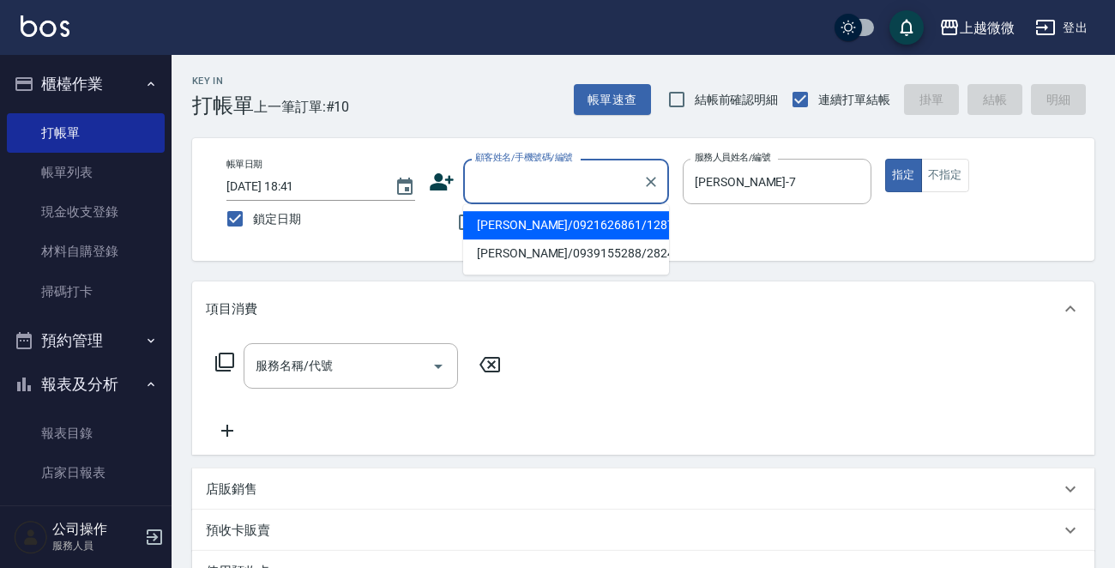
click at [502, 181] on div "顧客姓名/手機號碼/編號 顧客姓名/手機號碼/編號" at bounding box center [566, 181] width 206 height 45
type input "陳"
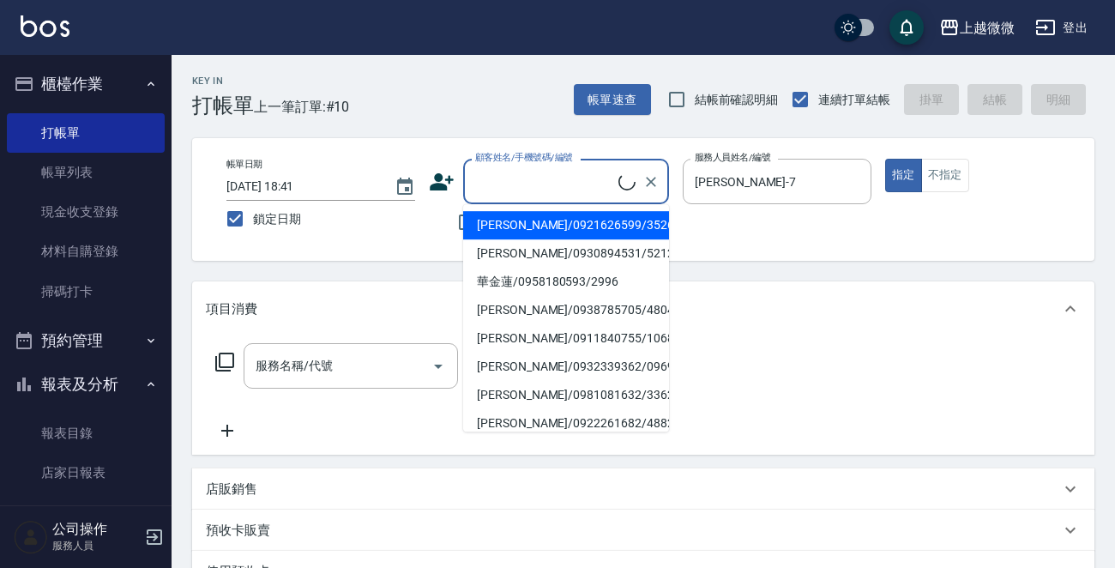
click at [466, 224] on ul "[PERSON_NAME]/0921626599/3526 [PERSON_NAME]/0930894531/5212 華金蓮/0958180593/2996…" at bounding box center [566, 317] width 206 height 227
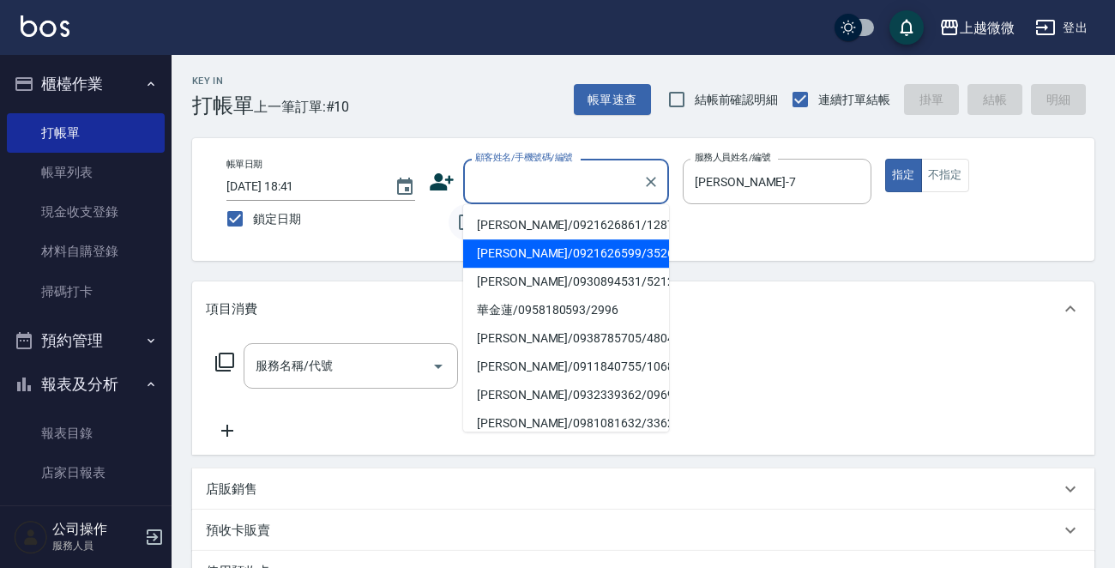
click at [448, 217] on input "不留客資" at bounding box center [466, 222] width 36 height 36
checkbox input "true"
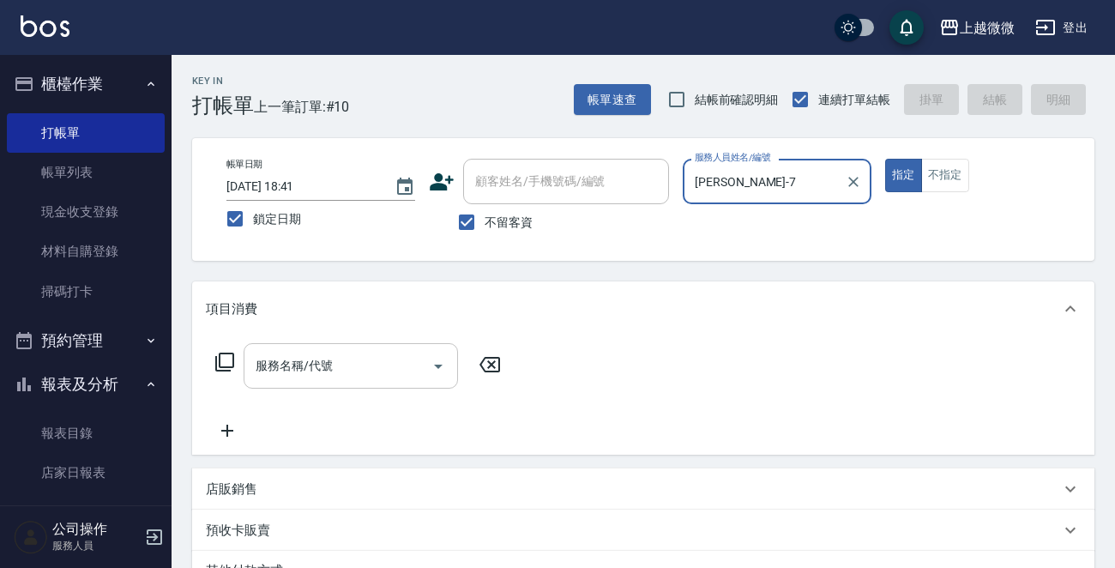
click at [356, 365] on input "服務名稱/代號" at bounding box center [337, 366] width 173 height 30
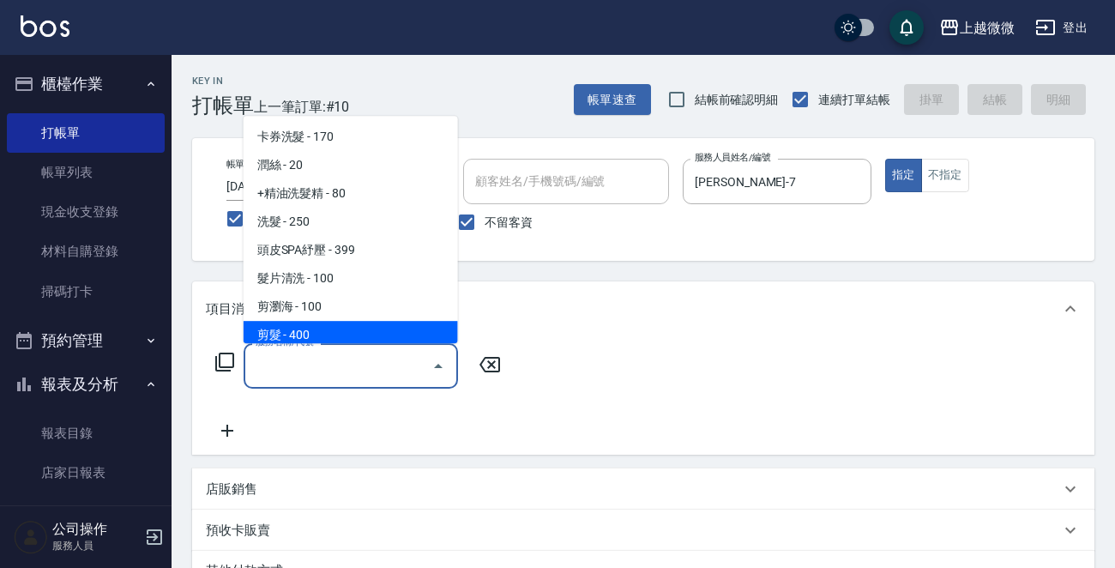
click at [351, 325] on span "剪髮 - 400" at bounding box center [350, 335] width 214 height 28
type input "剪髮(B02)"
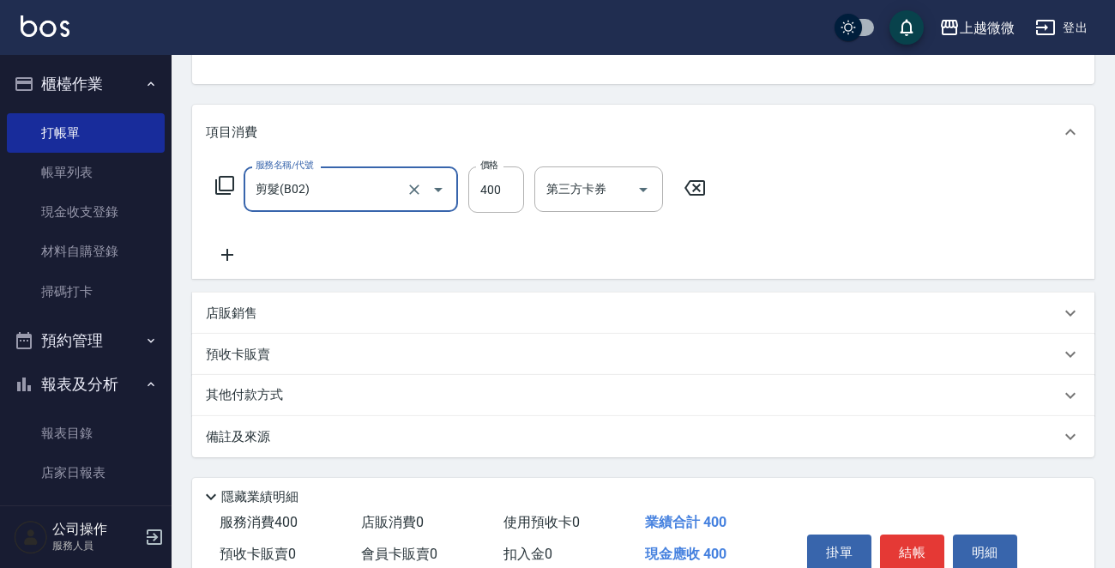
scroll to position [256, 0]
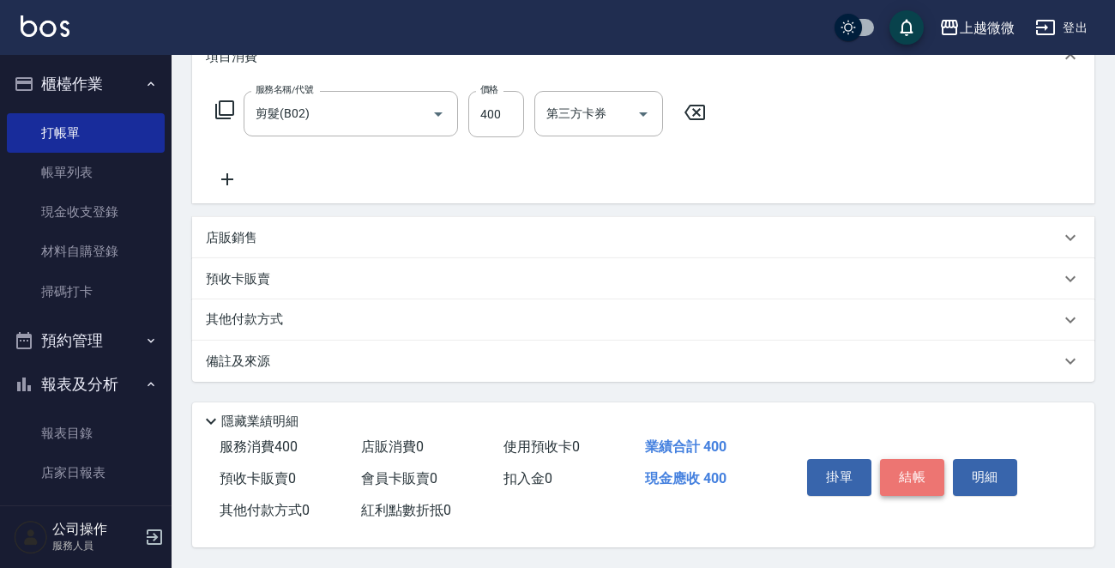
click at [898, 460] on button "結帳" at bounding box center [912, 477] width 64 height 36
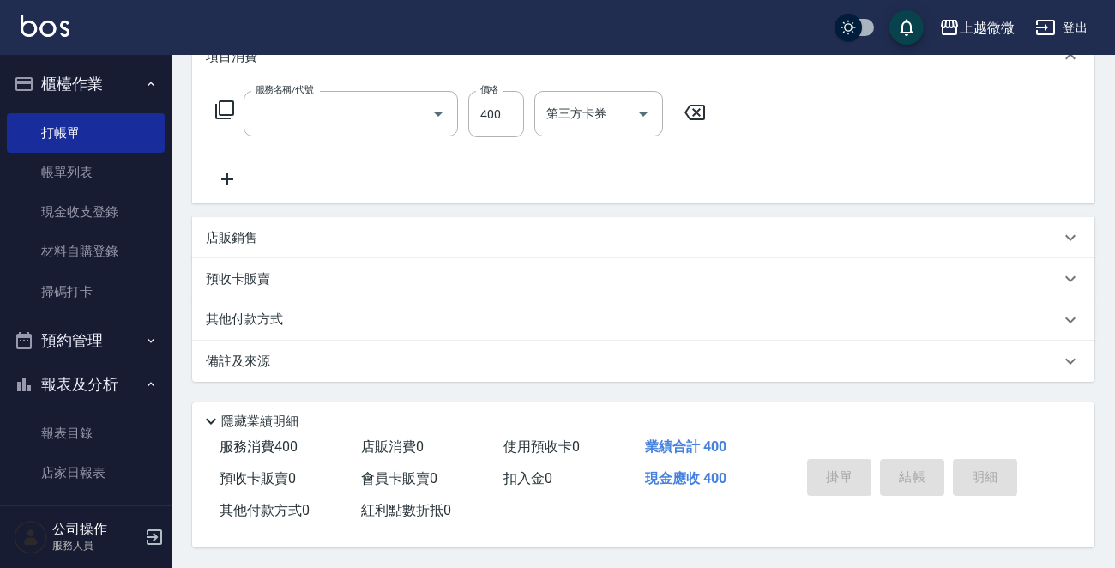
scroll to position [0, 0]
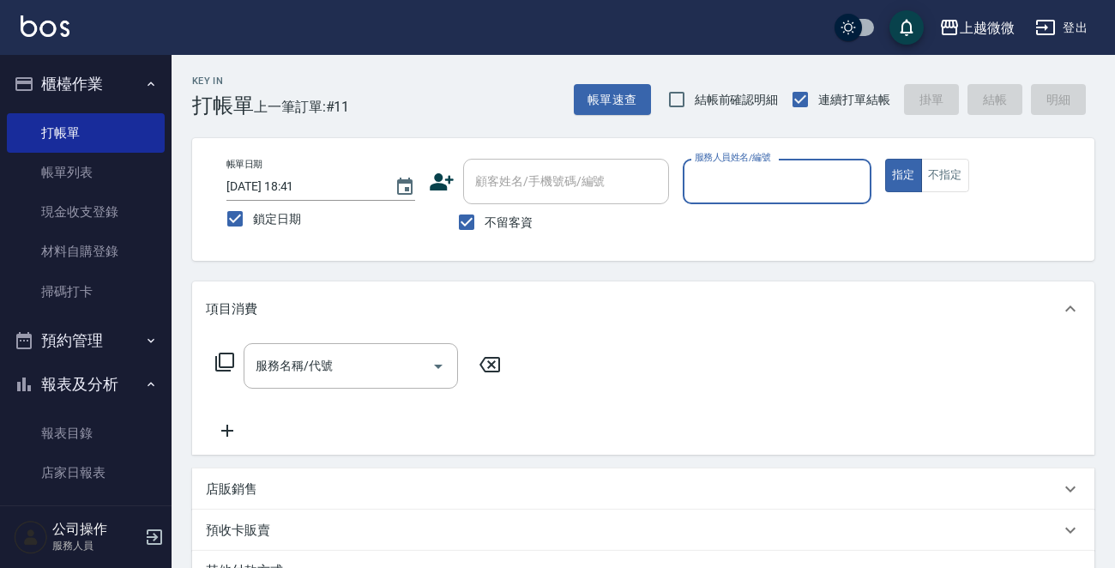
click at [731, 171] on input "服務人員姓名/編號" at bounding box center [776, 181] width 173 height 30
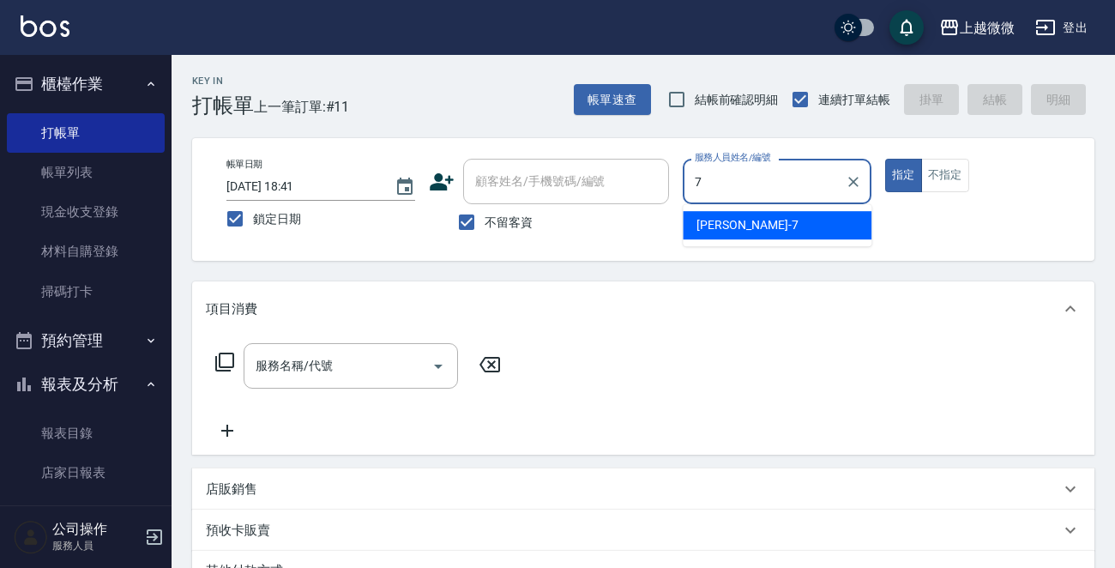
click at [759, 210] on ul "[PERSON_NAME] -7" at bounding box center [776, 225] width 189 height 42
click at [777, 217] on div "[PERSON_NAME] -7" at bounding box center [776, 225] width 189 height 28
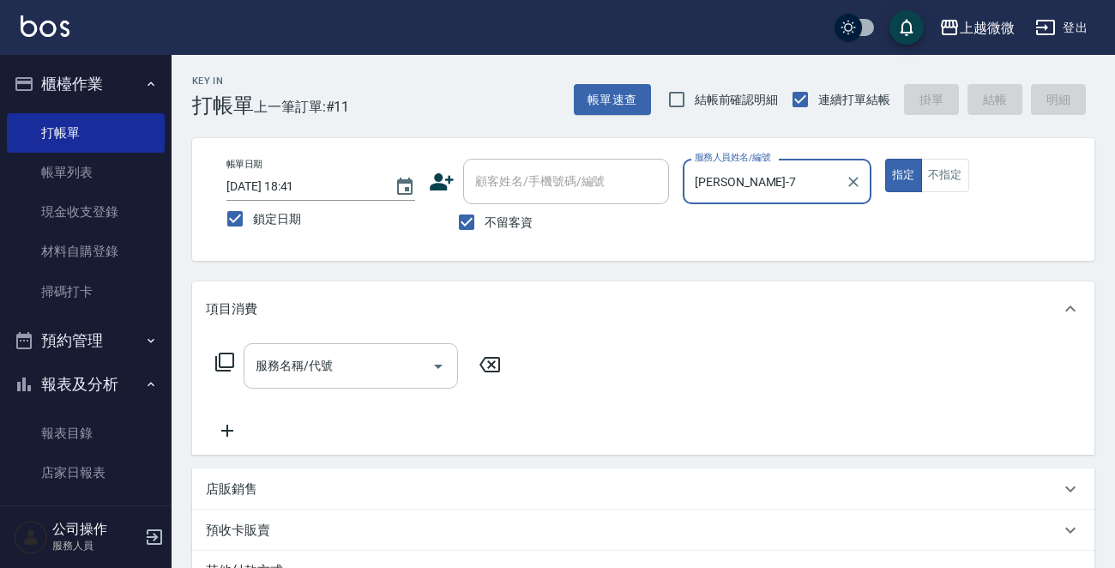
type input "[PERSON_NAME]-7"
click at [315, 370] on div "服務名稱/代號 服務名稱/代號" at bounding box center [350, 365] width 214 height 45
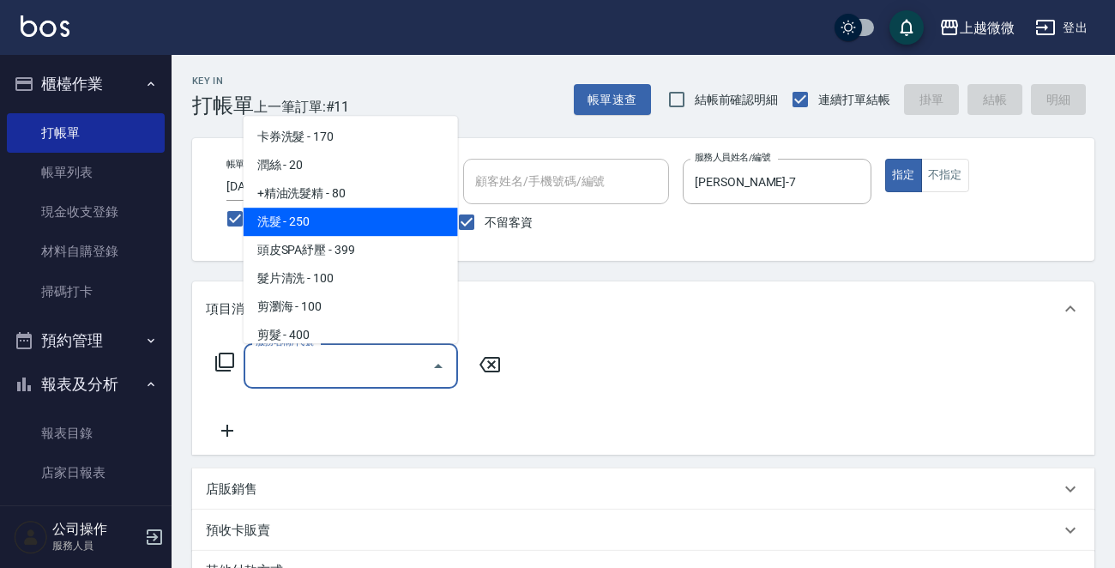
click at [344, 209] on span "洗髮 - 250" at bounding box center [350, 221] width 214 height 28
type input "洗髮(A03)"
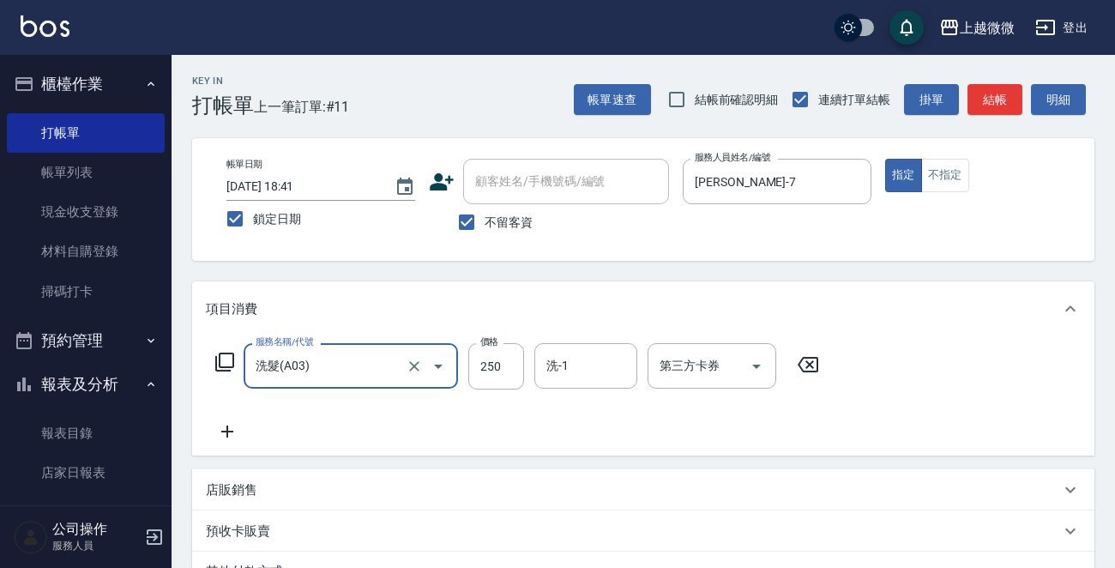
click at [231, 423] on icon at bounding box center [227, 431] width 43 height 21
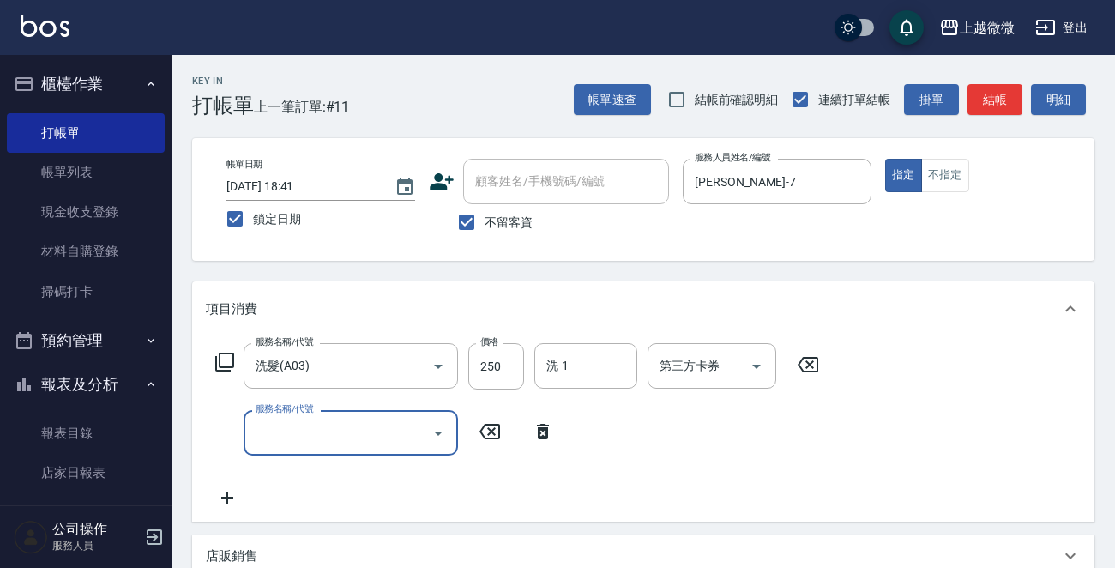
click at [328, 443] on input "服務名稱/代號" at bounding box center [337, 433] width 173 height 30
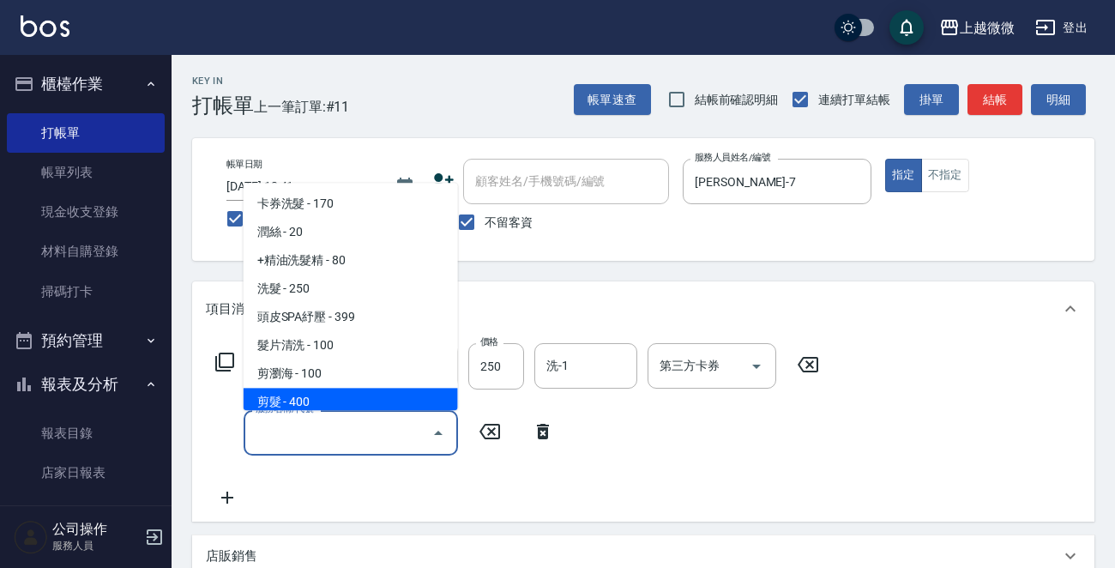
click at [323, 396] on span "剪髮 - 400" at bounding box center [350, 402] width 214 height 28
type input "剪髮(B02)"
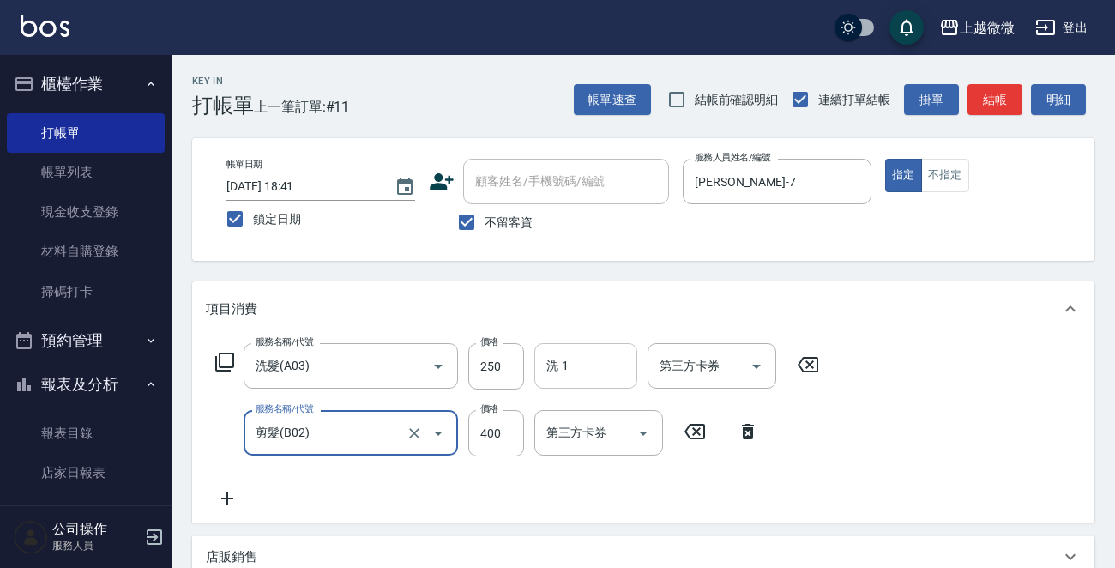
click at [580, 370] on input "洗-1" at bounding box center [585, 366] width 87 height 30
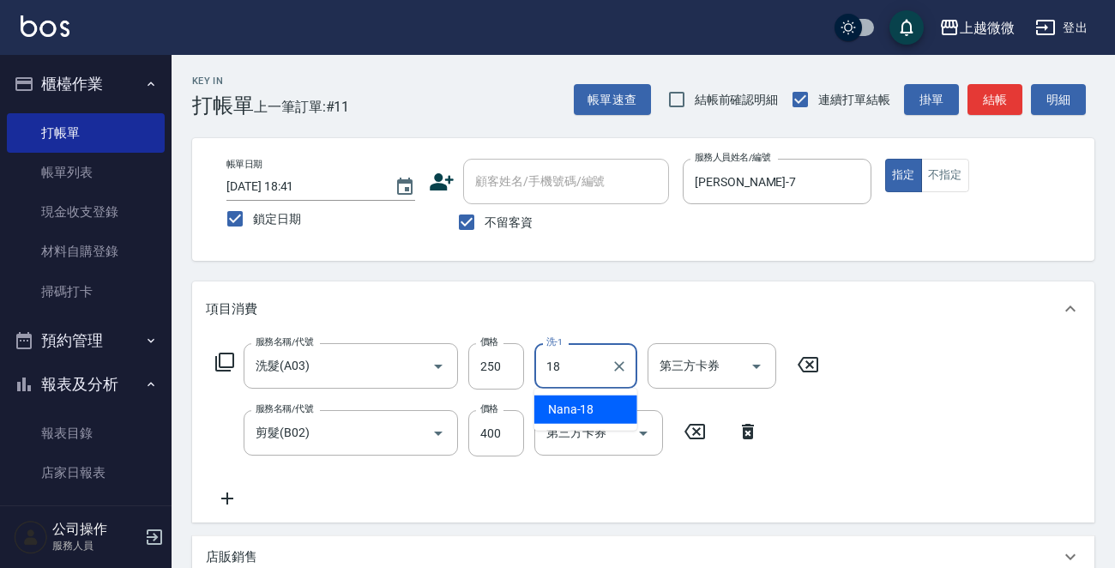
click at [575, 411] on span "Nana -18" at bounding box center [571, 409] width 46 height 18
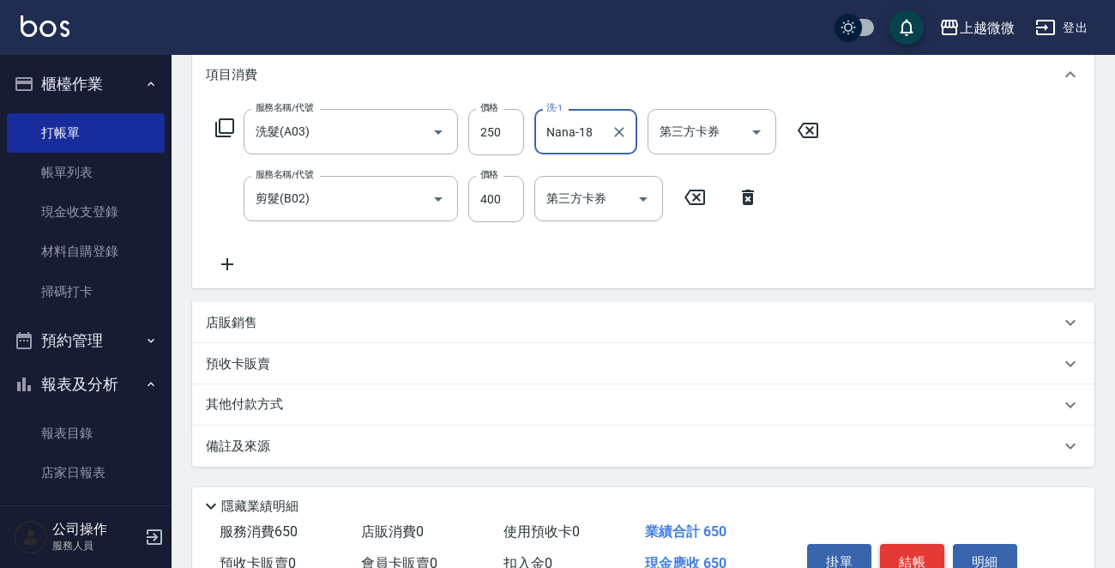
scroll to position [323, 0]
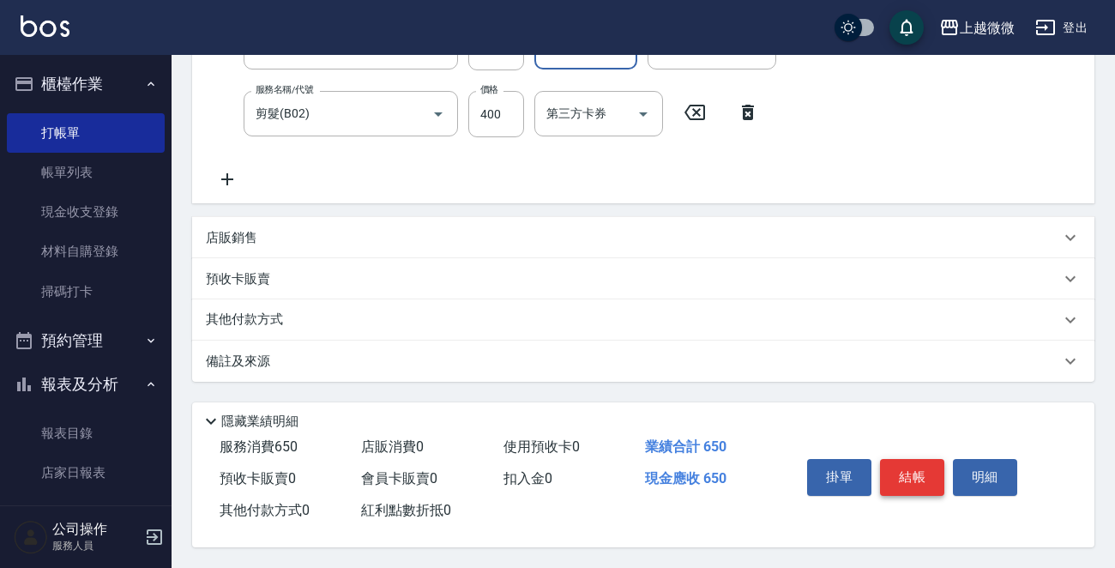
type input "Nana-18"
click at [905, 464] on button "結帳" at bounding box center [912, 477] width 64 height 36
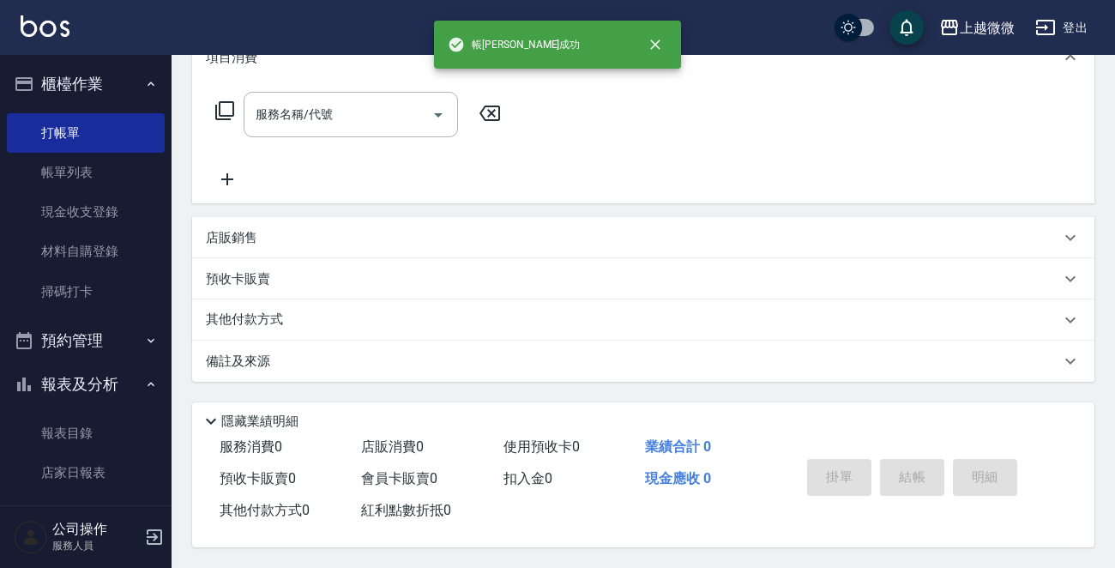
scroll to position [0, 0]
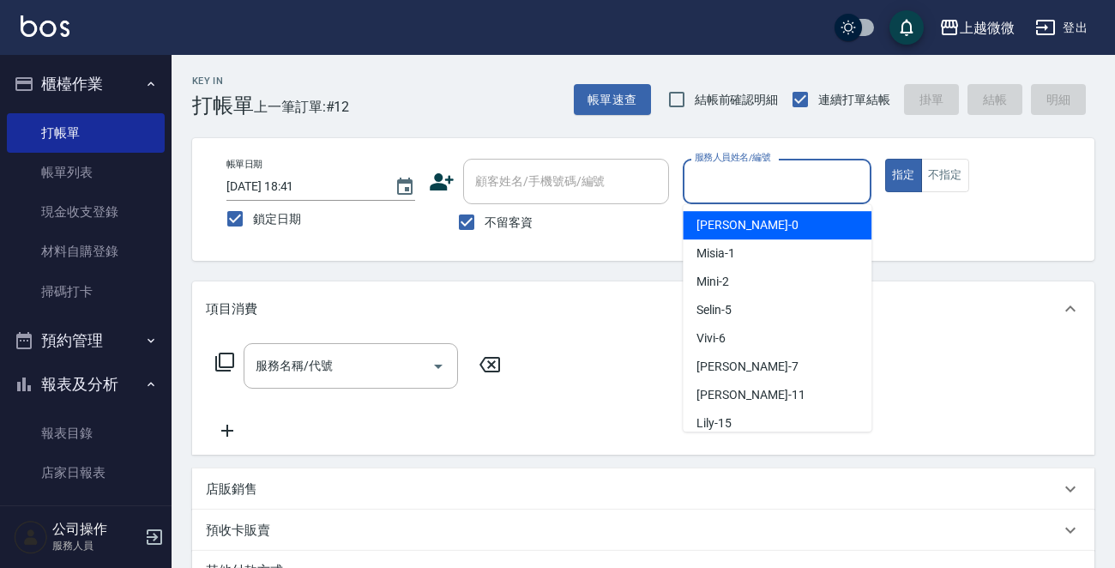
click at [799, 182] on input "服務人員姓名/編號" at bounding box center [776, 181] width 173 height 30
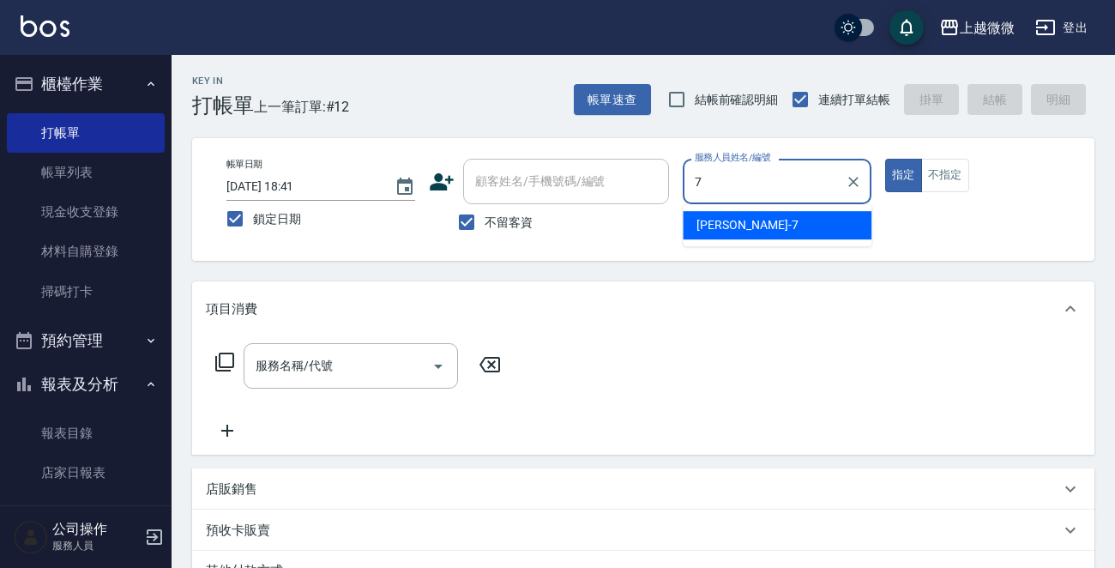
click at [749, 213] on div "[PERSON_NAME] -7" at bounding box center [776, 225] width 189 height 28
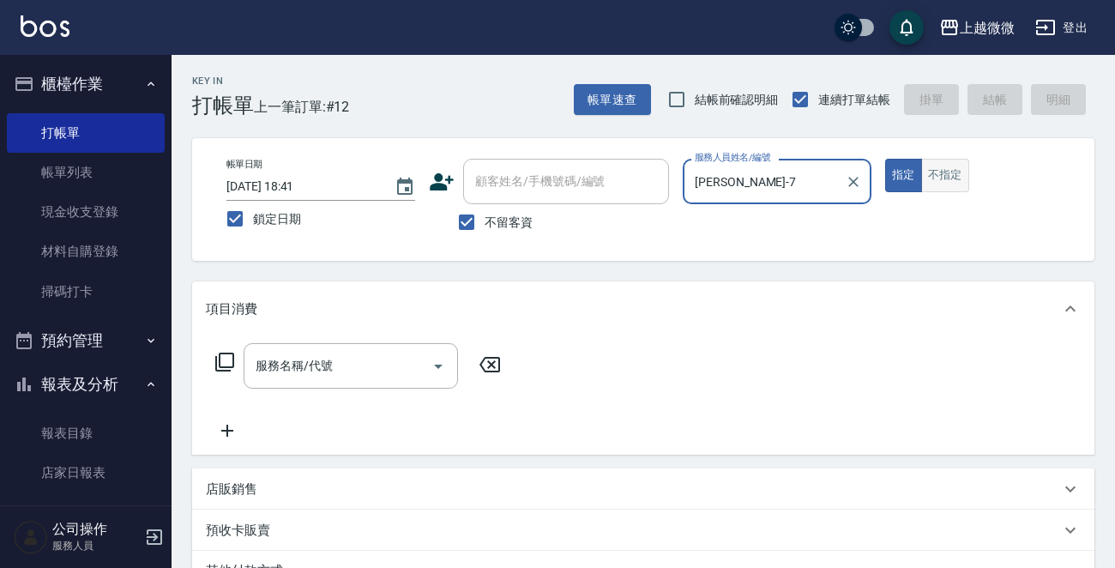
type input "[PERSON_NAME]-7"
click at [958, 166] on button "不指定" at bounding box center [945, 175] width 48 height 33
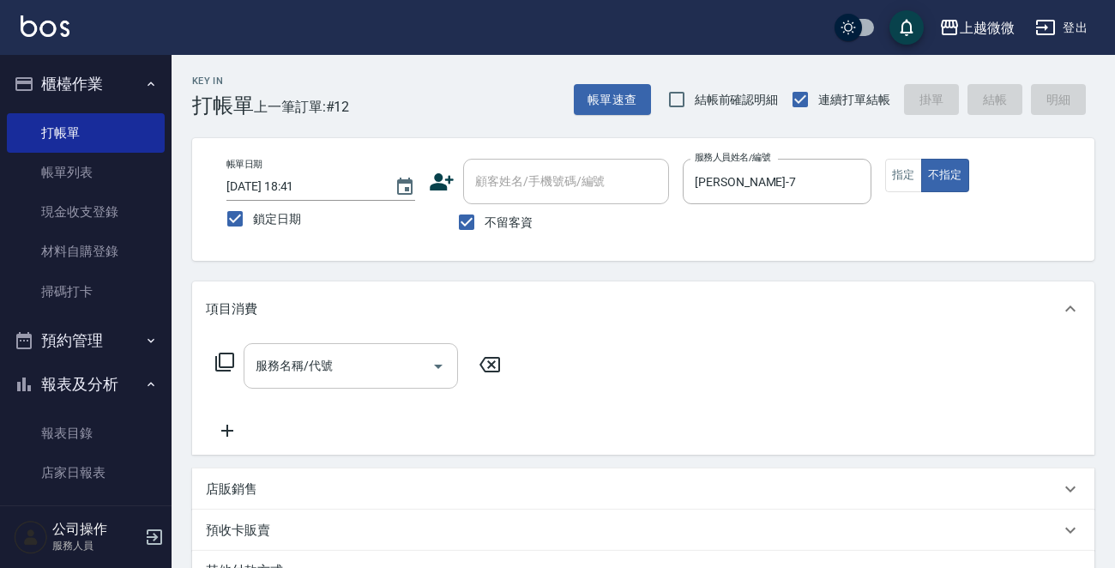
click at [334, 365] on input "服務名稱/代號" at bounding box center [337, 366] width 173 height 30
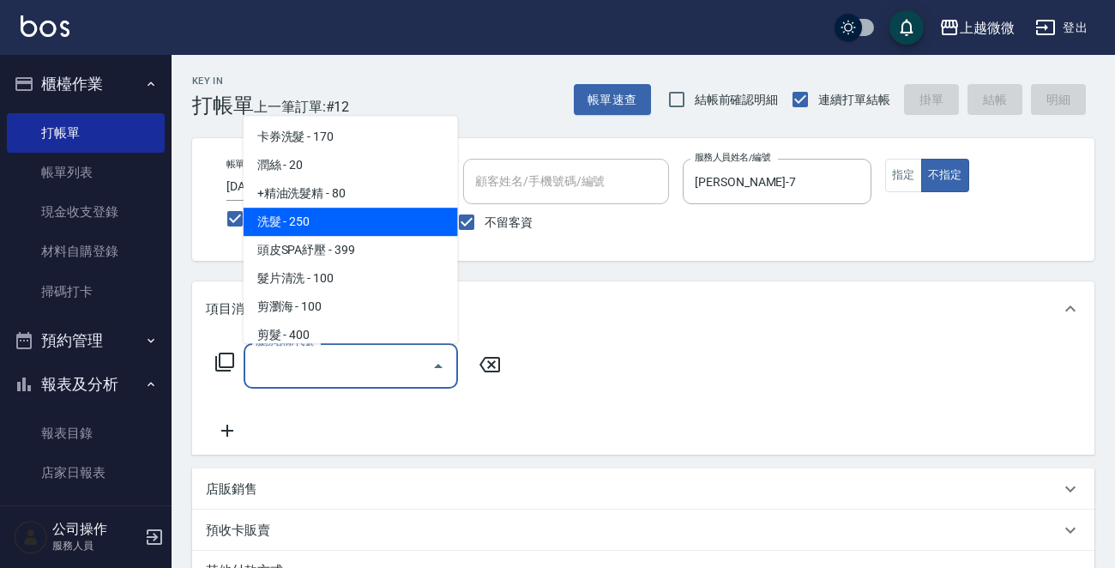
click at [366, 224] on span "洗髮 - 250" at bounding box center [350, 221] width 214 height 28
type input "洗髮(A03)"
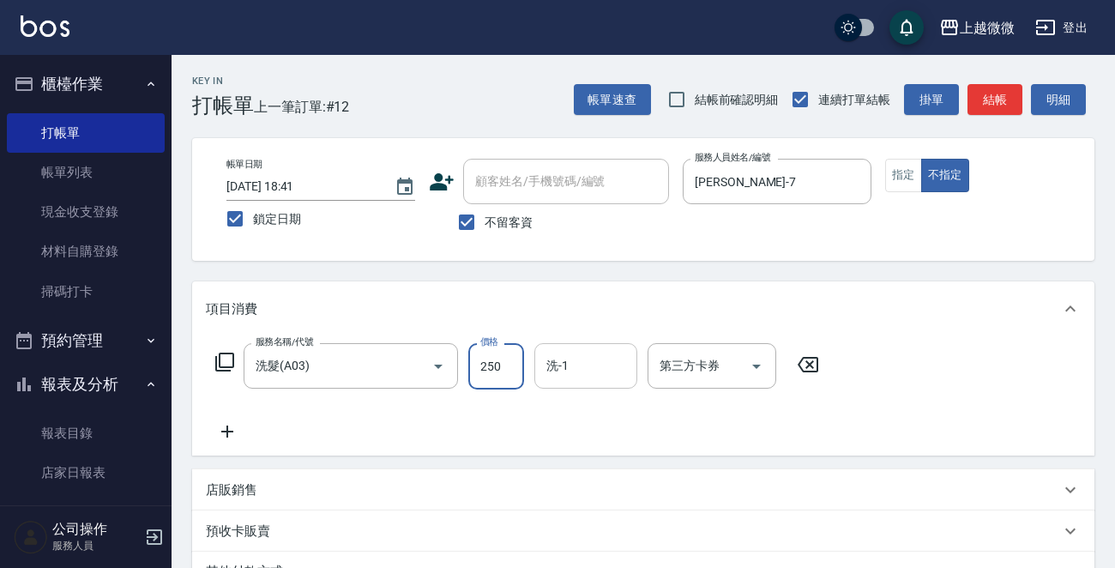
drag, startPoint x: 511, startPoint y: 370, endPoint x: 538, endPoint y: 376, distance: 27.5
click at [511, 370] on input "250" at bounding box center [496, 366] width 56 height 46
type input "300"
click at [593, 364] on input "洗-1" at bounding box center [585, 366] width 87 height 30
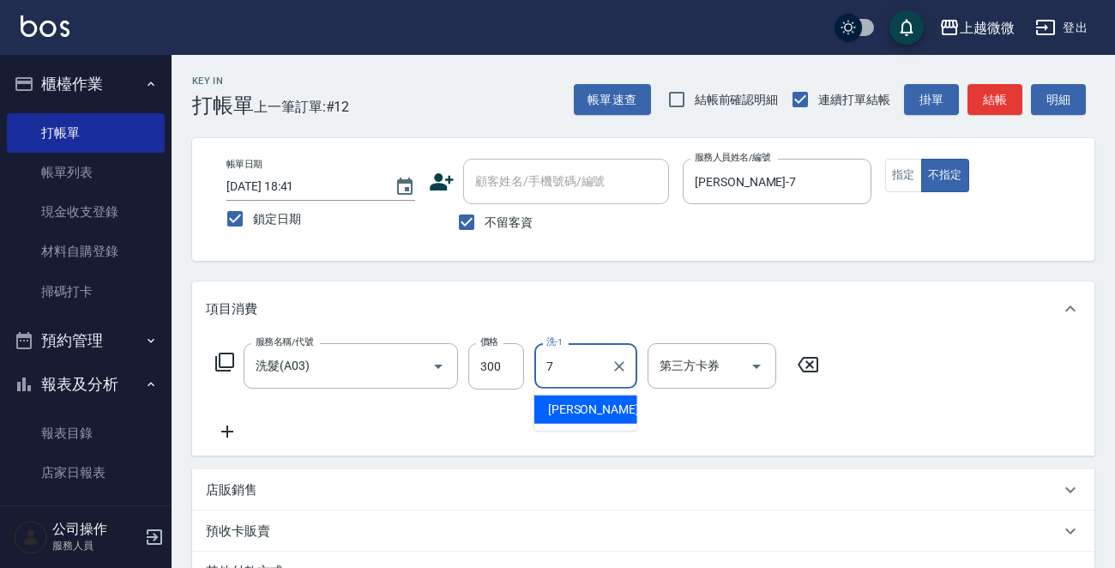
drag, startPoint x: 586, startPoint y: 400, endPoint x: 478, endPoint y: 400, distance: 108.0
click at [584, 401] on div "[PERSON_NAME] -7" at bounding box center [585, 409] width 103 height 28
type input "[PERSON_NAME]-7"
click at [229, 429] on icon at bounding box center [227, 431] width 43 height 21
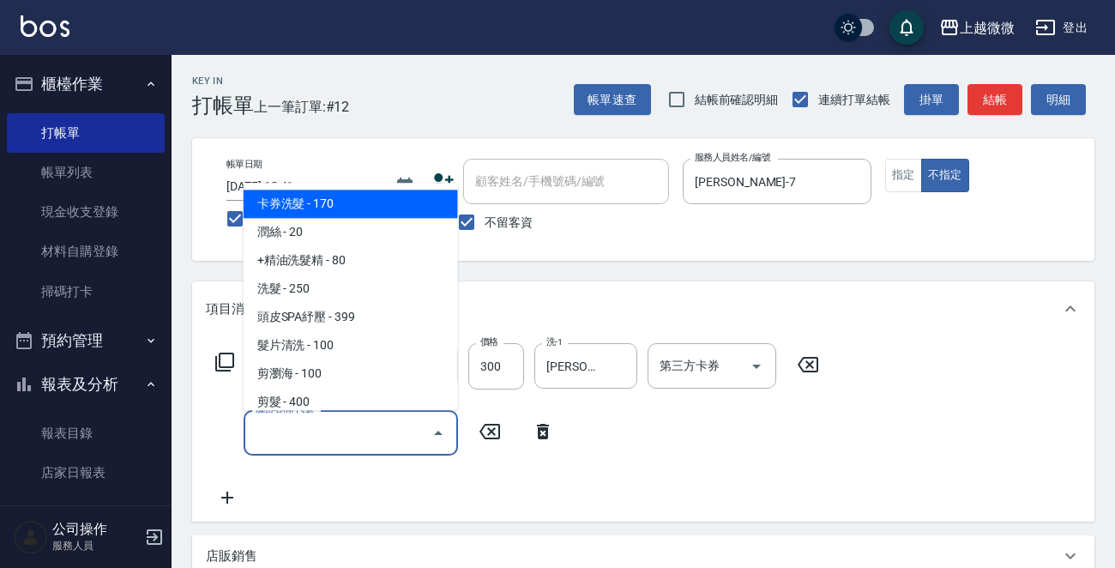
click at [338, 436] on input "服務名稱/代號" at bounding box center [337, 433] width 173 height 30
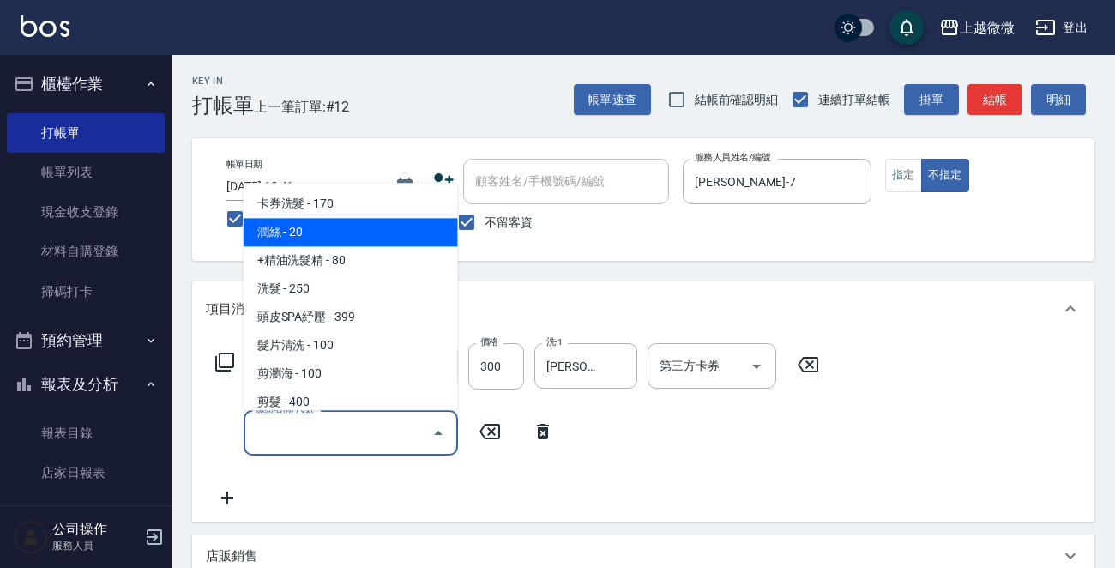
click at [346, 238] on span "潤絲 - 20" at bounding box center [350, 233] width 214 height 28
type input "潤絲(A01)"
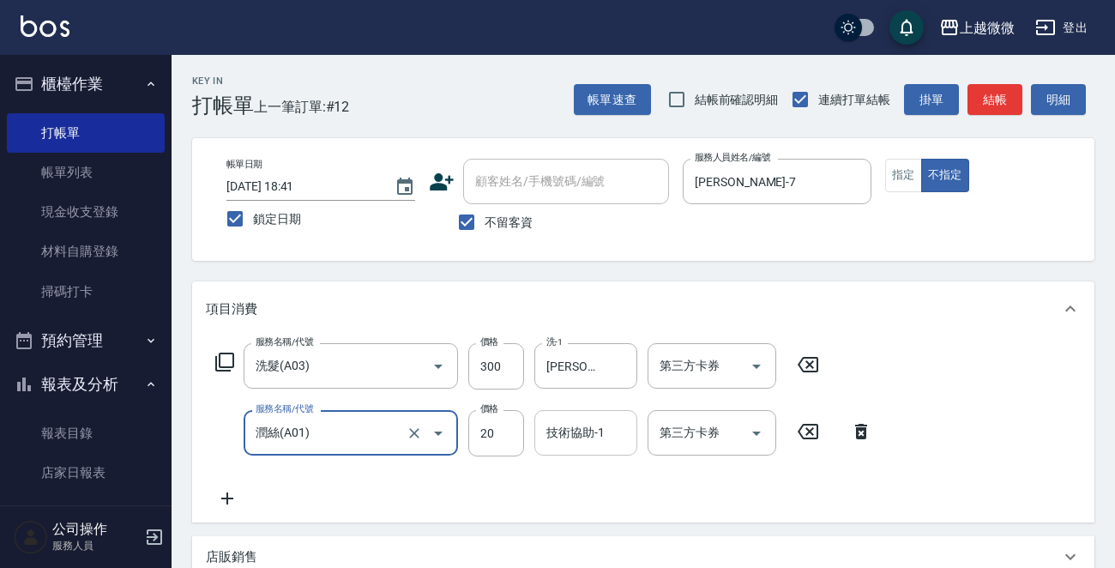
click at [574, 430] on div "技術協助-1 技術協助-1" at bounding box center [585, 432] width 103 height 45
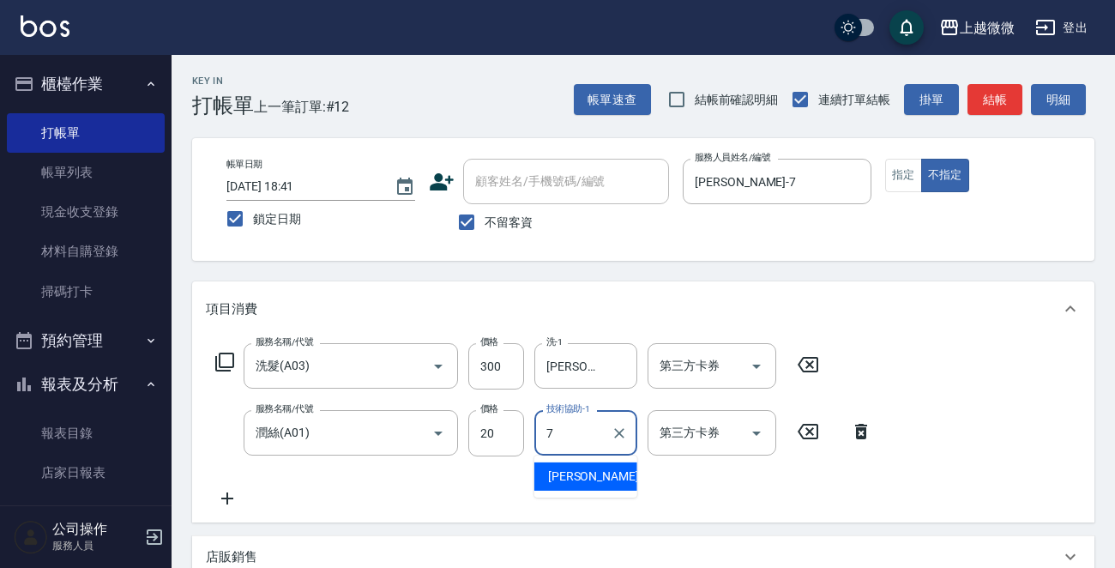
click at [602, 475] on div "[PERSON_NAME] -7" at bounding box center [585, 476] width 103 height 28
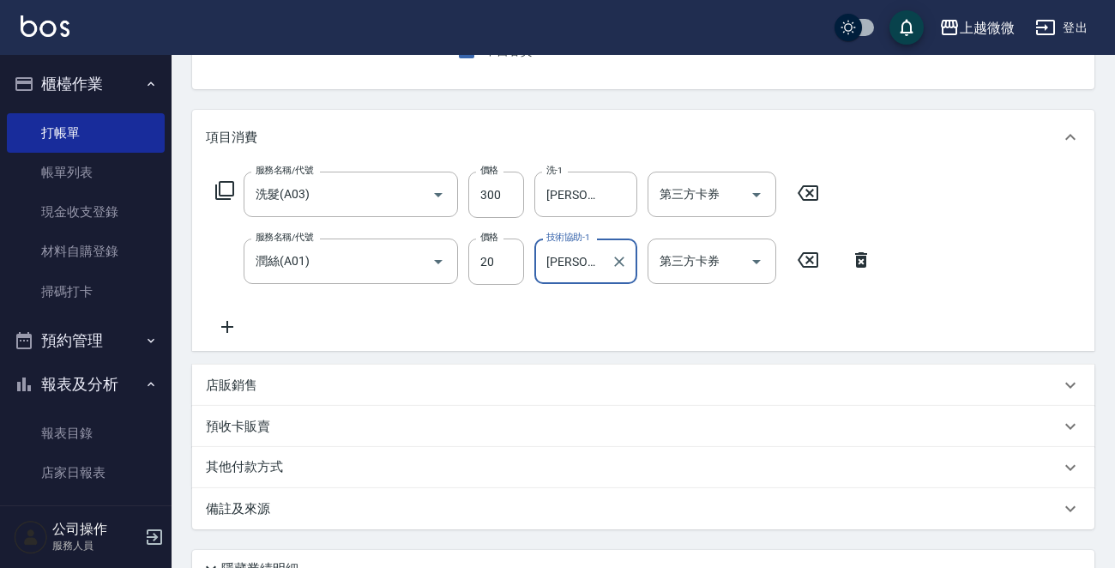
scroll to position [323, 0]
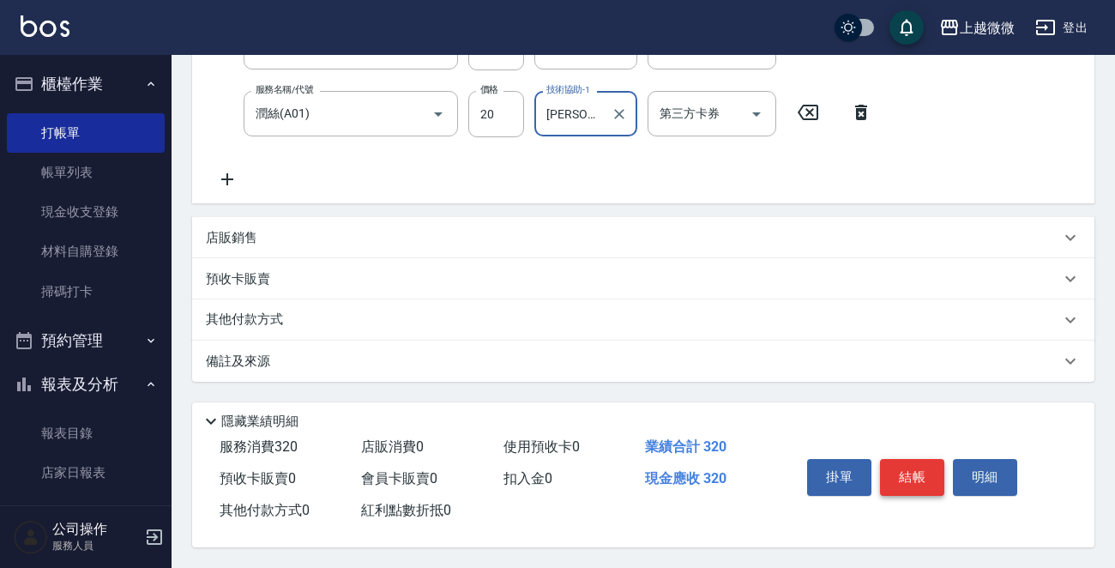
type input "[PERSON_NAME]-7"
click at [906, 468] on button "結帳" at bounding box center [912, 477] width 64 height 36
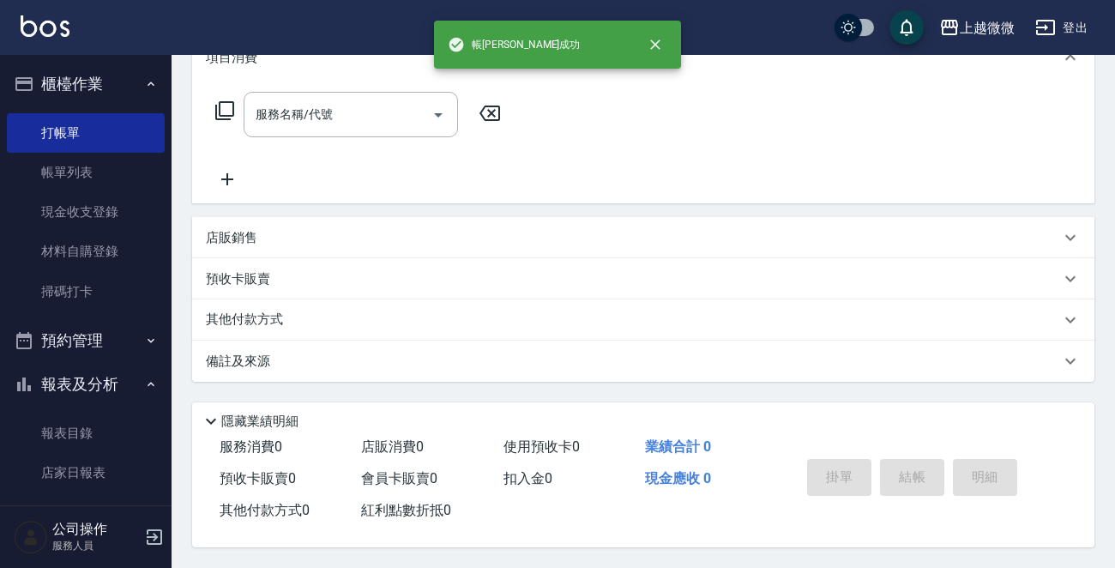
scroll to position [0, 0]
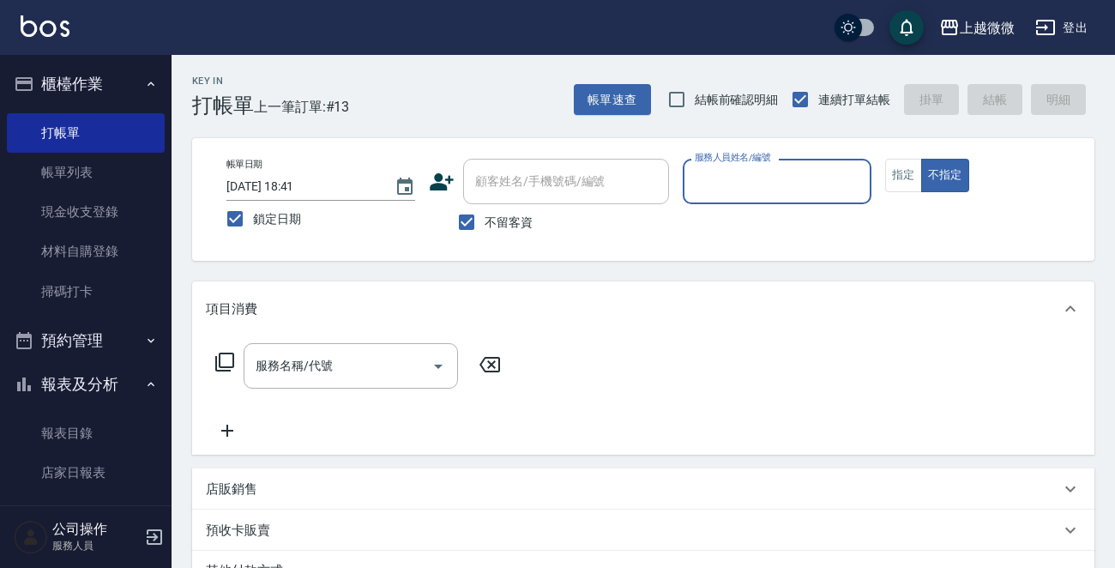
click at [804, 180] on input "服務人員姓名/編號" at bounding box center [776, 181] width 173 height 30
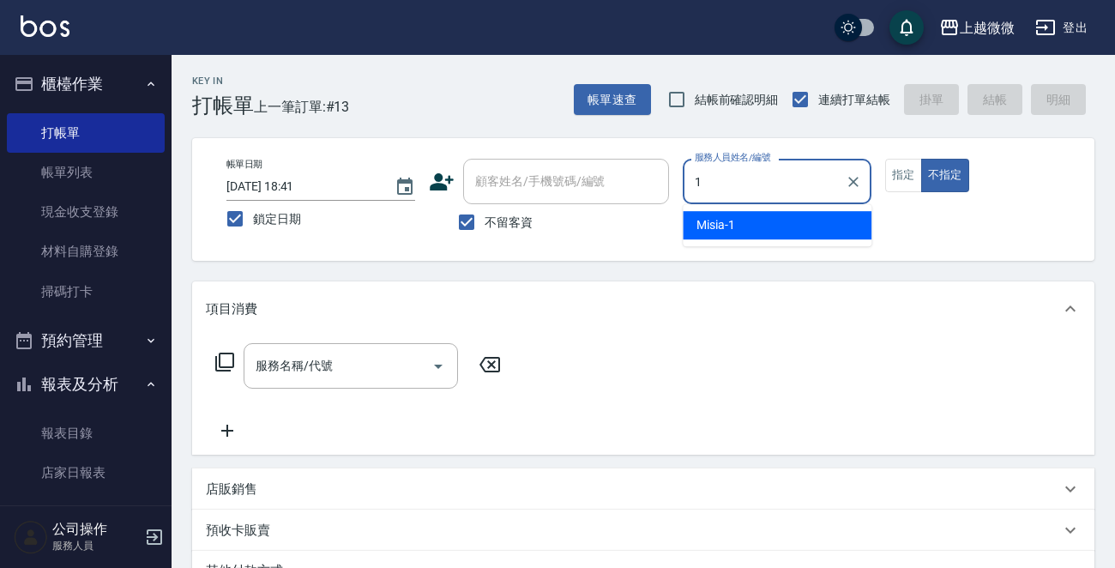
click at [781, 218] on div "Misia -1" at bounding box center [776, 225] width 189 height 28
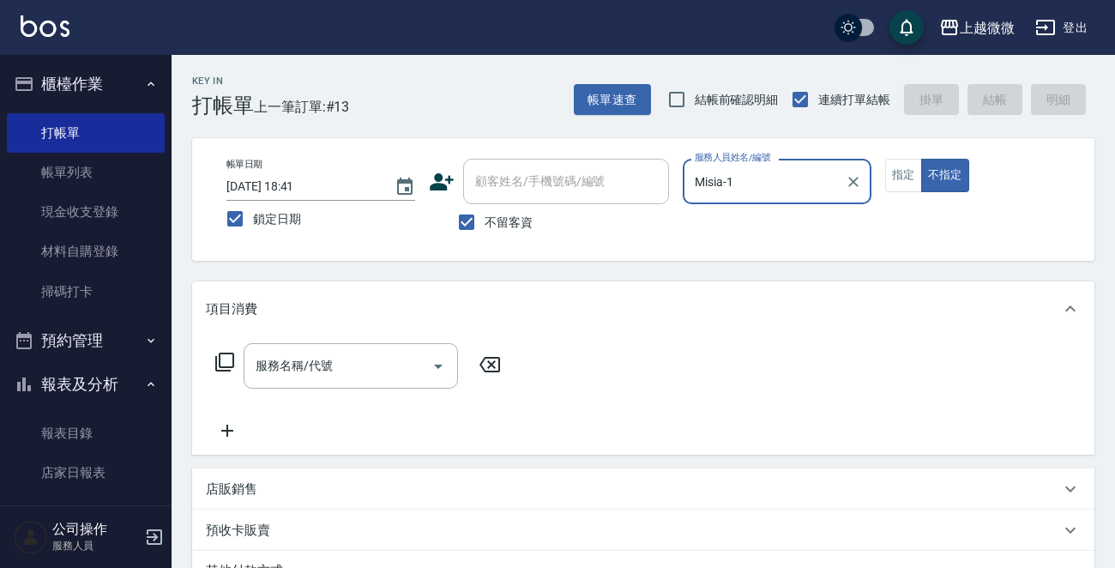
type input "Misia-1"
click at [307, 359] on div "服務名稱/代號 服務名稱/代號" at bounding box center [350, 365] width 214 height 45
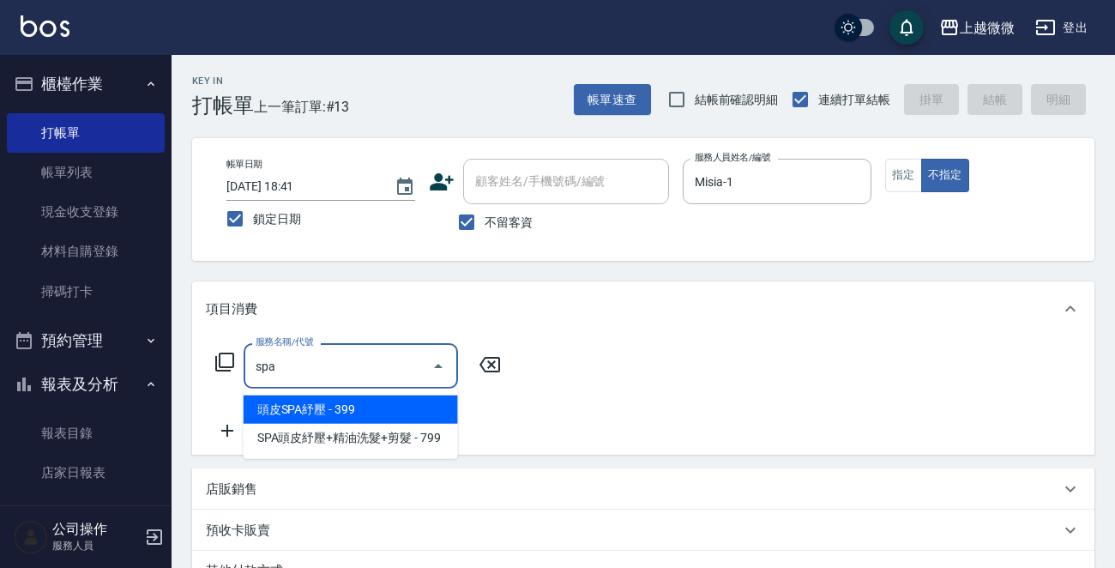
click at [328, 402] on span "頭皮SPA紓壓 - 399" at bounding box center [350, 409] width 214 height 28
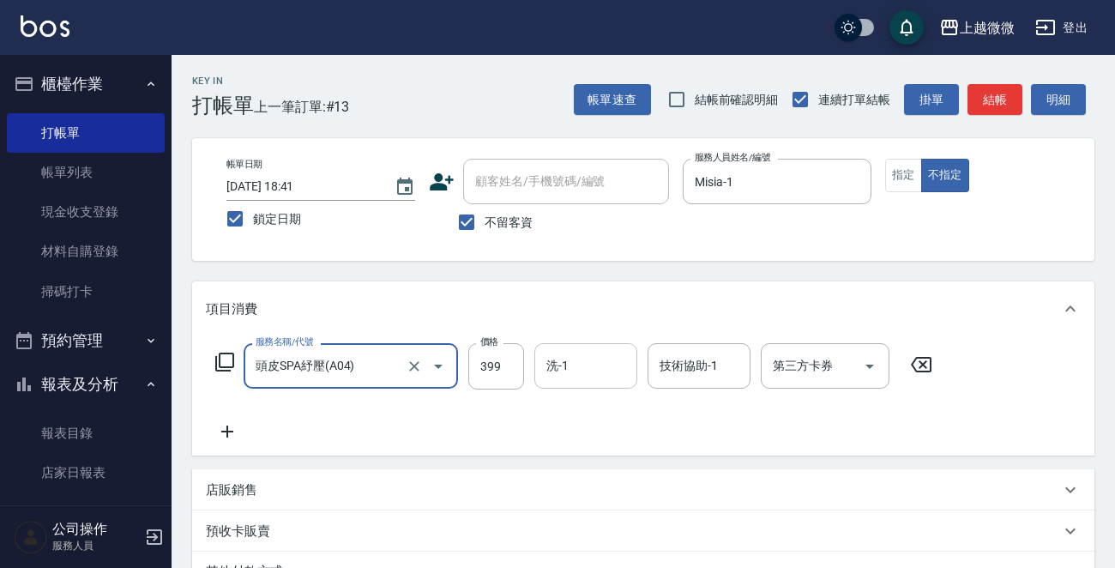
type input "頭皮SPA紓壓(A04)"
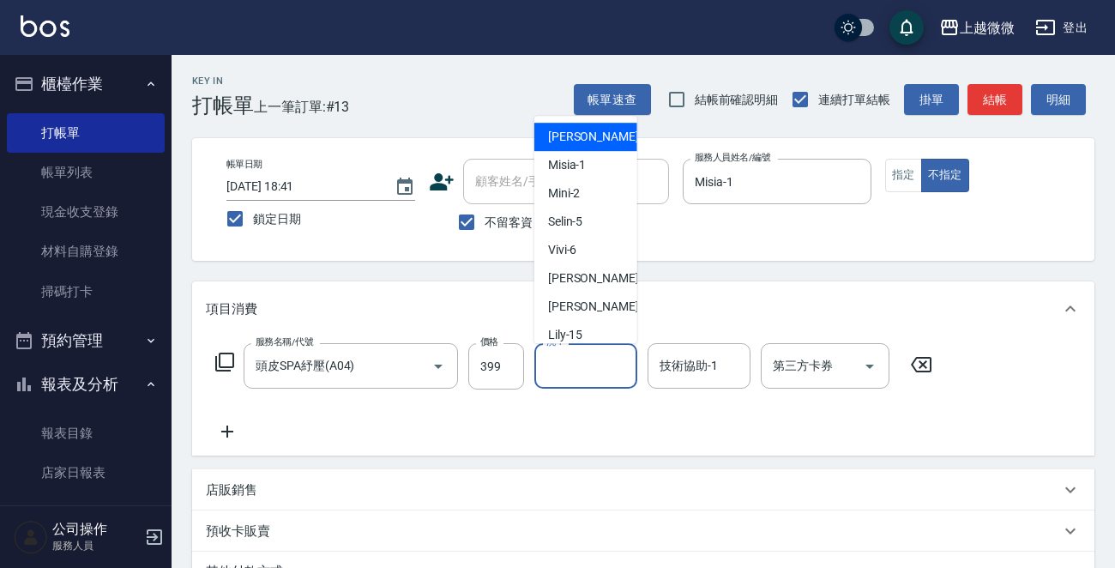
click at [593, 356] on input "洗-1" at bounding box center [585, 366] width 87 height 30
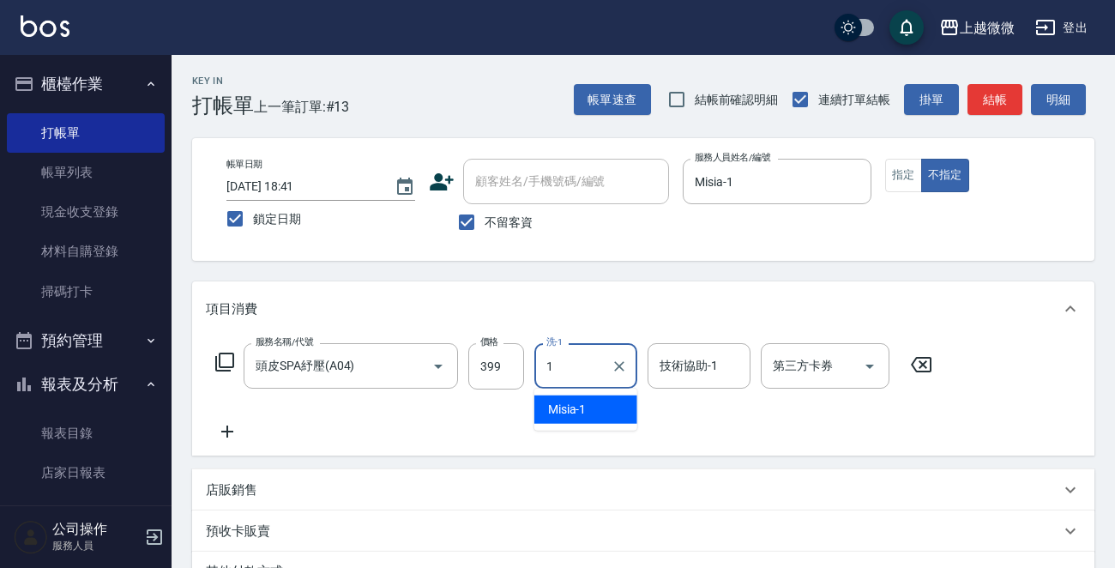
click at [603, 400] on div "Misia -1" at bounding box center [585, 409] width 103 height 28
type input "Misia-1"
click at [694, 365] on div "技術協助-1 技術協助-1" at bounding box center [698, 365] width 103 height 45
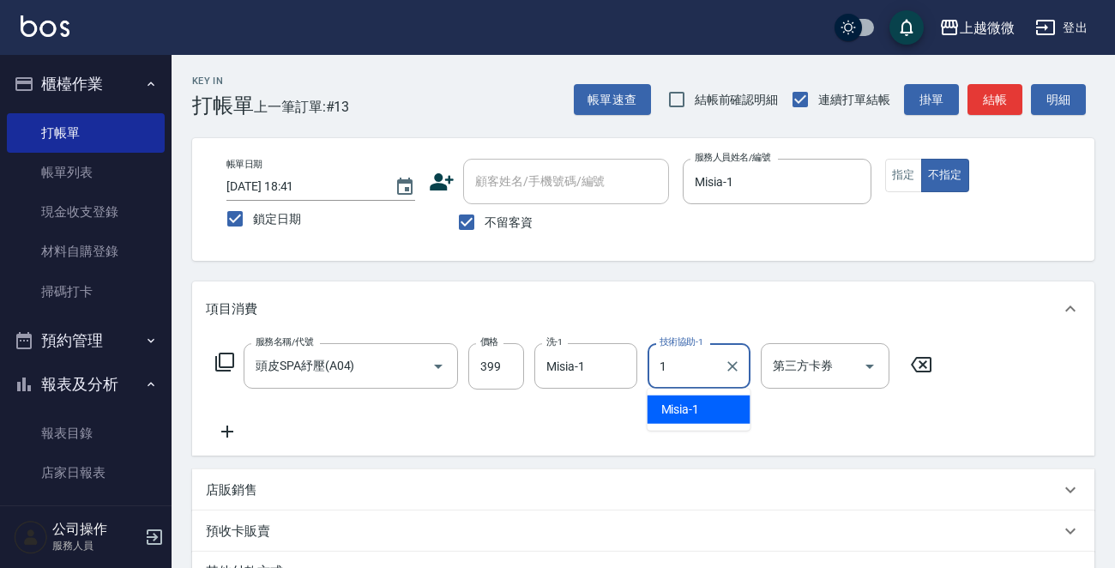
click at [698, 402] on span "Misia -1" at bounding box center [680, 409] width 39 height 18
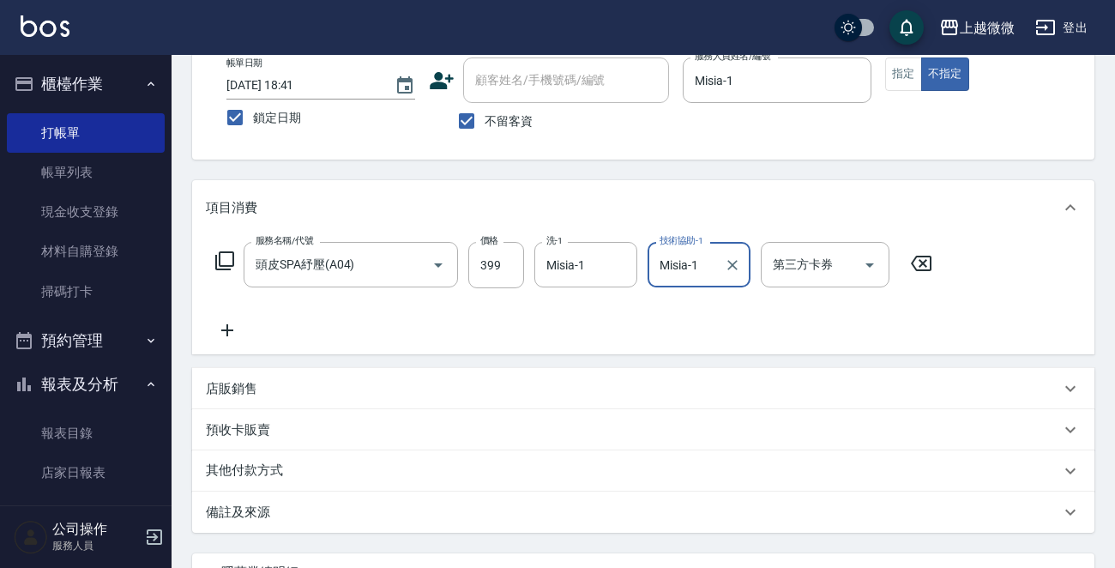
scroll to position [256, 0]
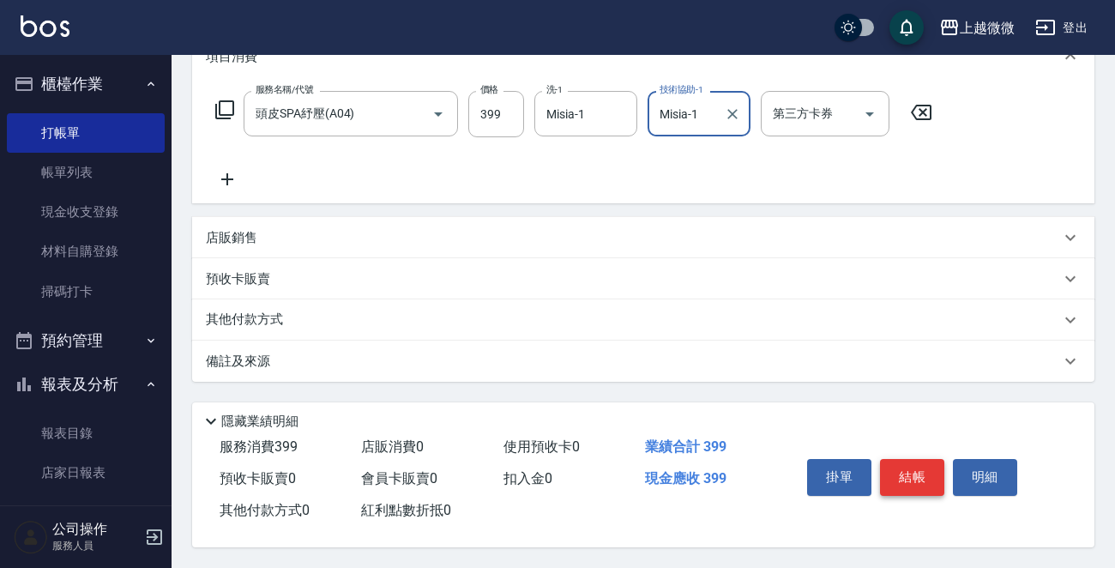
type input "Misia-1"
click at [914, 462] on button "結帳" at bounding box center [912, 477] width 64 height 36
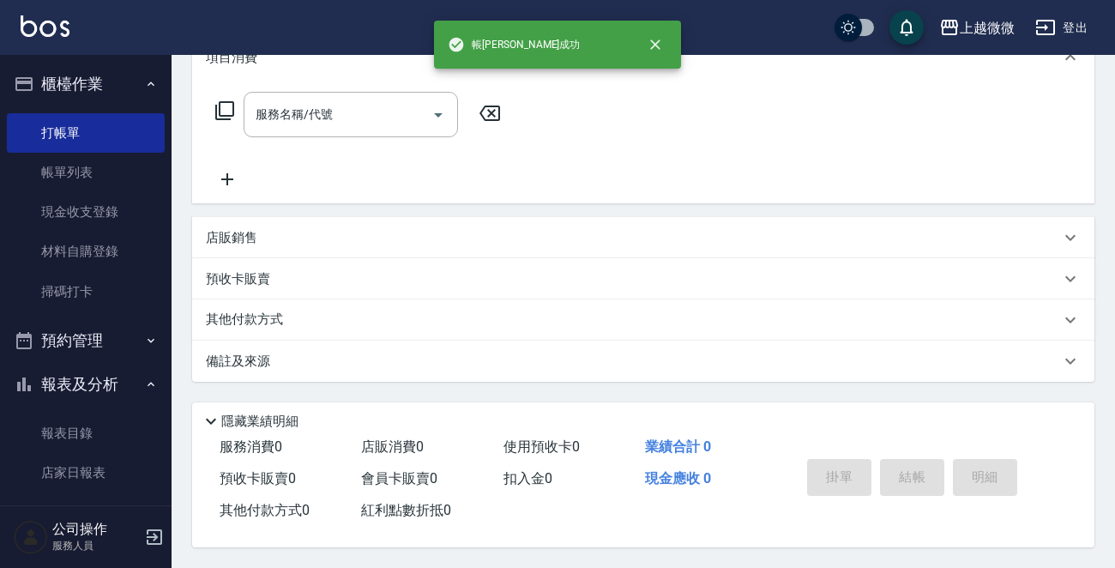
scroll to position [0, 0]
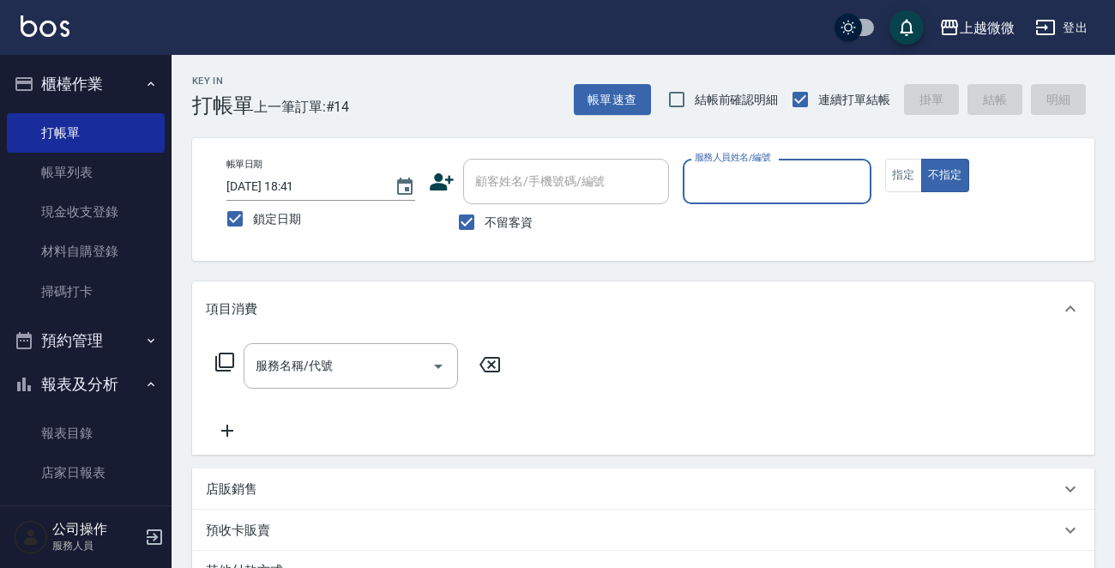
click at [789, 188] on input "服務人員姓名/編號" at bounding box center [776, 181] width 173 height 30
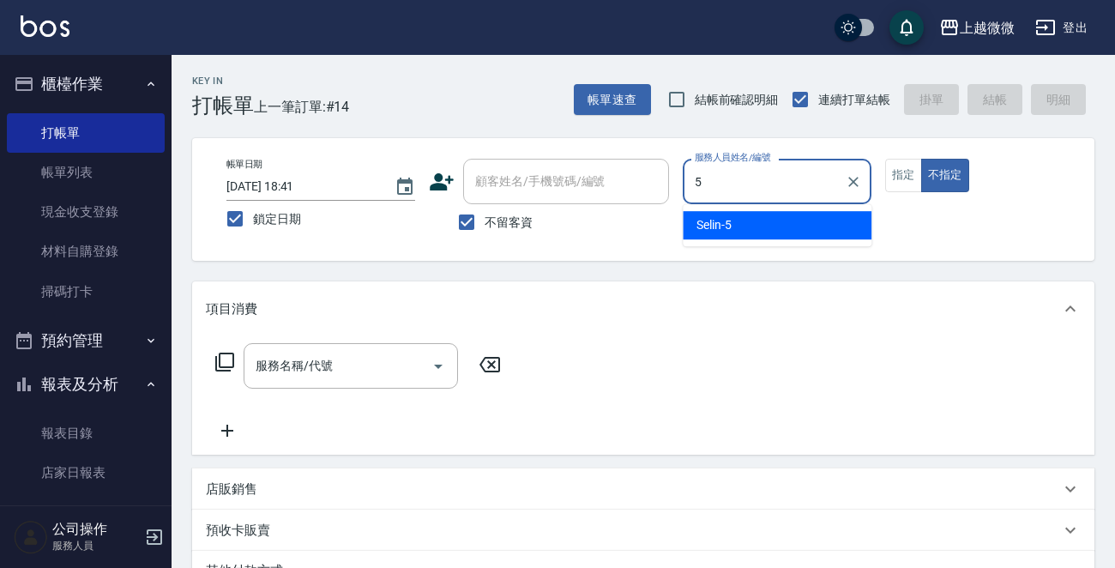
click at [749, 228] on div "Selin -5" at bounding box center [776, 225] width 189 height 28
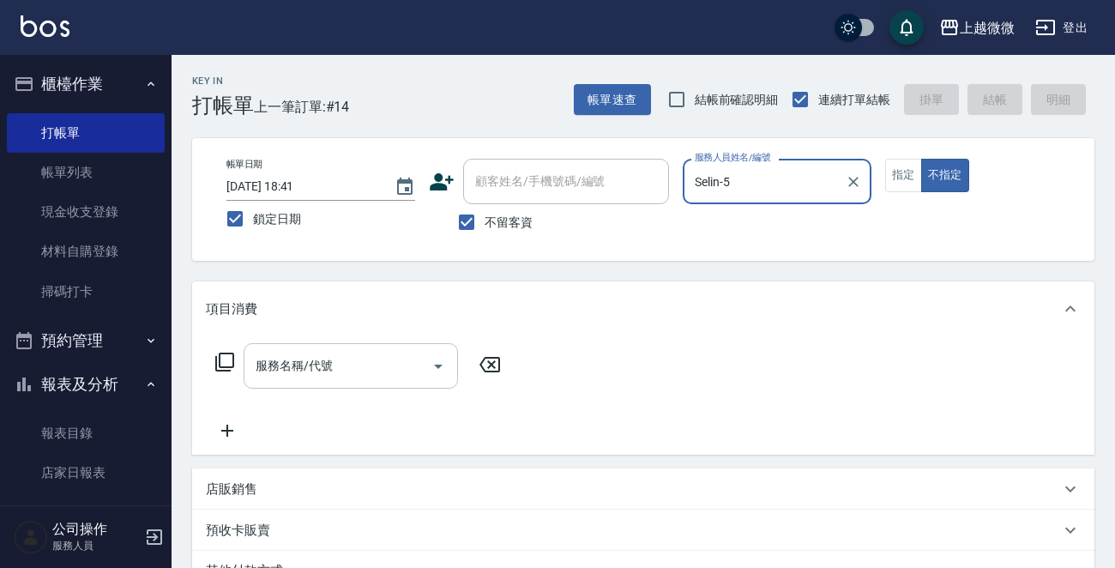
click at [298, 348] on div "服務名稱/代號" at bounding box center [350, 365] width 214 height 45
type input "Selin-5"
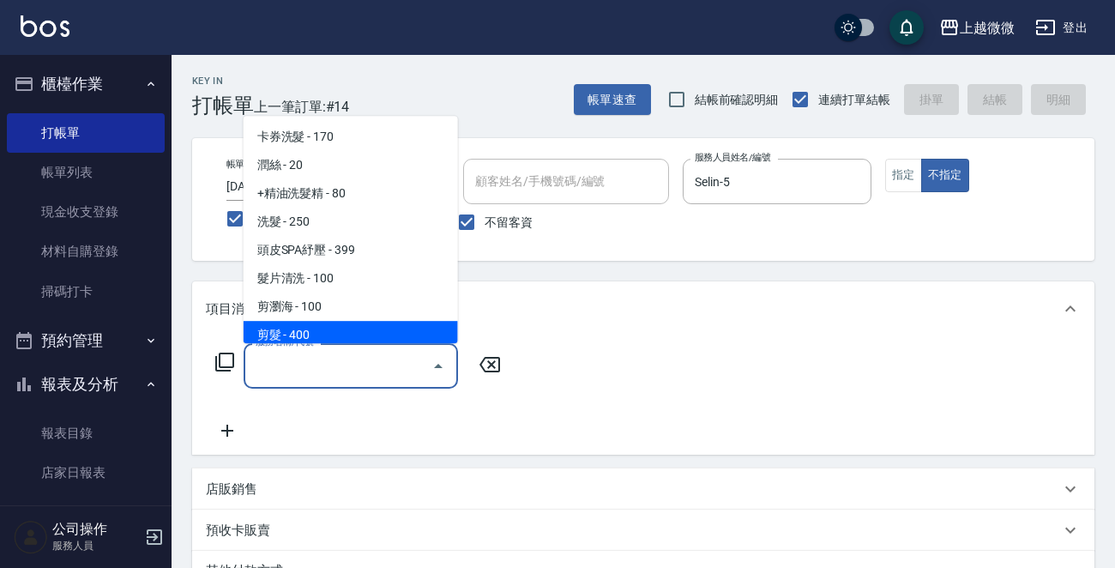
drag, startPoint x: 342, startPoint y: 316, endPoint x: 342, endPoint y: 328, distance: 12.0
click at [342, 328] on ul "卡券洗髮 - 170 潤絲 - 20 +精油洗髮精 - 80 洗髮 - 250 頭皮SPA紓壓 - 399 髮片清洗 - 100 剪瀏海 - 100 剪髮 -…" at bounding box center [350, 229] width 214 height 227
click at [342, 328] on span "剪髮 - 400" at bounding box center [350, 335] width 214 height 28
type input "剪髮(B02)"
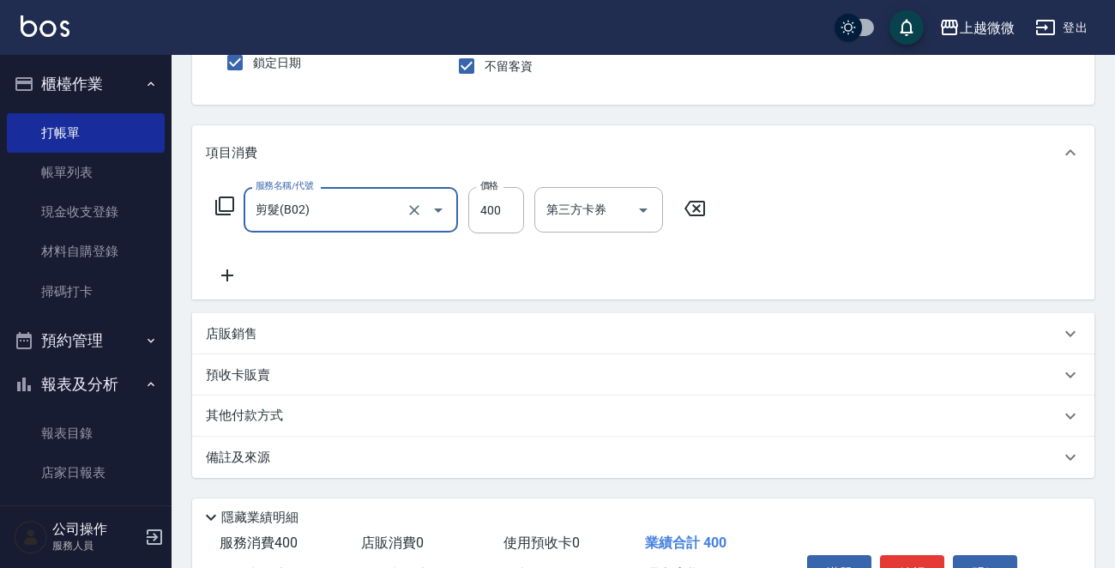
scroll to position [256, 0]
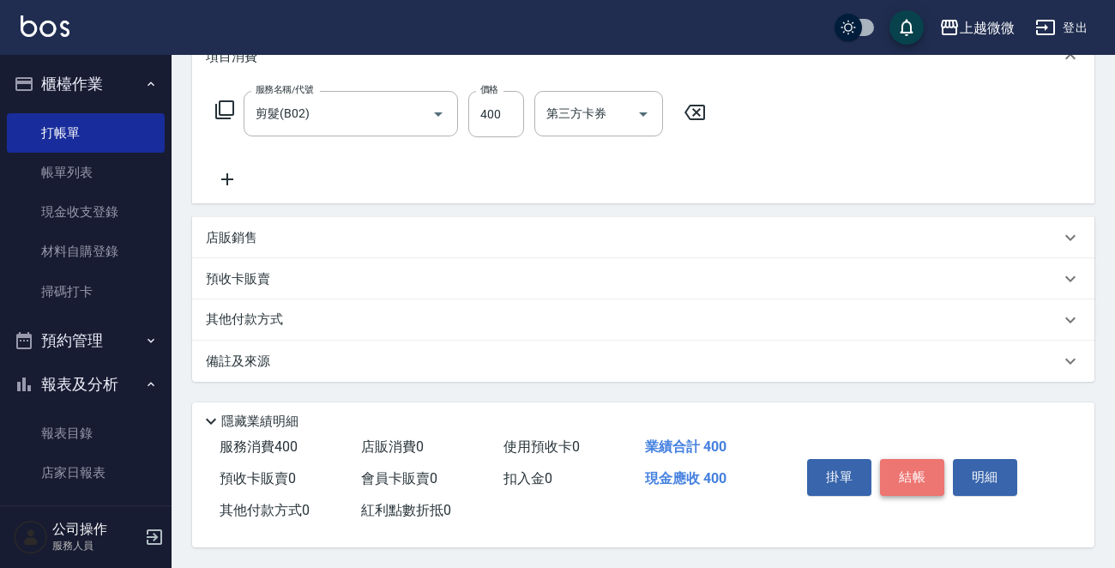
click at [919, 472] on button "結帳" at bounding box center [912, 477] width 64 height 36
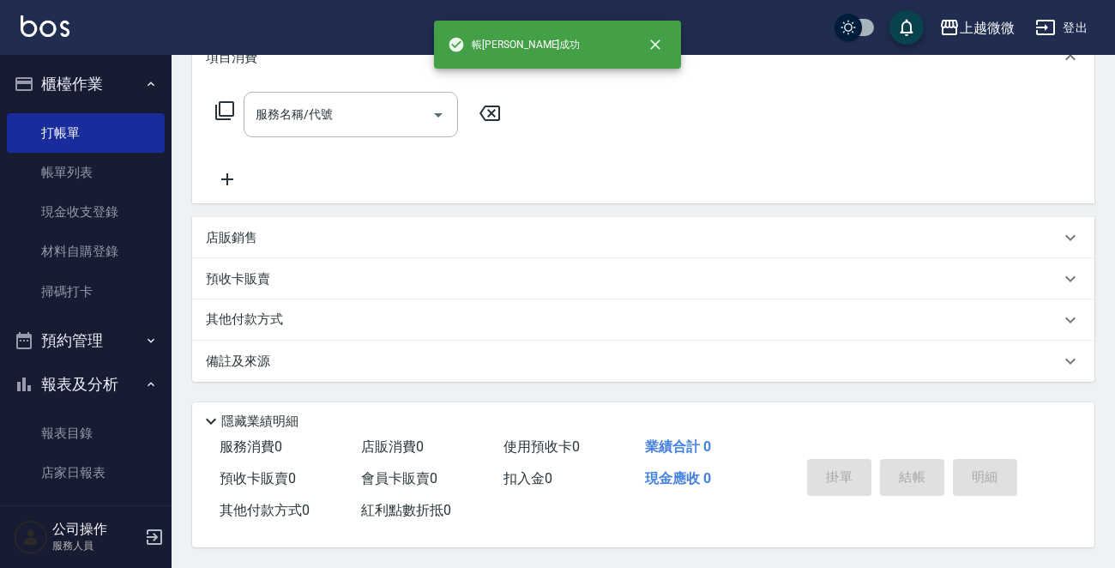
scroll to position [0, 0]
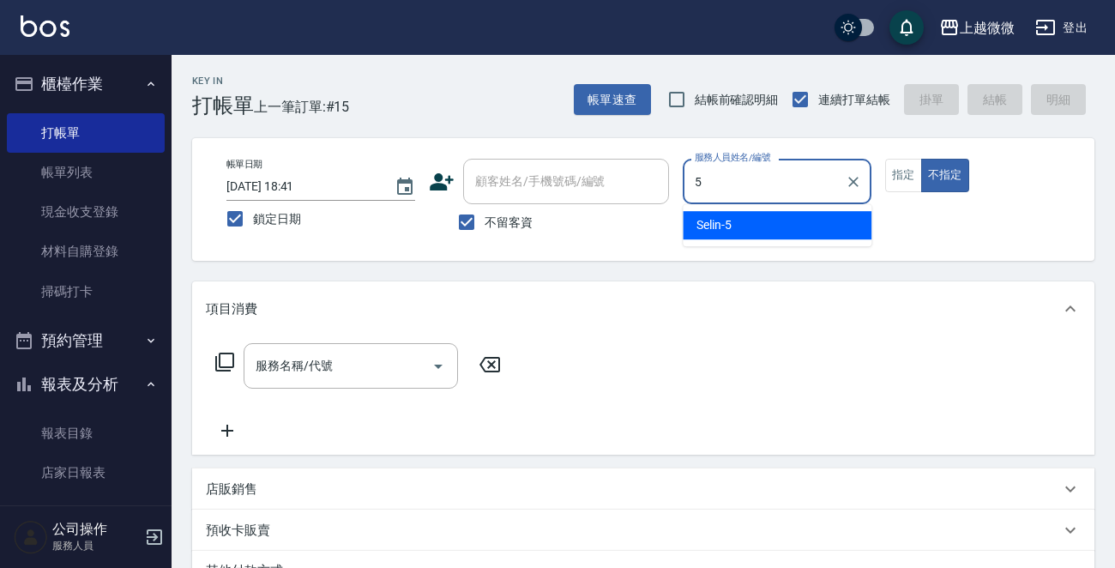
click at [703, 234] on div "Selin -5" at bounding box center [776, 225] width 189 height 28
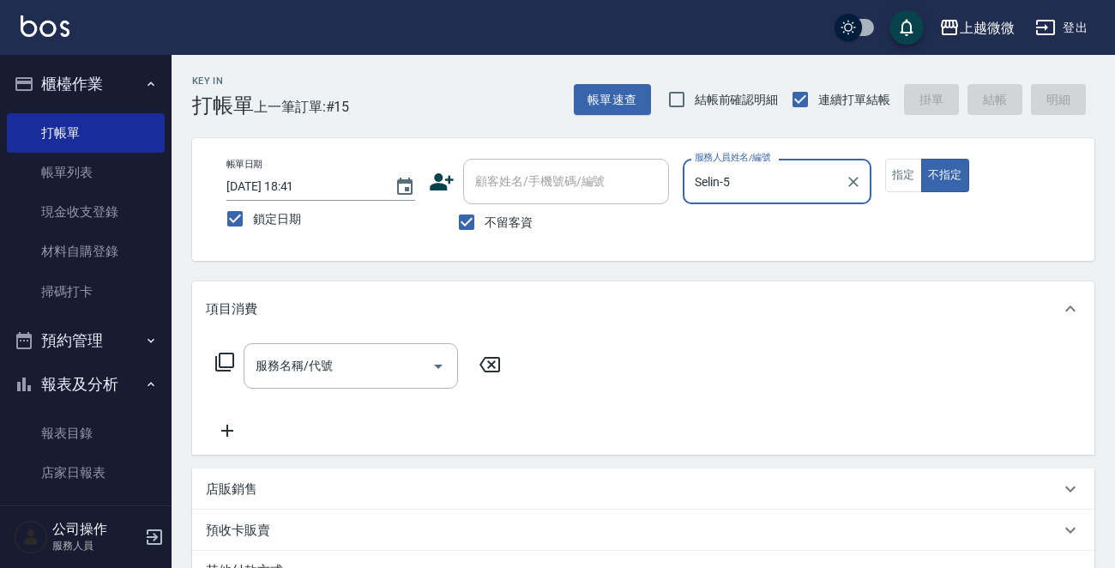
type input "Selin-5"
click at [343, 394] on div "服務名稱/代號 服務名稱/代號" at bounding box center [358, 392] width 305 height 98
click at [352, 369] on input "服務名稱/代號" at bounding box center [337, 366] width 173 height 30
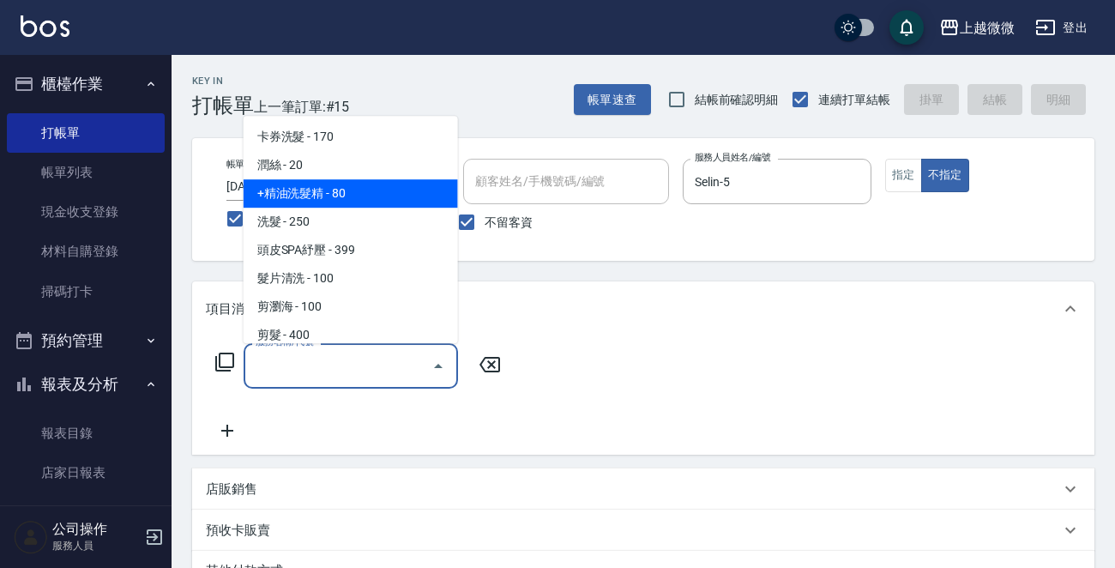
click at [374, 191] on span "+精油洗髮精 - 80" at bounding box center [350, 193] width 214 height 28
type input "+精油洗髮精(A02)"
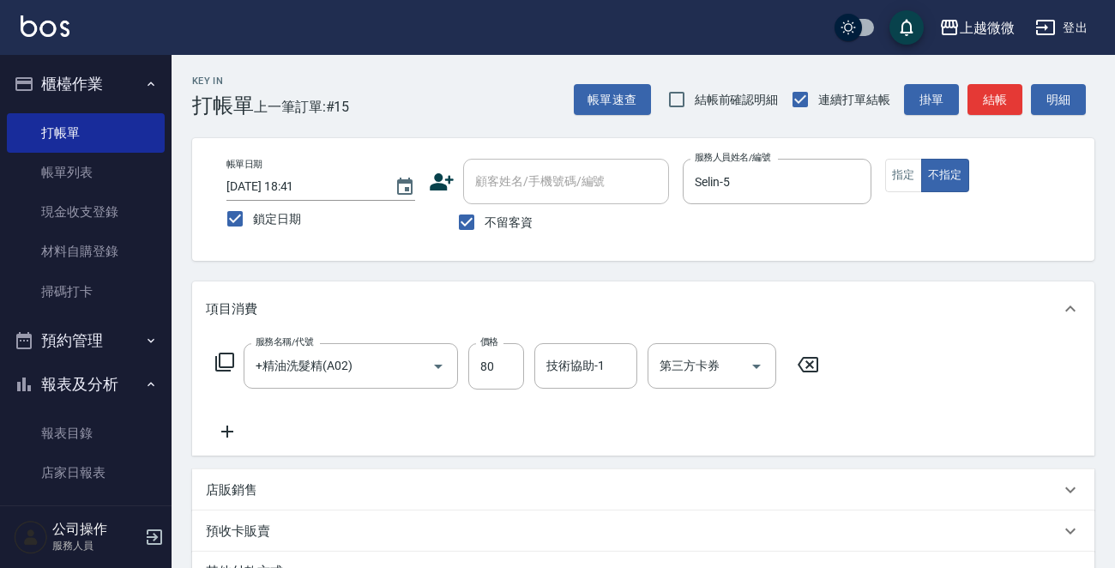
click at [236, 424] on icon at bounding box center [227, 431] width 43 height 21
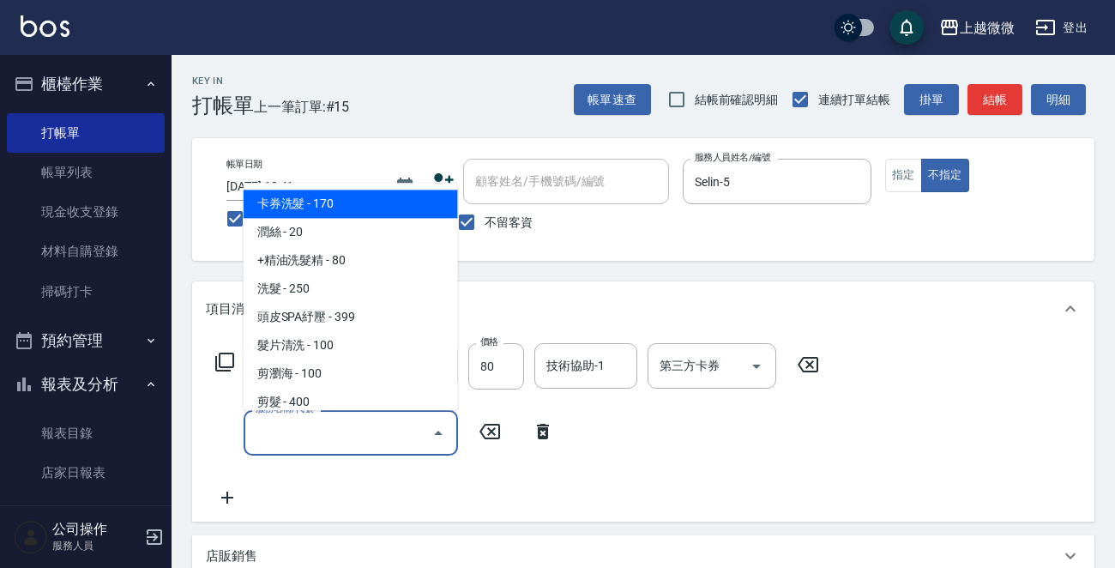
click at [317, 425] on input "服務名稱/代號" at bounding box center [337, 433] width 173 height 30
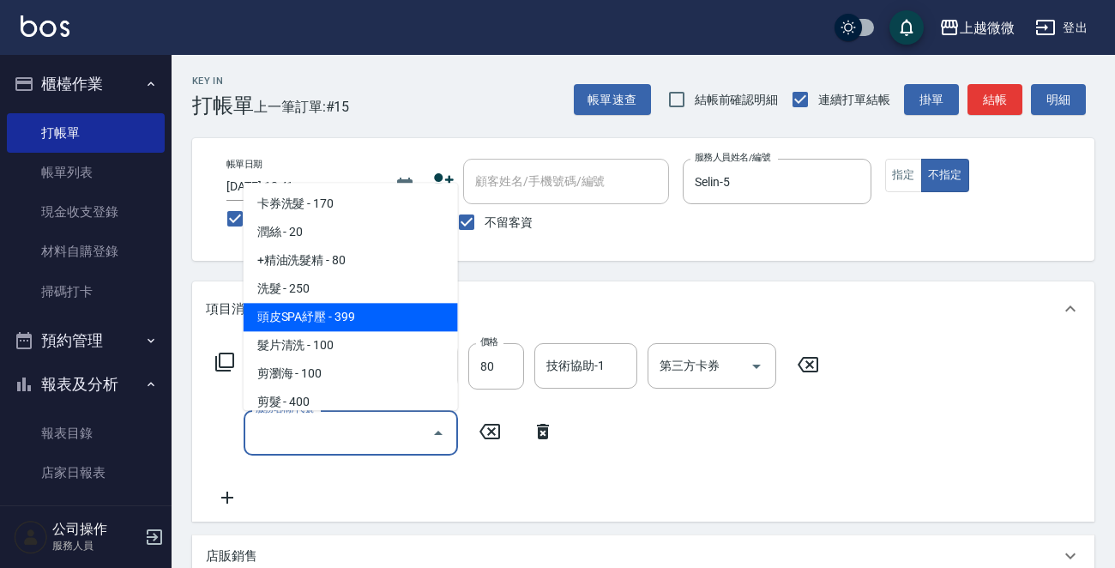
click at [398, 320] on span "頭皮SPA紓壓 - 399" at bounding box center [350, 318] width 214 height 28
type input "頭皮SPA紓壓(A04)"
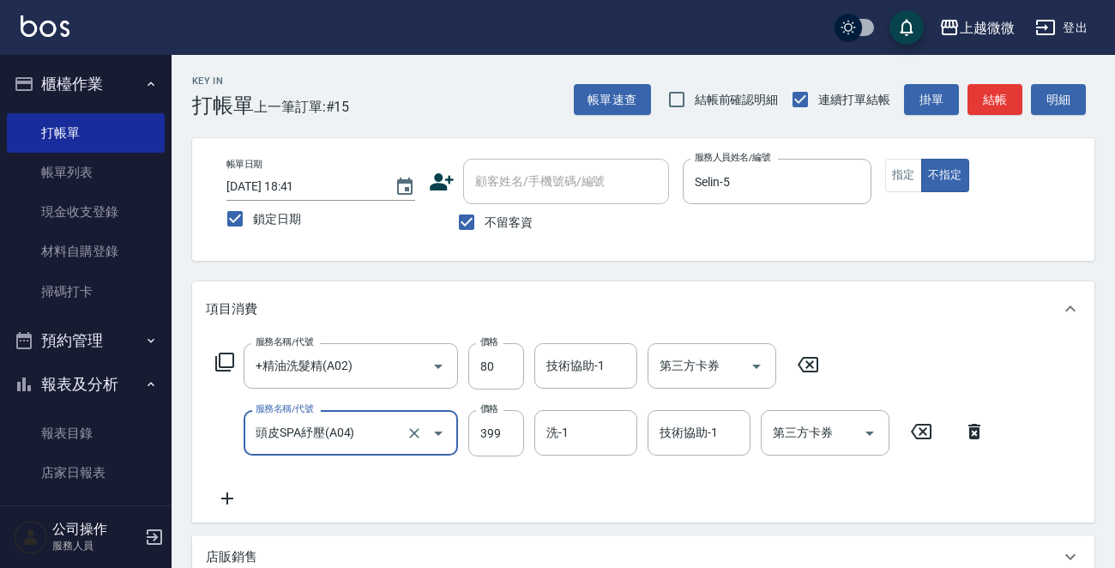
click at [234, 491] on icon at bounding box center [227, 498] width 43 height 21
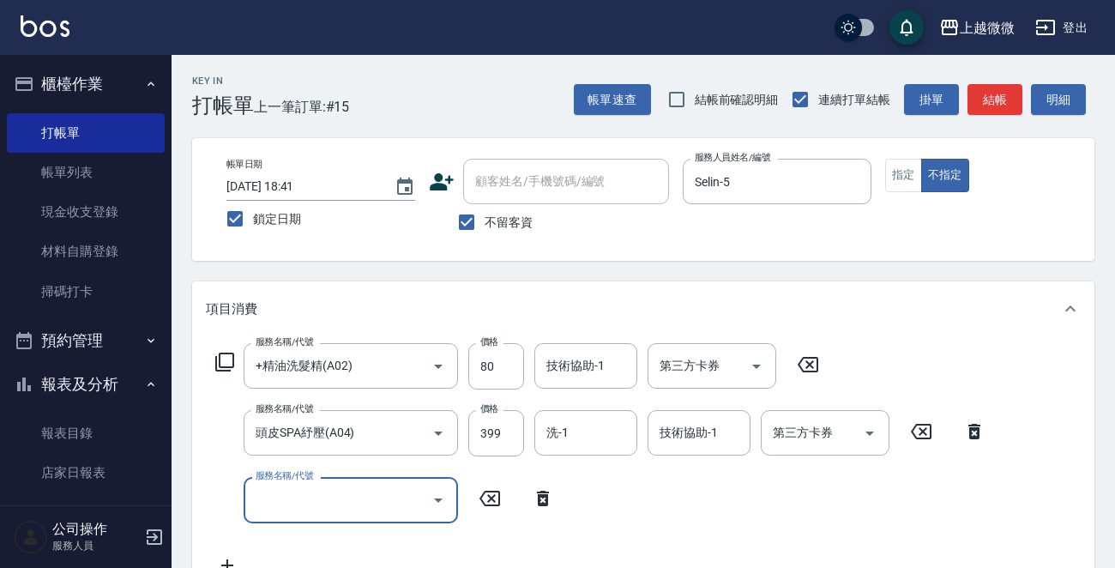
click at [310, 492] on input "服務名稱/代號" at bounding box center [337, 499] width 173 height 30
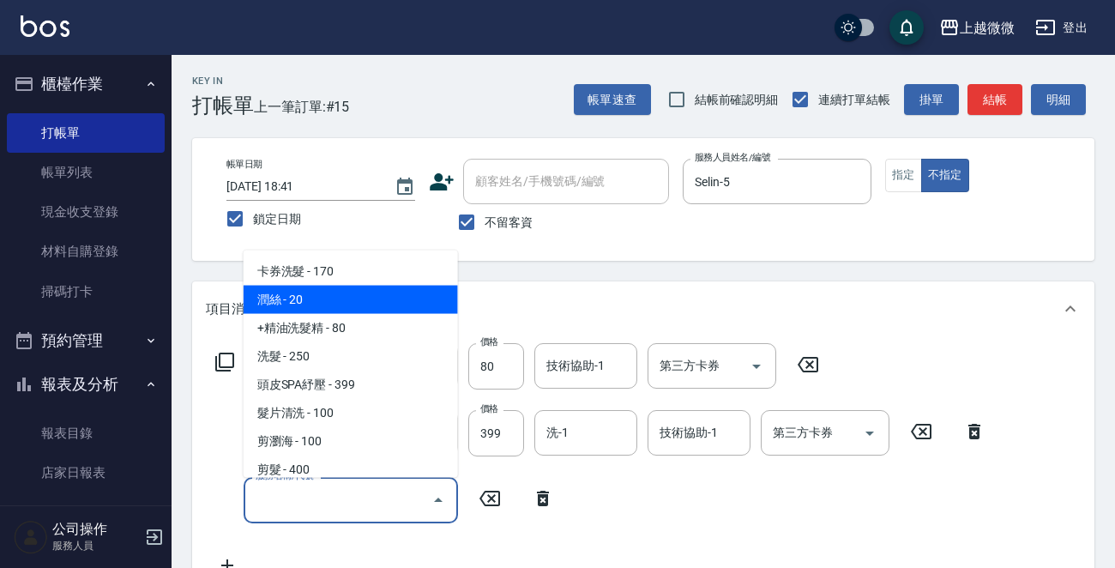
click at [362, 295] on span "潤絲 - 20" at bounding box center [350, 300] width 214 height 28
type input "潤絲(A01)"
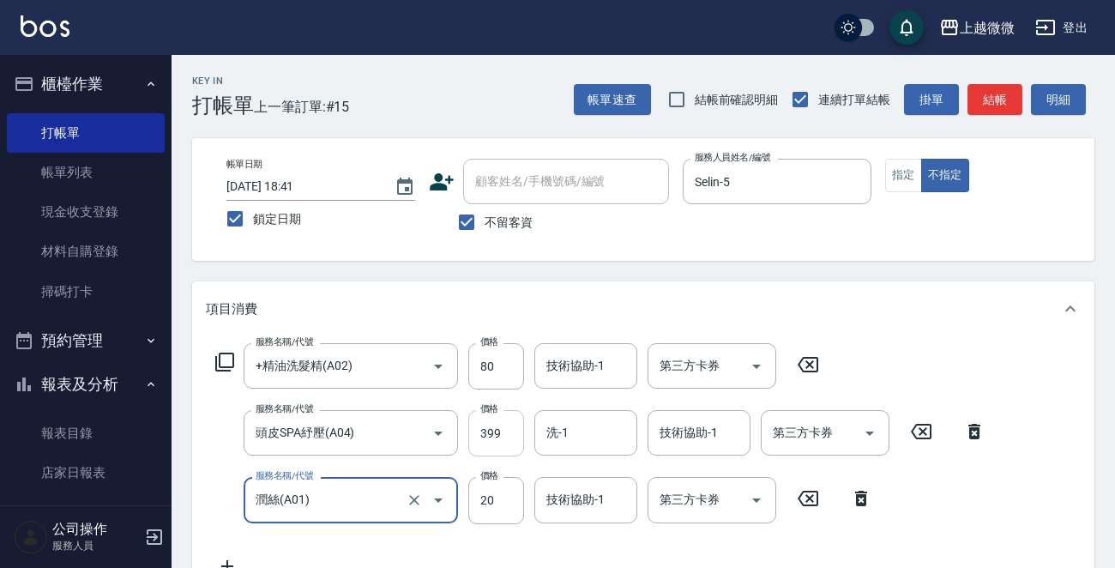
click at [497, 433] on input "399" at bounding box center [496, 433] width 56 height 46
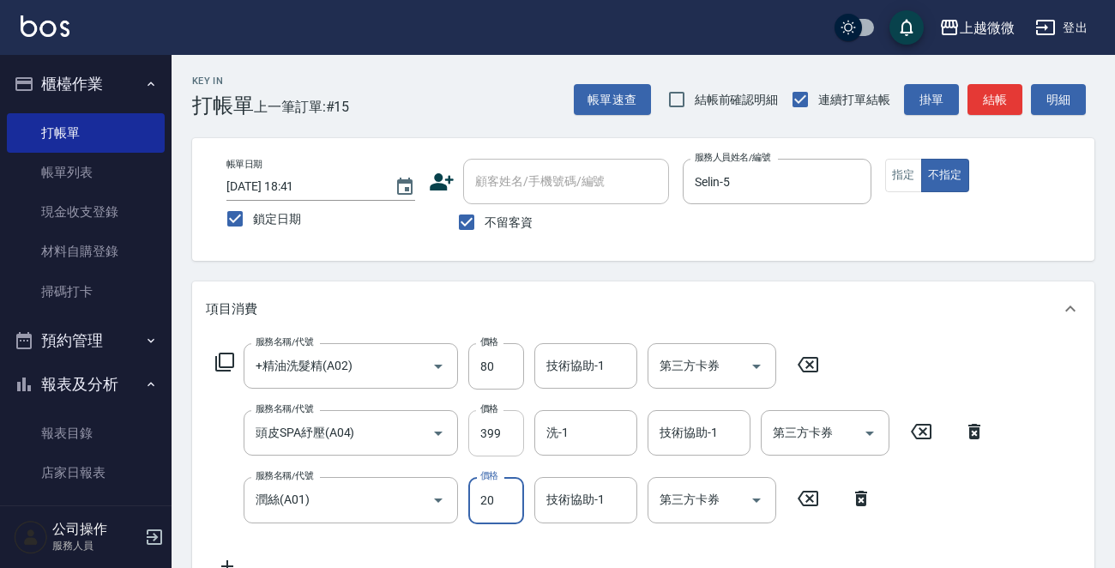
click at [497, 433] on input "399" at bounding box center [496, 433] width 56 height 46
type input "449"
click at [583, 418] on input "洗-1" at bounding box center [585, 433] width 87 height 30
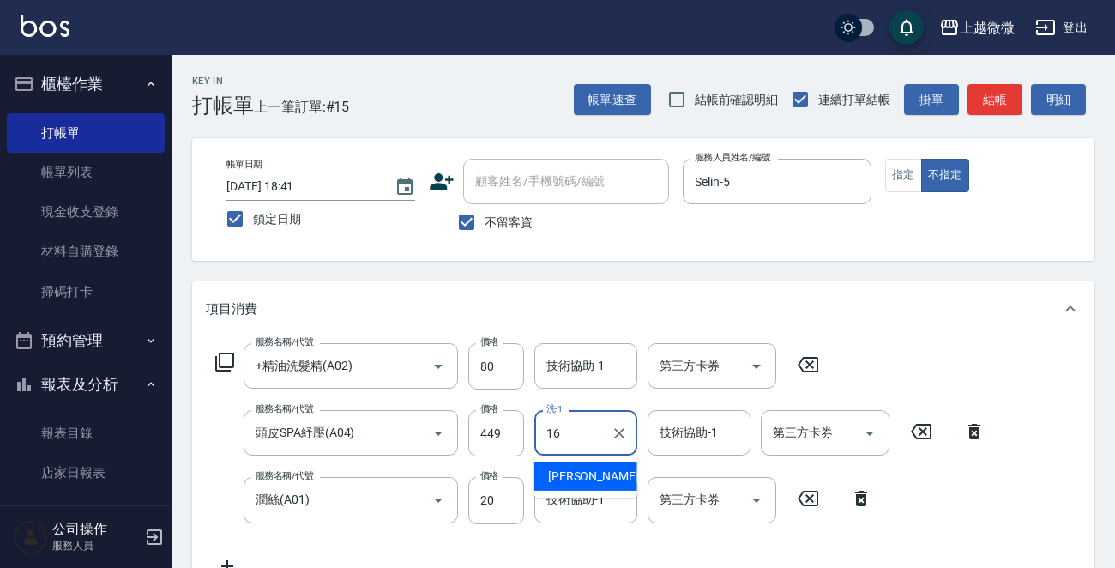
click at [592, 467] on div "[PERSON_NAME] -16" at bounding box center [585, 476] width 103 height 28
type input "Joan-16"
click at [688, 432] on div "技術協助-1 技術協助-1" at bounding box center [698, 432] width 103 height 45
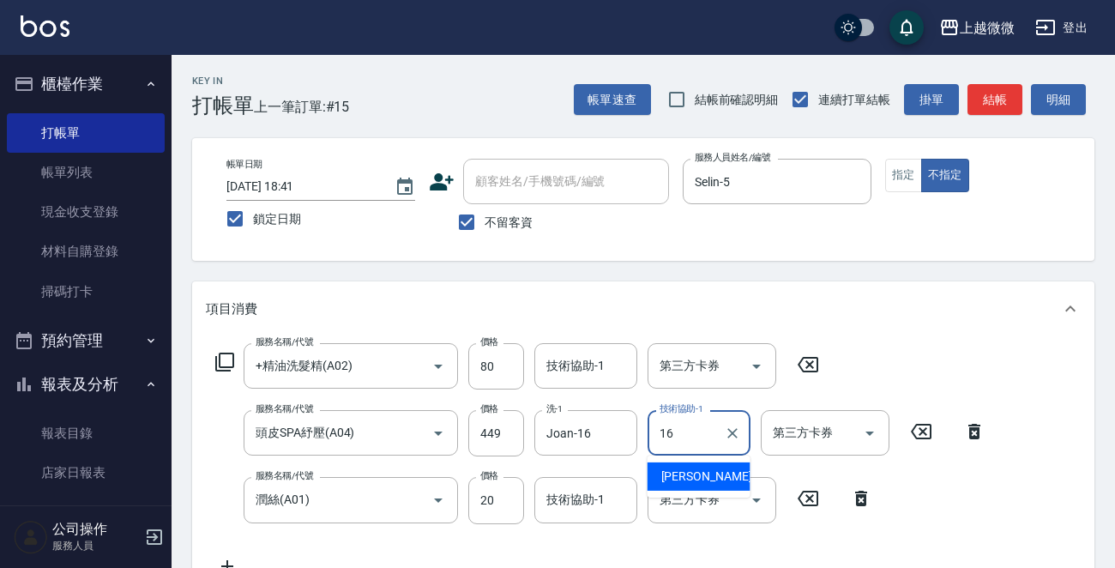
drag, startPoint x: 695, startPoint y: 468, endPoint x: 544, endPoint y: 340, distance: 198.4
click at [694, 469] on span "[PERSON_NAME] -16" at bounding box center [715, 476] width 108 height 18
type input "Joan-16"
click at [592, 363] on div "技術協助-1 技術協助-1" at bounding box center [585, 365] width 103 height 45
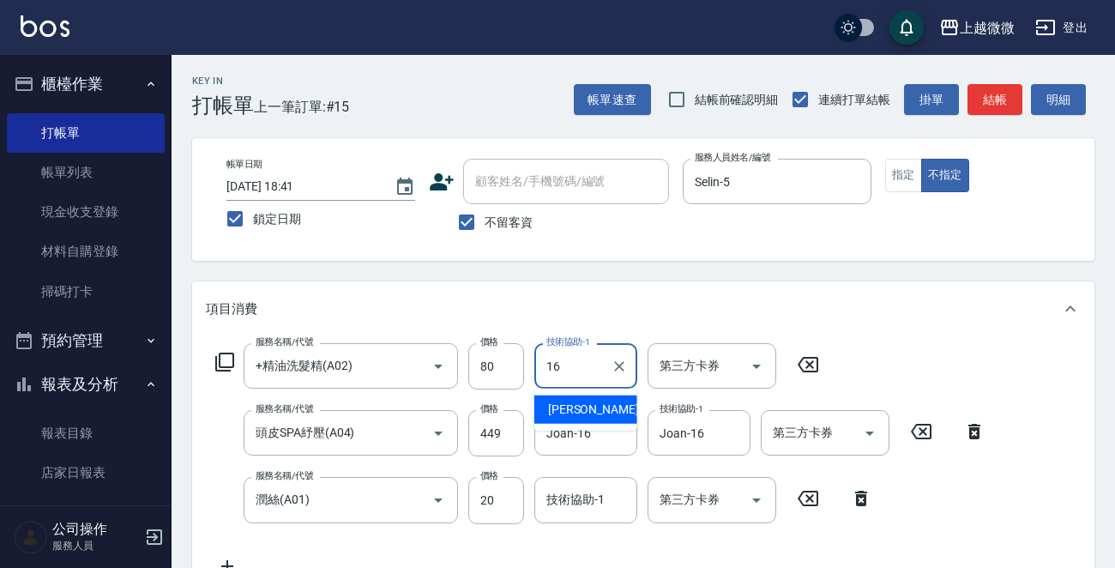
click at [616, 400] on div "[PERSON_NAME] -16" at bounding box center [585, 409] width 103 height 28
type input "Joan-16"
click at [574, 496] on div "技術協助-1 技術協助-1" at bounding box center [585, 499] width 103 height 45
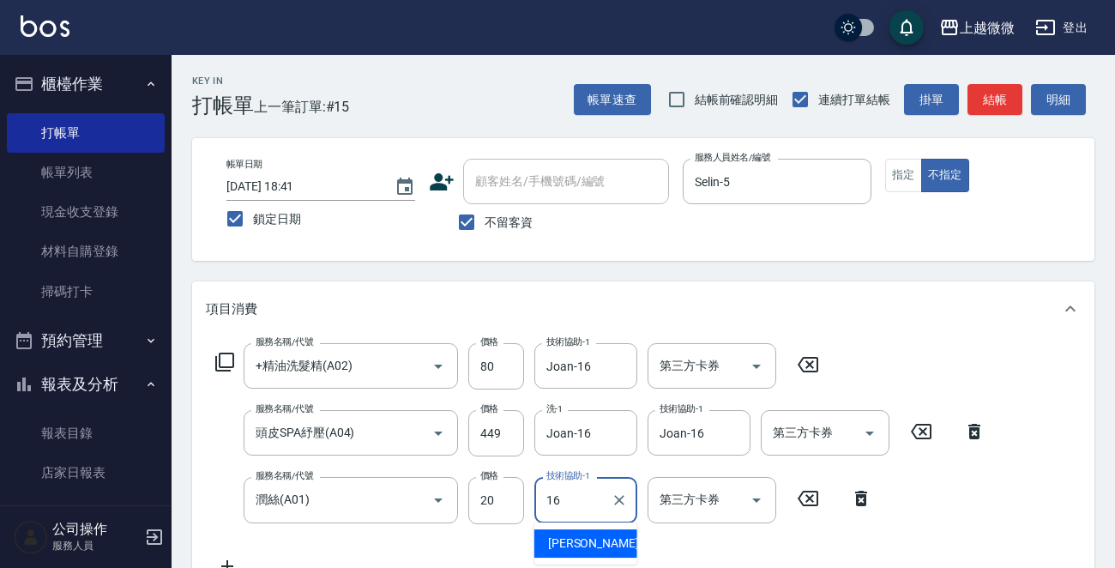
click at [581, 539] on span "[PERSON_NAME] -16" at bounding box center [602, 543] width 108 height 18
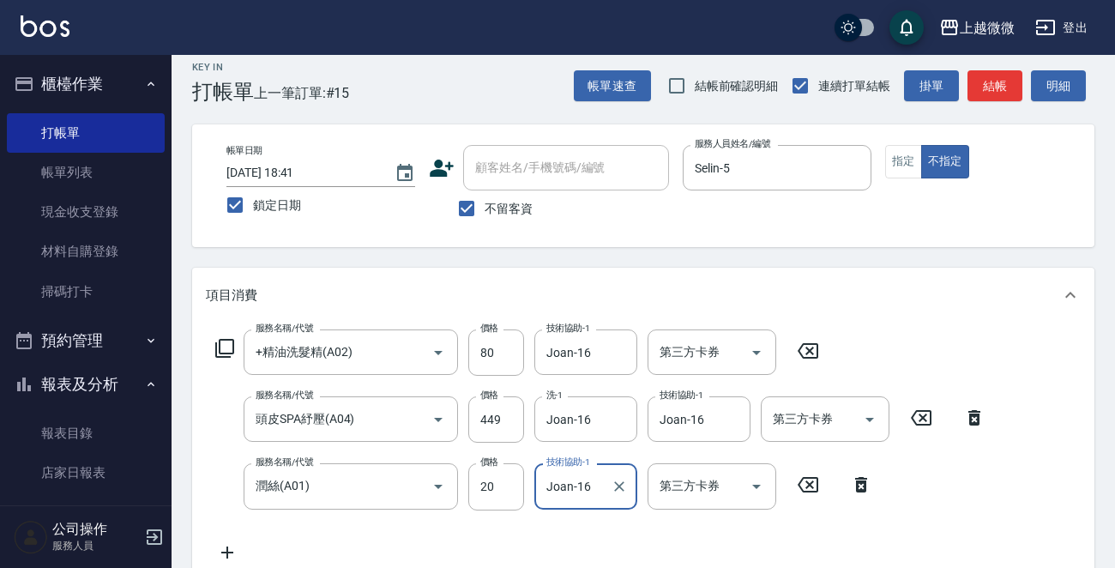
scroll to position [390, 0]
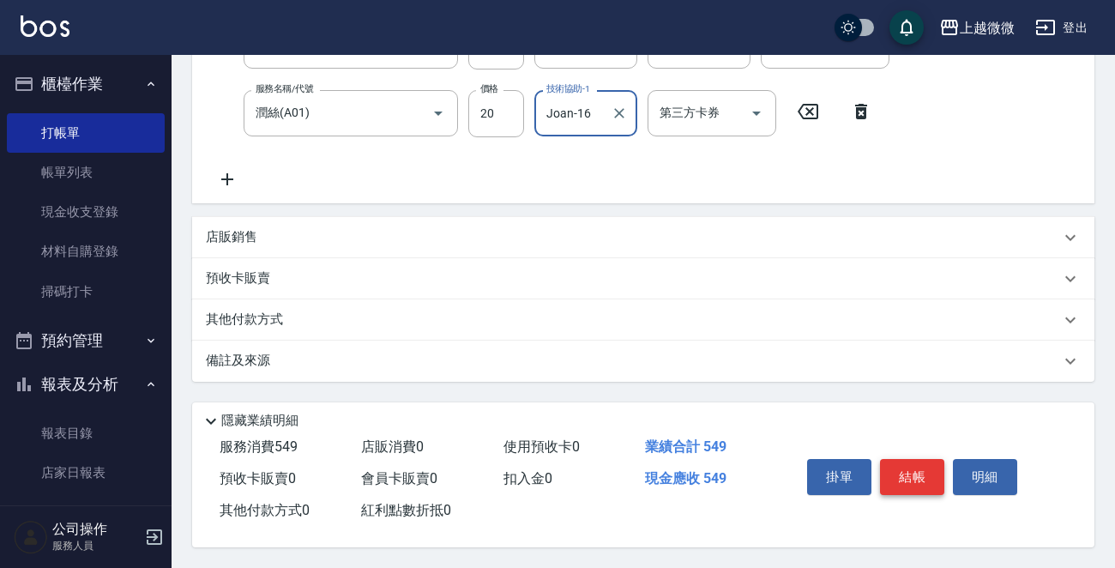
type input "Joan-16"
click at [915, 473] on button "結帳" at bounding box center [912, 477] width 64 height 36
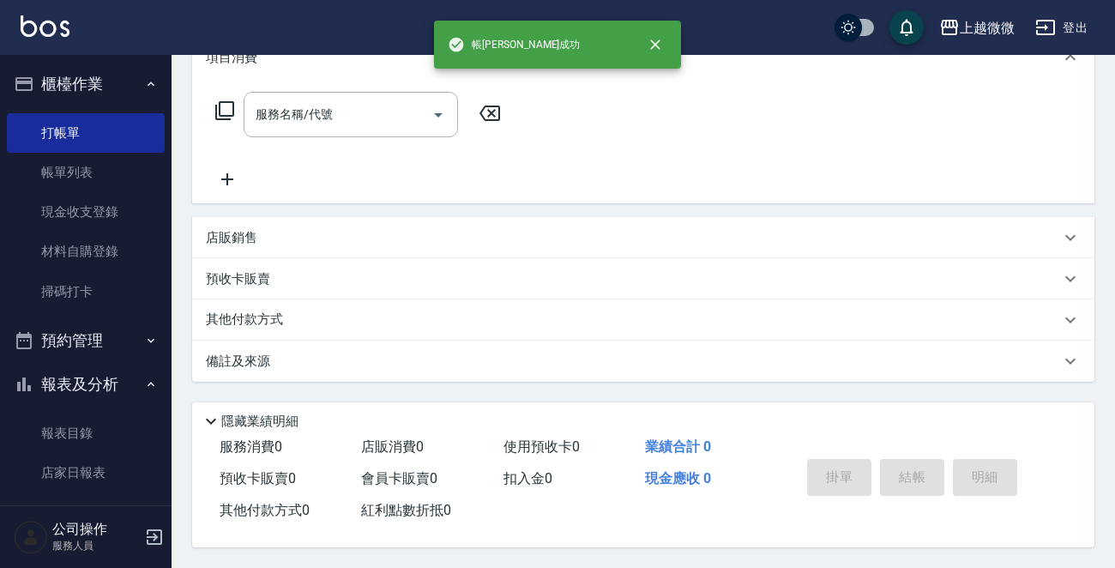
scroll to position [0, 0]
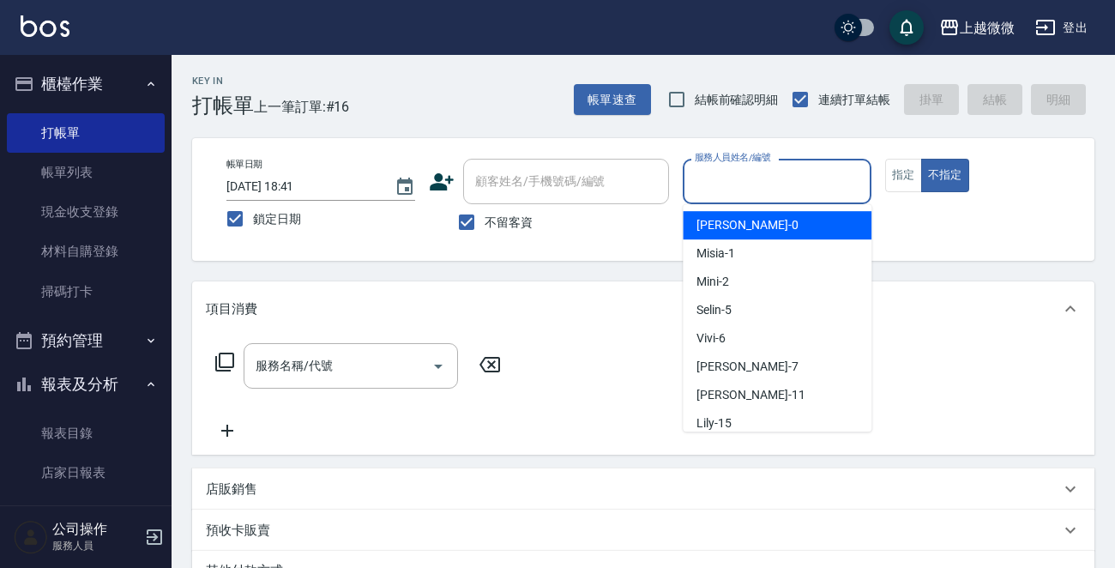
click at [839, 181] on input "服務人員姓名/編號" at bounding box center [776, 181] width 173 height 30
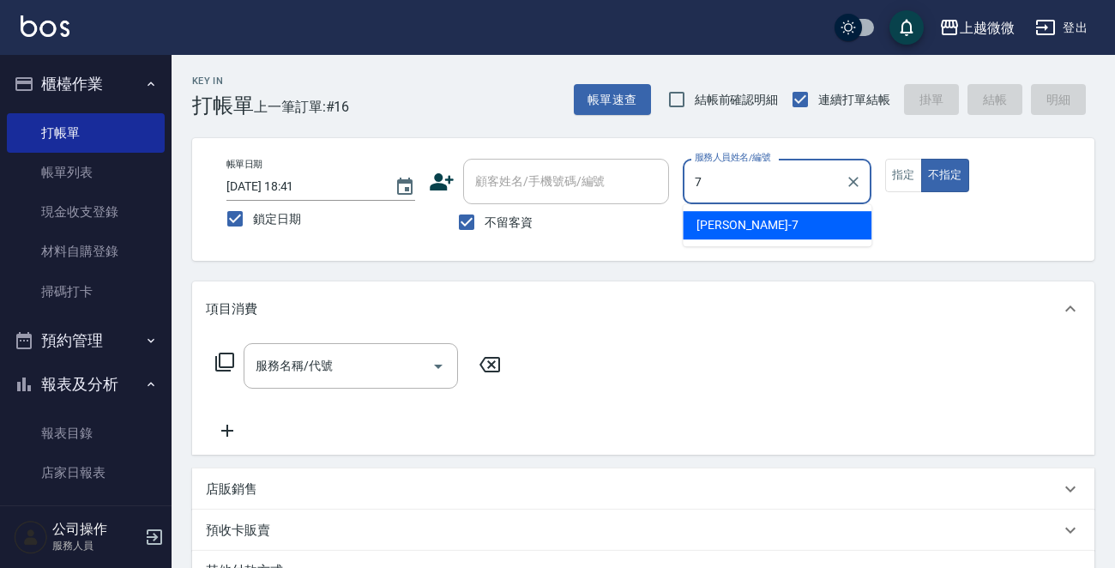
drag, startPoint x: 790, startPoint y: 188, endPoint x: 674, endPoint y: 177, distance: 116.2
click at [674, 177] on div "帳單日期 [DATE] 18:41 鎖定日期 顧客姓名/手機號碼/編號 顧客姓名/手機號碼/編號 不留客資 服務人員姓名/編號 7 服務人員姓名/編號 指定 …" at bounding box center [643, 199] width 861 height 81
click at [760, 219] on div "Misia -1" at bounding box center [776, 225] width 189 height 28
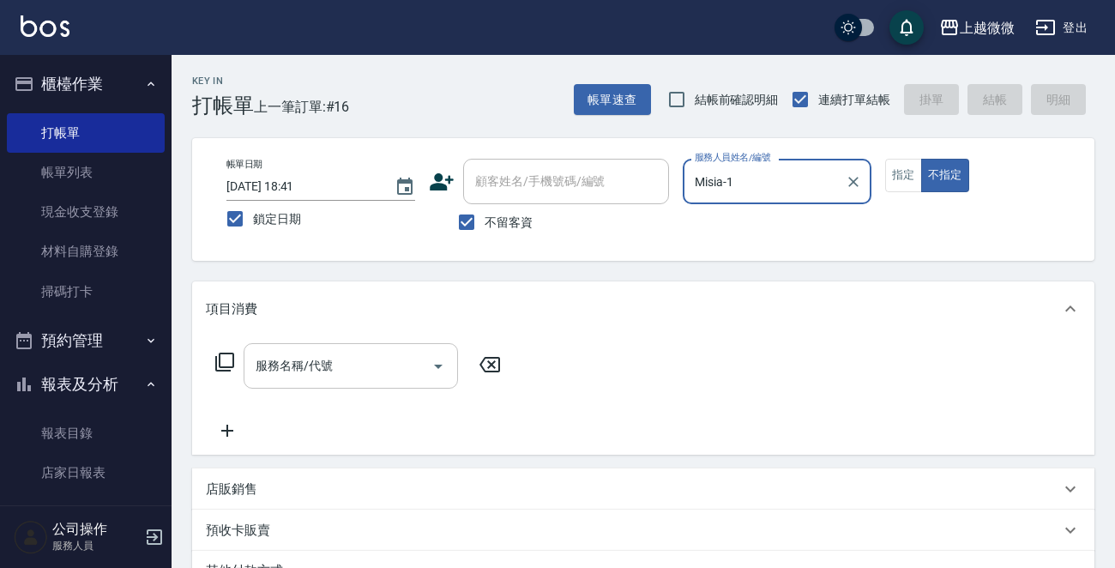
type input "Misia-1"
click at [359, 357] on input "服務名稱/代號" at bounding box center [337, 366] width 173 height 30
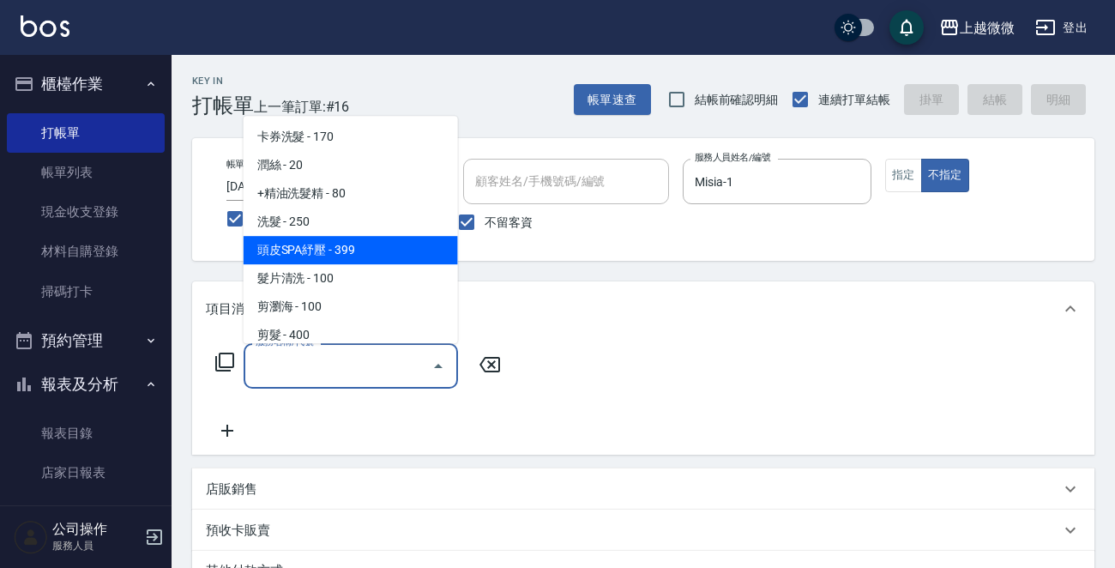
click at [344, 219] on span "洗髮 - 250" at bounding box center [350, 221] width 214 height 28
type input "洗髮(A03)"
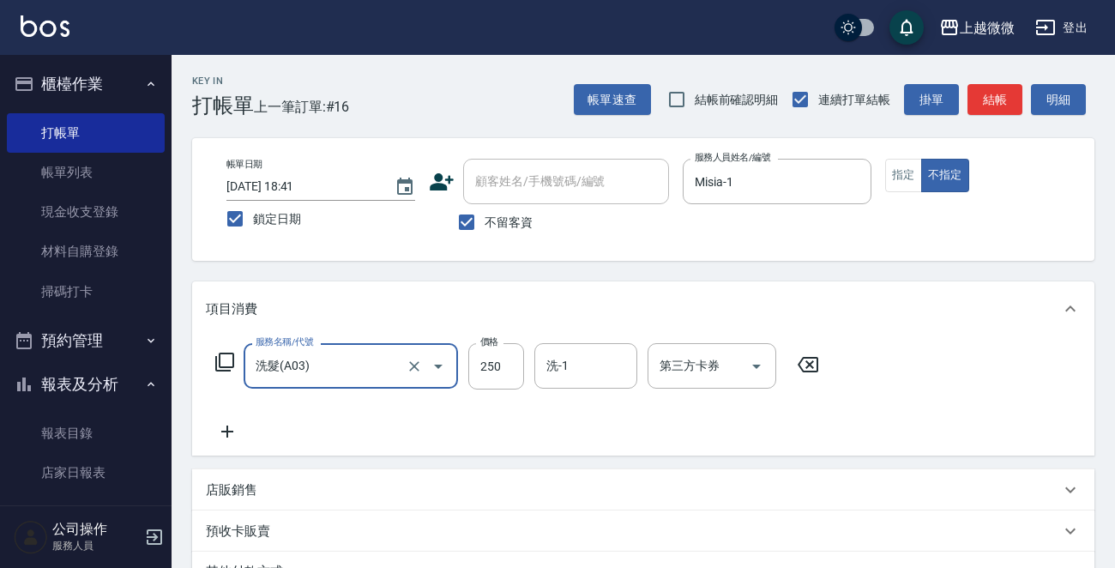
click at [224, 430] on icon at bounding box center [227, 431] width 43 height 21
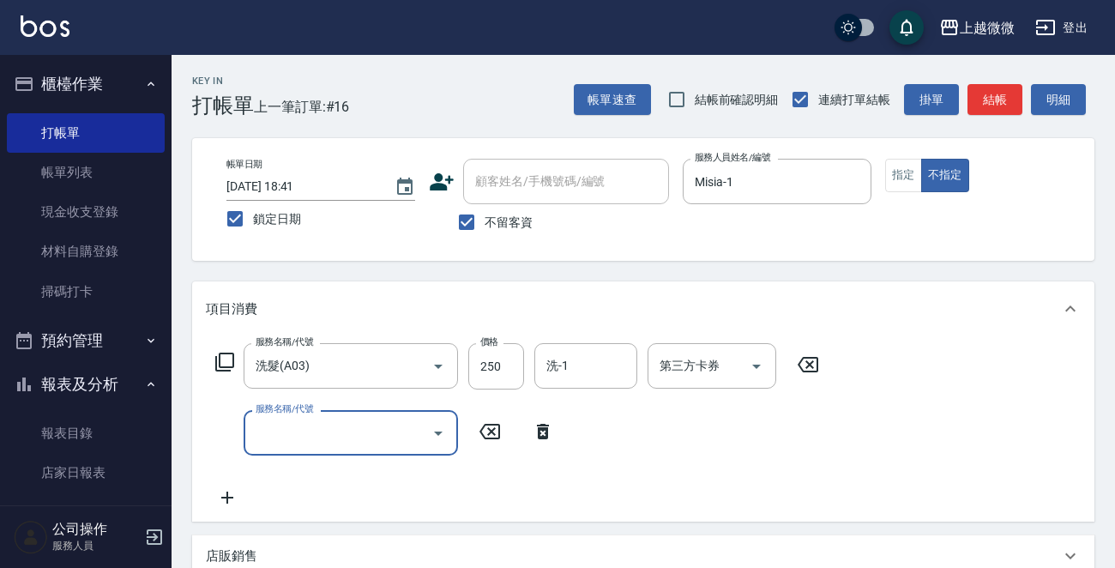
click at [306, 431] on input "服務名稱/代號" at bounding box center [337, 433] width 173 height 30
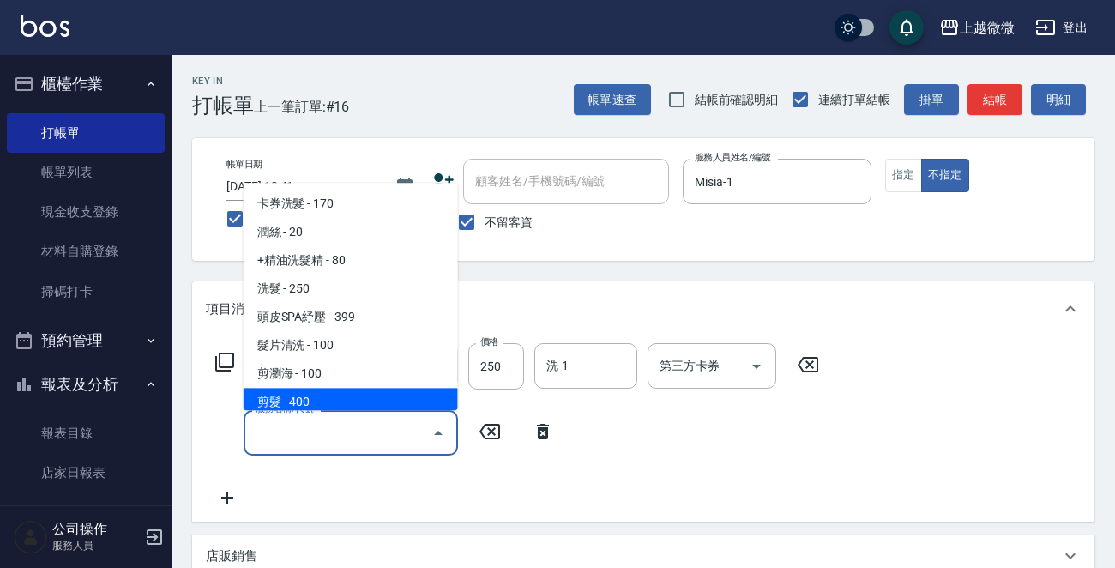
click at [317, 394] on span "剪髮 - 400" at bounding box center [350, 402] width 214 height 28
type input "剪髮(B02)"
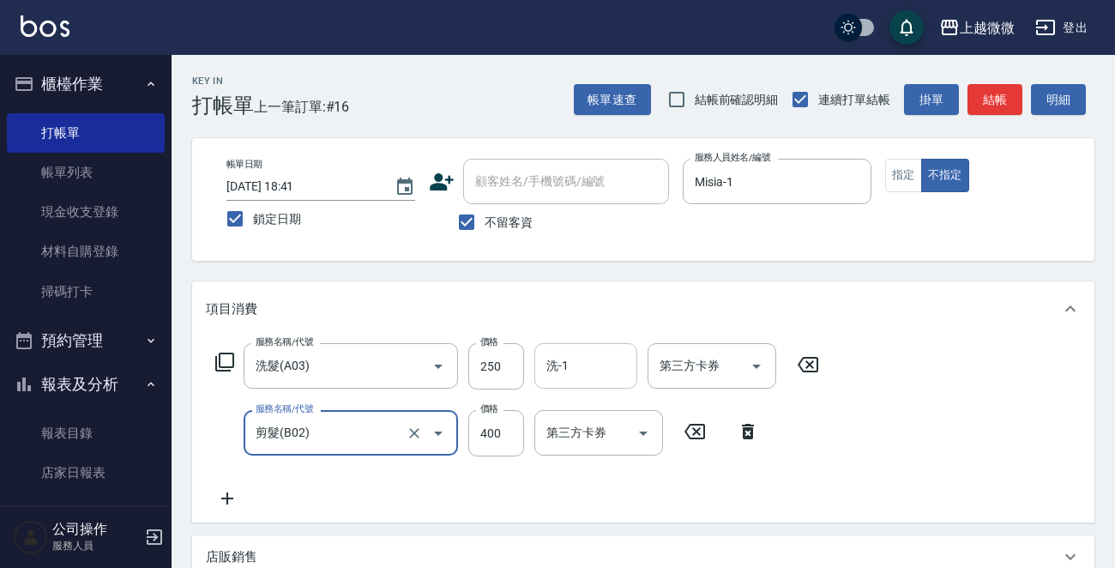
click at [571, 364] on input "洗-1" at bounding box center [585, 366] width 87 height 30
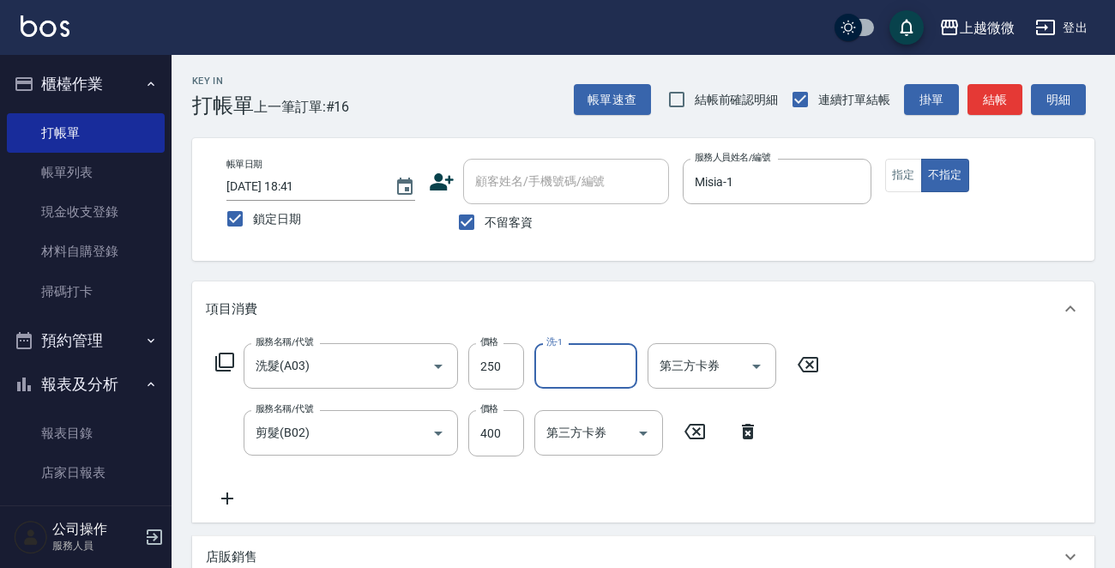
click at [607, 373] on input "洗-1" at bounding box center [585, 366] width 87 height 30
click at [566, 404] on span "Uly -17" at bounding box center [564, 409] width 33 height 18
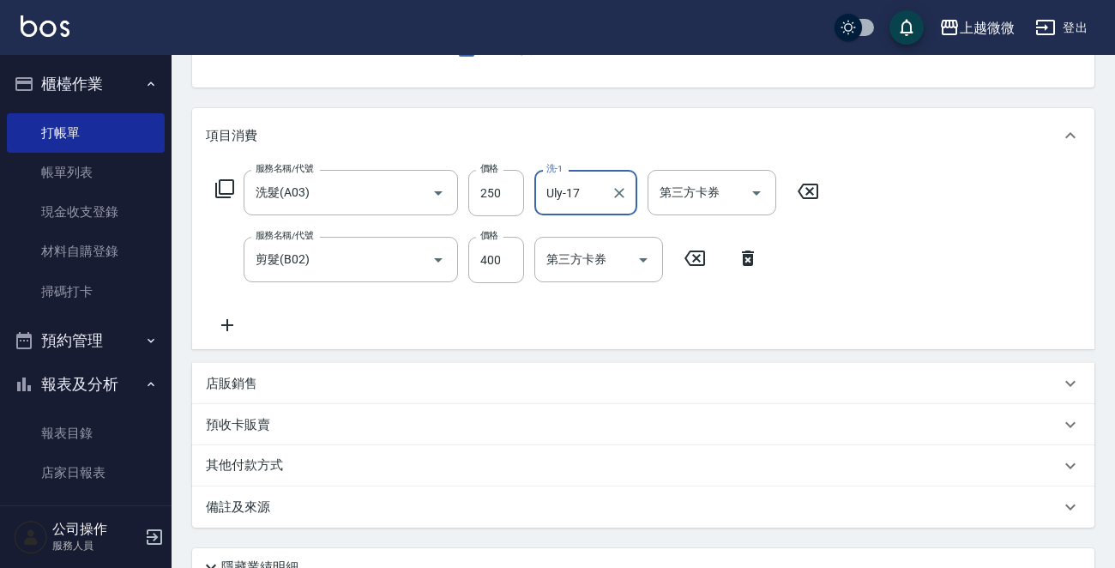
scroll to position [323, 0]
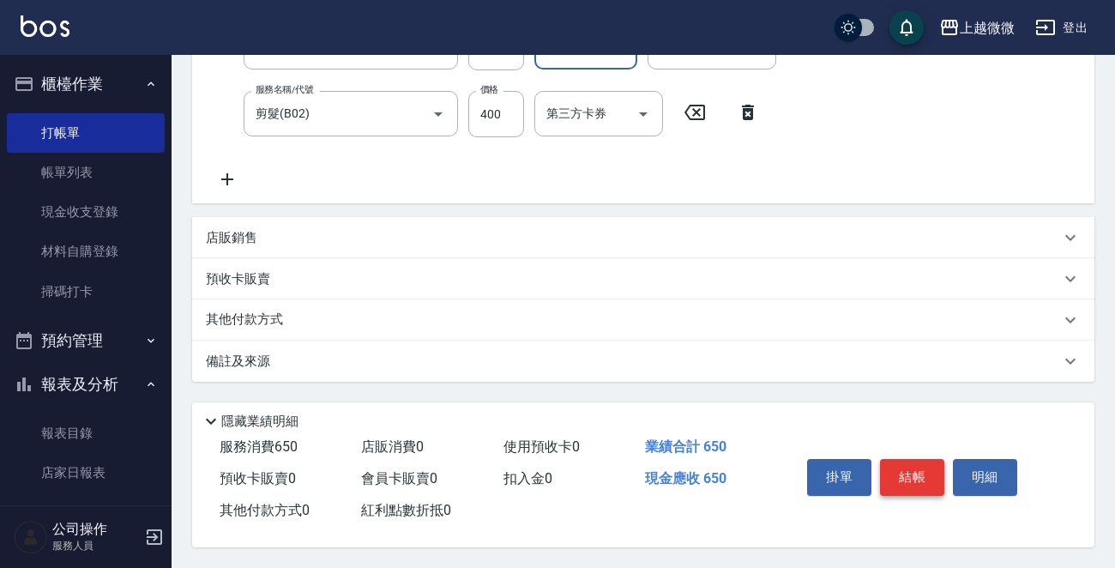
type input "Uly-17"
click at [918, 462] on button "結帳" at bounding box center [912, 477] width 64 height 36
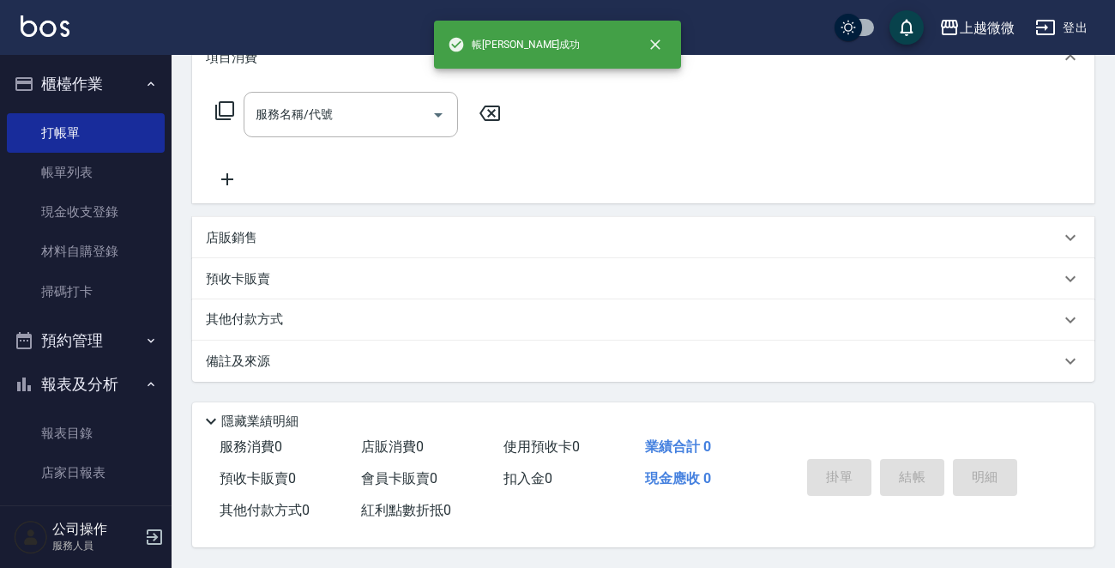
scroll to position [0, 0]
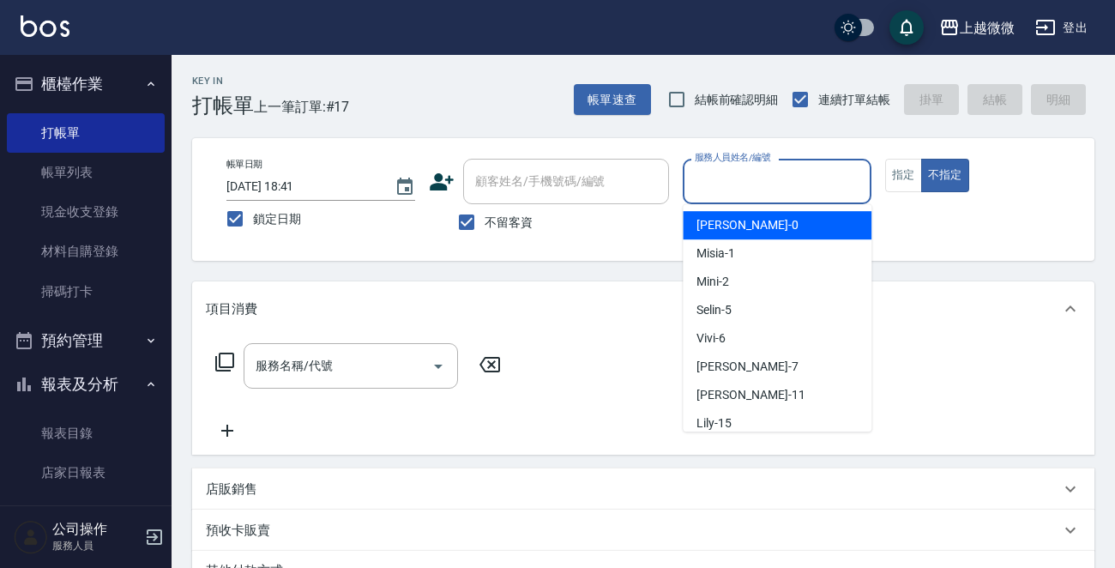
click at [786, 186] on input "服務人員姓名/編號" at bounding box center [776, 181] width 173 height 30
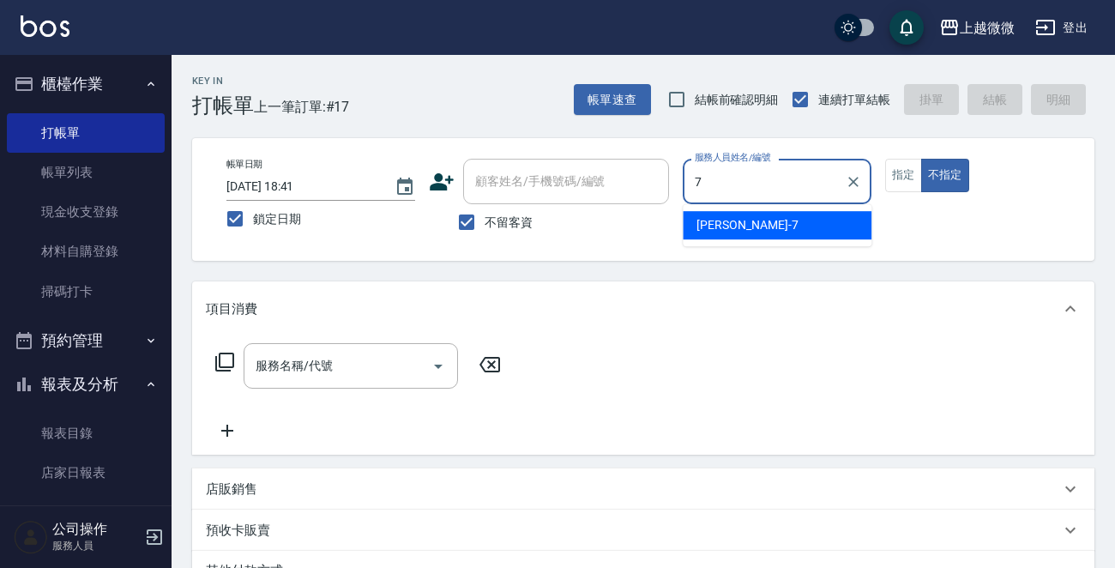
click at [773, 220] on div "[PERSON_NAME] -7" at bounding box center [776, 225] width 189 height 28
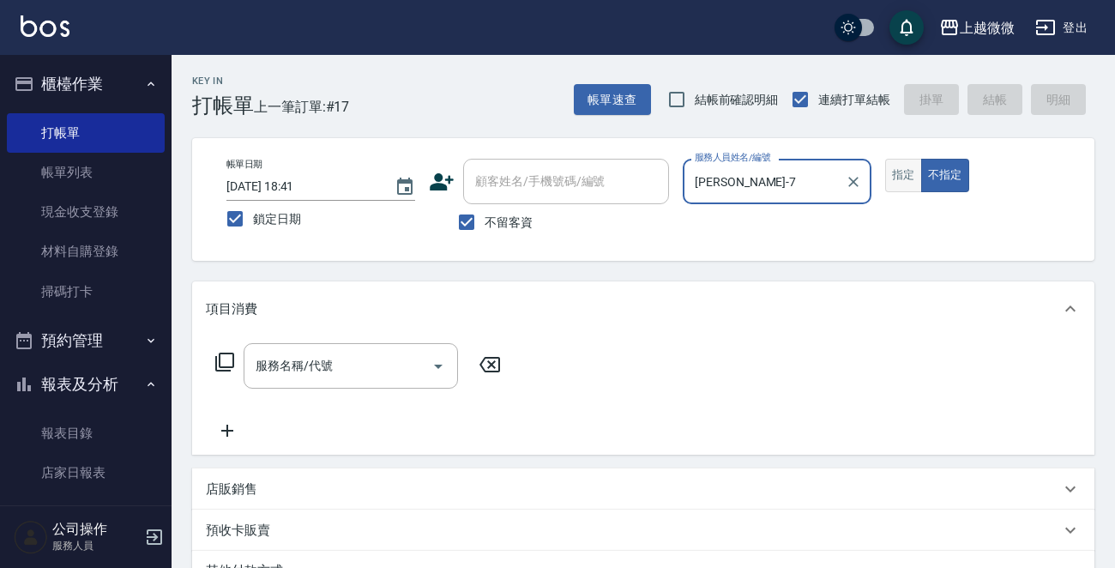
type input "[PERSON_NAME]-7"
click at [919, 171] on div "指定 不指定" at bounding box center [979, 175] width 189 height 33
click at [893, 177] on button "指定" at bounding box center [903, 175] width 37 height 33
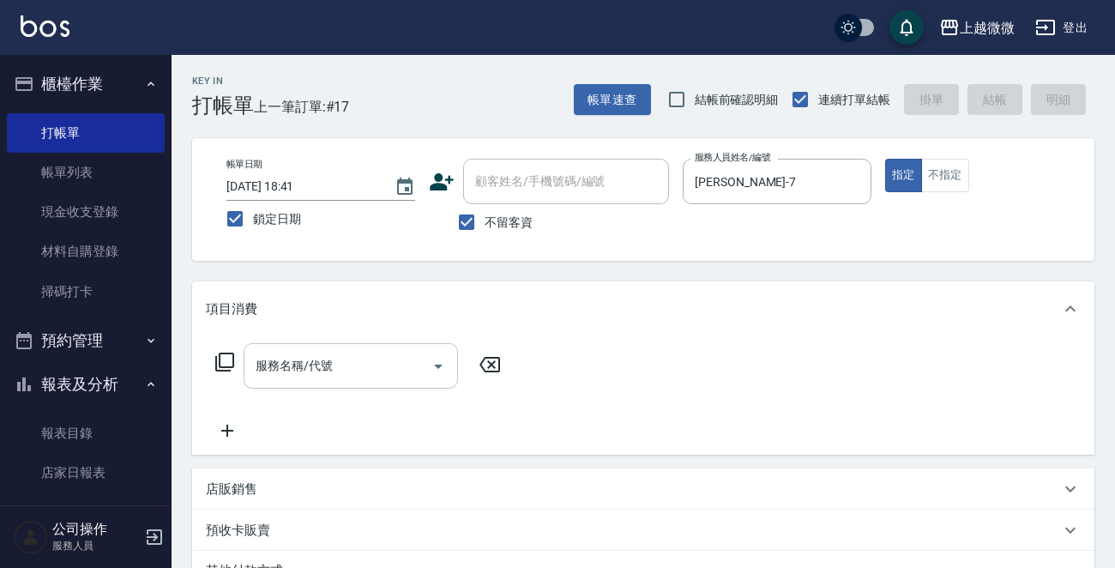
click at [333, 364] on input "服務名稱/代號" at bounding box center [337, 366] width 173 height 30
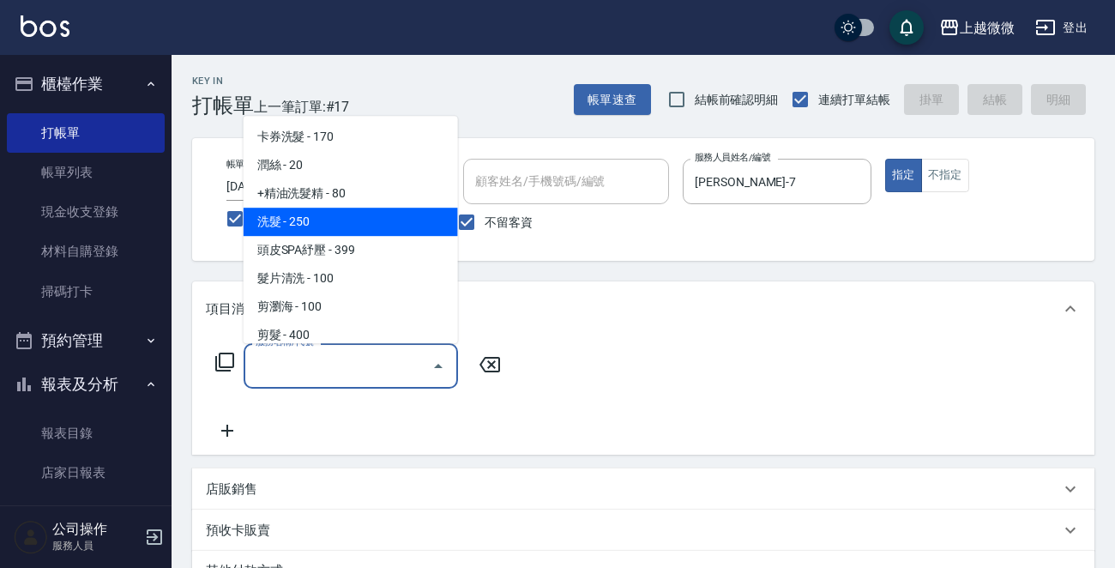
click at [349, 224] on span "洗髮 - 250" at bounding box center [350, 221] width 214 height 28
type input "洗髮(A03)"
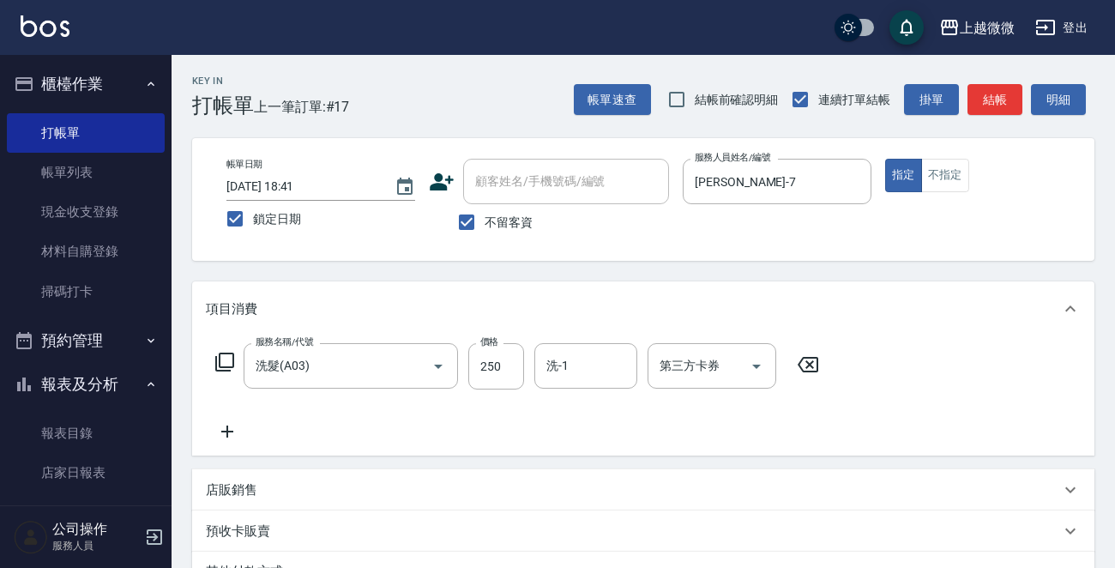
click at [220, 434] on icon at bounding box center [227, 431] width 43 height 21
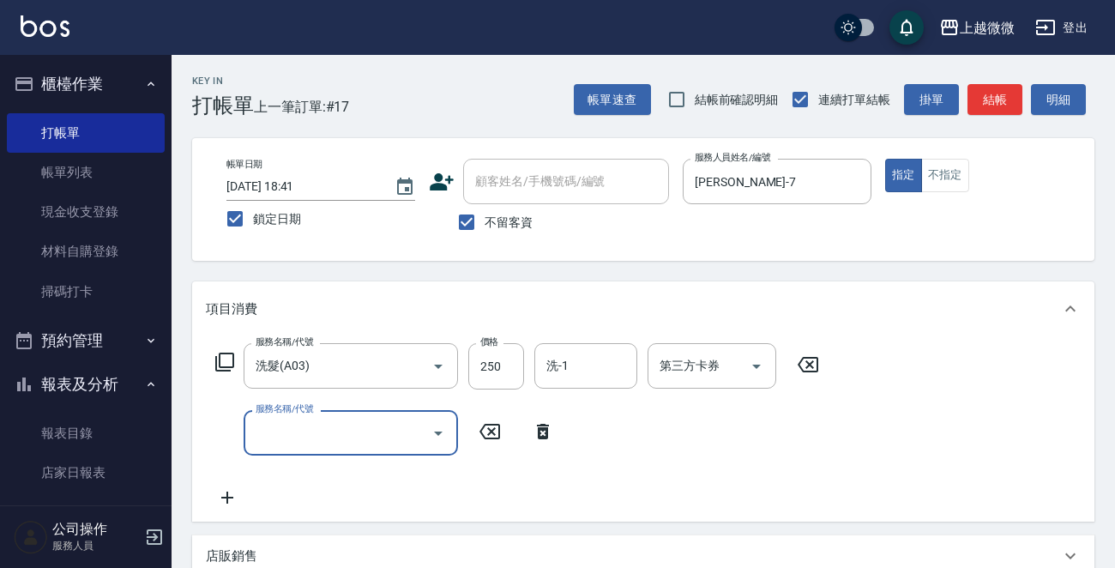
click at [316, 431] on input "服務名稱/代號" at bounding box center [337, 433] width 173 height 30
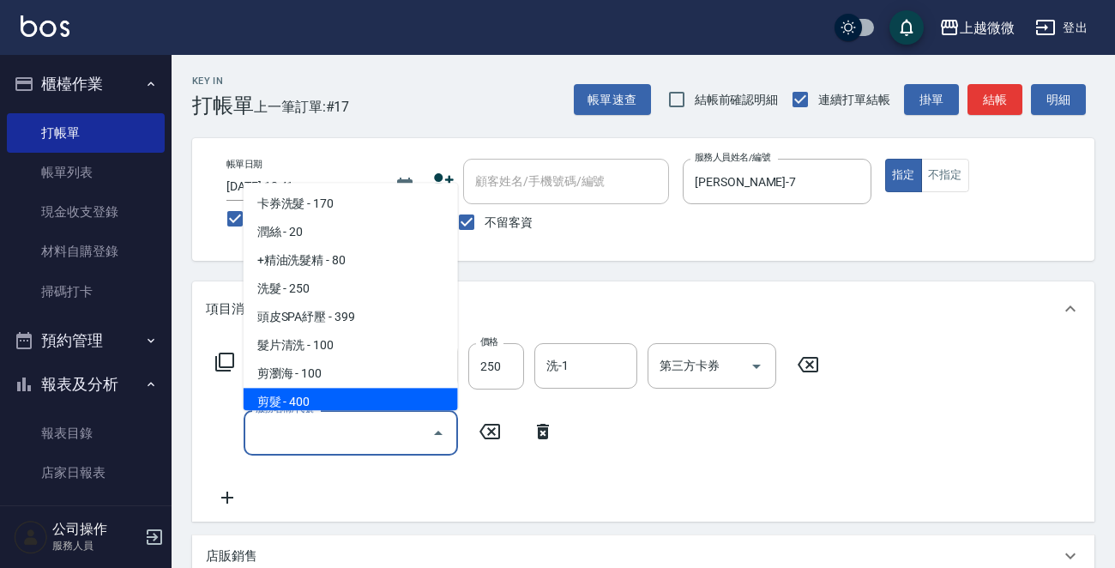
click at [334, 406] on span "剪髮 - 400" at bounding box center [350, 402] width 214 height 28
type input "剪髮(B02)"
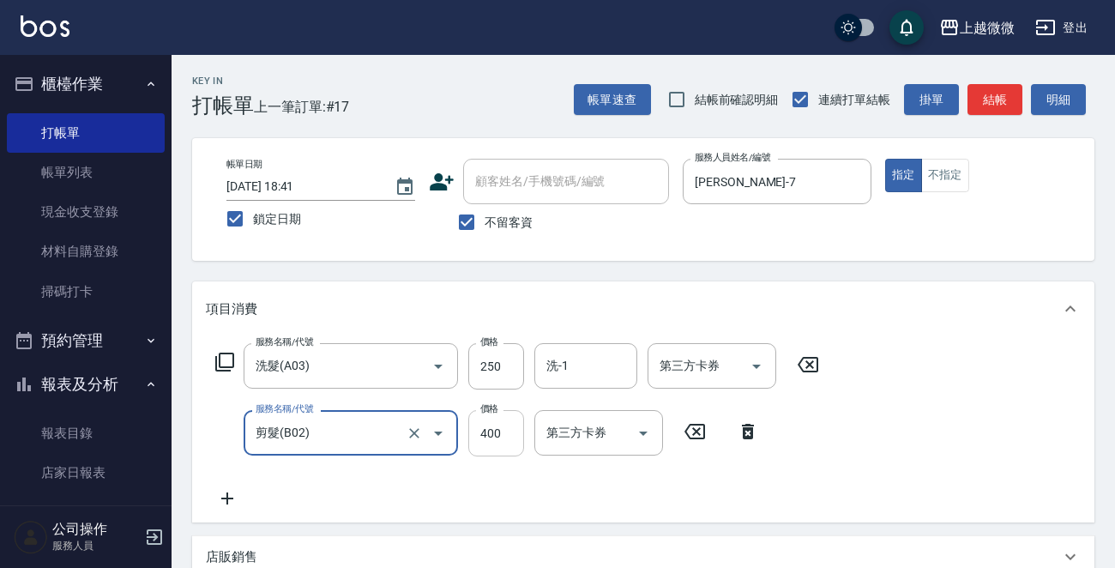
click at [497, 438] on input "400" at bounding box center [496, 433] width 56 height 46
type input "350"
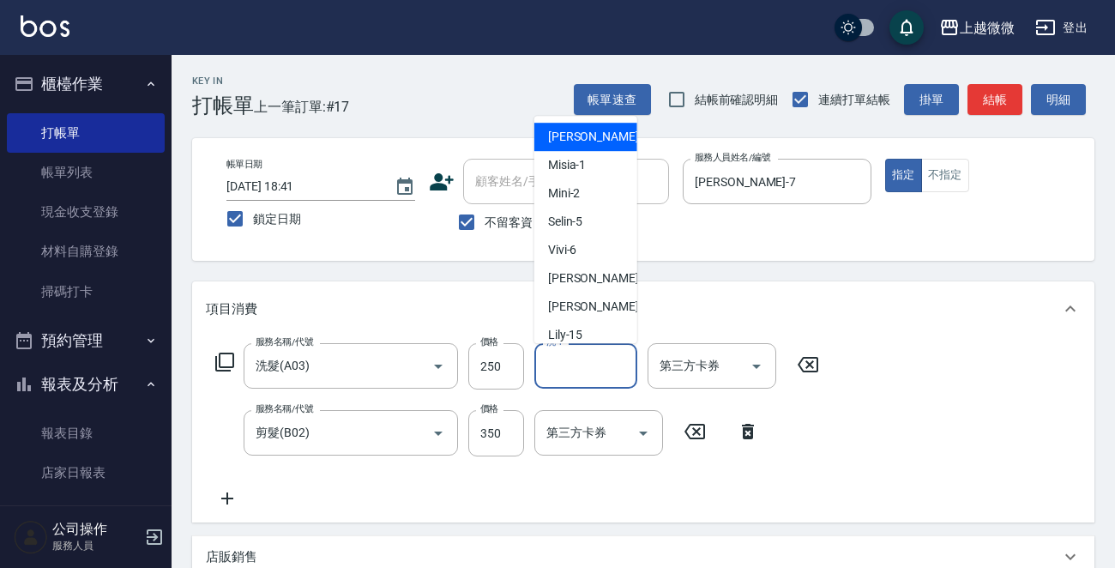
click at [608, 363] on input "洗-1" at bounding box center [585, 366] width 87 height 30
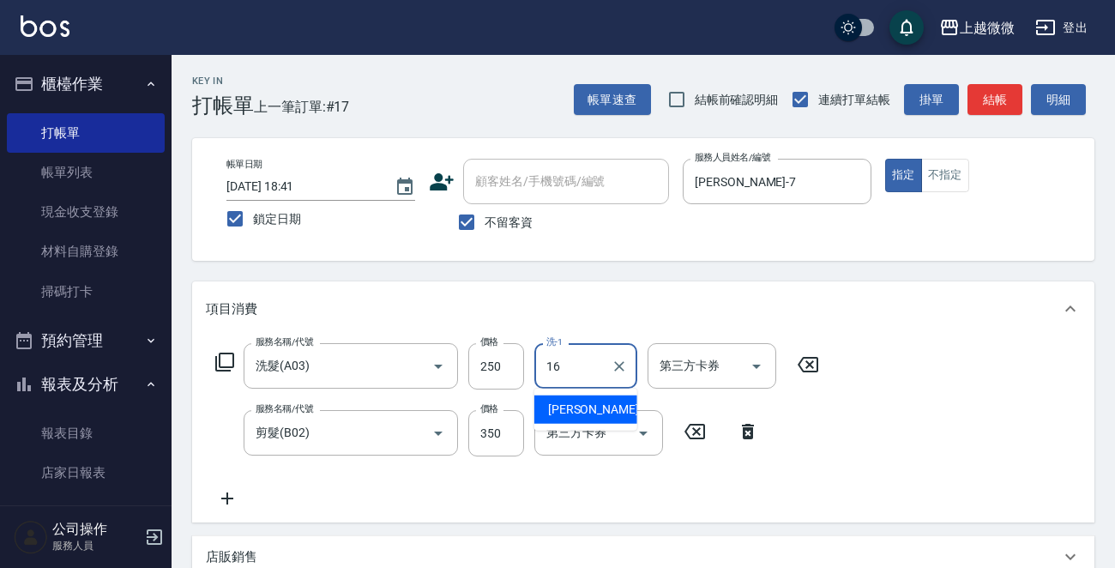
click at [586, 403] on span "[PERSON_NAME] -16" at bounding box center [602, 409] width 108 height 18
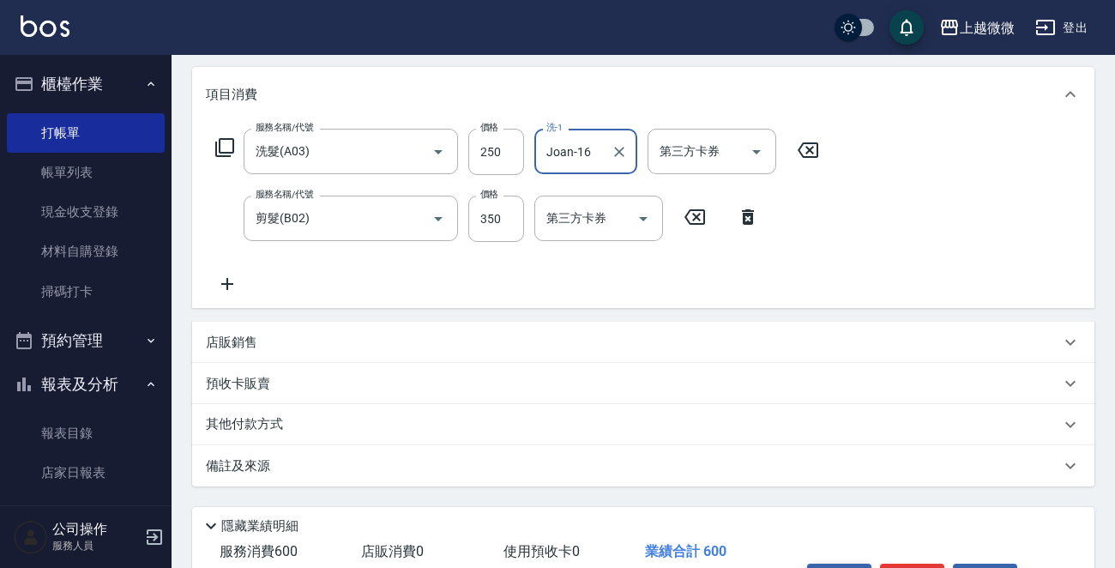
scroll to position [323, 0]
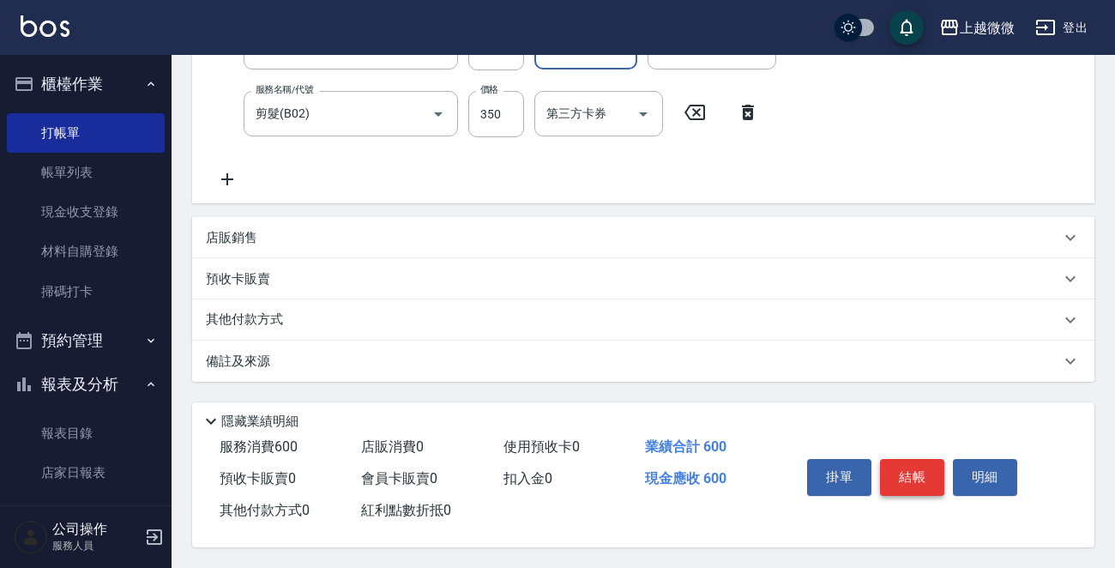
type input "Joan-16"
click at [905, 461] on button "結帳" at bounding box center [912, 477] width 64 height 36
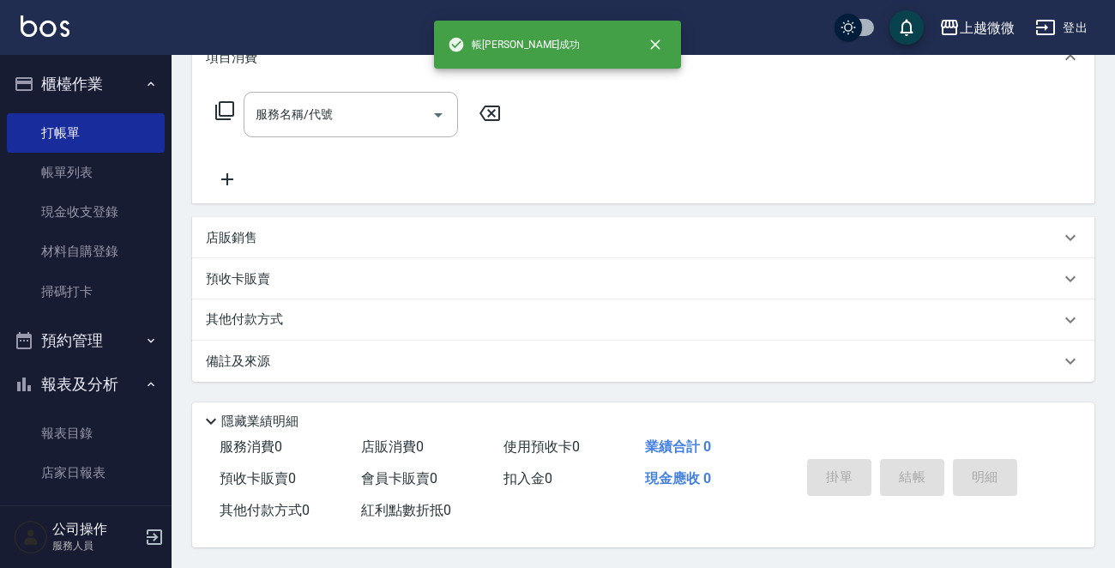
scroll to position [0, 0]
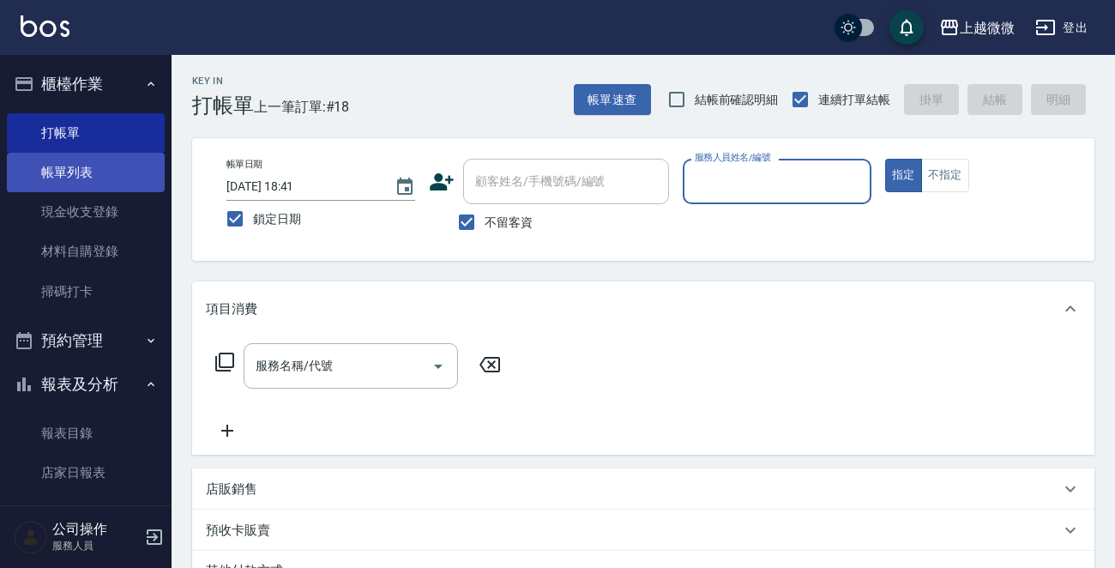
click at [105, 170] on link "帳單列表" at bounding box center [86, 172] width 158 height 39
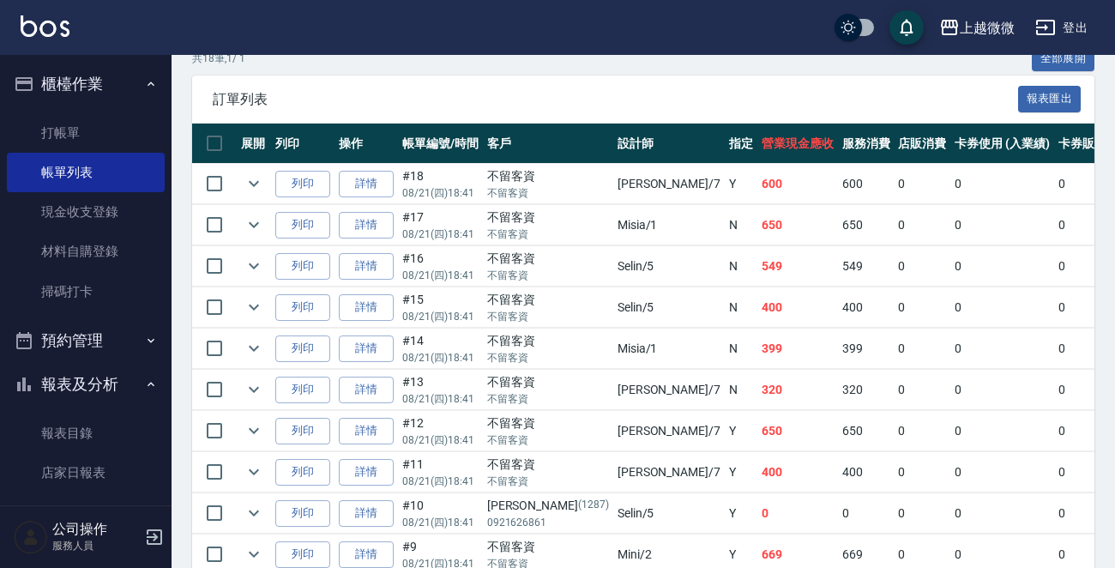
scroll to position [391, 0]
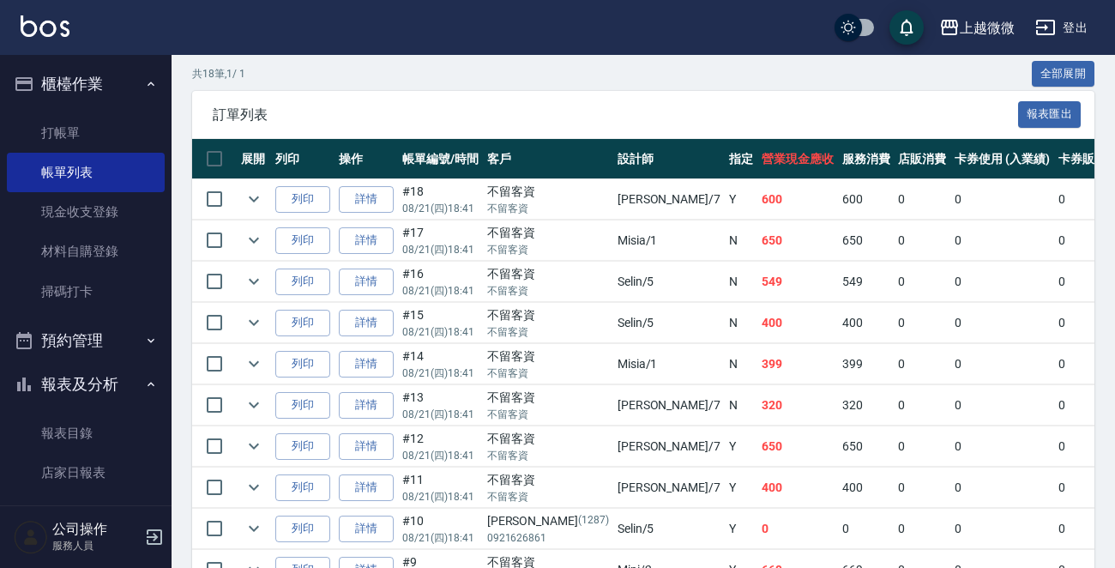
click at [382, 193] on link "詳情" at bounding box center [366, 199] width 55 height 27
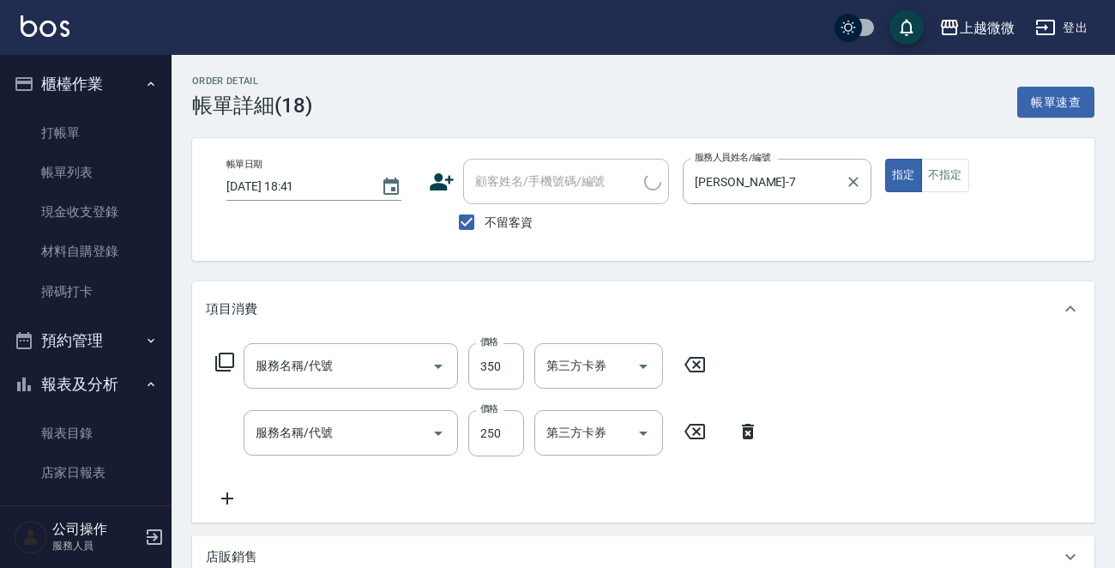
type input "[DATE] 18:41"
checkbox input "true"
type input "[PERSON_NAME]-7"
type input "剪髮(B02)"
type input "洗髮(A03)"
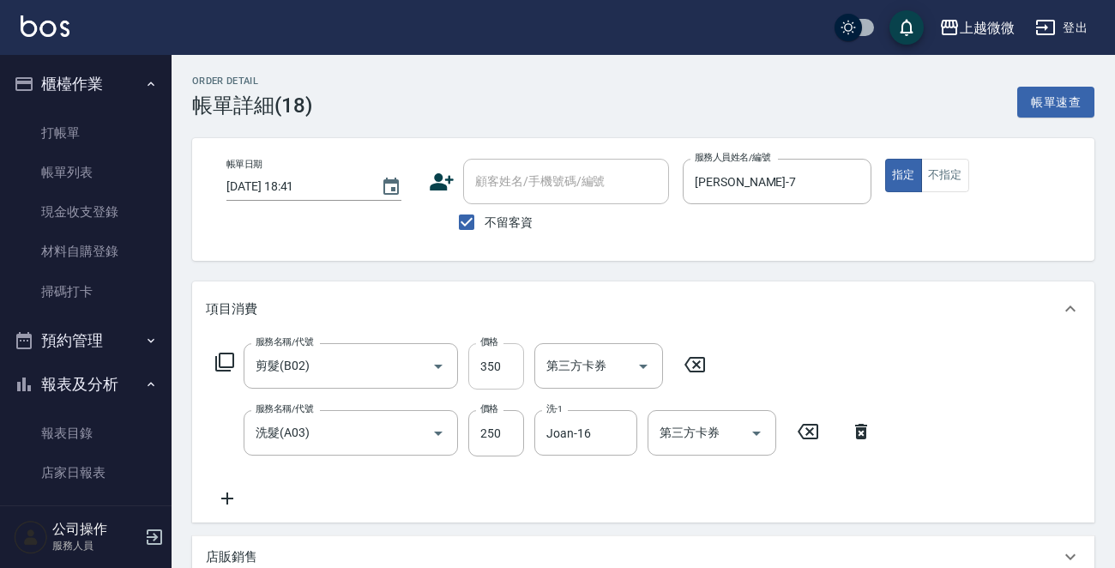
click at [503, 364] on input "350" at bounding box center [496, 366] width 56 height 46
drag, startPoint x: 404, startPoint y: 506, endPoint x: 435, endPoint y: 479, distance: 40.7
click at [404, 507] on div "服務名稱/代號 剪髮(B02) 服務名稱/代號 價格 350 價格 第三方卡券 第三方卡券 服務名稱/代號 洗髮(A03) 服務名稱/代號 價格 250 價格…" at bounding box center [544, 425] width 676 height 165
click at [496, 438] on input "250" at bounding box center [496, 433] width 56 height 46
type input "300"
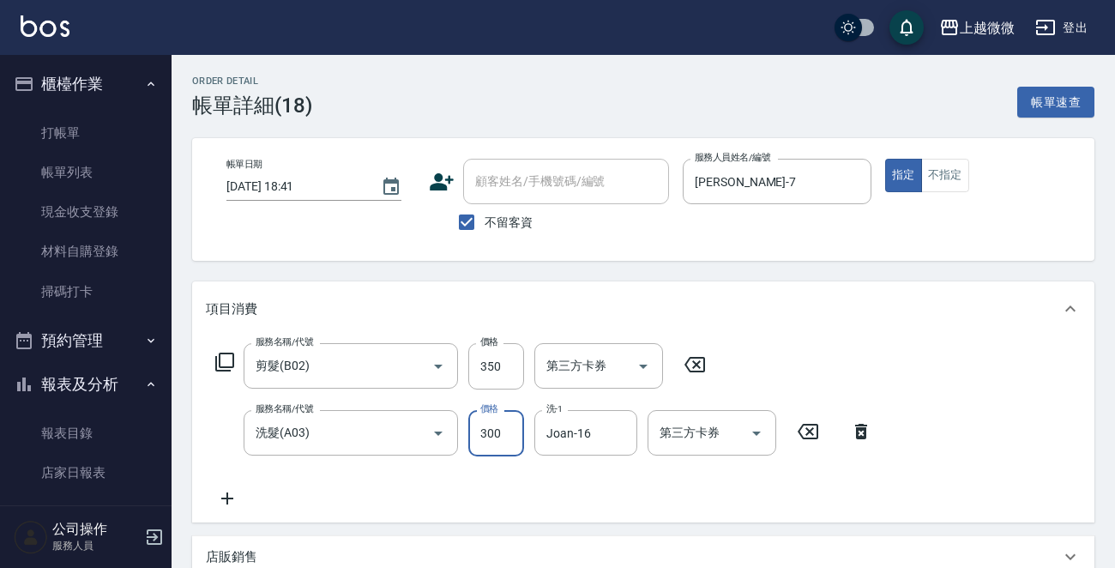
click at [223, 501] on icon at bounding box center [227, 498] width 43 height 21
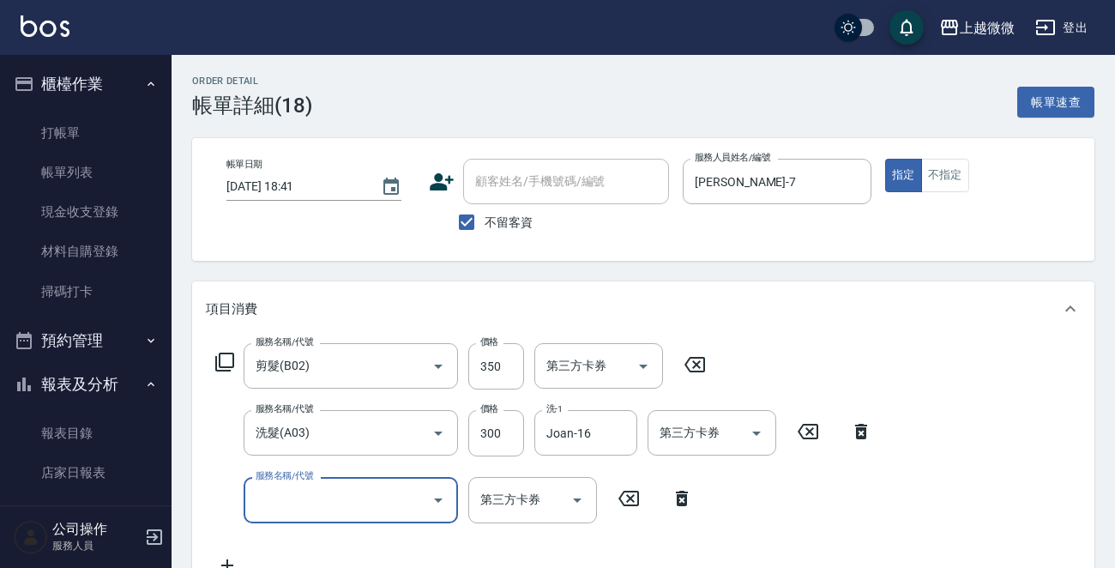
click at [333, 488] on input "服務名稱/代號" at bounding box center [337, 499] width 173 height 30
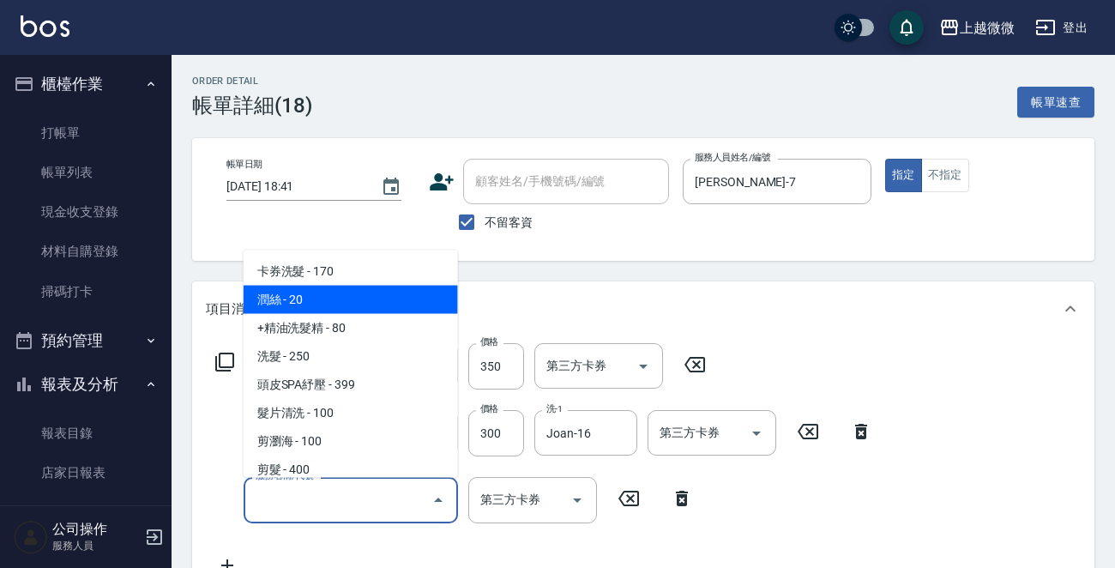
click at [363, 301] on span "潤絲 - 20" at bounding box center [350, 300] width 214 height 28
type input "潤絲(A01)"
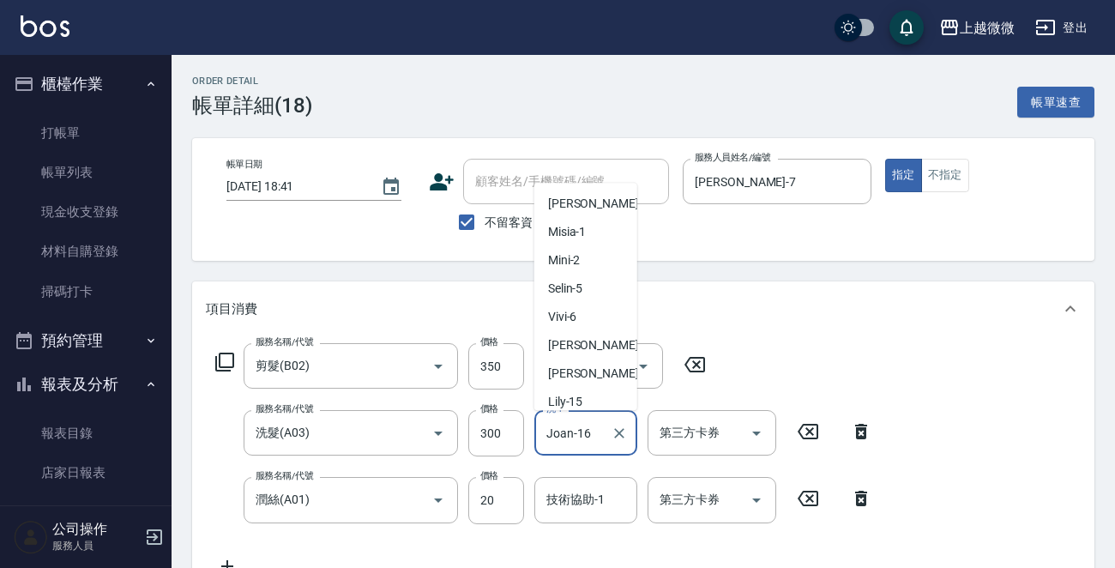
click at [601, 426] on input "Joan-16" at bounding box center [573, 433] width 62 height 30
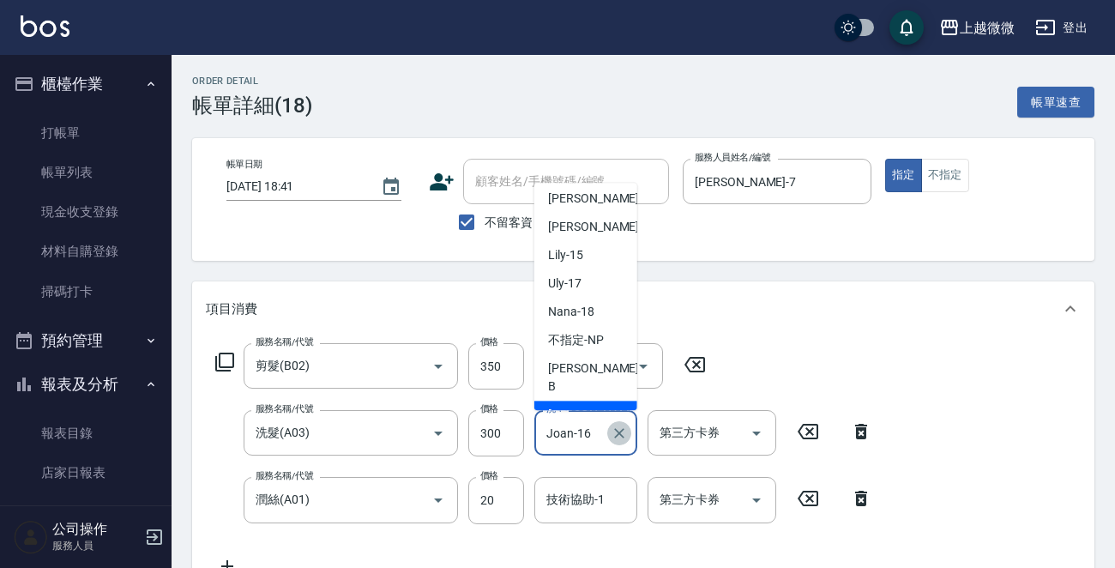
click at [620, 430] on icon "Clear" at bounding box center [618, 432] width 17 height 17
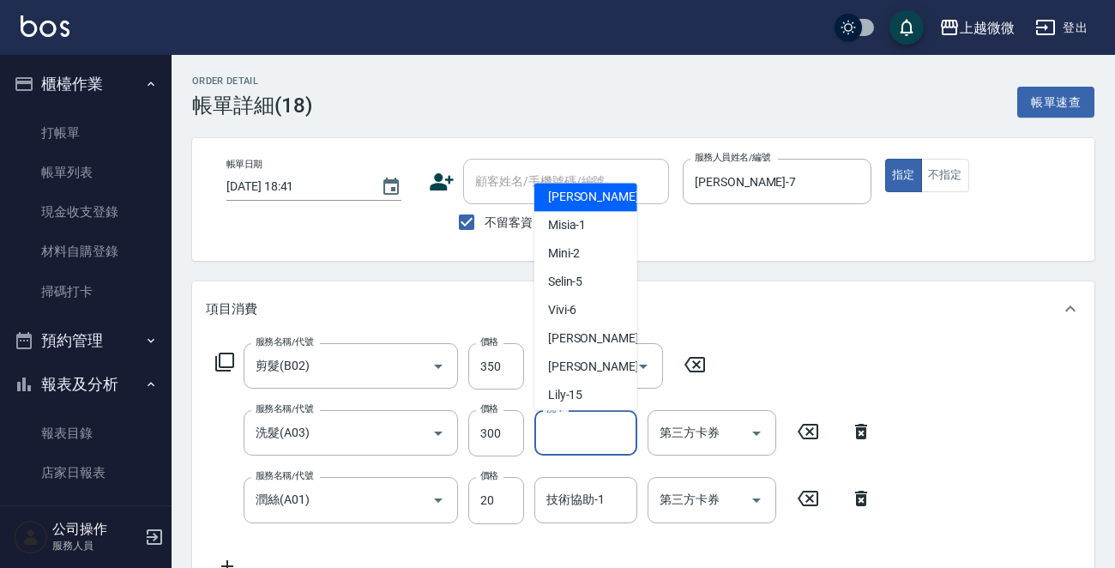
click at [589, 435] on input "洗-1" at bounding box center [585, 433] width 87 height 30
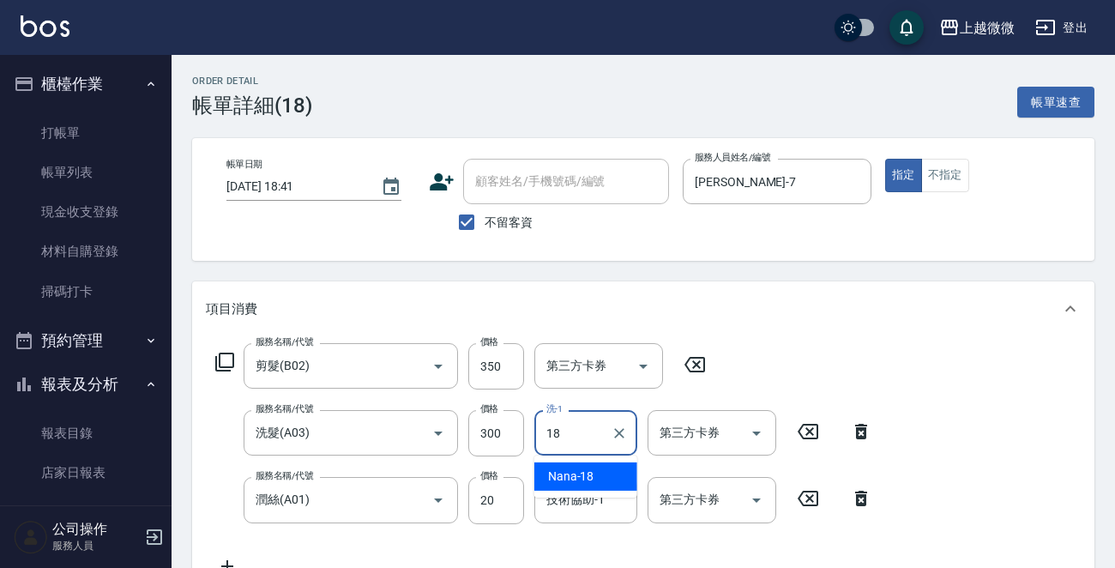
click at [568, 469] on span "Nana -18" at bounding box center [571, 476] width 46 height 18
type input "Nana-18"
click at [591, 505] on div "技術協助-1 技術協助-1" at bounding box center [585, 499] width 103 height 45
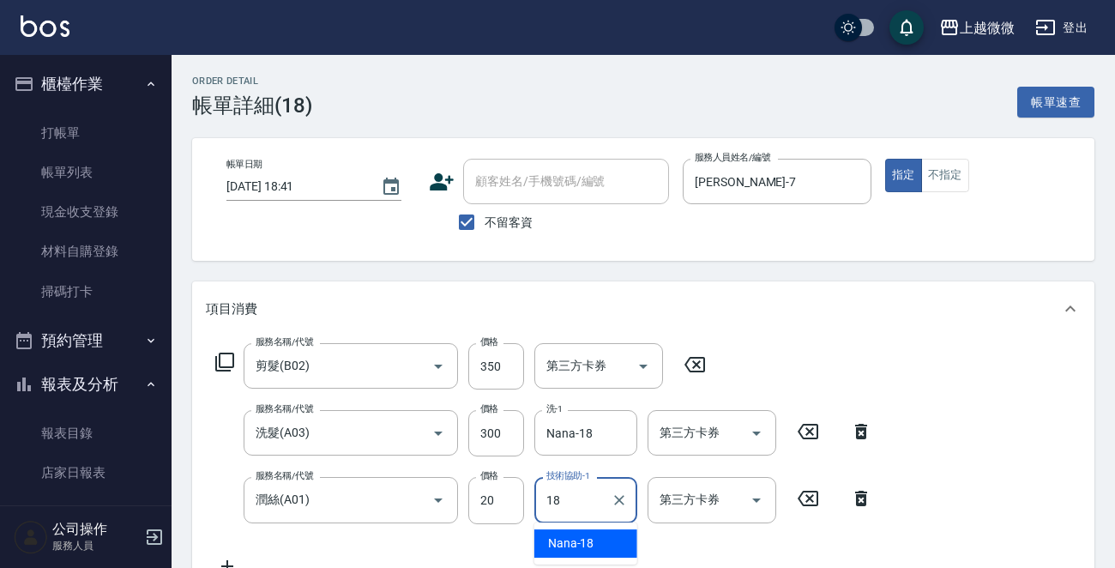
click at [585, 538] on span "Nana -18" at bounding box center [571, 543] width 46 height 18
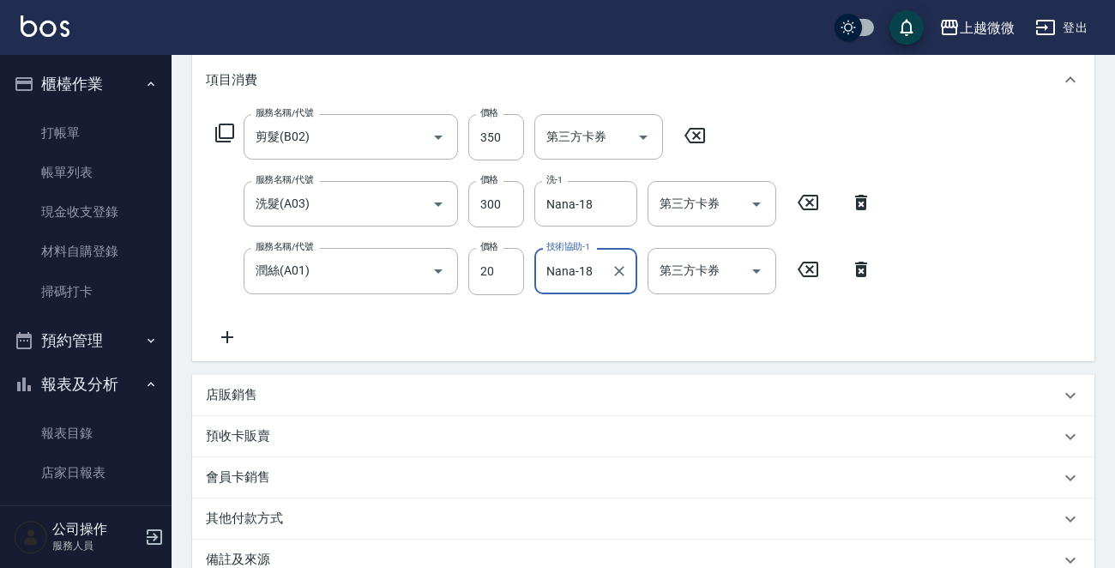
scroll to position [423, 0]
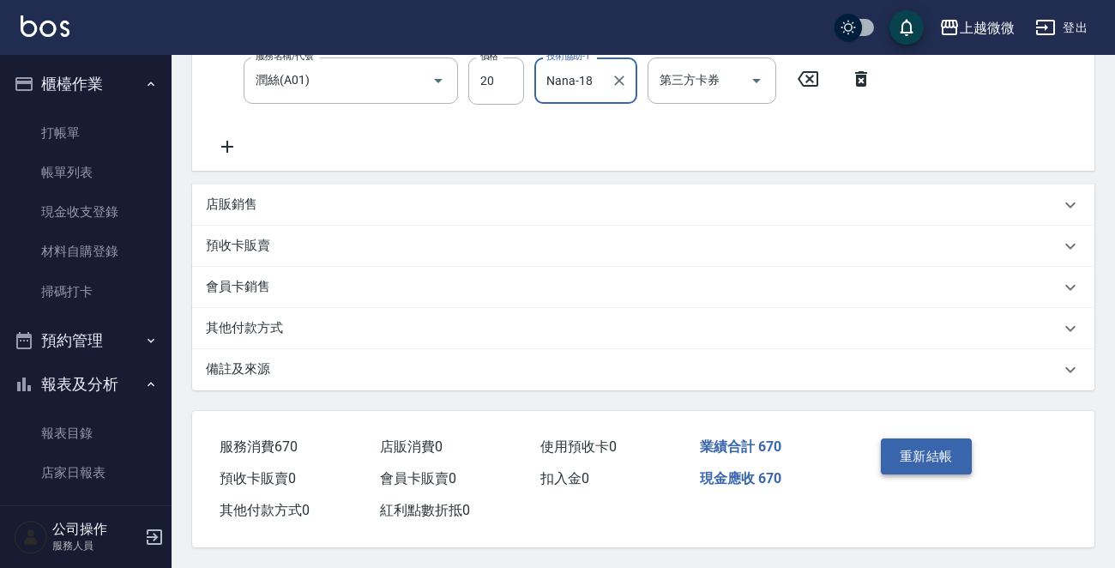
type input "Nana-18"
click at [906, 457] on button "重新結帳" at bounding box center [926, 456] width 91 height 36
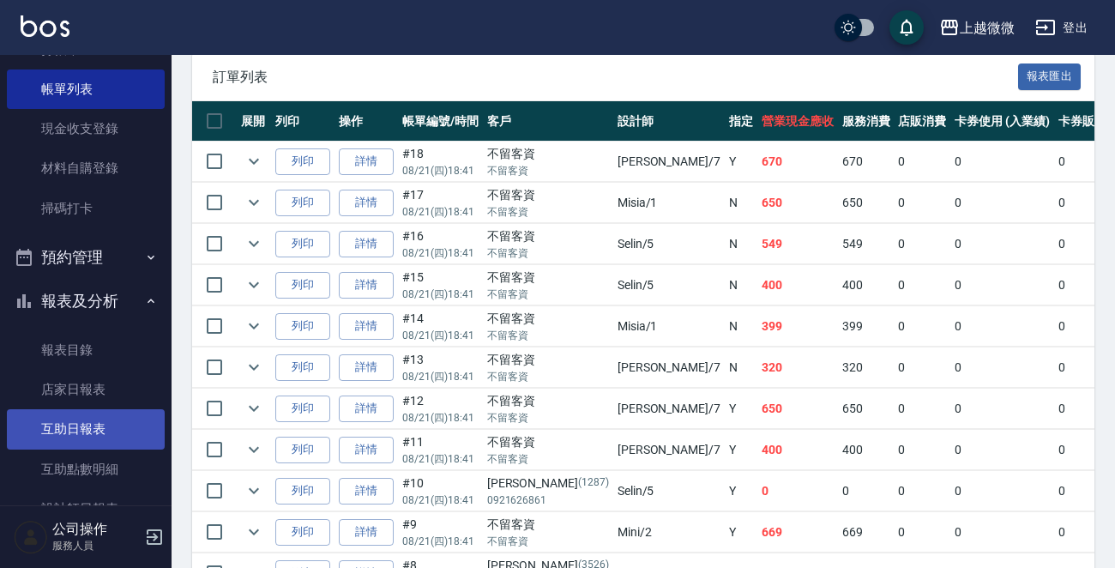
scroll to position [171, 0]
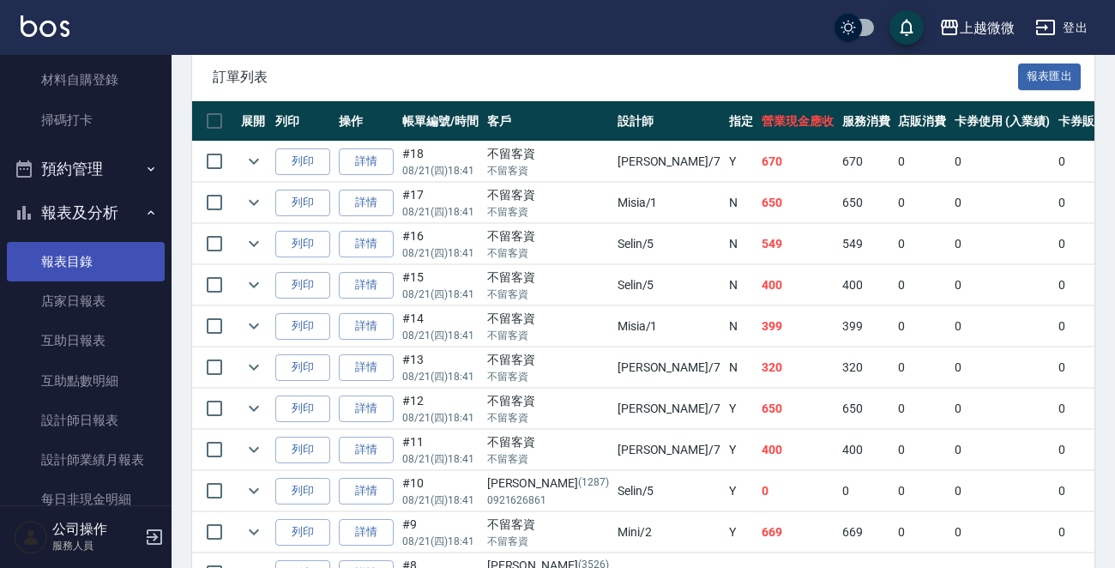
click at [89, 260] on link "報表目錄" at bounding box center [86, 261] width 158 height 39
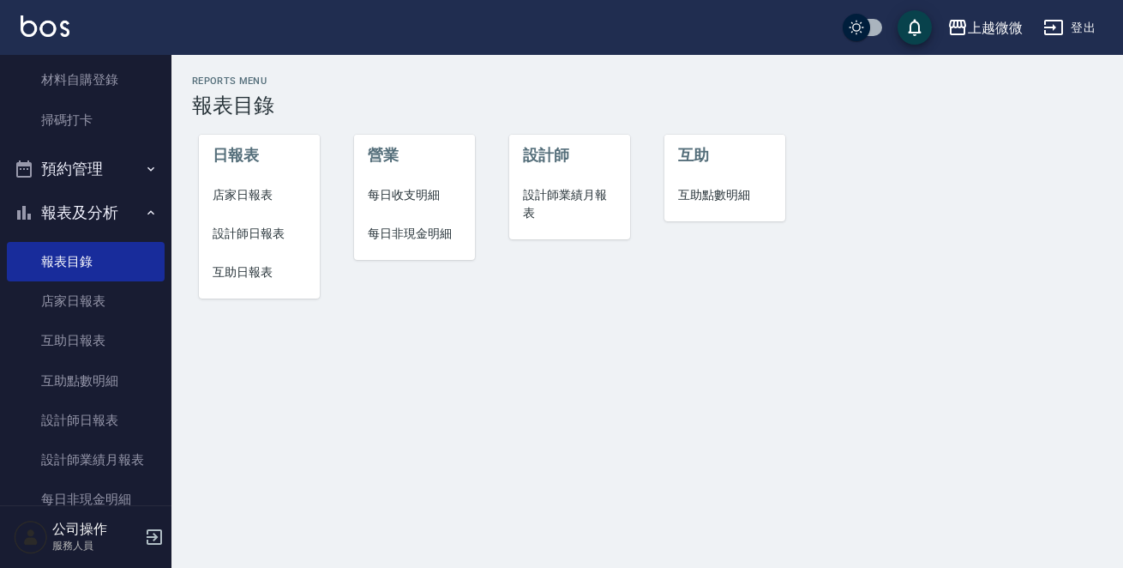
click at [244, 188] on span "店家日報表" at bounding box center [259, 195] width 93 height 18
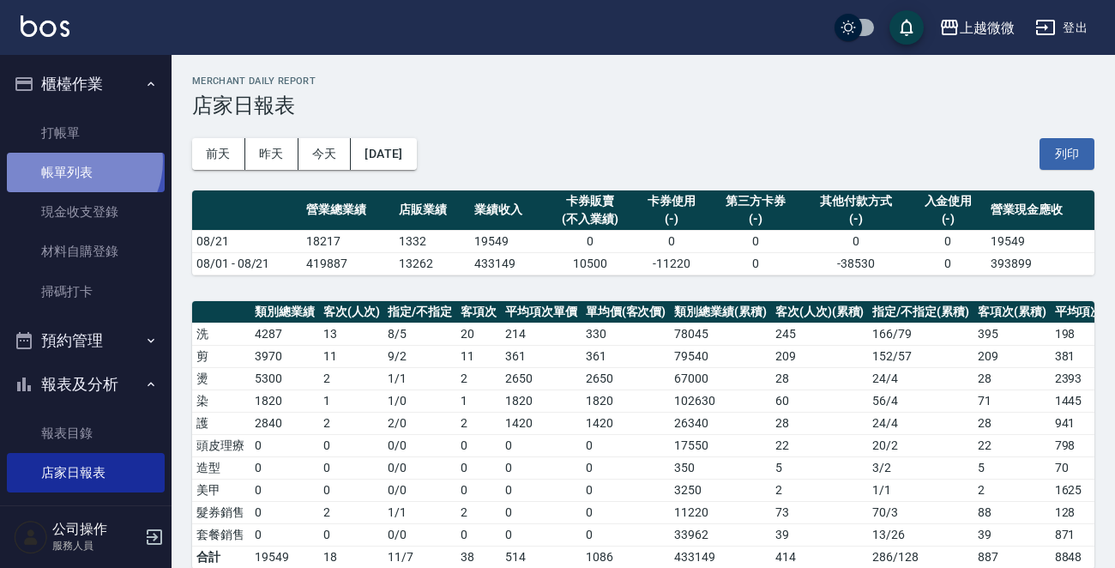
click at [77, 161] on link "帳單列表" at bounding box center [86, 172] width 158 height 39
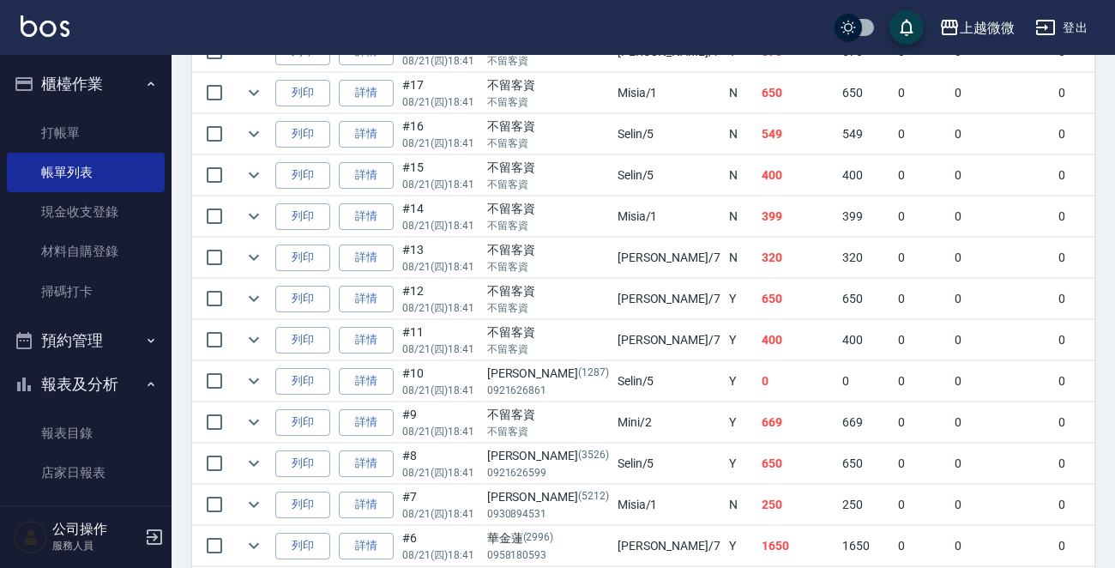
scroll to position [343, 0]
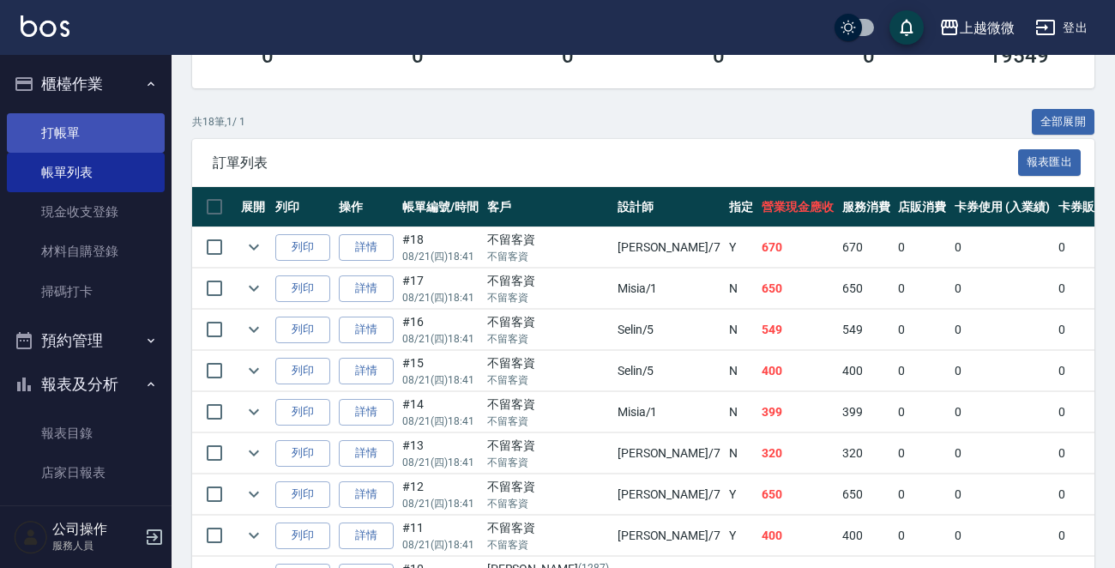
click at [96, 121] on link "打帳單" at bounding box center [86, 132] width 158 height 39
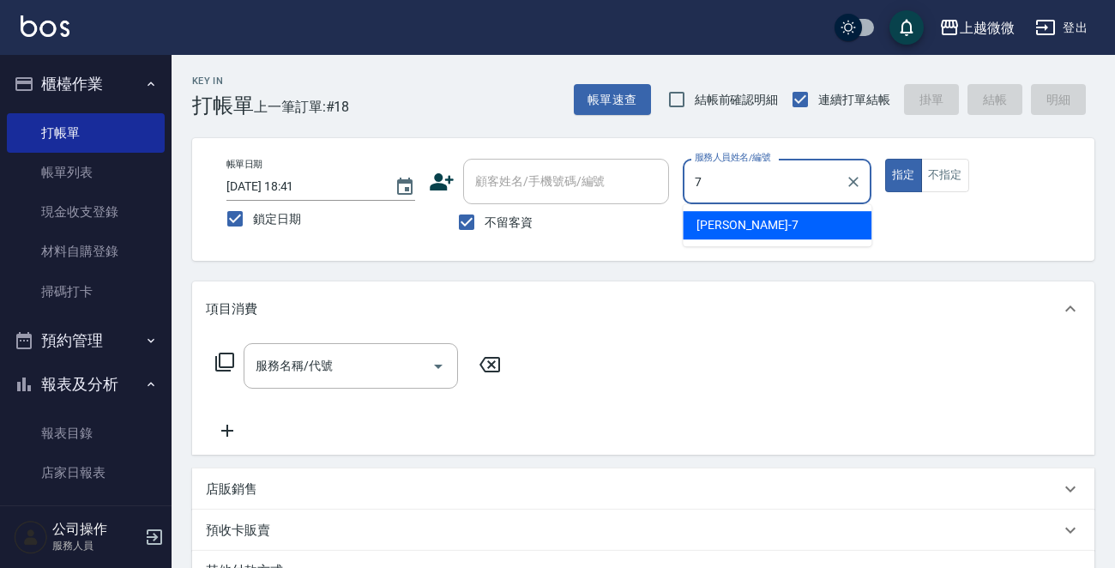
click at [739, 222] on div "[PERSON_NAME] -7" at bounding box center [776, 225] width 189 height 28
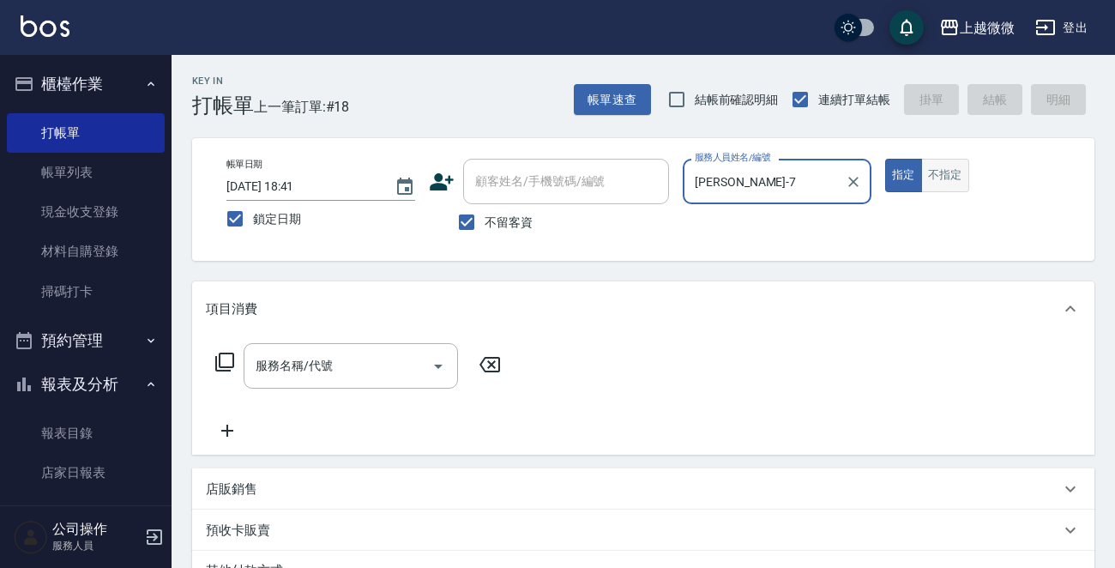
type input "[PERSON_NAME]-7"
click at [957, 170] on button "不指定" at bounding box center [945, 175] width 48 height 33
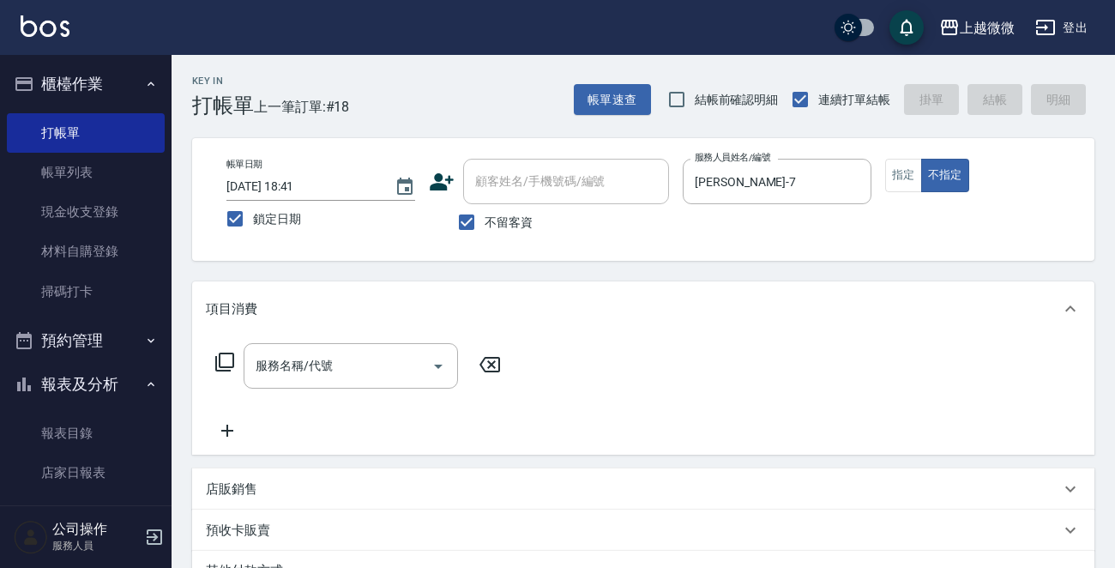
click at [307, 389] on div "服務名稱/代號 服務名稱/代號" at bounding box center [358, 392] width 305 height 98
click at [317, 366] on div "服務名稱/代號 服務名稱/代號" at bounding box center [350, 365] width 214 height 45
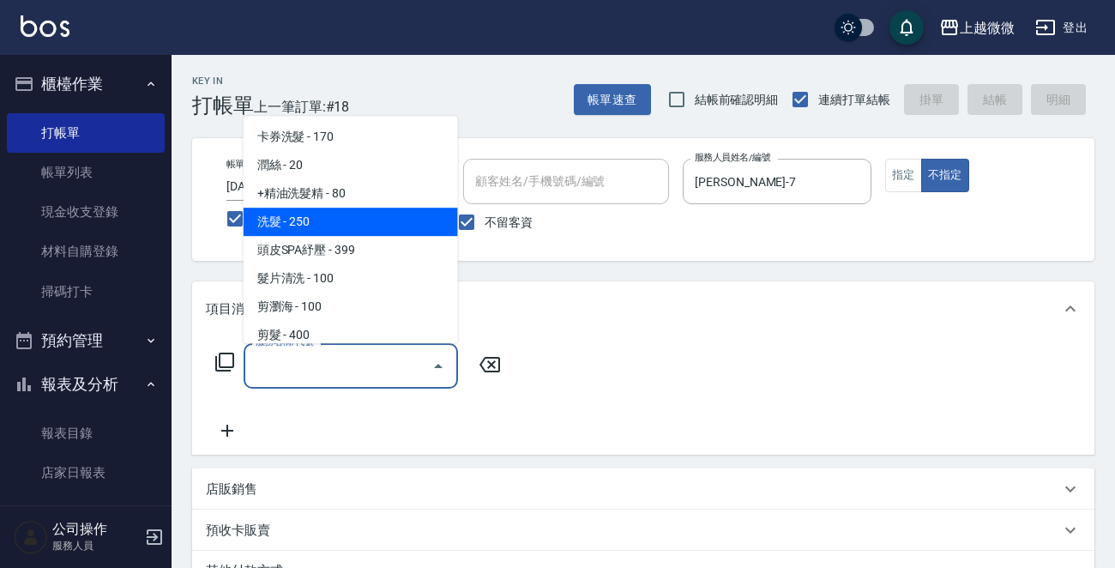
click at [340, 219] on span "洗髮 - 250" at bounding box center [350, 221] width 214 height 28
type input "洗髮(A03)"
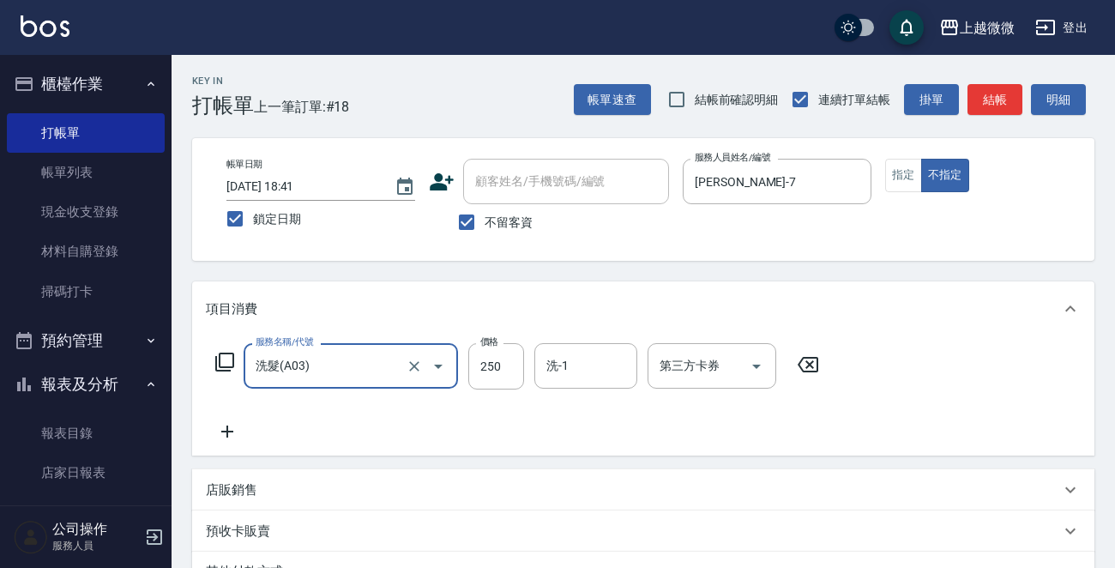
click at [229, 425] on icon at bounding box center [227, 431] width 43 height 21
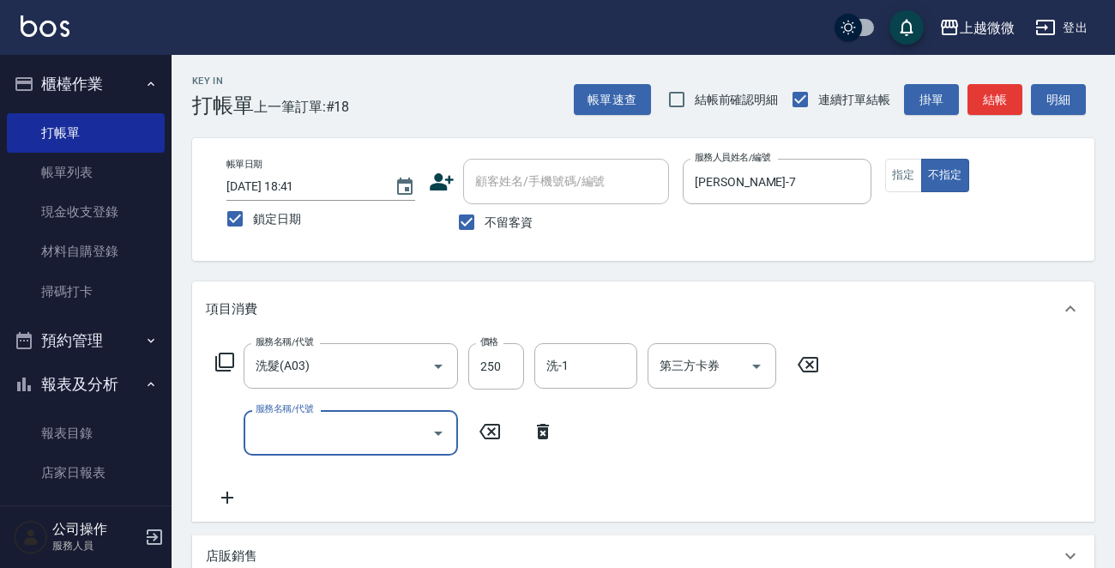
click at [358, 434] on input "服務名稱/代號" at bounding box center [337, 433] width 173 height 30
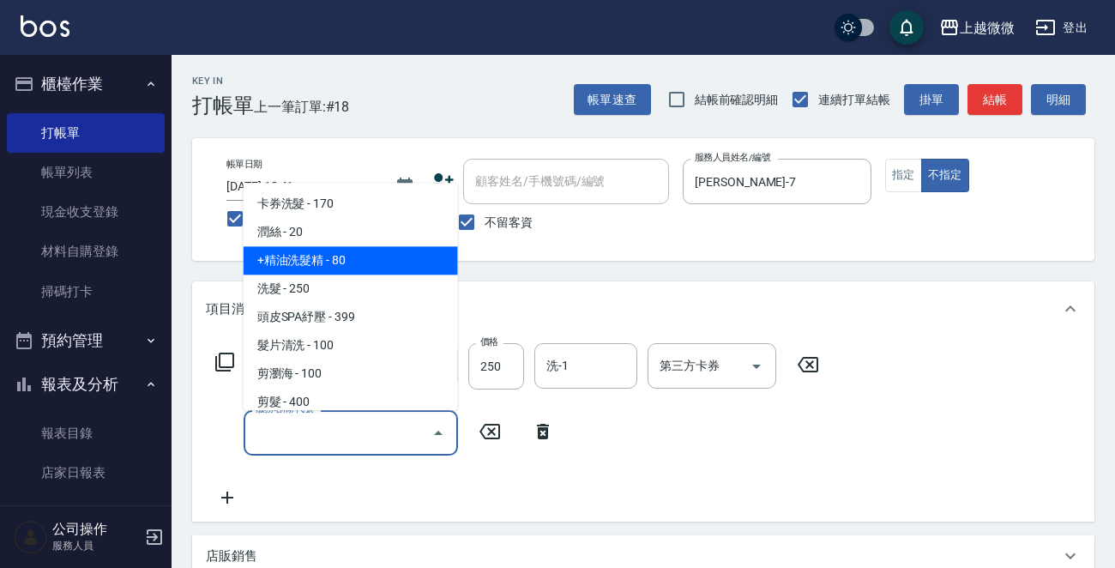
click at [343, 257] on span "+精油洗髮精 - 80" at bounding box center [350, 261] width 214 height 28
type input "+精油洗髮精(A02)"
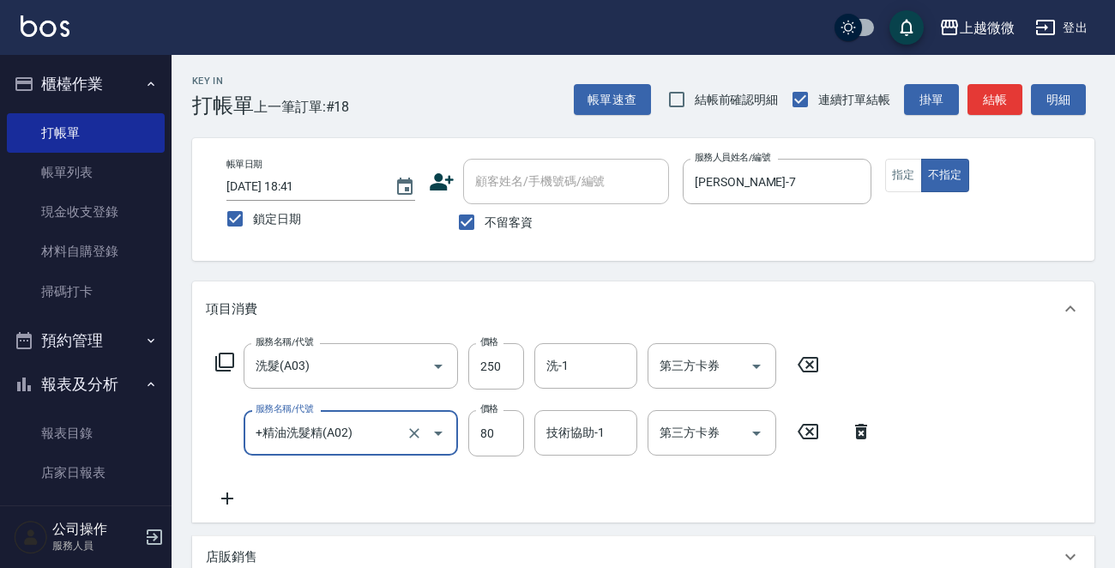
click at [231, 498] on icon at bounding box center [227, 498] width 12 height 12
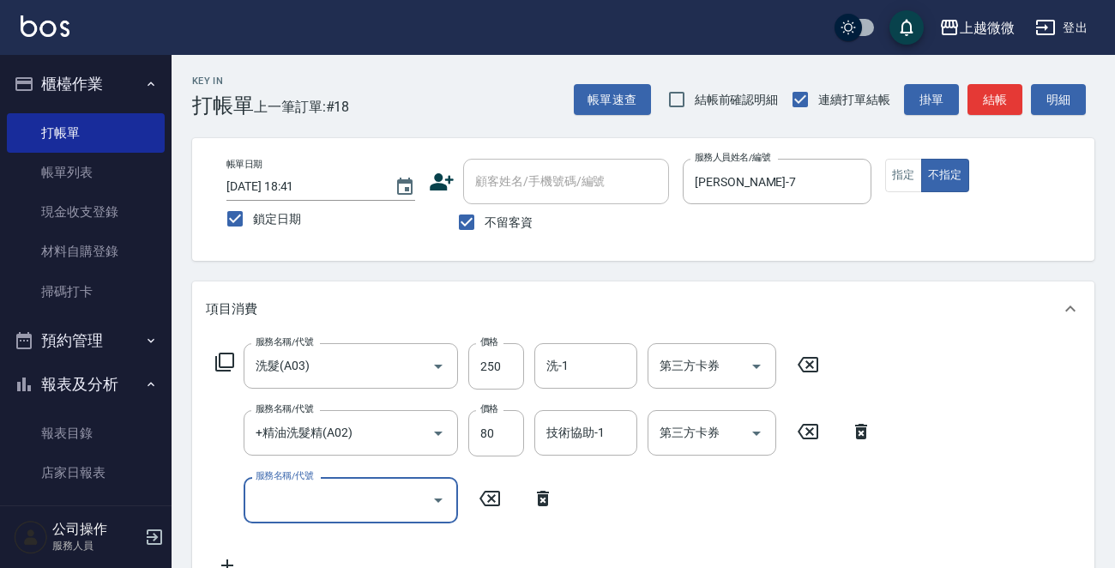
click at [294, 497] on div "服務名稱/代號 服務名稱/代號" at bounding box center [350, 499] width 214 height 45
click at [331, 514] on div "服務名稱/代號" at bounding box center [350, 499] width 214 height 45
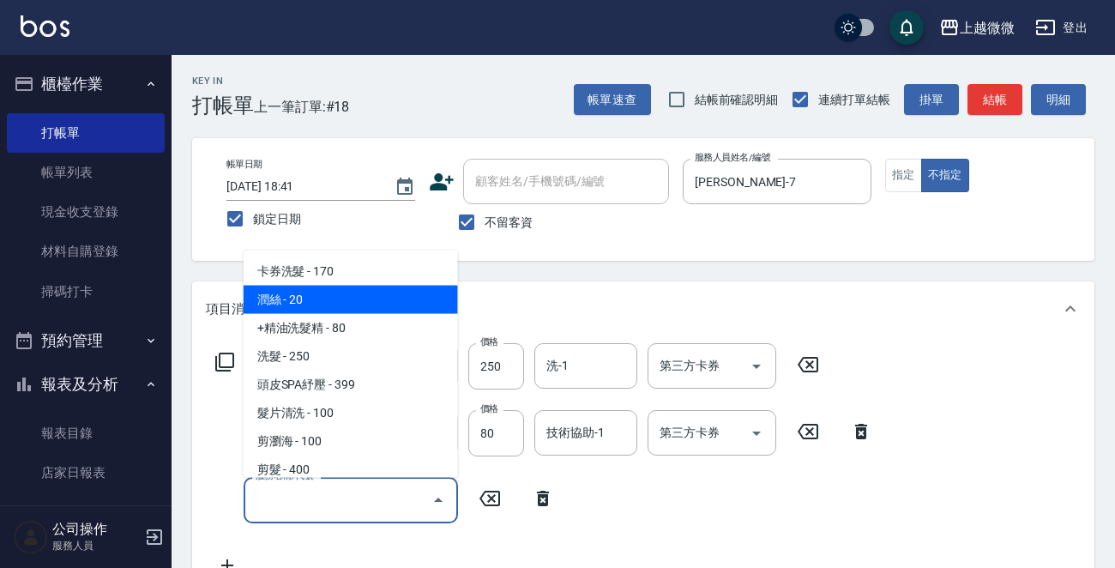
click at [352, 304] on span "潤絲 - 20" at bounding box center [350, 300] width 214 height 28
type input "潤絲(A01)"
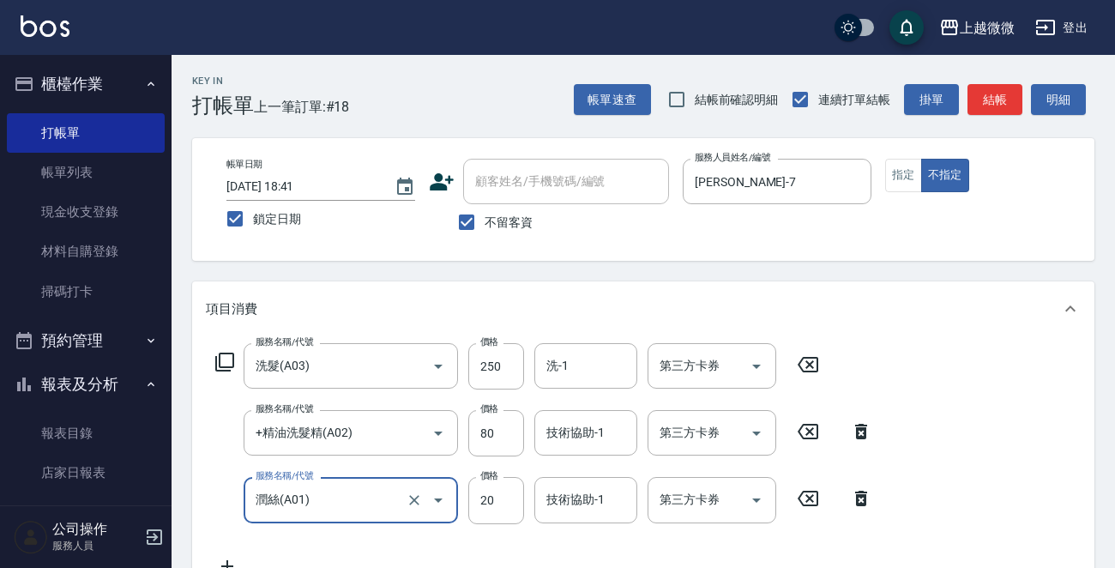
click at [224, 562] on icon at bounding box center [227, 566] width 43 height 21
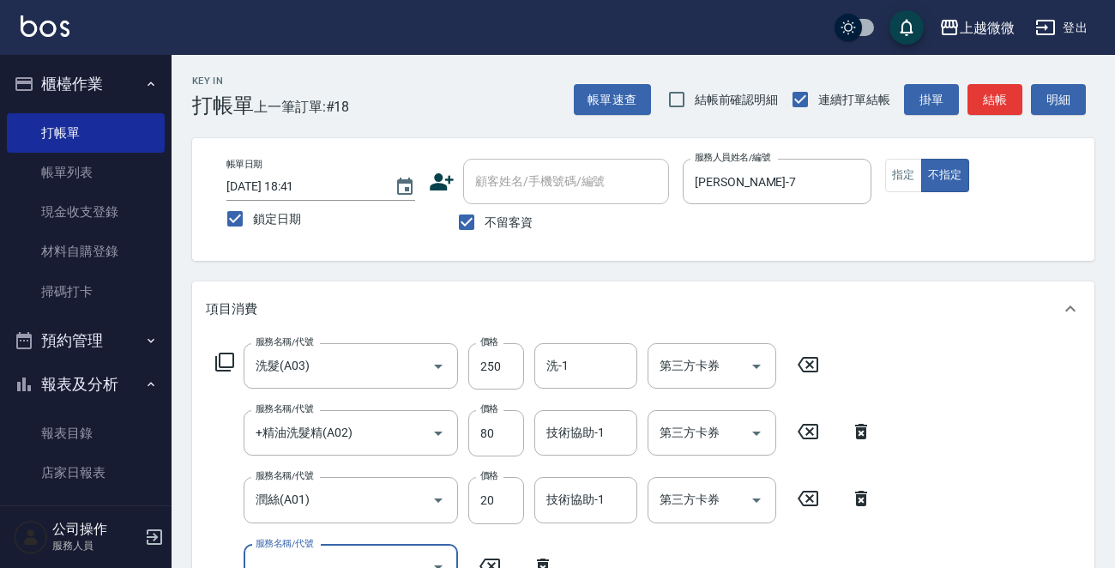
scroll to position [14, 0]
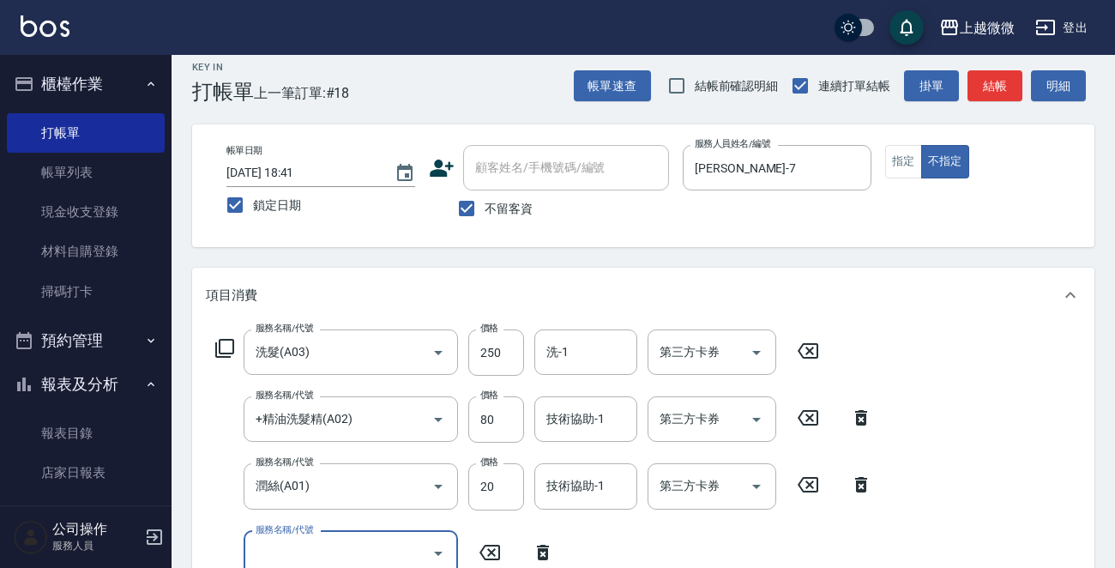
click at [313, 552] on input "服務名稱/代號" at bounding box center [337, 553] width 173 height 30
type input "肩頸精油紓壓(G01)"
click at [483, 347] on input "250" at bounding box center [496, 352] width 56 height 46
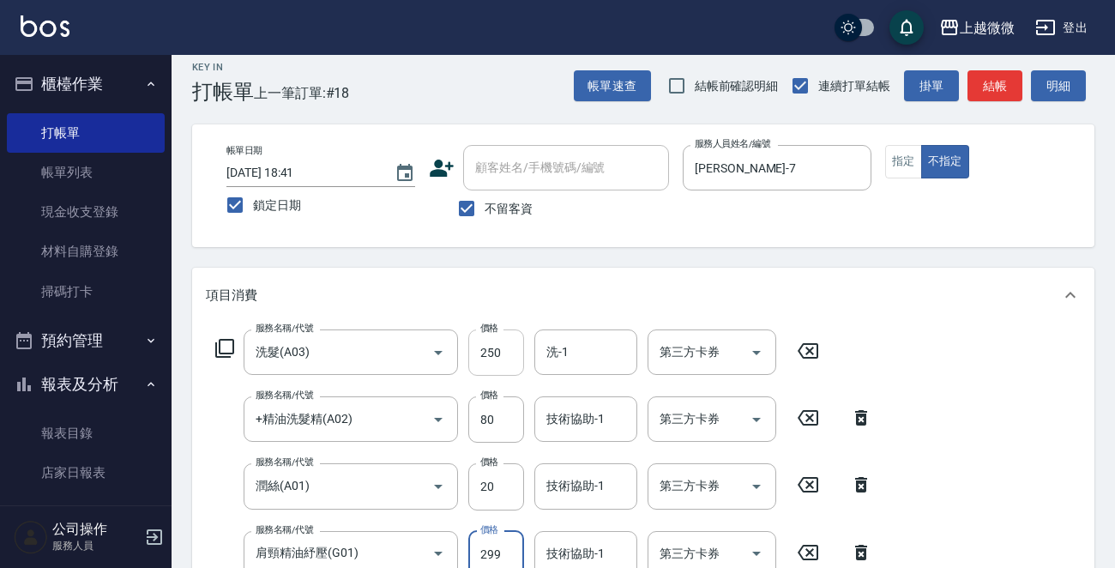
scroll to position [22, 0]
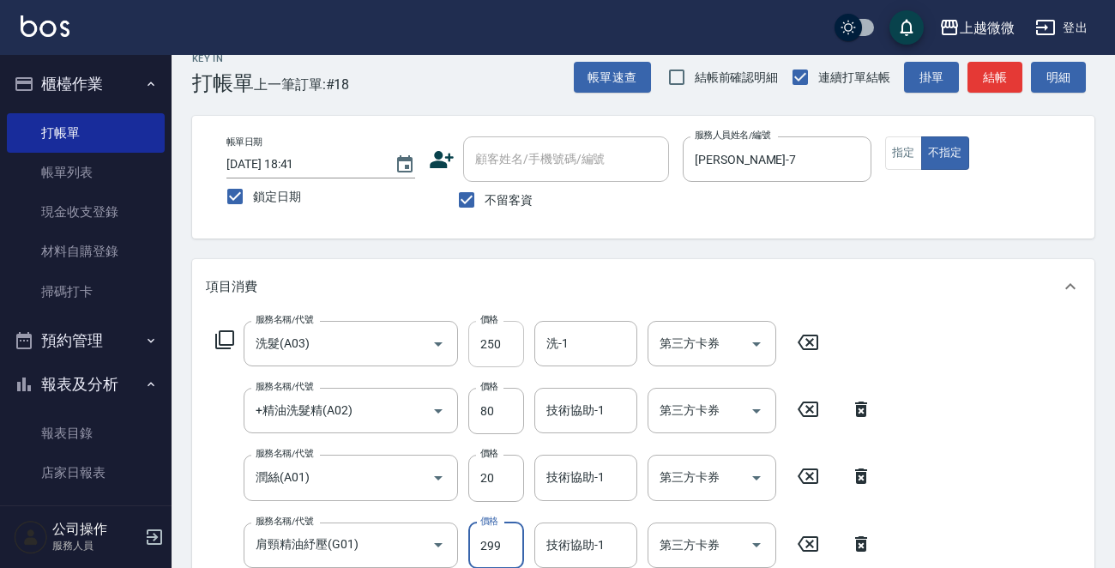
click at [492, 348] on input "250" at bounding box center [496, 344] width 56 height 46
type input "300"
click at [582, 345] on input "洗-1" at bounding box center [585, 343] width 87 height 30
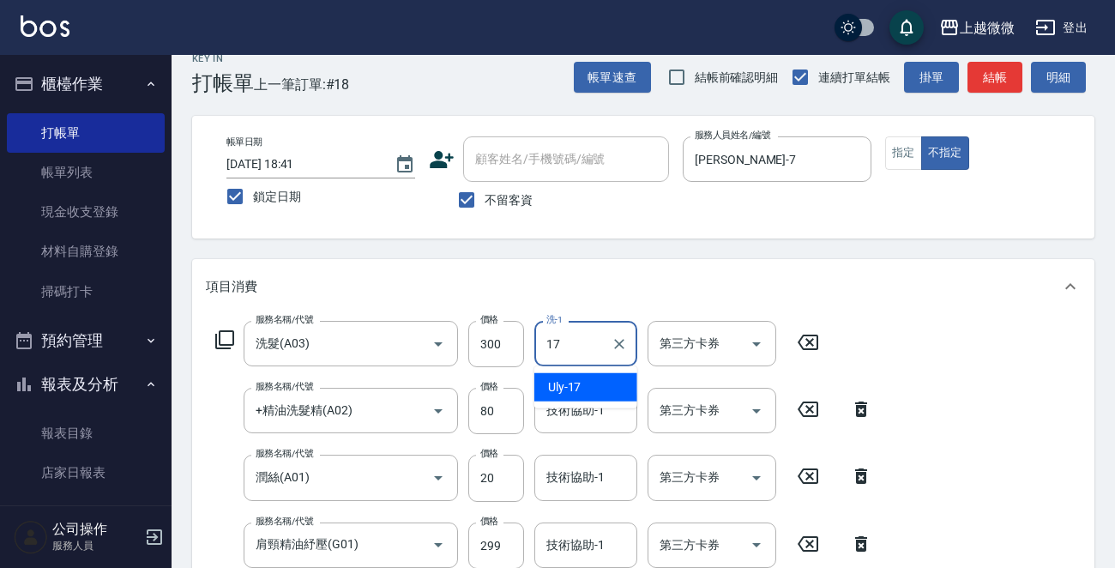
click at [573, 382] on span "Uly -17" at bounding box center [564, 387] width 33 height 18
type input "Uly-17"
click at [597, 418] on input "技術協助-1" at bounding box center [585, 410] width 87 height 30
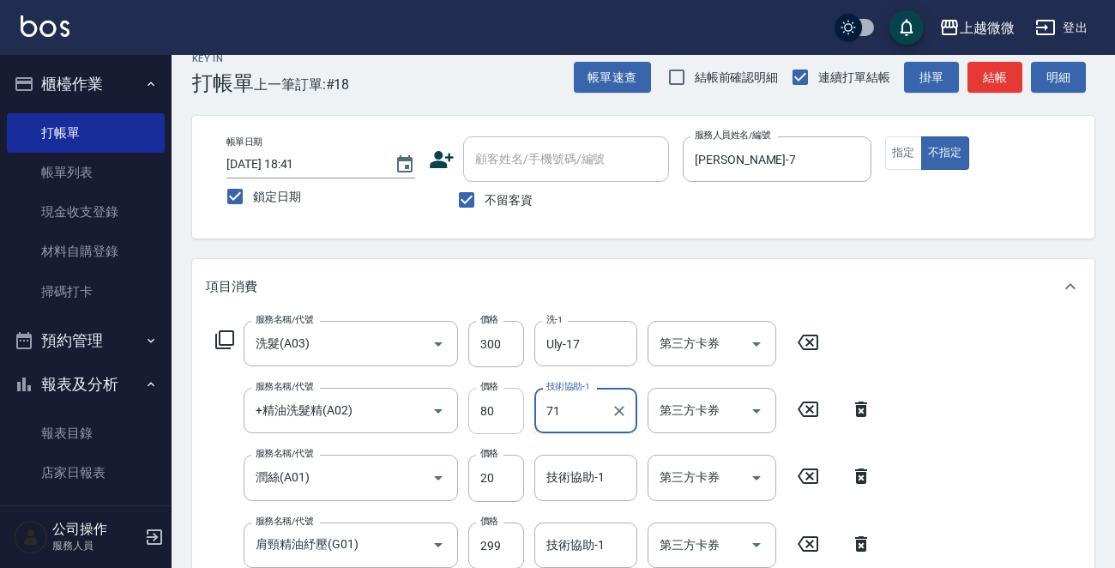
drag, startPoint x: 575, startPoint y: 409, endPoint x: 496, endPoint y: 412, distance: 79.0
click at [496, 412] on div "服務名稱/代號 +精油洗髮精(A02) 服務名稱/代號 價格 80 價格 技術協助-1 71 技術協助-1 第三方卡券 第三方卡券" at bounding box center [544, 411] width 676 height 46
click at [572, 449] on span "Uly -17" at bounding box center [564, 454] width 33 height 18
type input "Uly-17"
click at [572, 475] on div "技術協助-1 技術協助-1" at bounding box center [585, 476] width 103 height 45
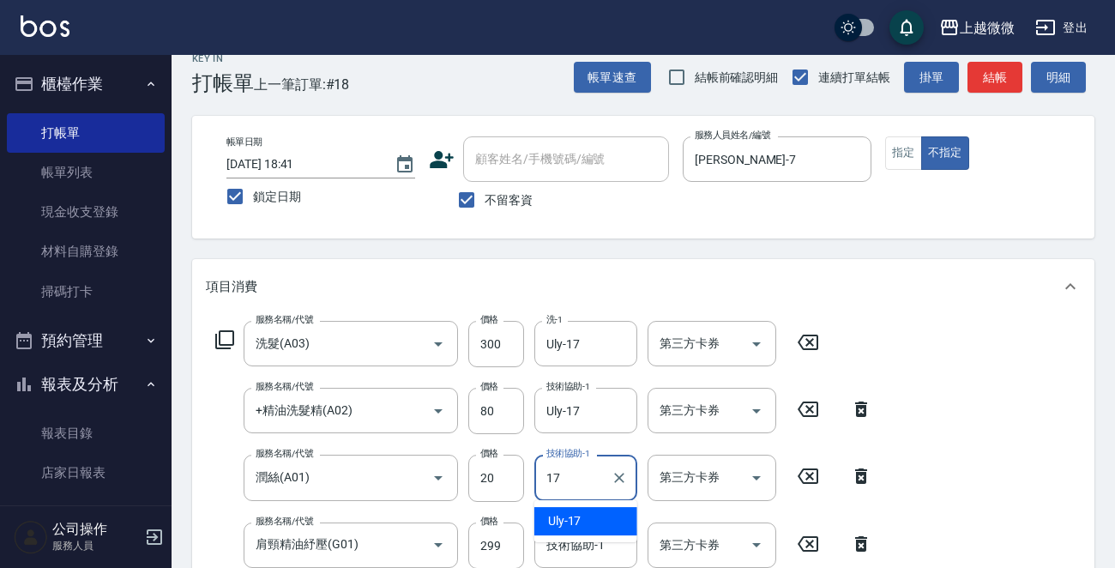
click at [586, 519] on div "Uly -17" at bounding box center [585, 521] width 103 height 28
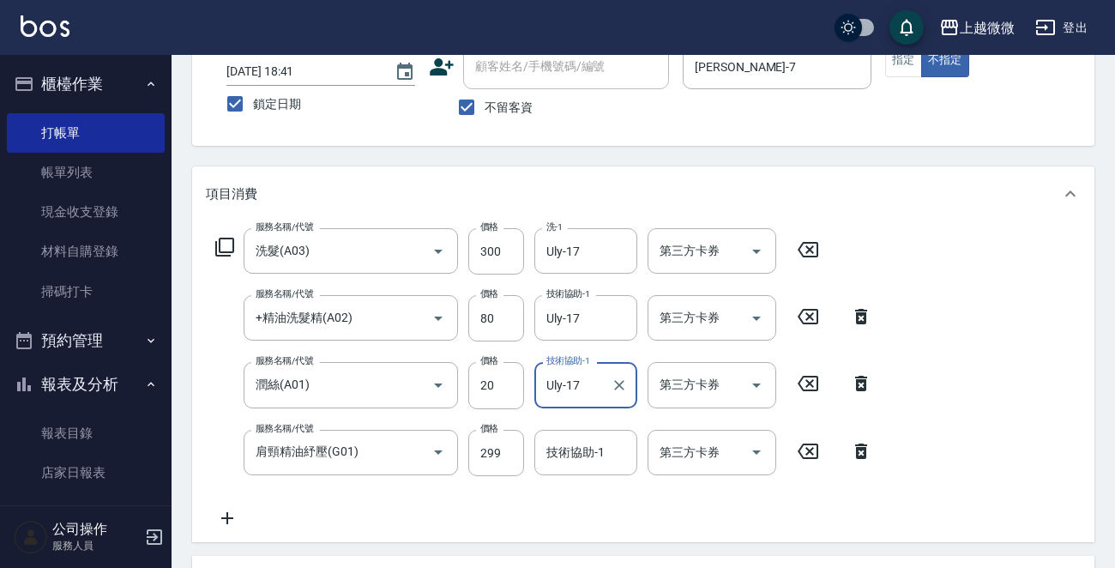
scroll to position [194, 0]
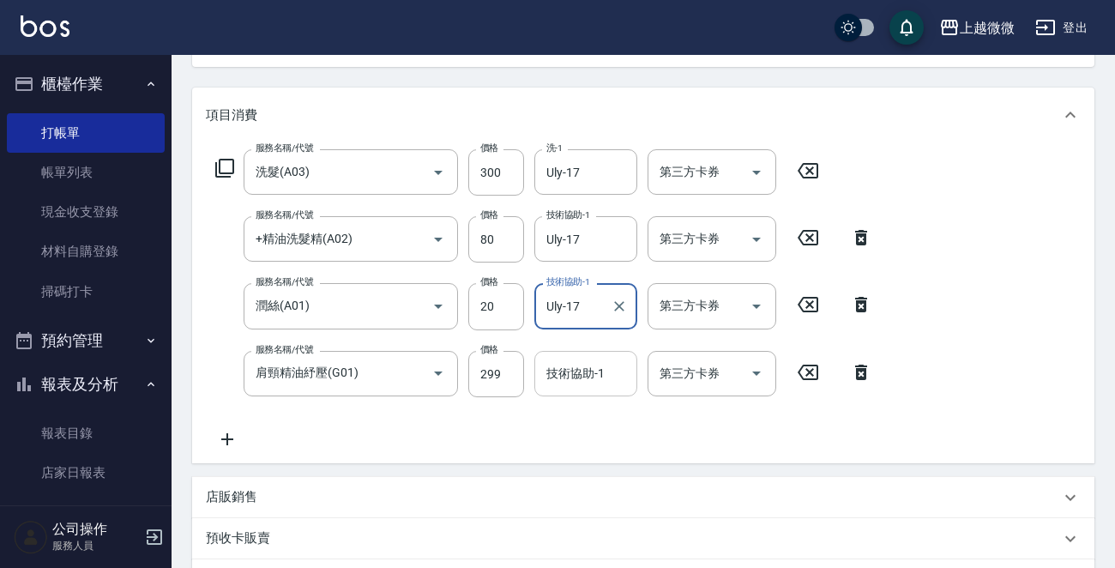
type input "Uly-17"
click at [568, 372] on div "技術協助-1 技術協助-1" at bounding box center [585, 373] width 103 height 45
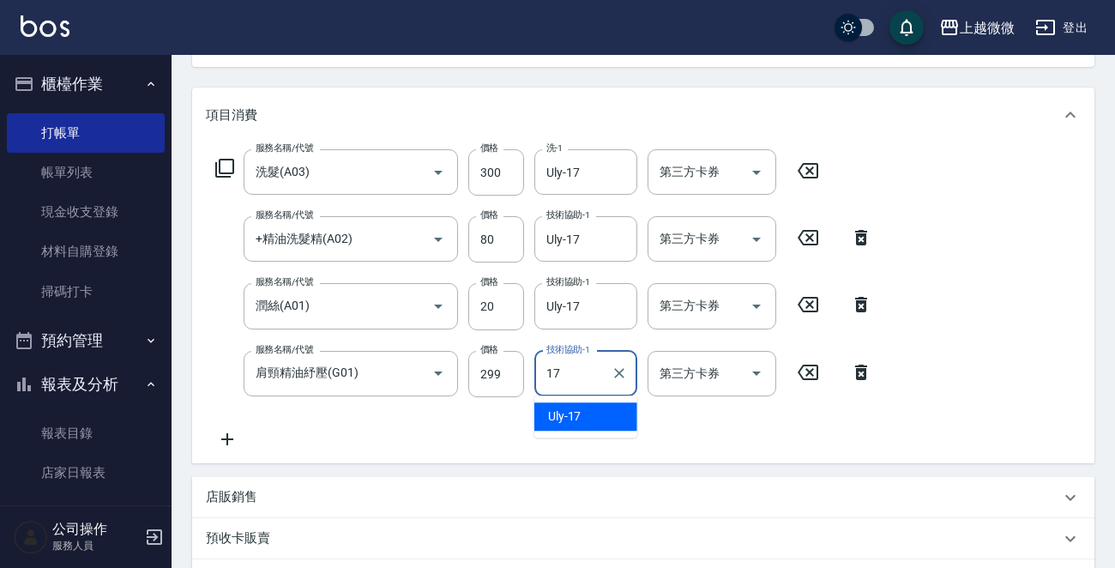
click at [590, 419] on div "Uly -17" at bounding box center [585, 416] width 103 height 28
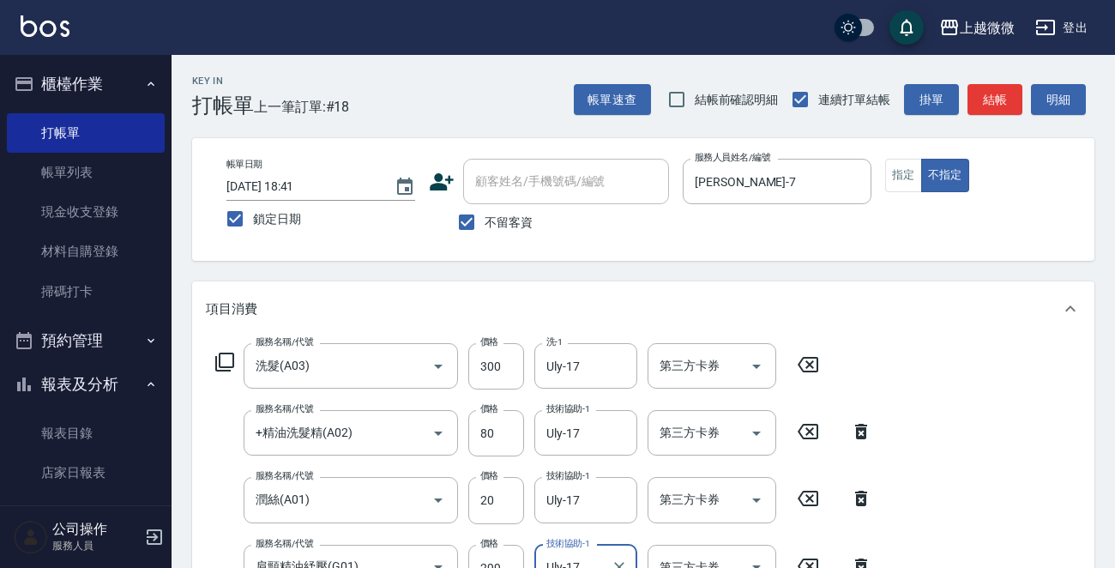
scroll to position [457, 0]
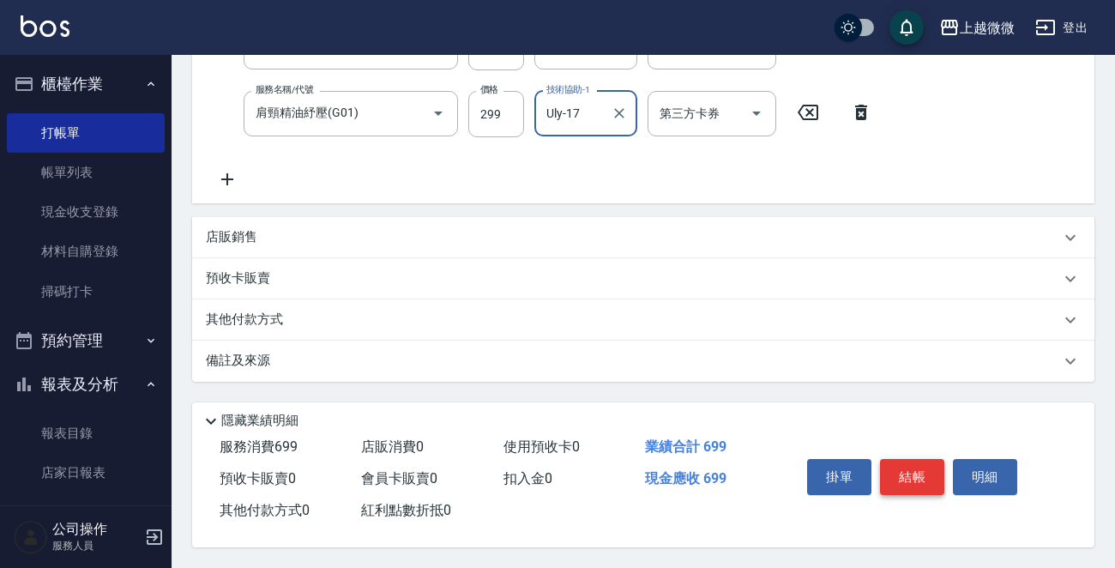
type input "Uly-17"
click at [908, 466] on button "結帳" at bounding box center [912, 477] width 64 height 36
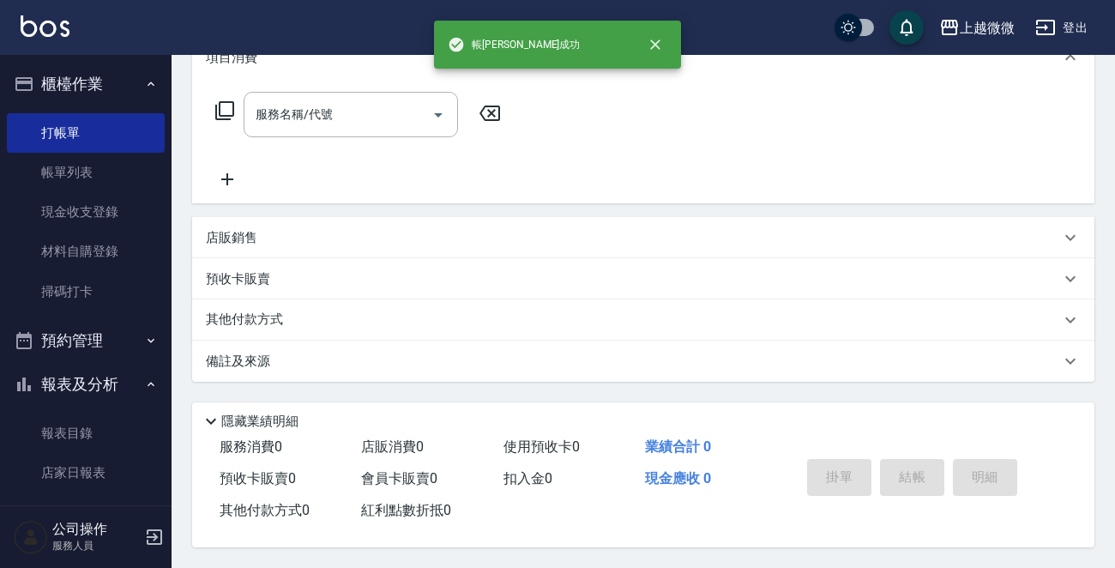
scroll to position [0, 0]
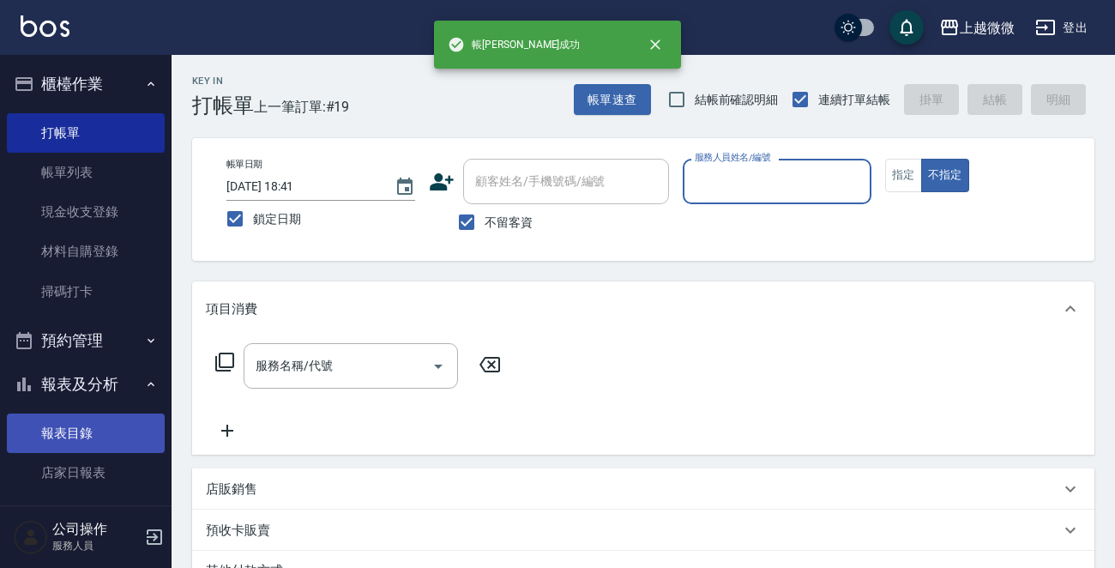
click at [103, 430] on link "報表目錄" at bounding box center [86, 432] width 158 height 39
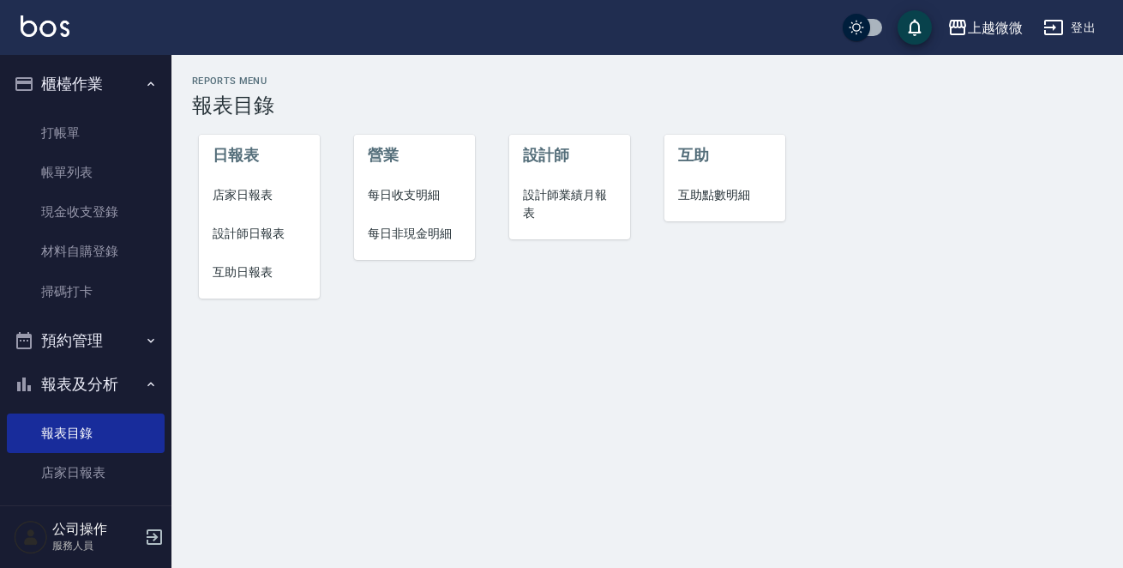
click at [257, 189] on span "店家日報表" at bounding box center [259, 195] width 93 height 18
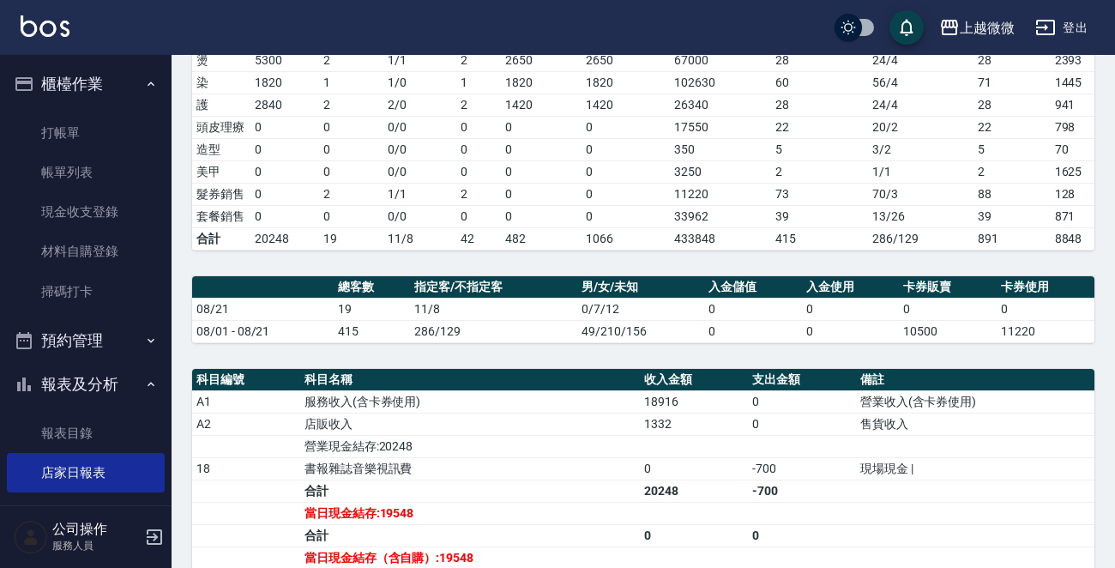
scroll to position [514, 0]
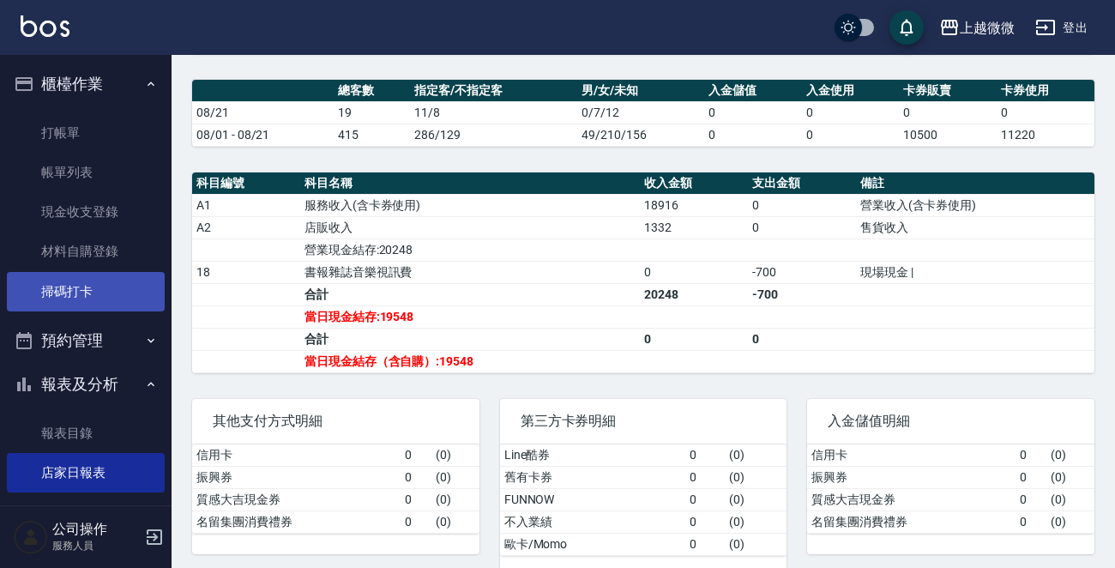
click at [87, 288] on link "掃碼打卡" at bounding box center [86, 291] width 158 height 39
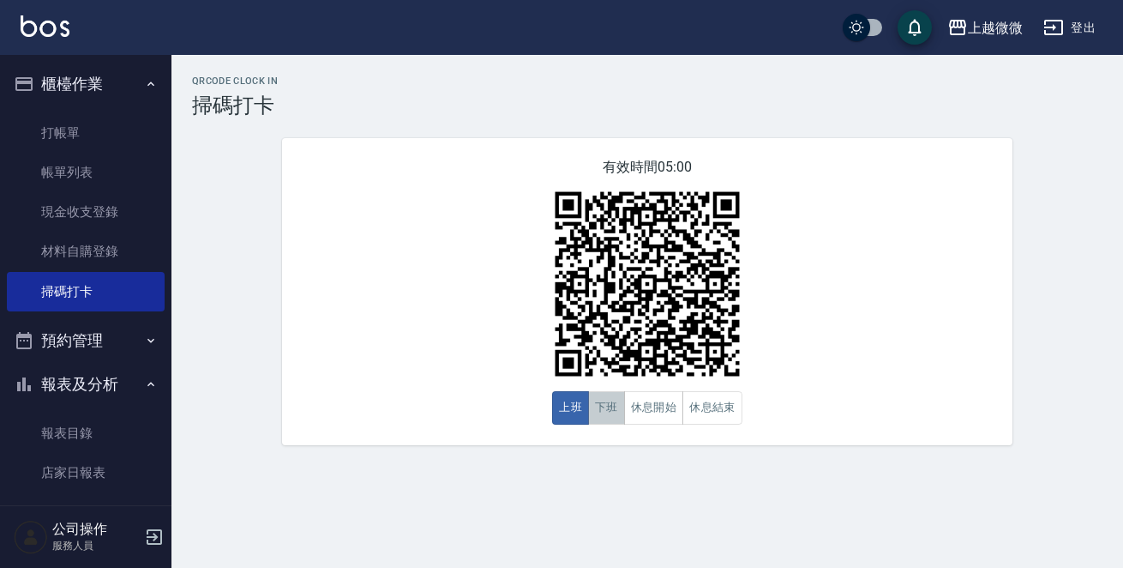
click at [605, 402] on button "下班" at bounding box center [606, 407] width 37 height 33
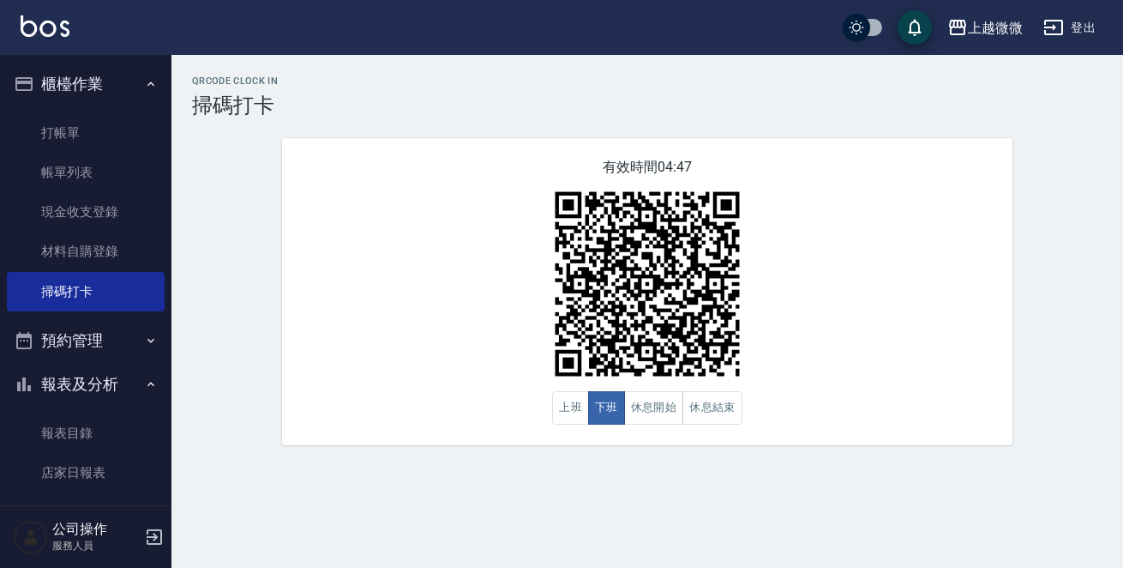
click at [524, 49] on div "上越微微 登出" at bounding box center [561, 27] width 1123 height 55
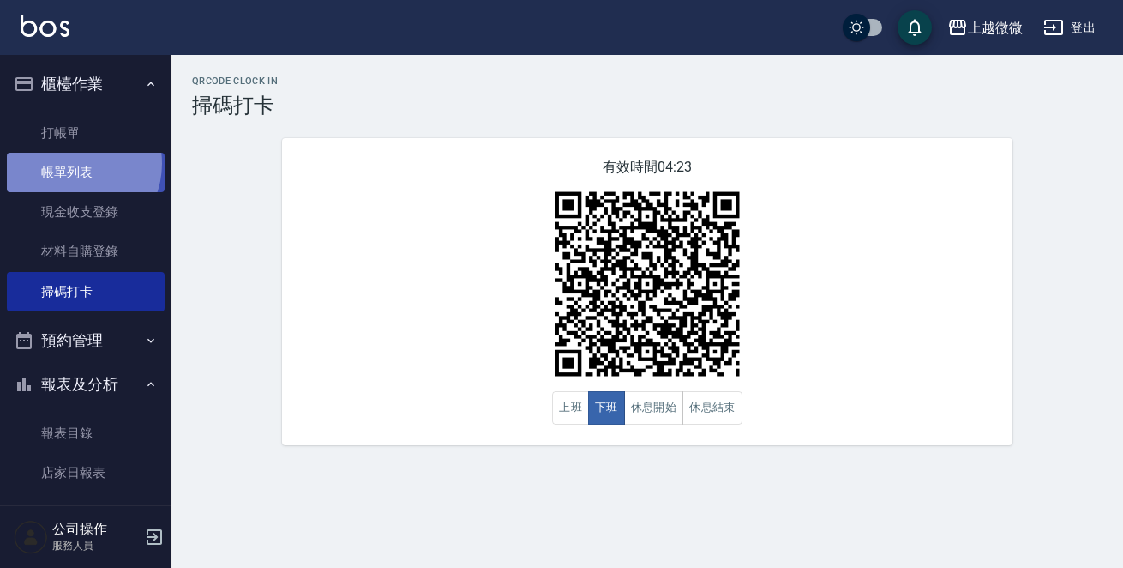
click at [70, 164] on link "帳單列表" at bounding box center [86, 172] width 158 height 39
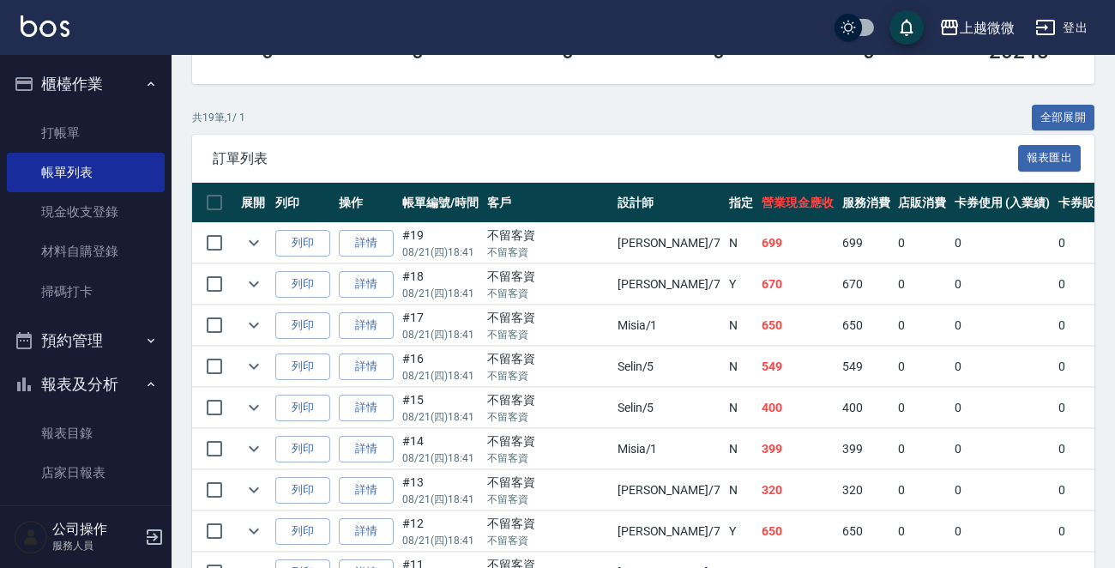
scroll to position [343, 0]
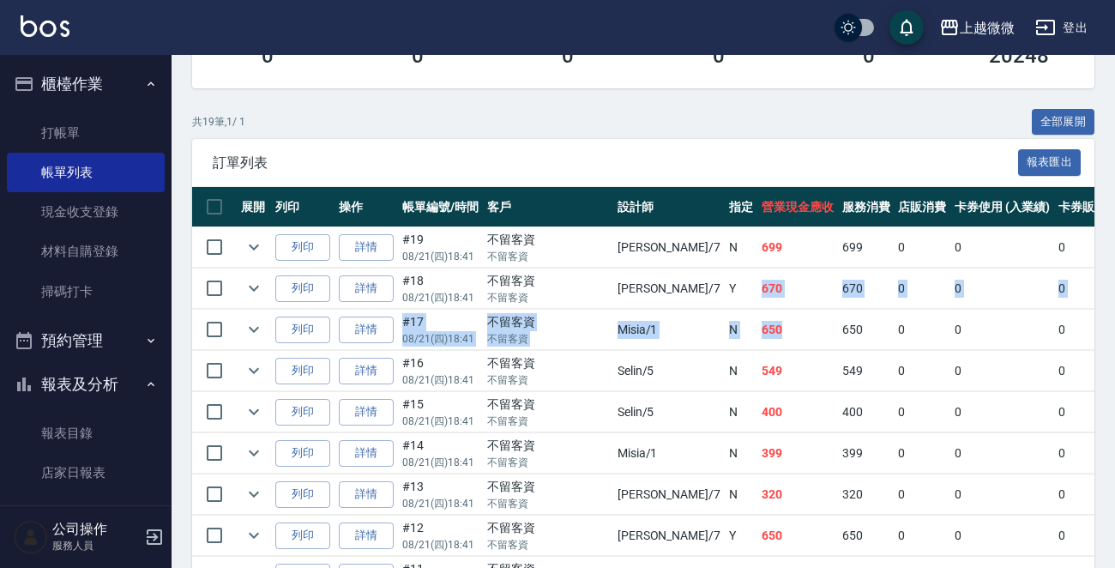
drag, startPoint x: 670, startPoint y: 324, endPoint x: 610, endPoint y: 280, distance: 75.5
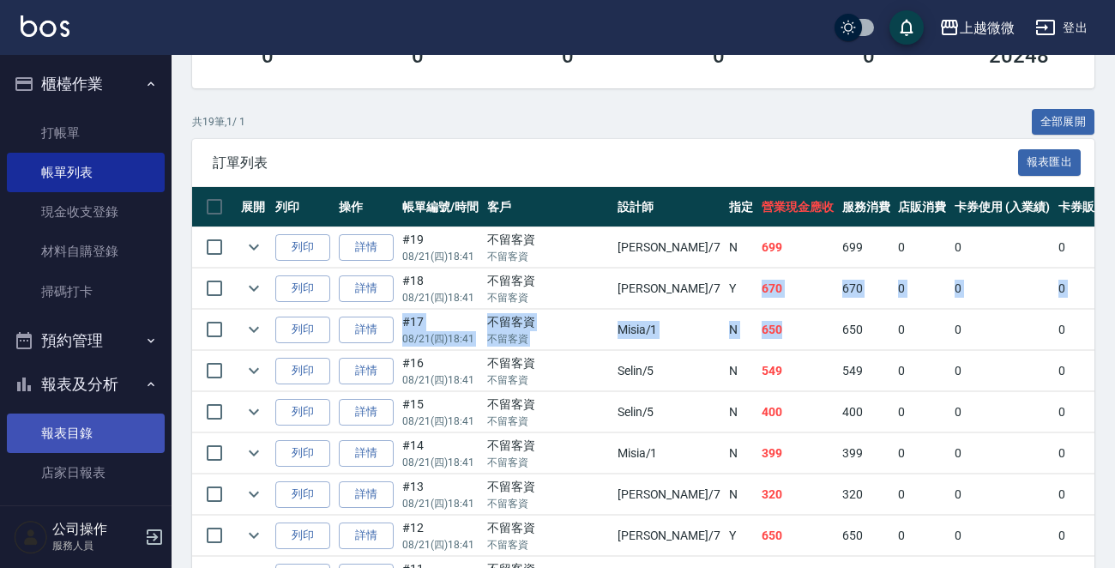
click at [92, 419] on link "報表目錄" at bounding box center [86, 432] width 158 height 39
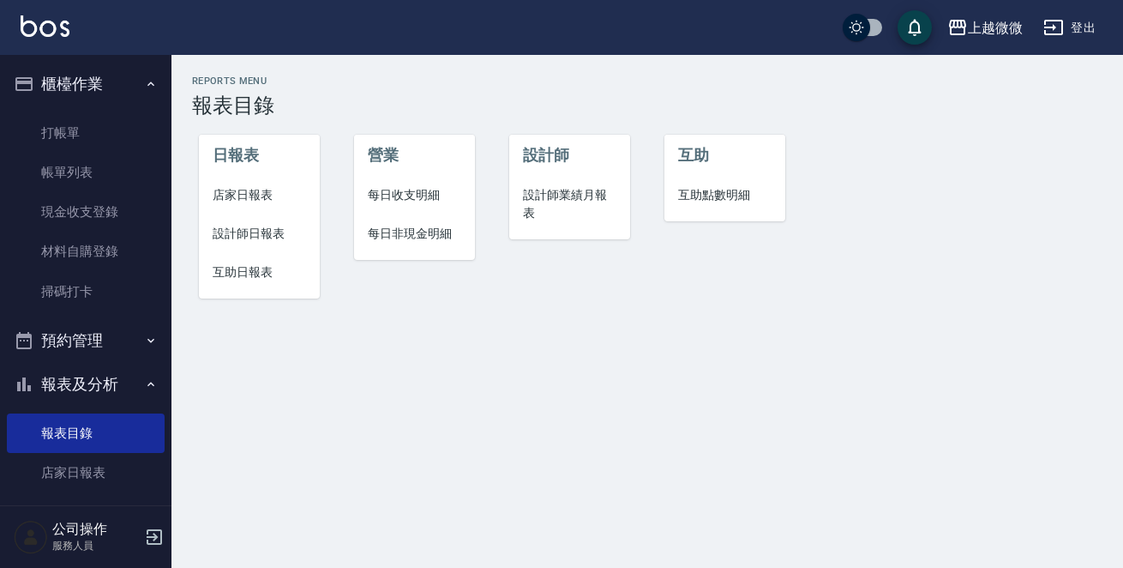
click at [249, 189] on span "店家日報表" at bounding box center [259, 195] width 93 height 18
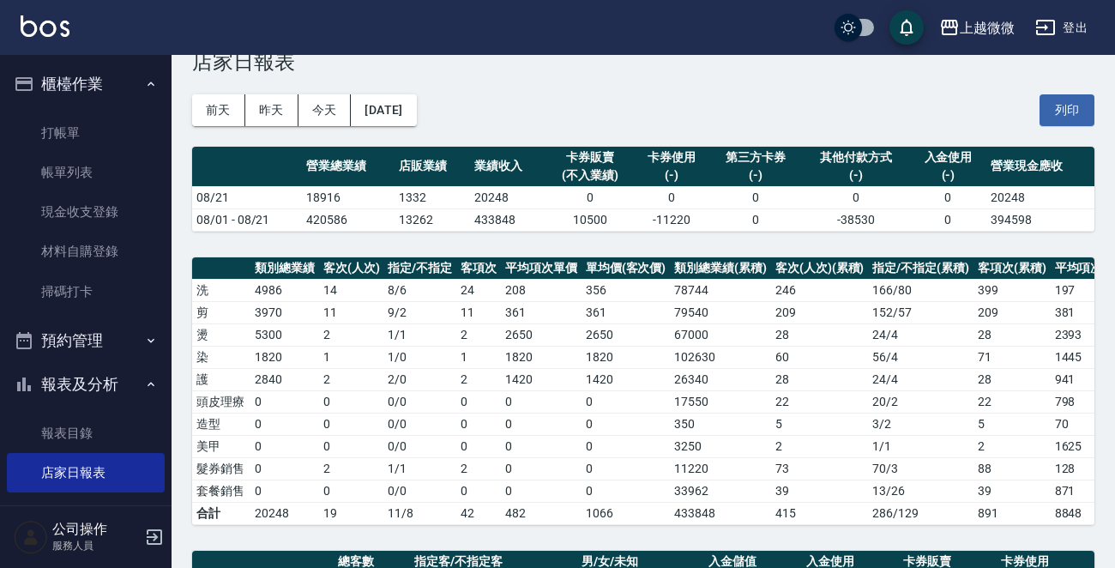
scroll to position [553, 0]
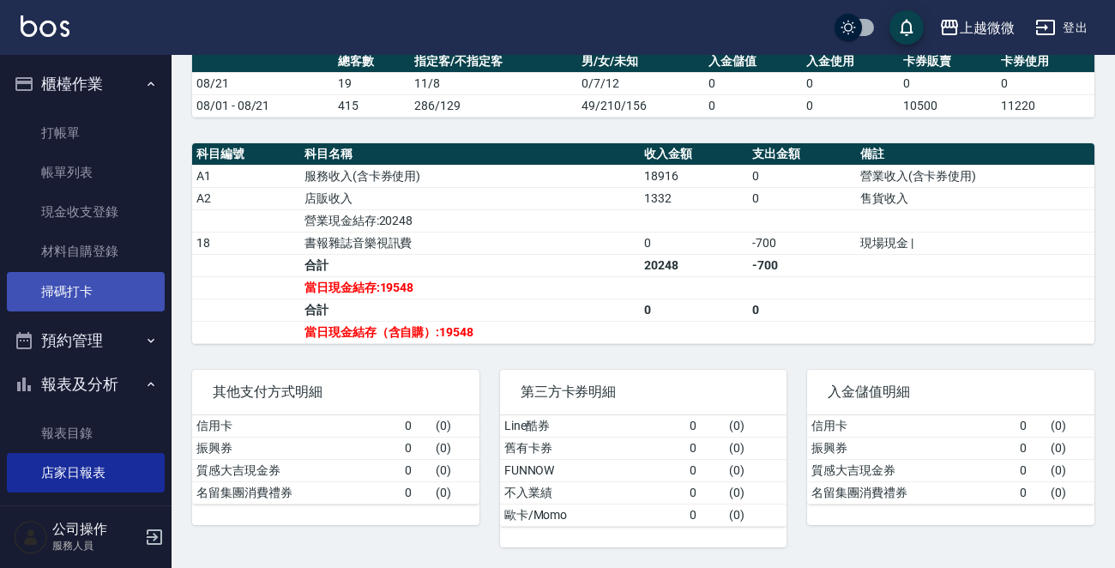
click at [103, 290] on link "掃碼打卡" at bounding box center [86, 291] width 158 height 39
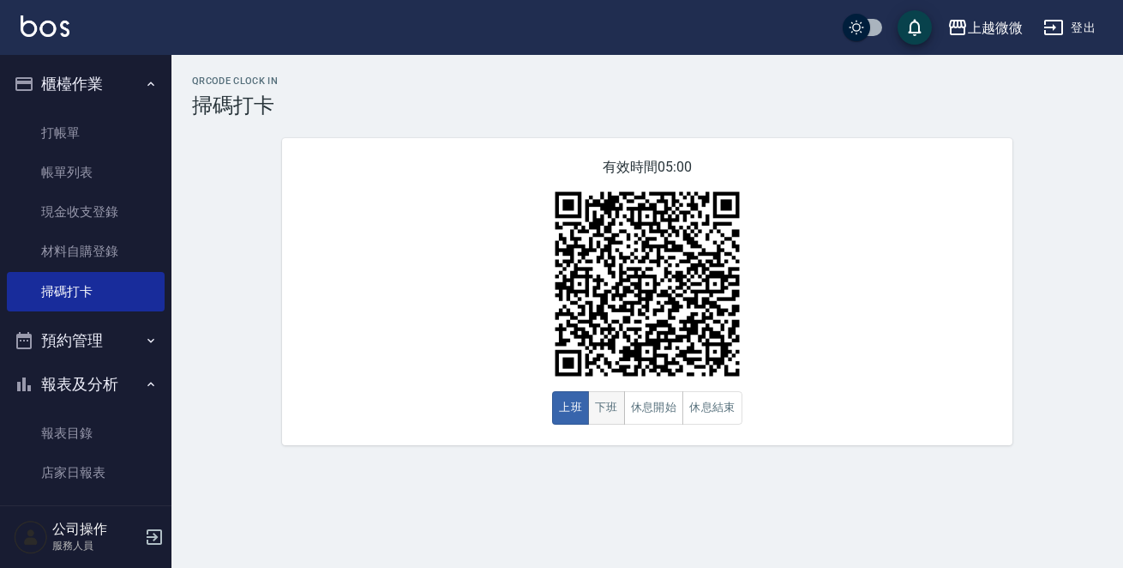
click at [608, 406] on button "下班" at bounding box center [606, 407] width 37 height 33
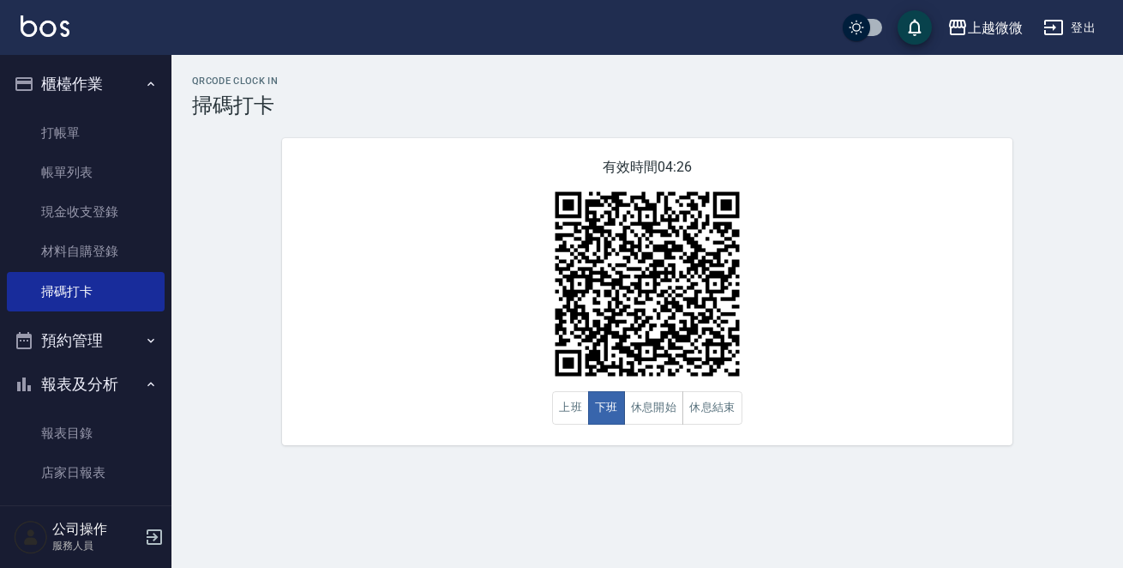
click at [154, 530] on icon "button" at bounding box center [154, 536] width 15 height 15
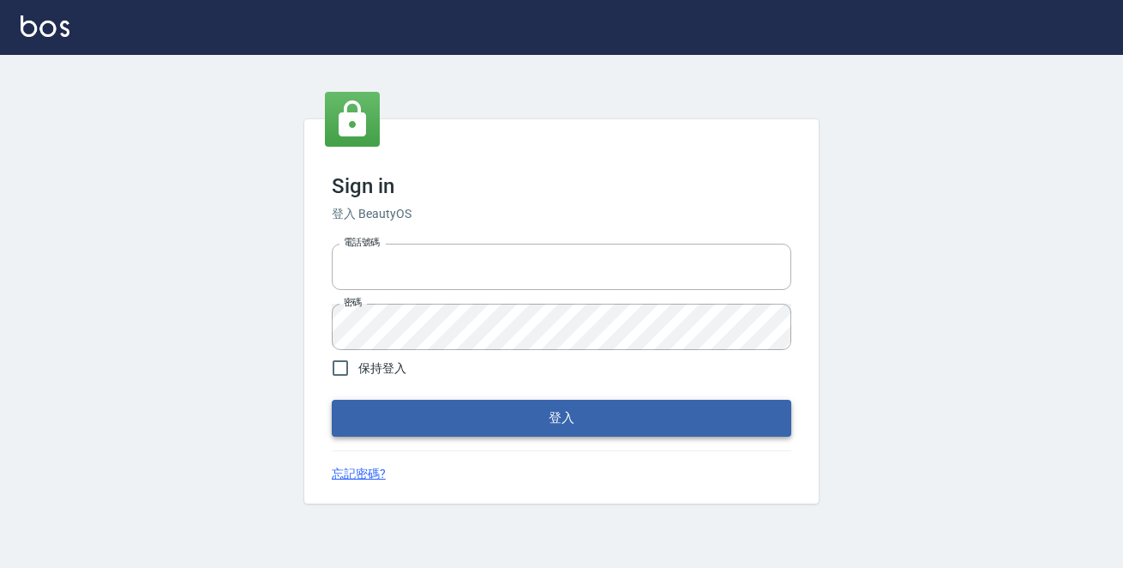
type input "0229470385"
click at [435, 418] on button "登入" at bounding box center [562, 418] width 460 height 36
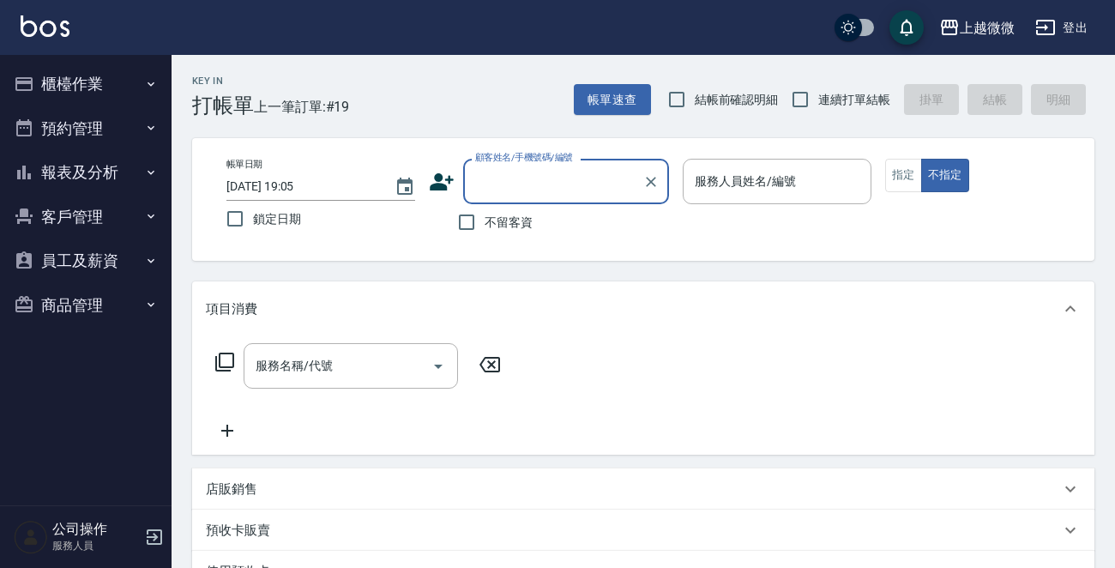
click at [117, 87] on button "櫃檯作業" at bounding box center [86, 84] width 158 height 45
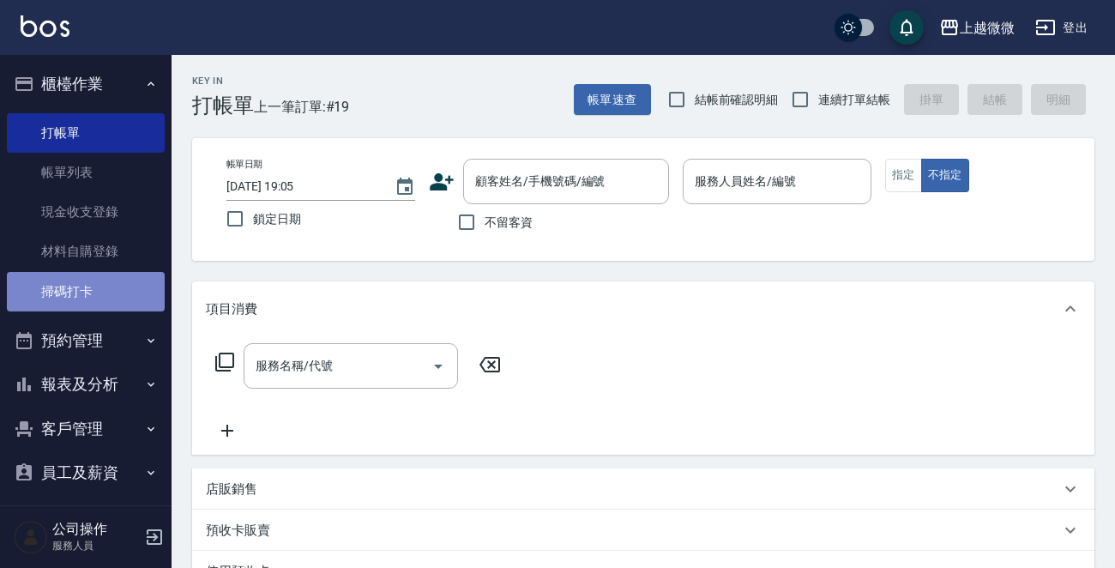
click at [86, 292] on link "掃碼打卡" at bounding box center [86, 291] width 158 height 39
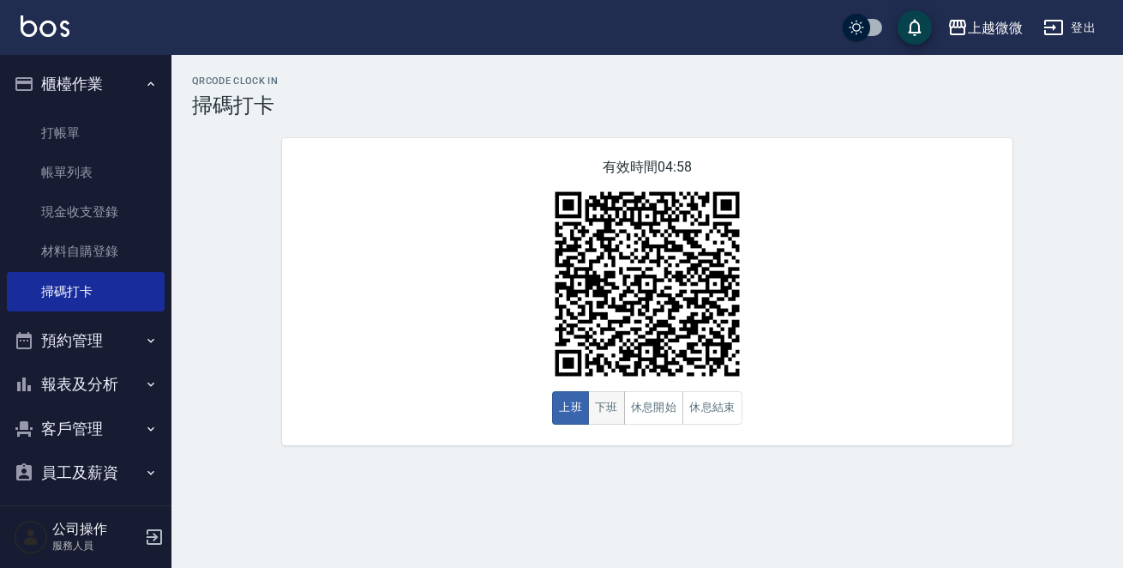
click at [611, 405] on button "下班" at bounding box center [606, 407] width 37 height 33
